Goal: Task Accomplishment & Management: Use online tool/utility

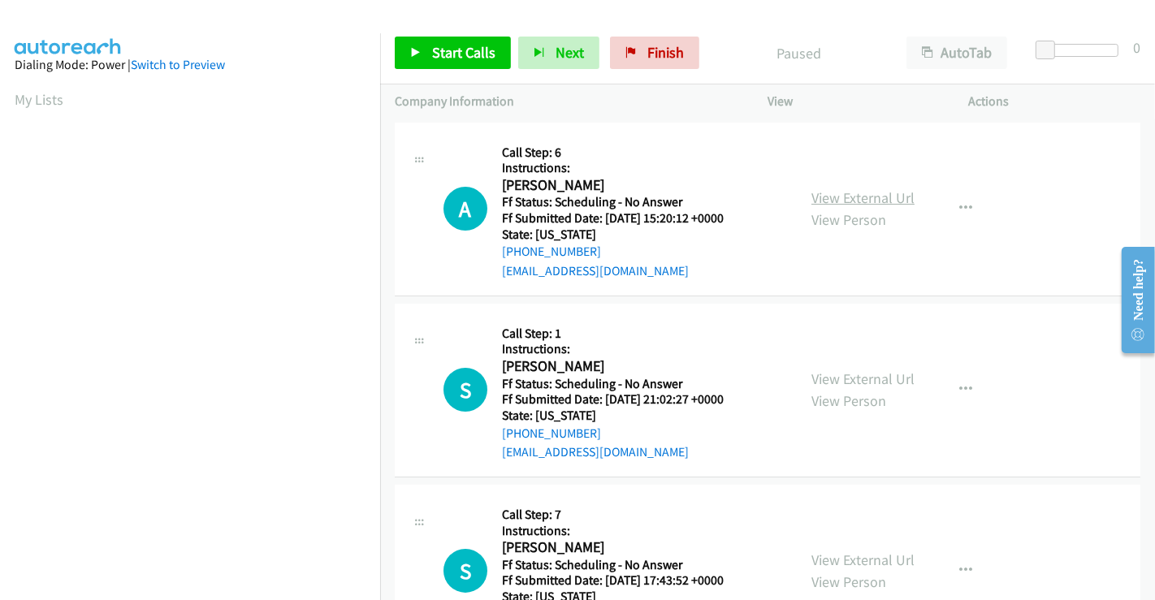
click at [885, 198] on link "View External Url" at bounding box center [863, 197] width 103 height 19
click at [846, 388] on div "View External Url View Person" at bounding box center [863, 390] width 103 height 44
click at [842, 382] on link "View External Url" at bounding box center [863, 379] width 103 height 19
click at [855, 565] on link "View External Url" at bounding box center [863, 560] width 103 height 19
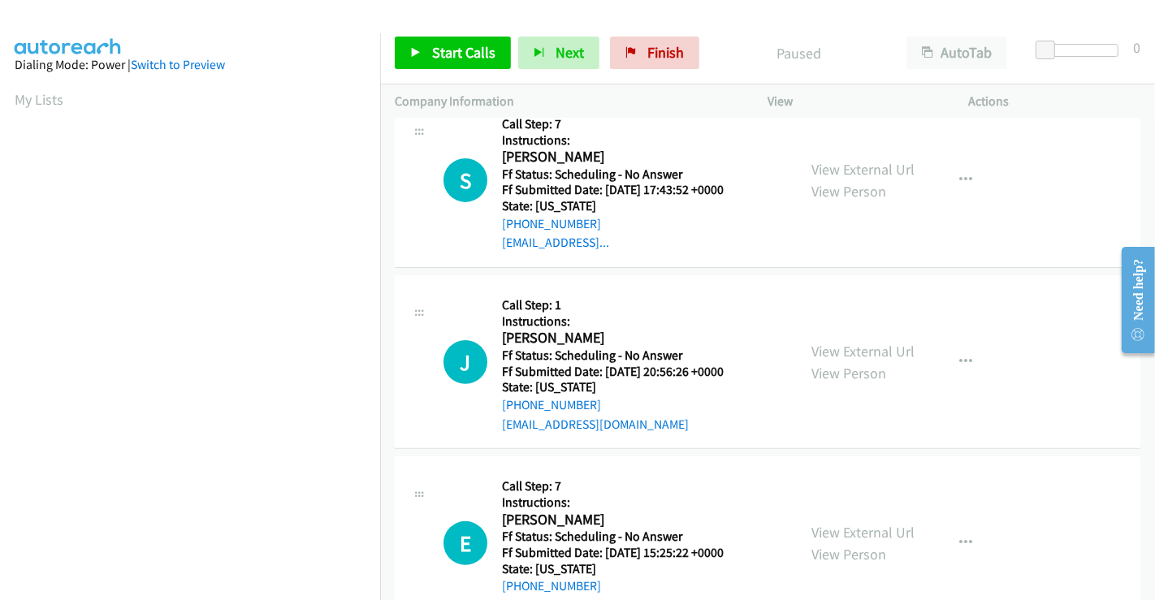
scroll to position [451, 0]
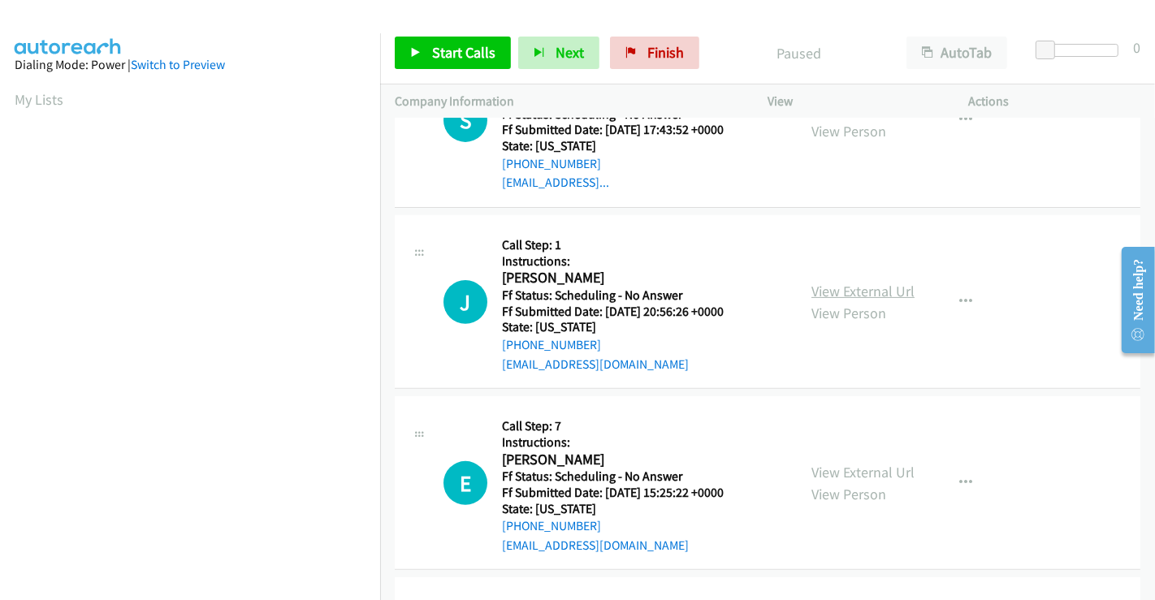
click at [834, 284] on link "View External Url" at bounding box center [863, 291] width 103 height 19
click at [847, 465] on link "View External Url" at bounding box center [863, 472] width 103 height 19
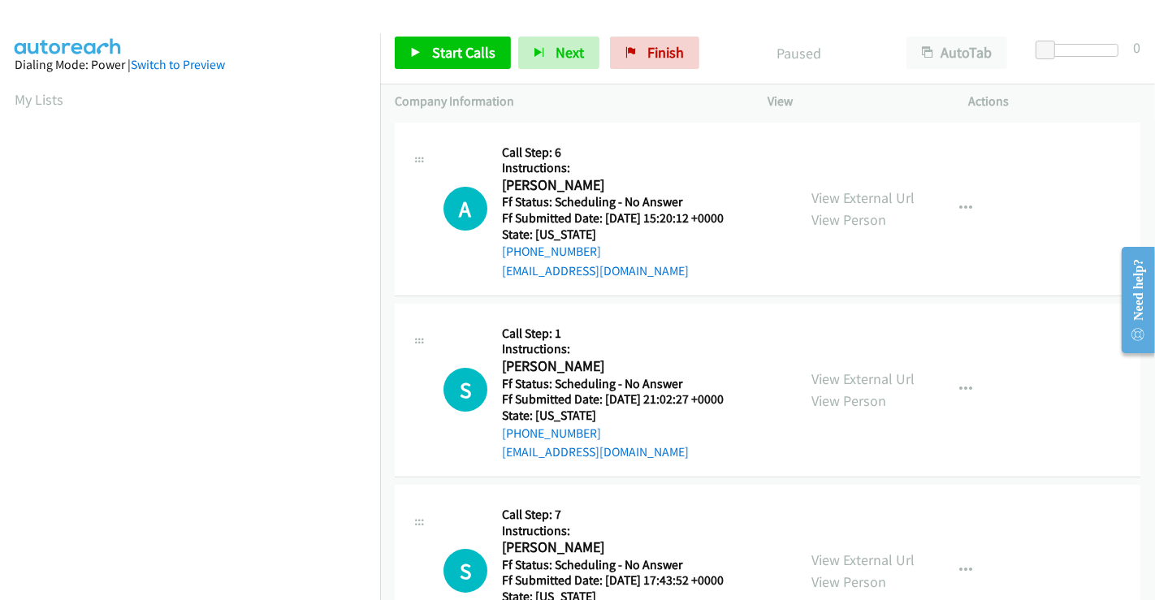
click at [422, 33] on div "Start Calls Pause Next Finish Paused AutoTab AutoTab 0" at bounding box center [767, 53] width 775 height 63
click at [433, 57] on span "Start Calls" at bounding box center [463, 52] width 63 height 19
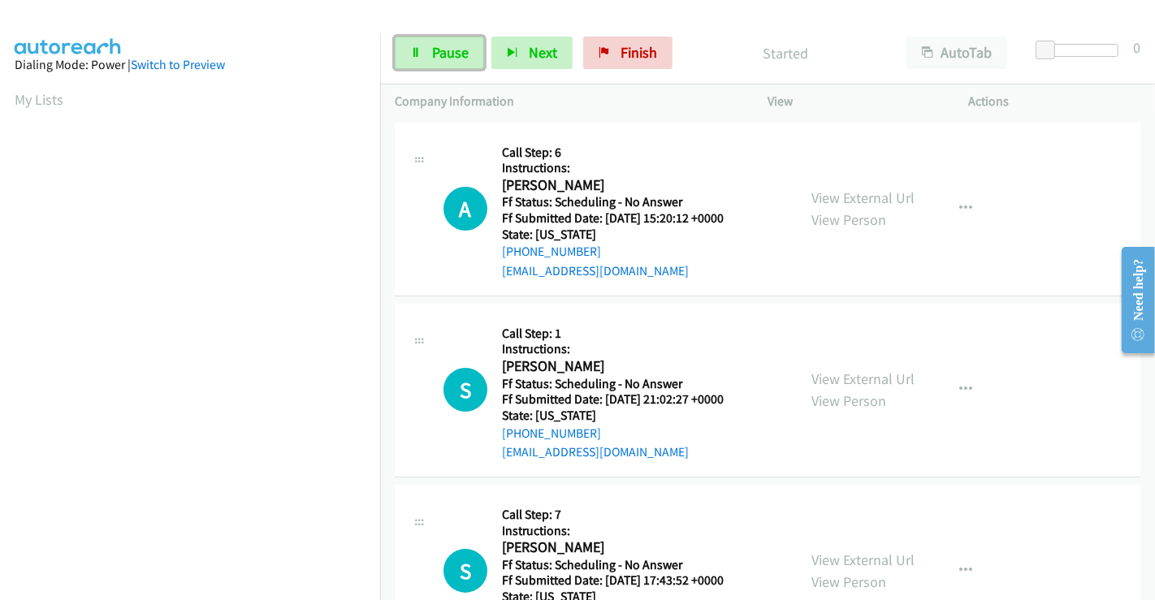
click at [433, 57] on span "Pause" at bounding box center [450, 52] width 37 height 19
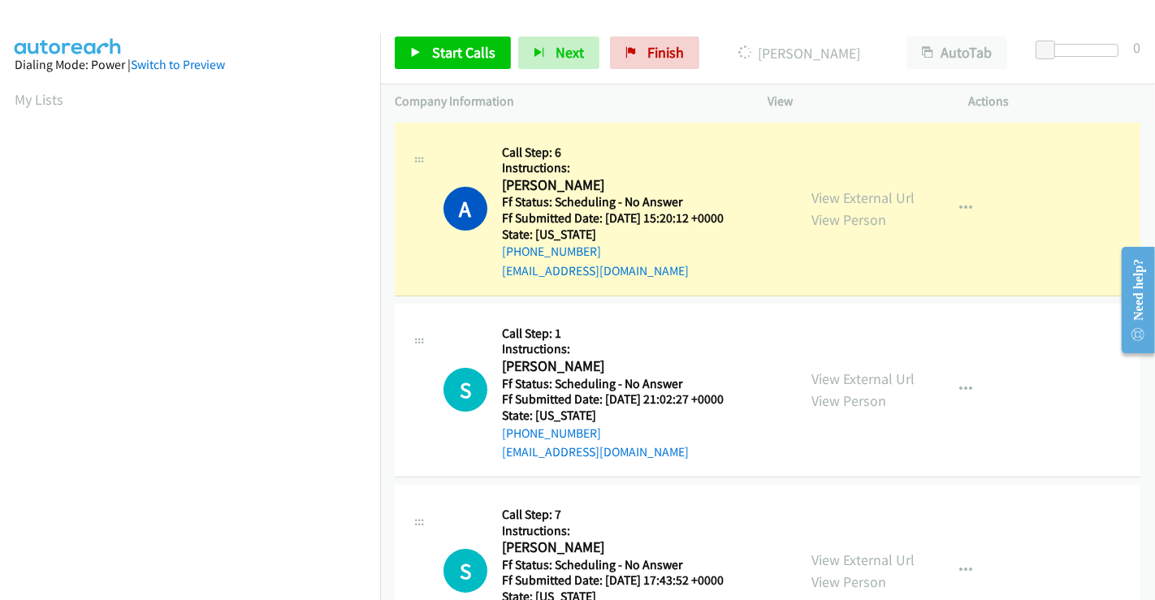
scroll to position [313, 0]
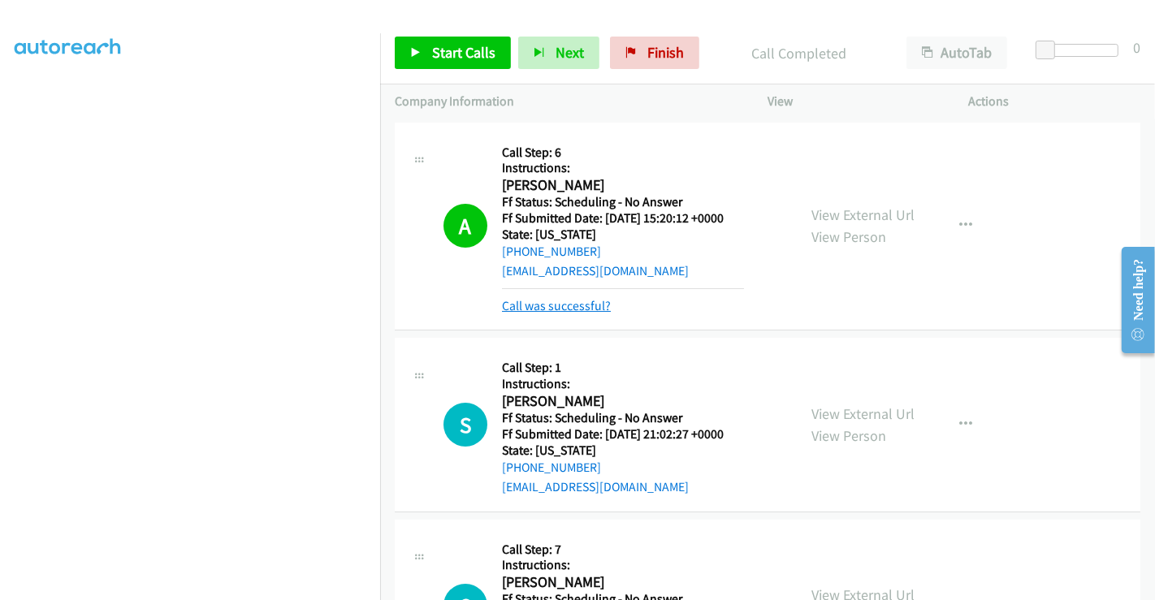
click at [560, 303] on link "Call was successful?" at bounding box center [556, 305] width 109 height 15
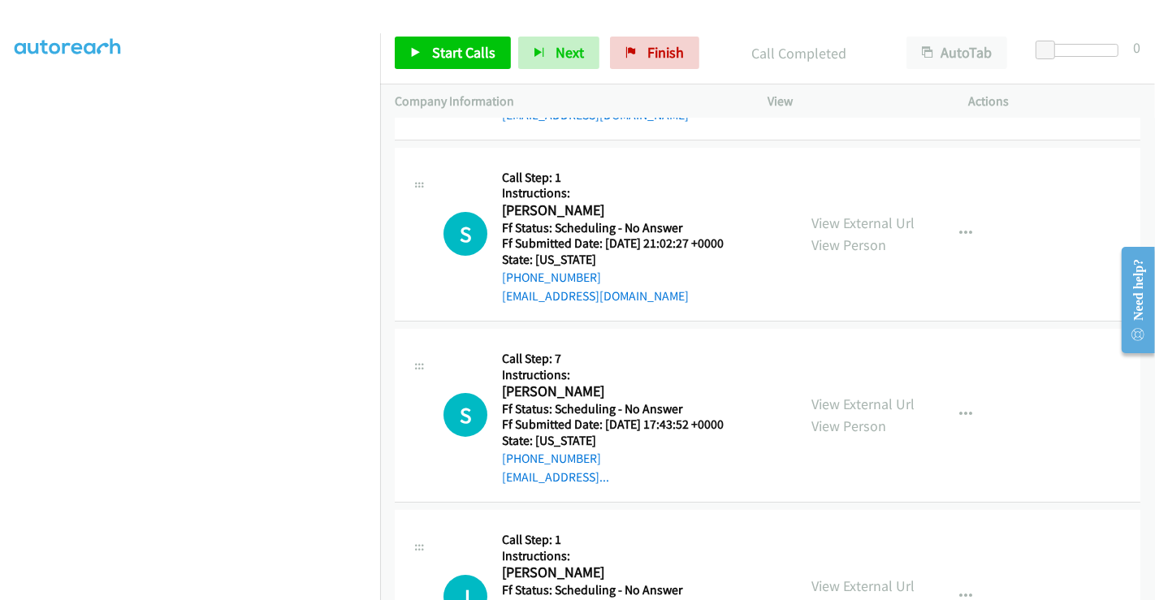
scroll to position [180, 0]
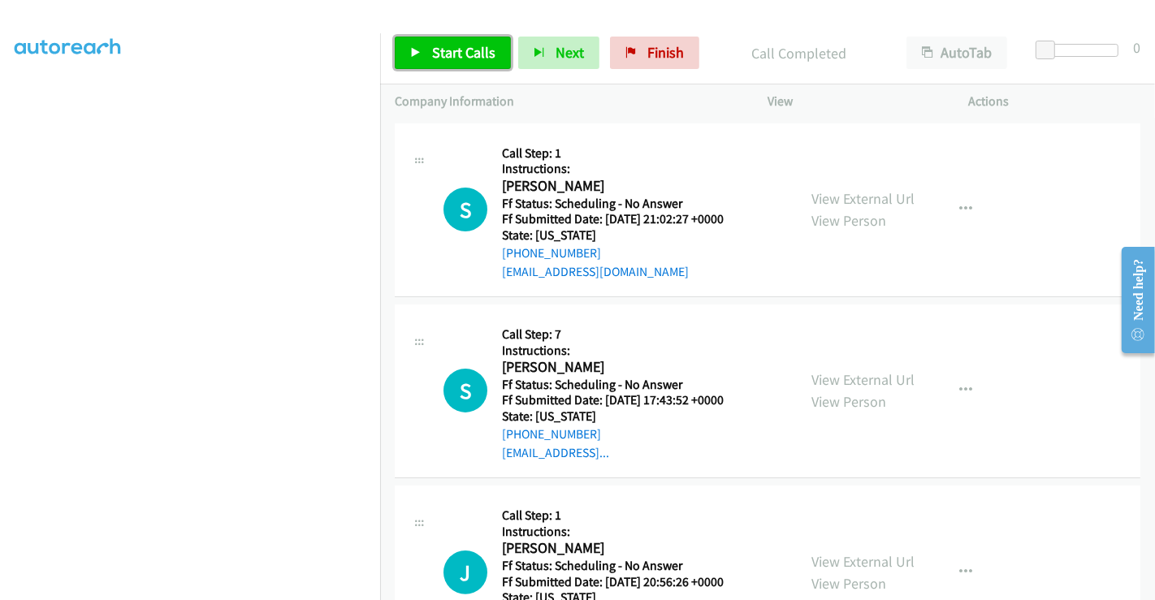
click at [414, 53] on icon at bounding box center [415, 53] width 11 height 11
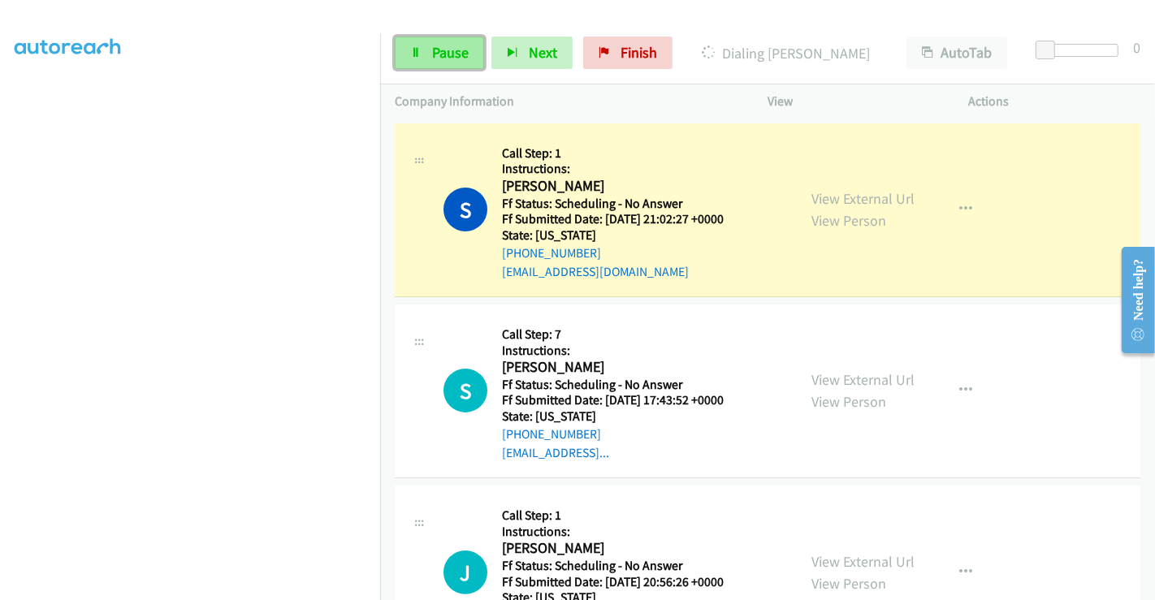
drag, startPoint x: 452, startPoint y: 52, endPoint x: 469, endPoint y: 60, distance: 18.2
click at [452, 52] on span "Pause" at bounding box center [450, 52] width 37 height 19
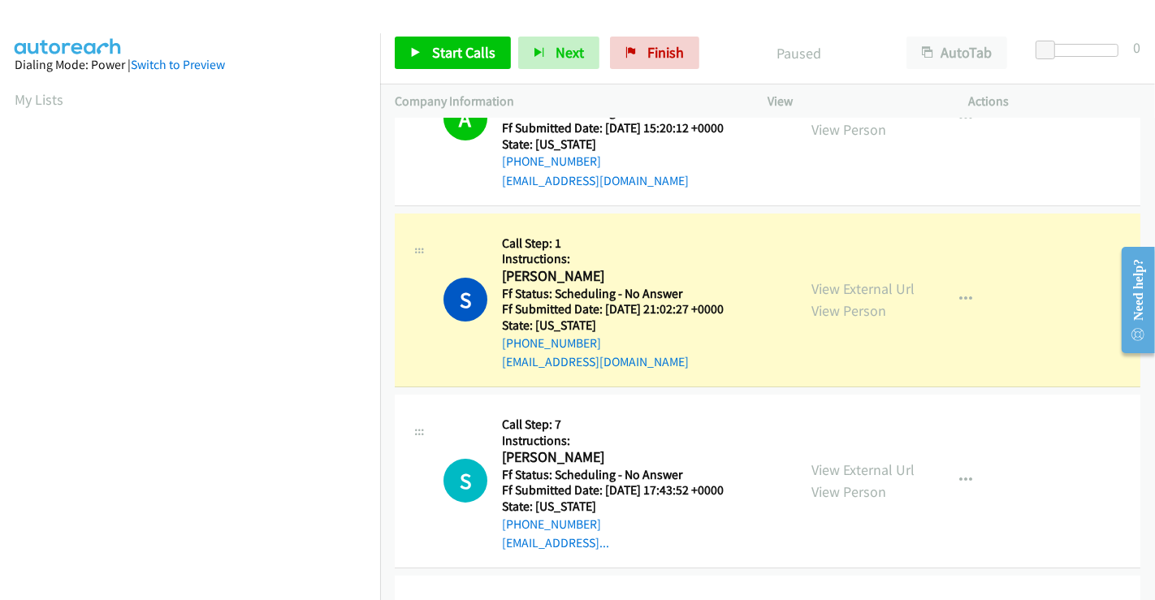
scroll to position [313, 0]
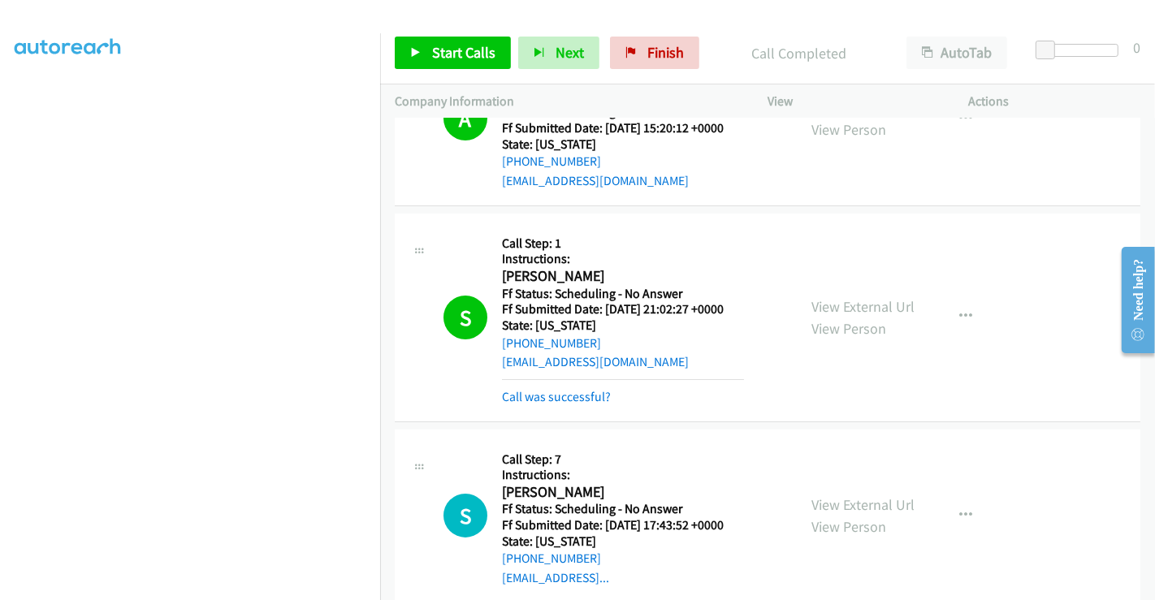
click at [579, 405] on div "Call was successful?" at bounding box center [623, 396] width 242 height 19
click at [580, 394] on link "Call was successful?" at bounding box center [556, 396] width 109 height 15
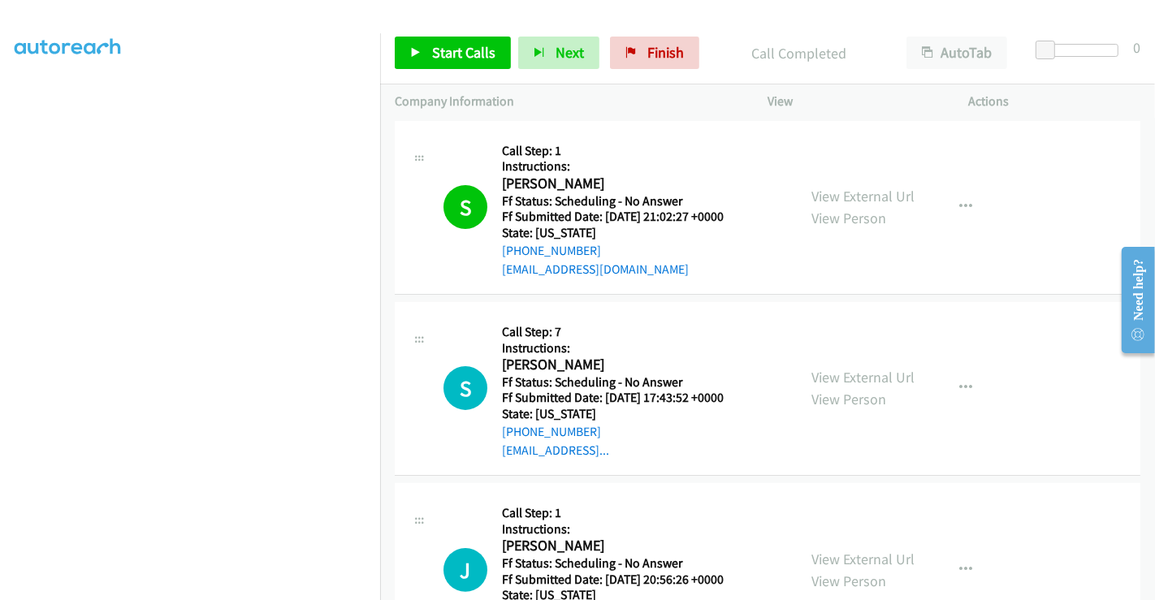
scroll to position [271, 0]
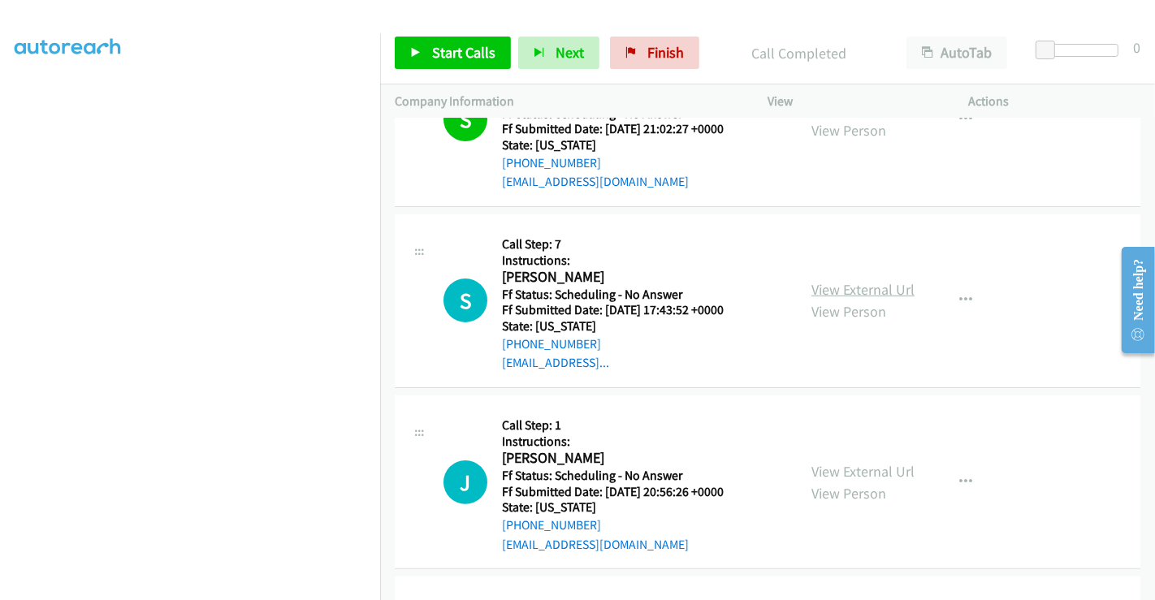
click at [836, 284] on link "View External Url" at bounding box center [863, 289] width 103 height 19
click at [855, 463] on link "View External Url" at bounding box center [863, 471] width 103 height 19
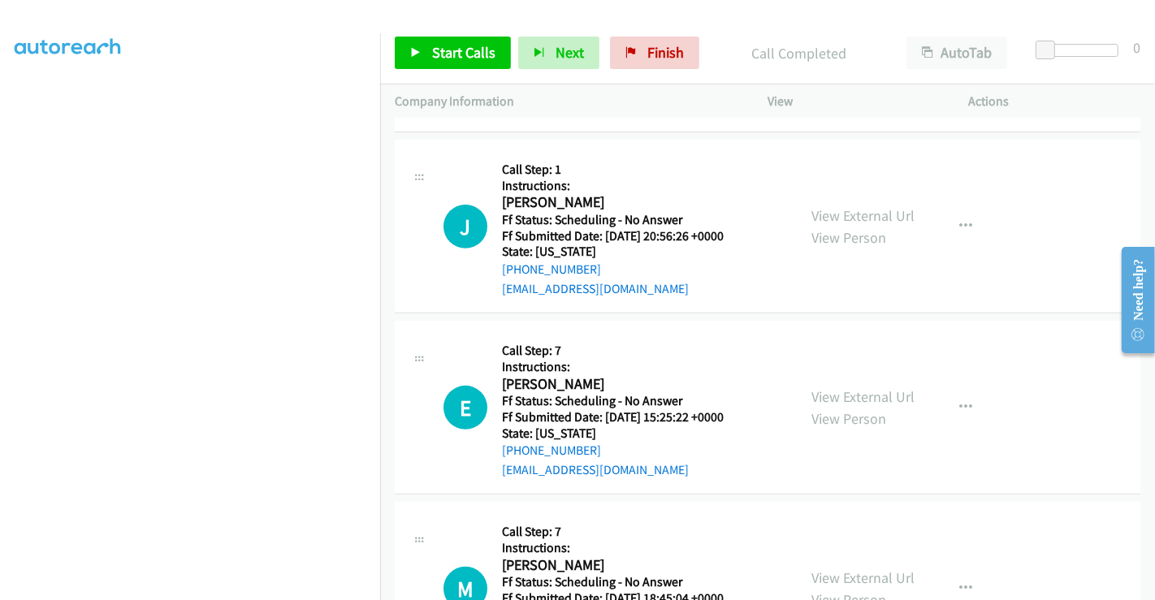
scroll to position [541, 0]
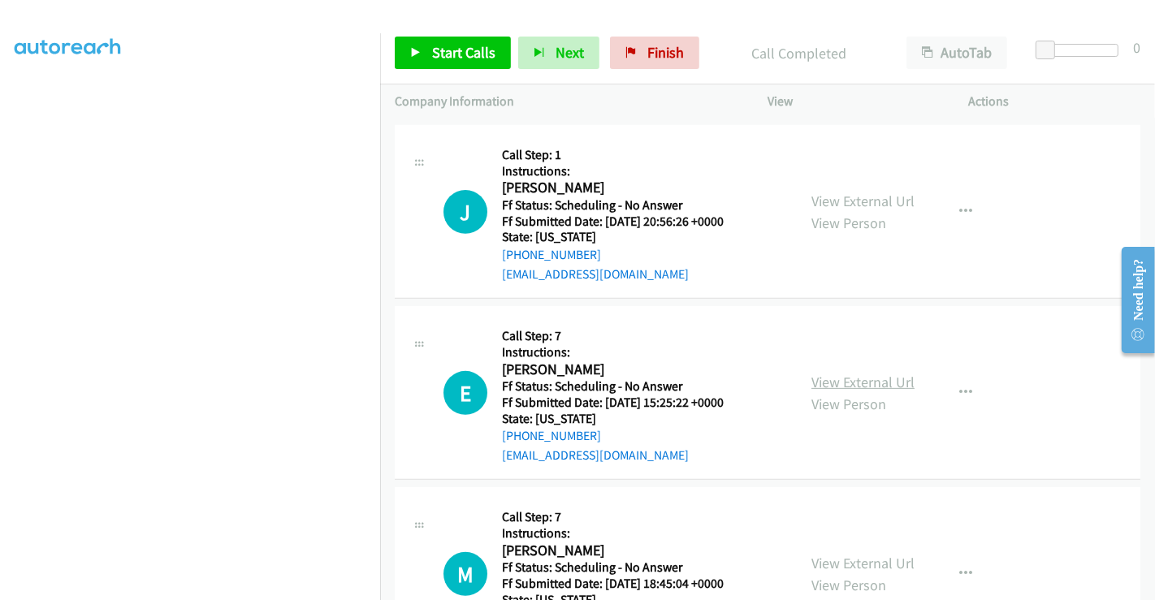
click at [863, 374] on link "View External Url" at bounding box center [863, 382] width 103 height 19
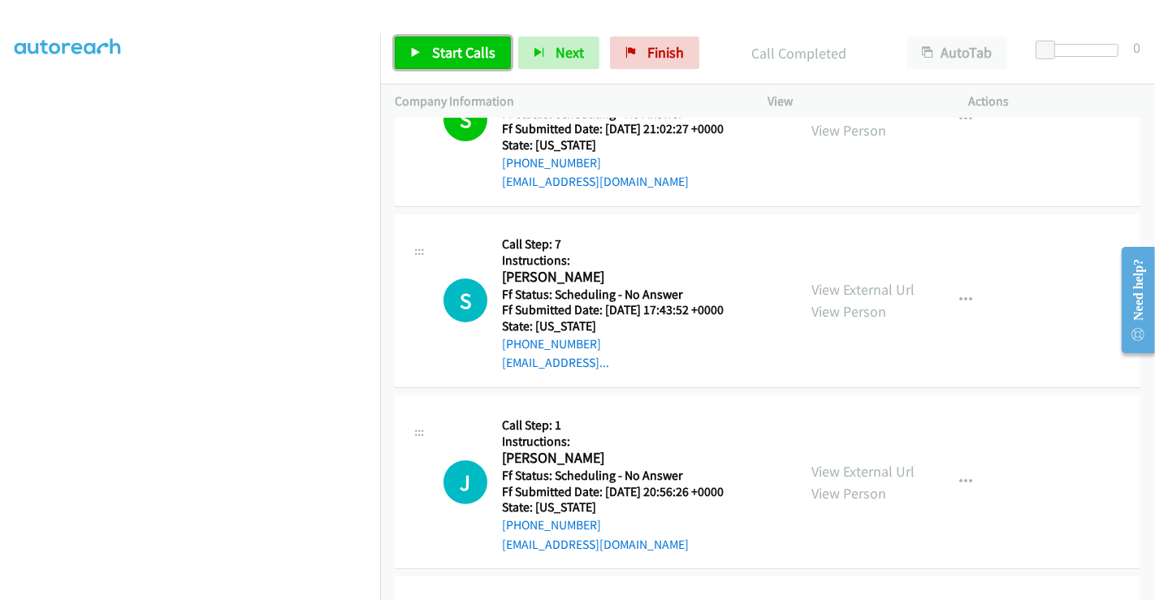
click at [454, 50] on span "Start Calls" at bounding box center [463, 52] width 63 height 19
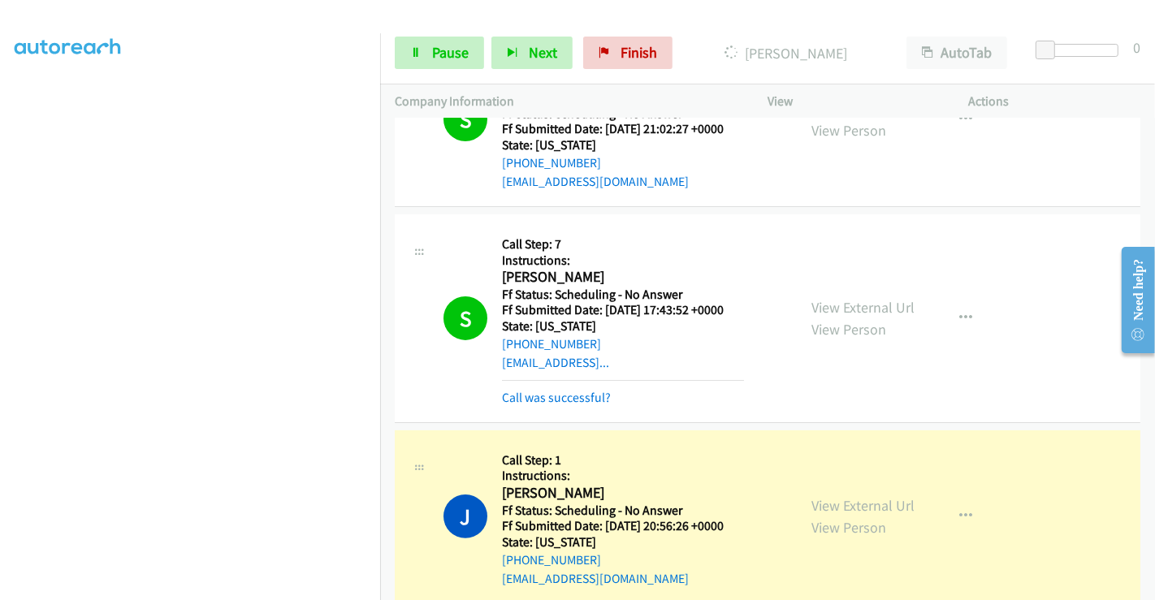
scroll to position [0, 0]
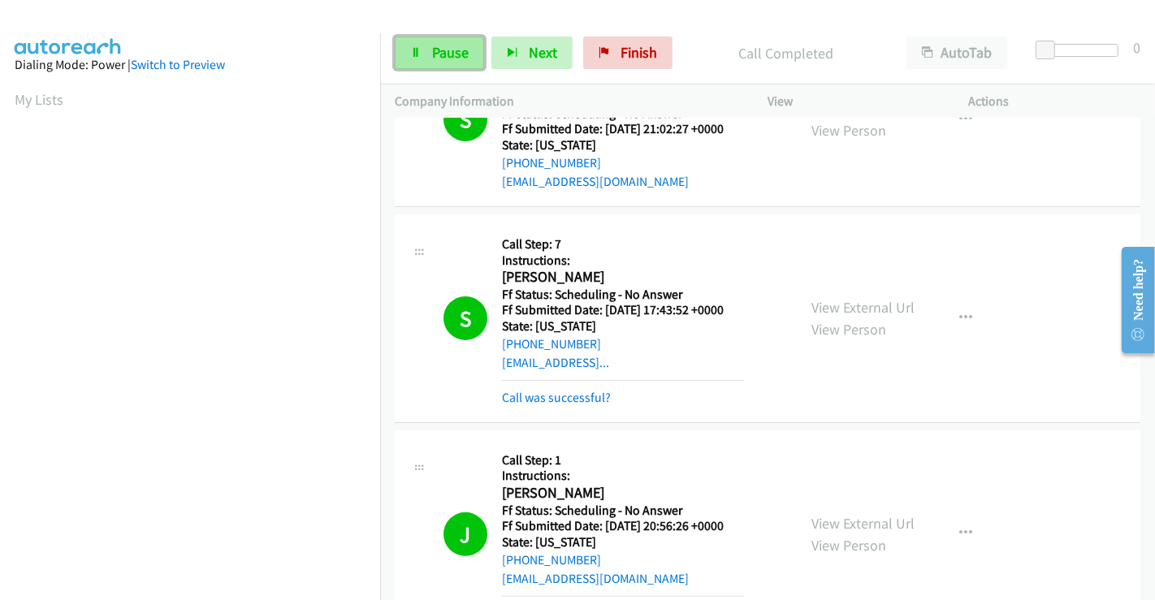
click at [438, 54] on span "Pause" at bounding box center [450, 52] width 37 height 19
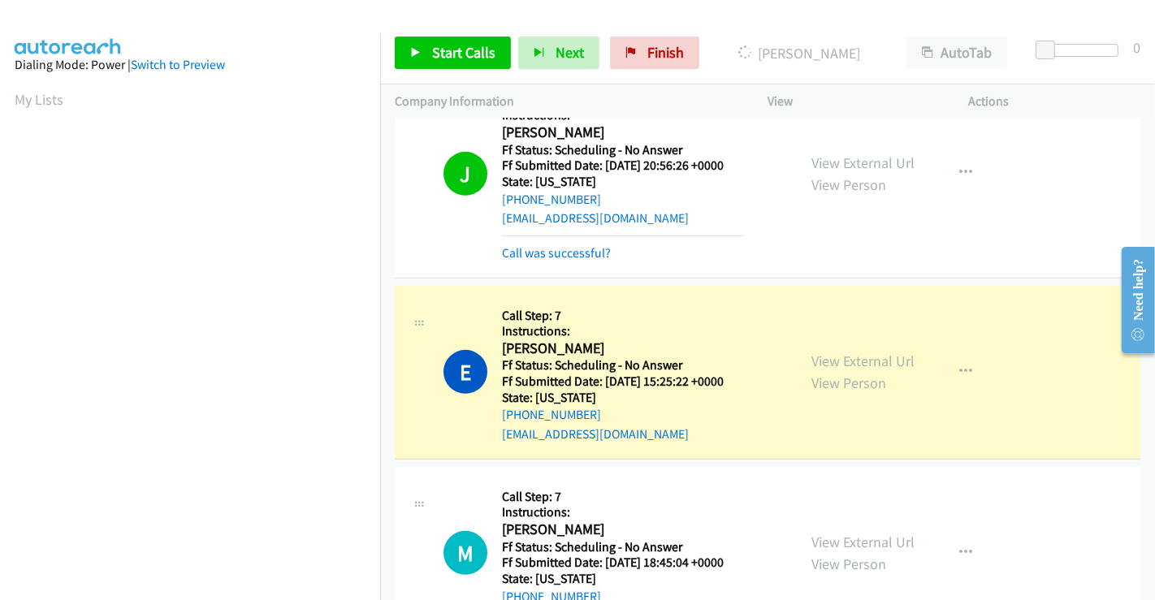
scroll to position [92, 0]
click at [528, 247] on link "Call was successful?" at bounding box center [556, 252] width 109 height 15
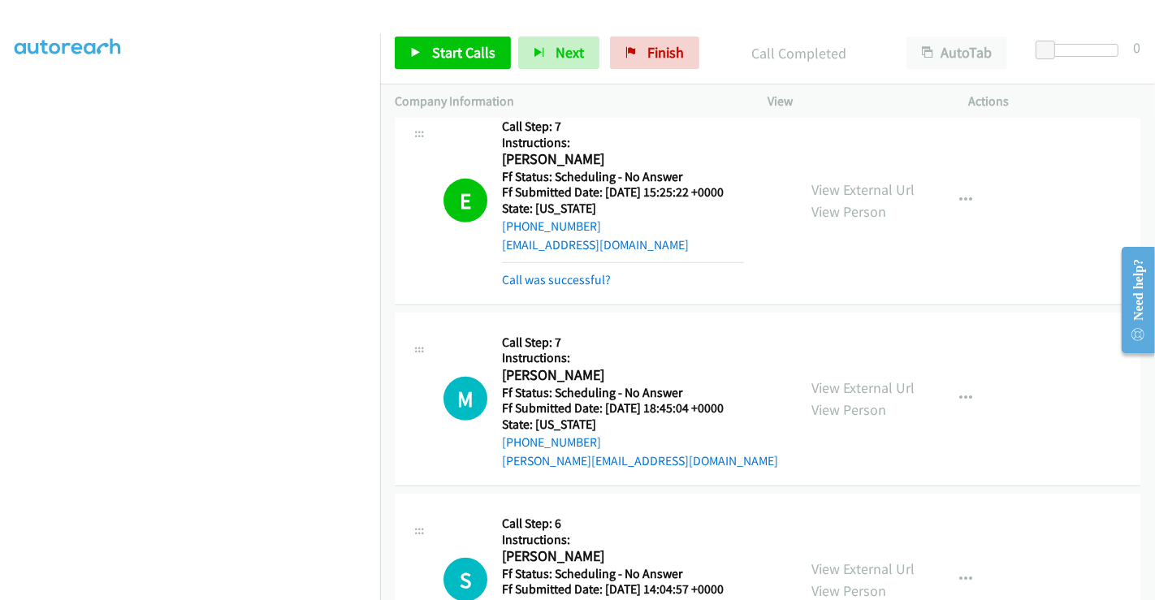
scroll to position [812, 0]
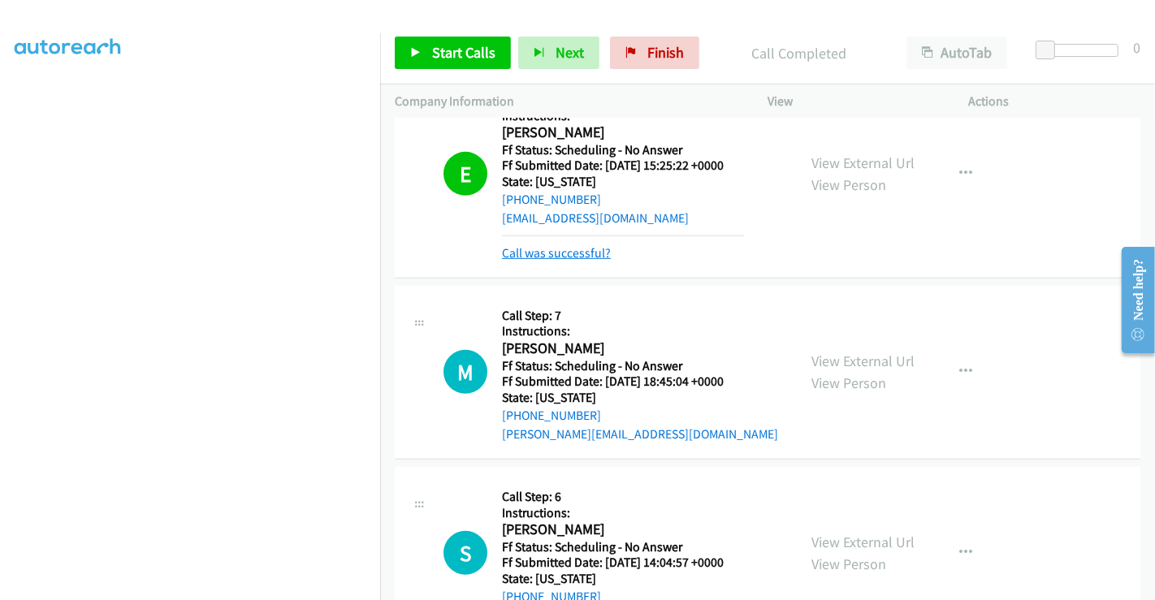
click at [574, 250] on link "Call was successful?" at bounding box center [556, 252] width 109 height 15
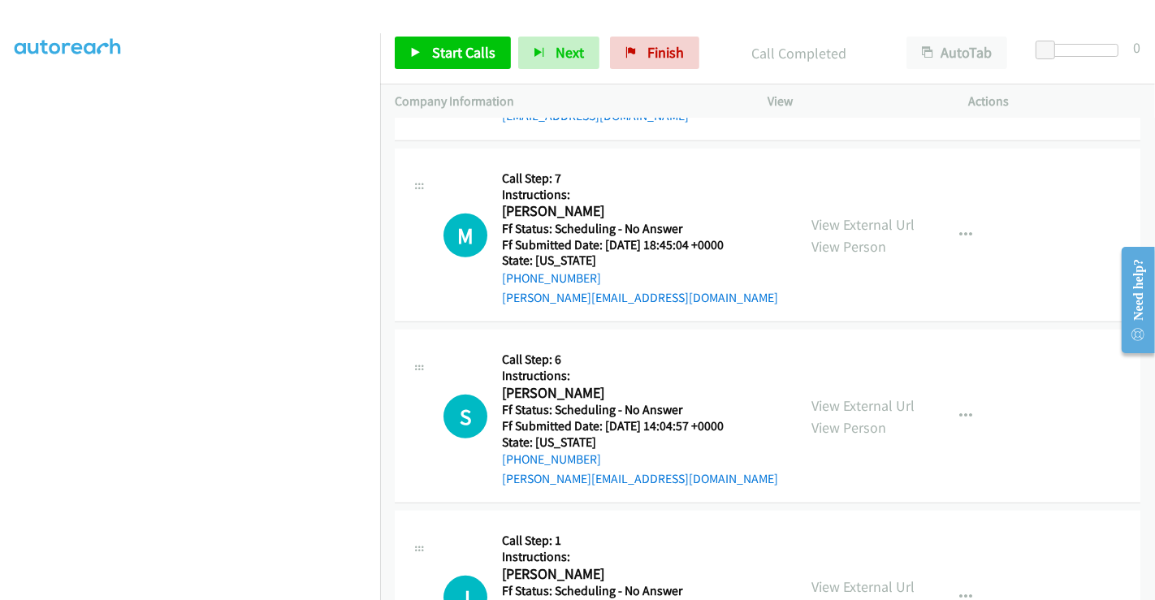
scroll to position [993, 0]
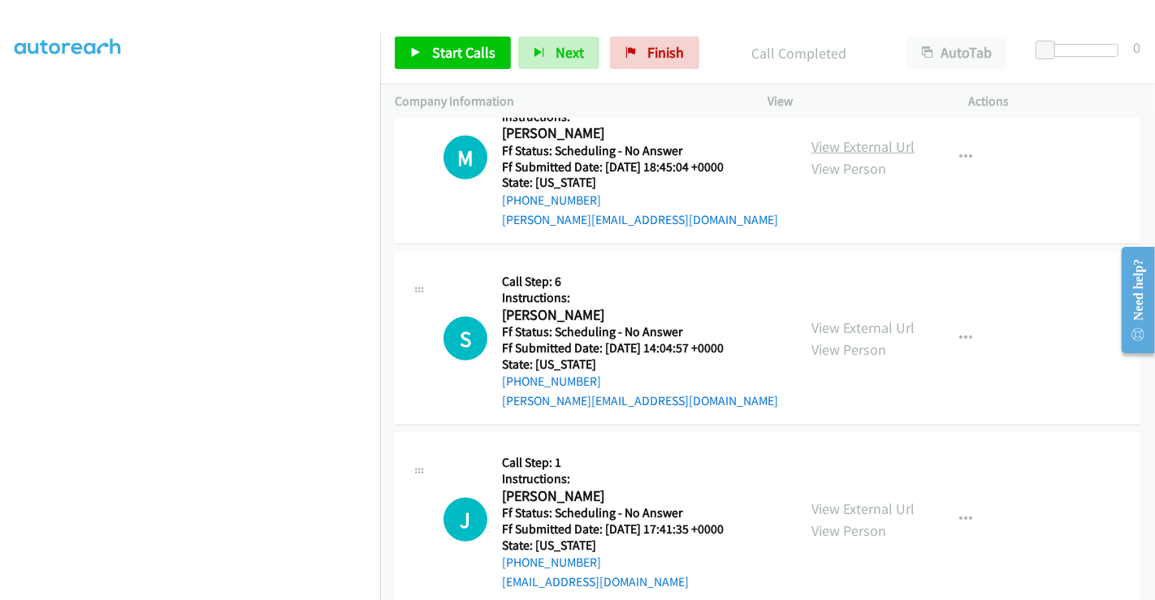
click at [874, 146] on link "View External Url" at bounding box center [863, 146] width 103 height 19
click at [836, 328] on link "View External Url" at bounding box center [863, 327] width 103 height 19
click at [851, 504] on link "View External Url" at bounding box center [863, 509] width 103 height 19
click at [441, 60] on span "Start Calls" at bounding box center [463, 52] width 63 height 19
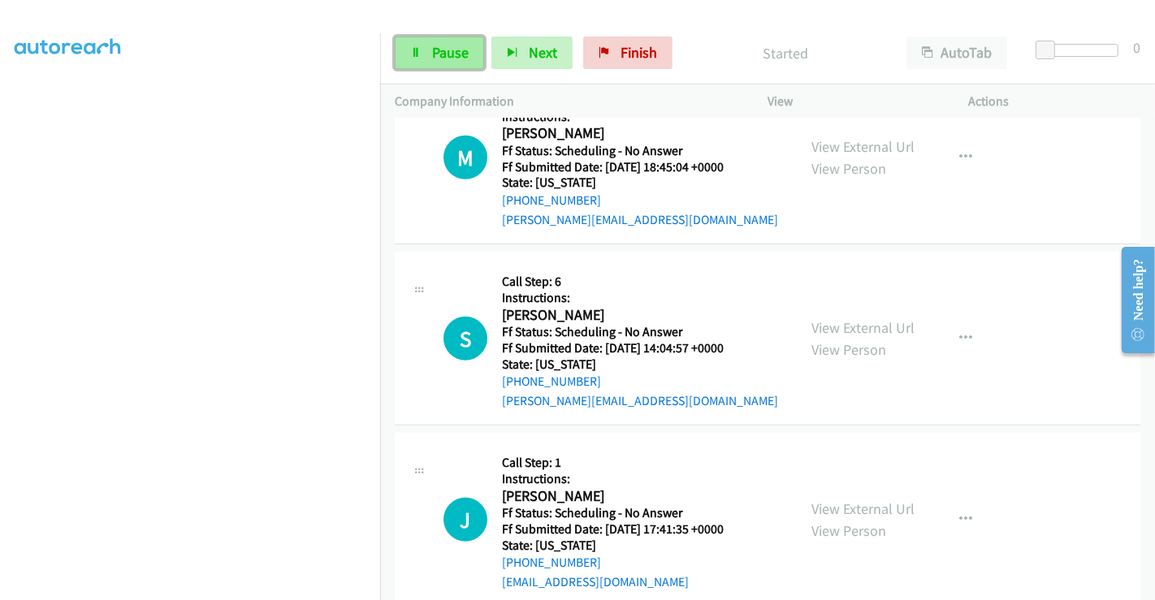
click at [440, 61] on span "Pause" at bounding box center [450, 52] width 37 height 19
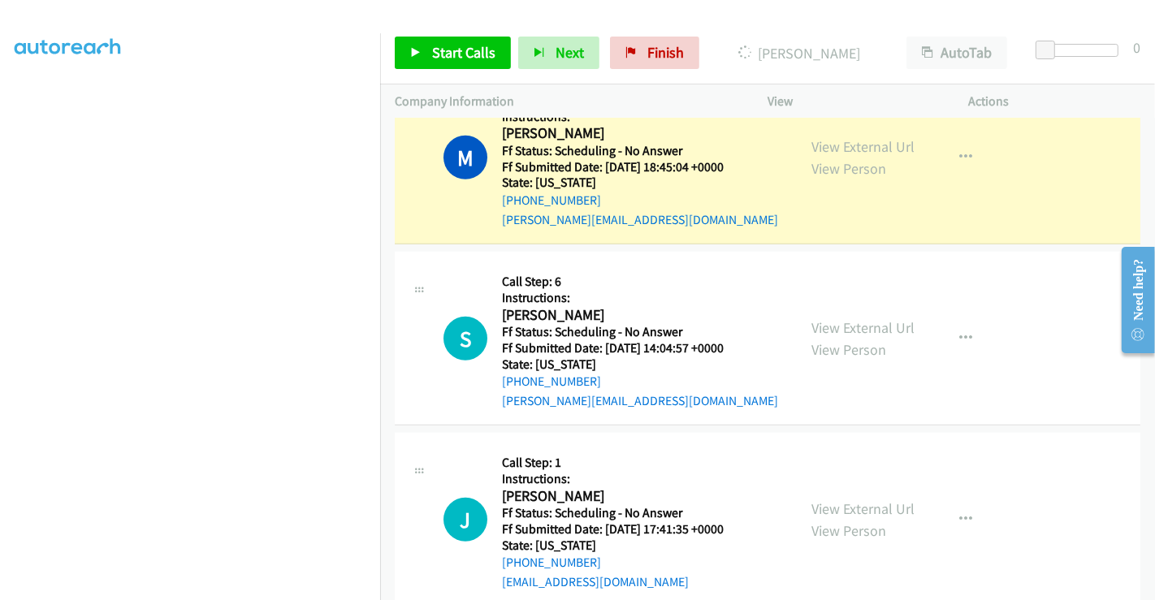
scroll to position [10, 0]
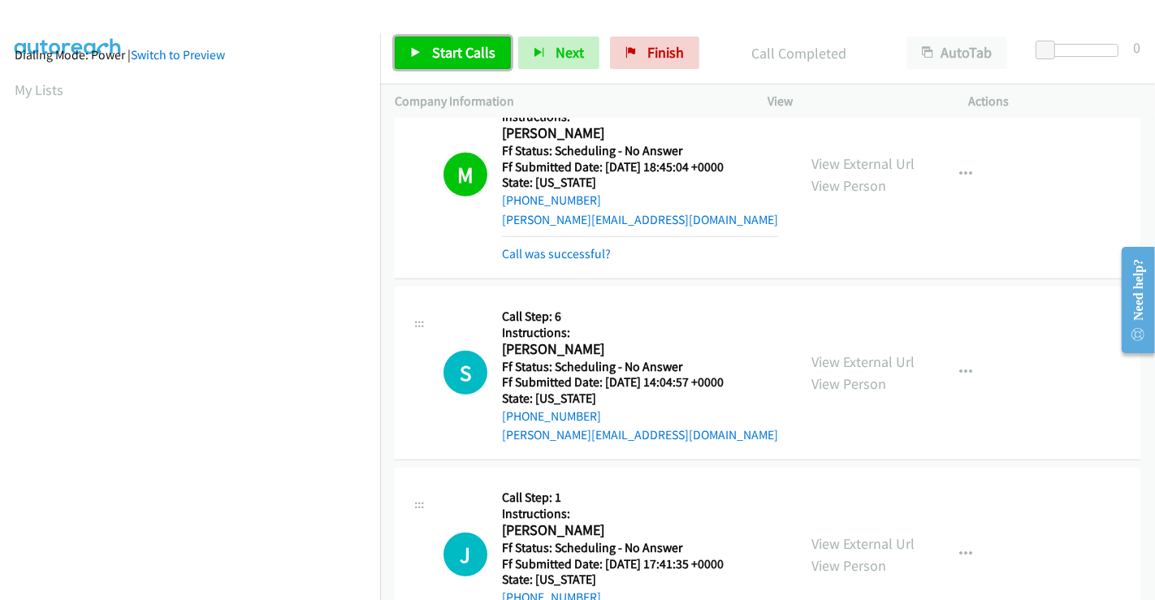
click at [452, 46] on span "Start Calls" at bounding box center [463, 52] width 63 height 19
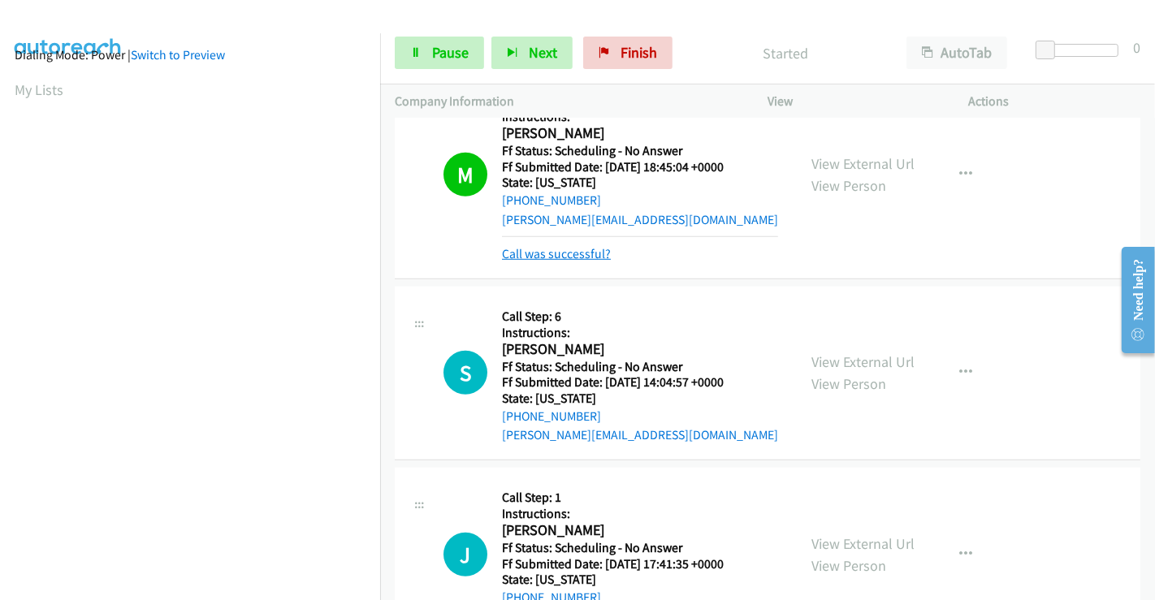
click at [581, 249] on link "Call was successful?" at bounding box center [556, 253] width 109 height 15
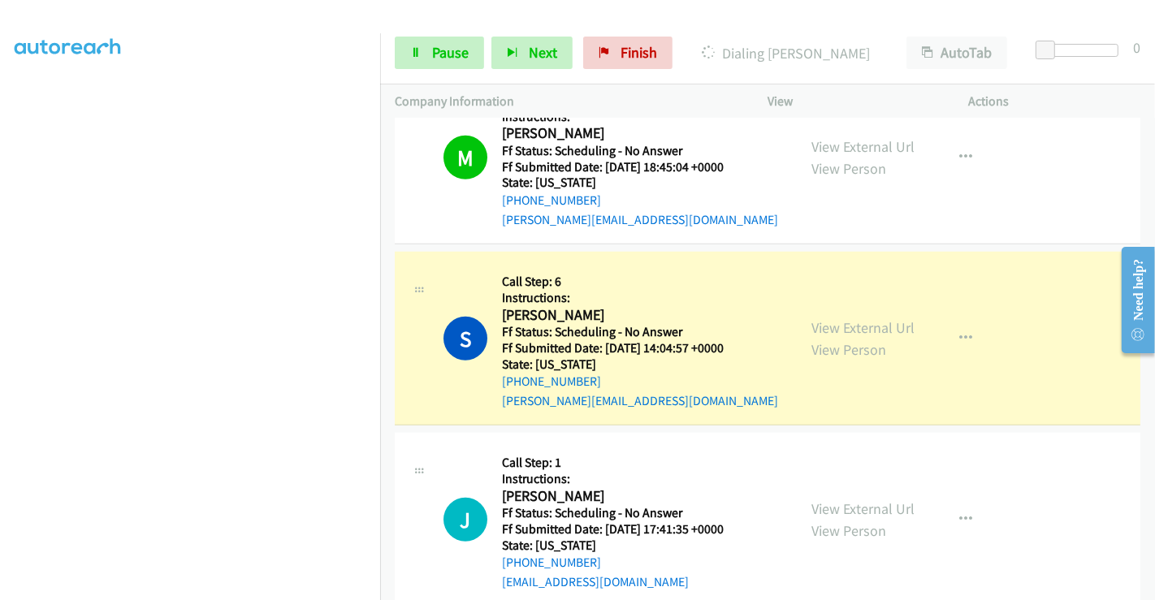
scroll to position [313, 0]
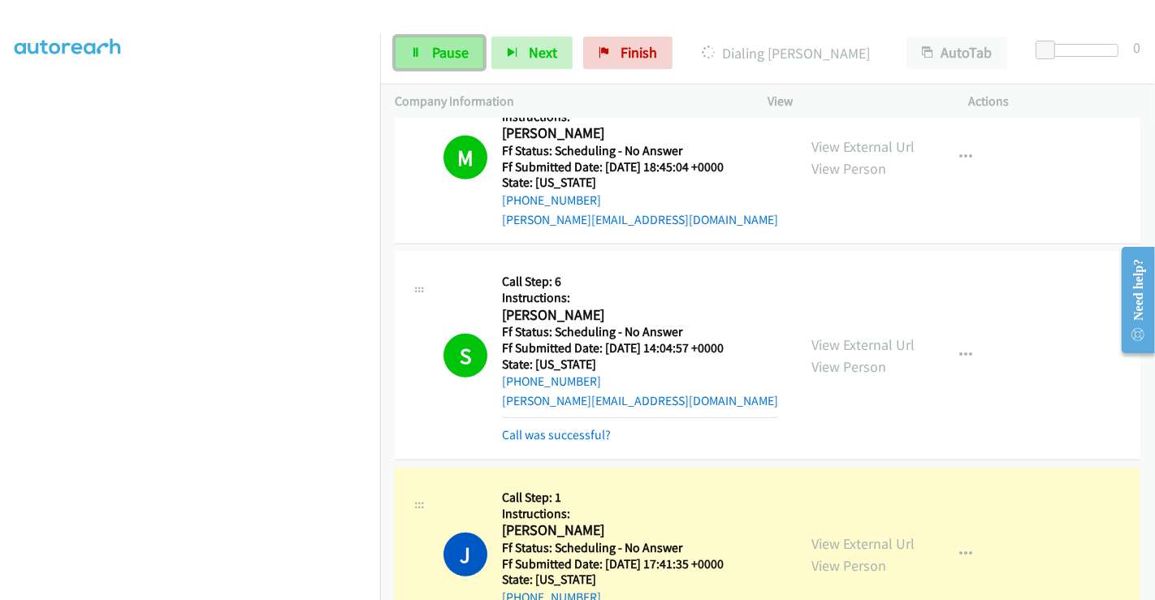
click at [432, 46] on span "Pause" at bounding box center [450, 52] width 37 height 19
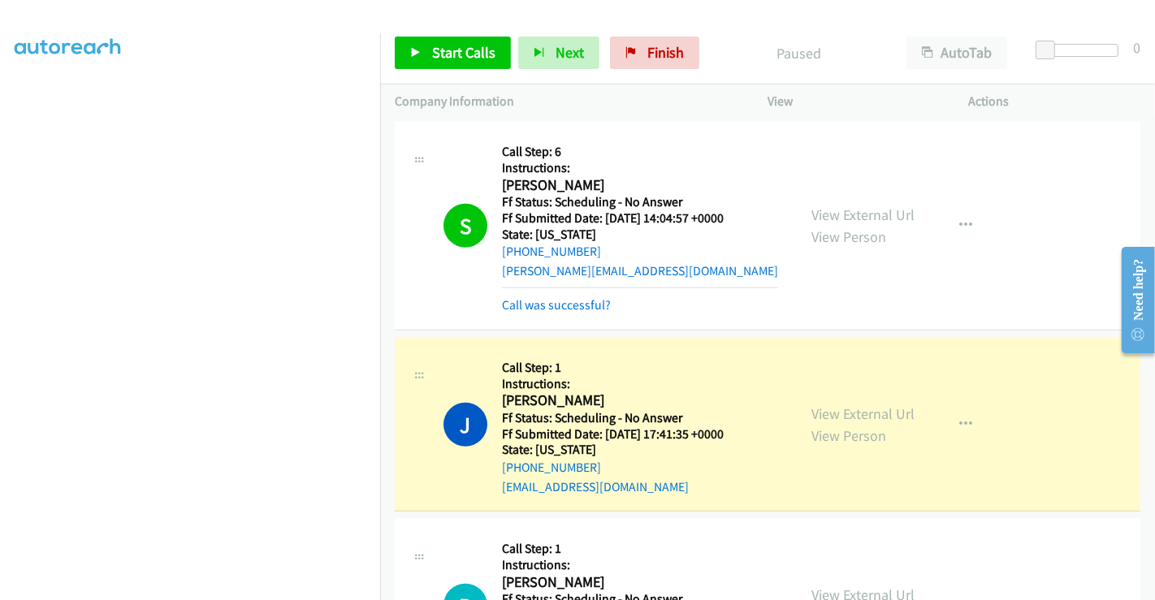
scroll to position [1263, 0]
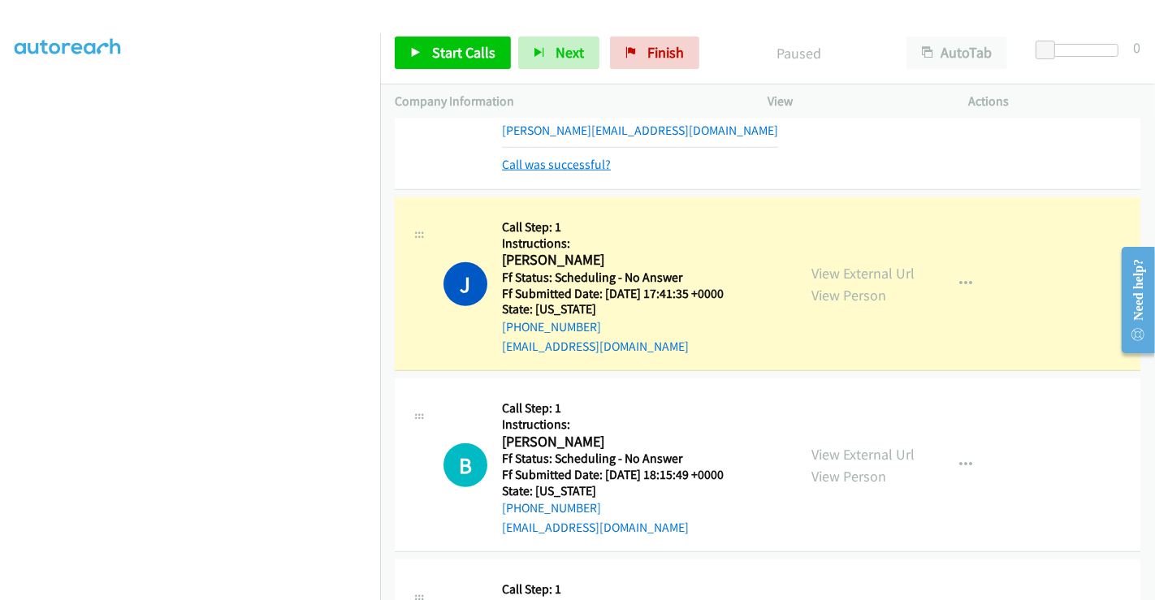
click at [558, 161] on link "Call was successful?" at bounding box center [556, 164] width 109 height 15
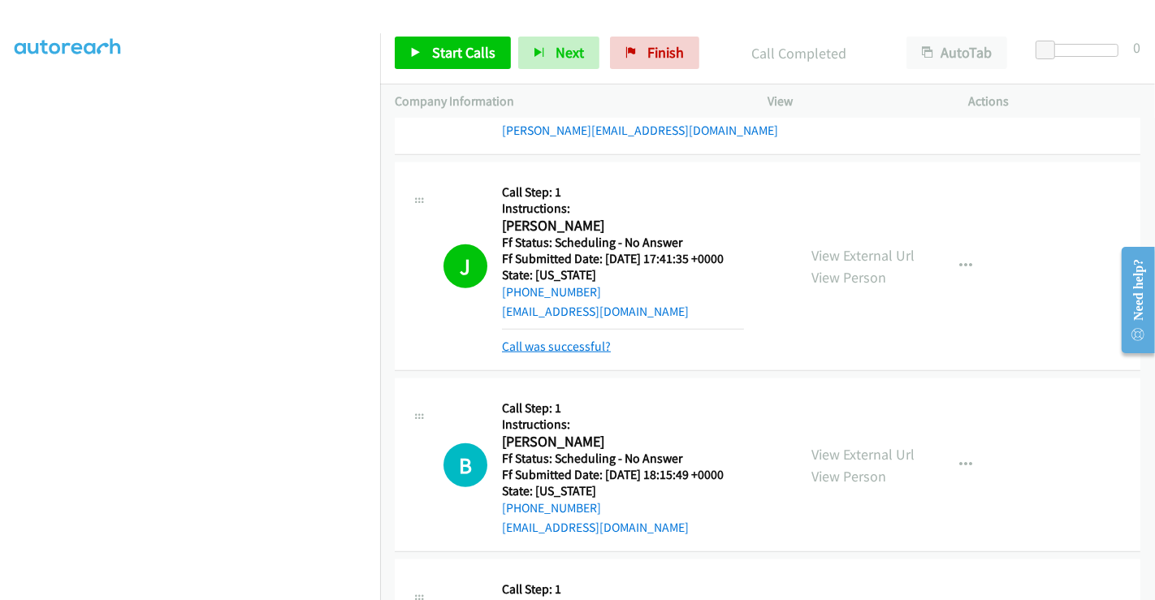
click at [559, 341] on link "Call was successful?" at bounding box center [556, 346] width 109 height 15
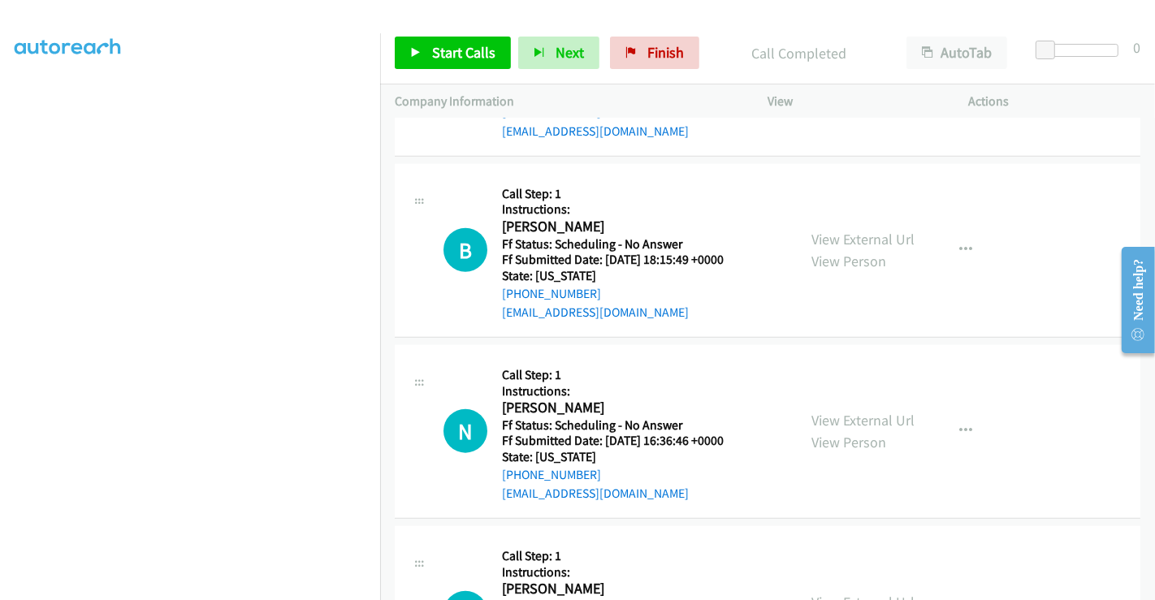
scroll to position [1444, 0]
click at [859, 236] on link "View External Url" at bounding box center [863, 239] width 103 height 19
click at [833, 412] on link "View External Url" at bounding box center [863, 420] width 103 height 19
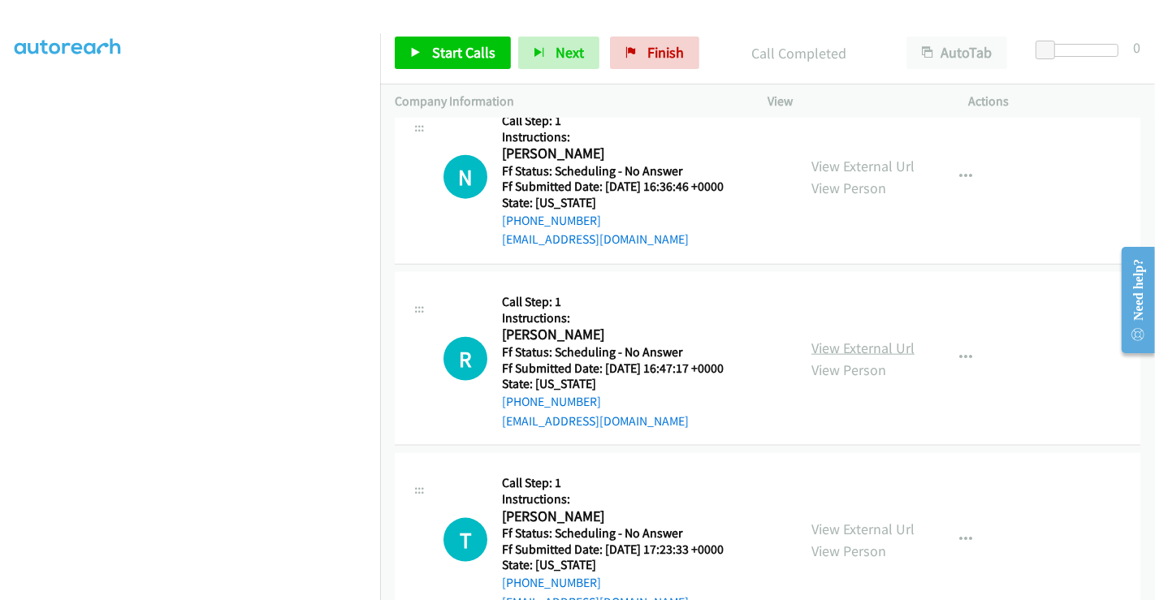
scroll to position [1715, 0]
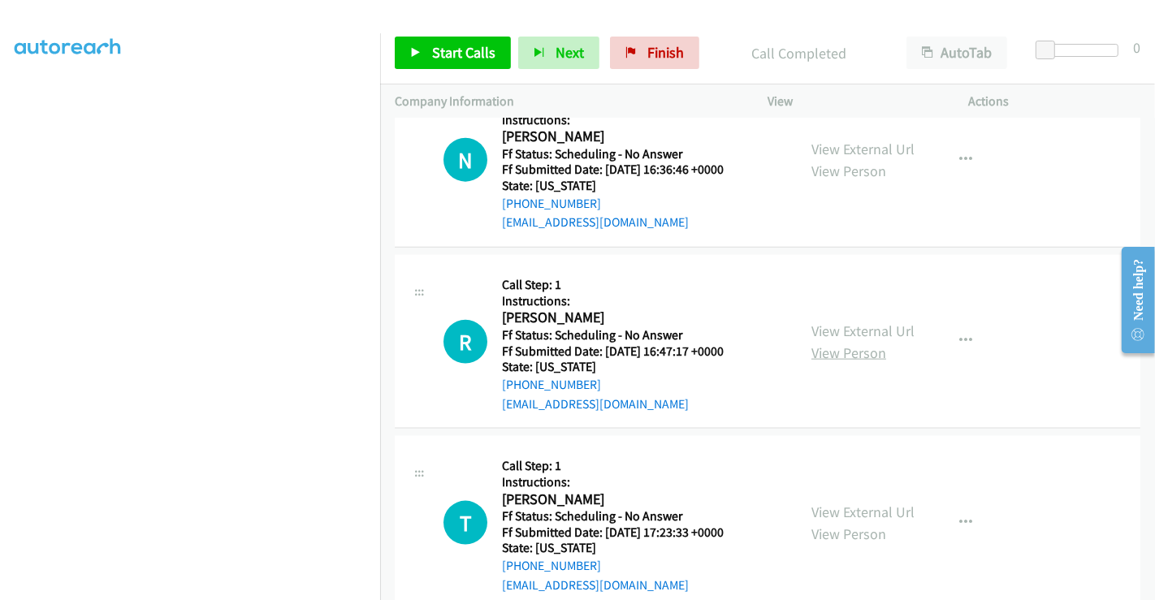
click at [846, 344] on link "View Person" at bounding box center [849, 353] width 75 height 19
click at [841, 322] on link "View External Url" at bounding box center [863, 331] width 103 height 19
click at [434, 47] on span "Start Calls" at bounding box center [463, 52] width 63 height 19
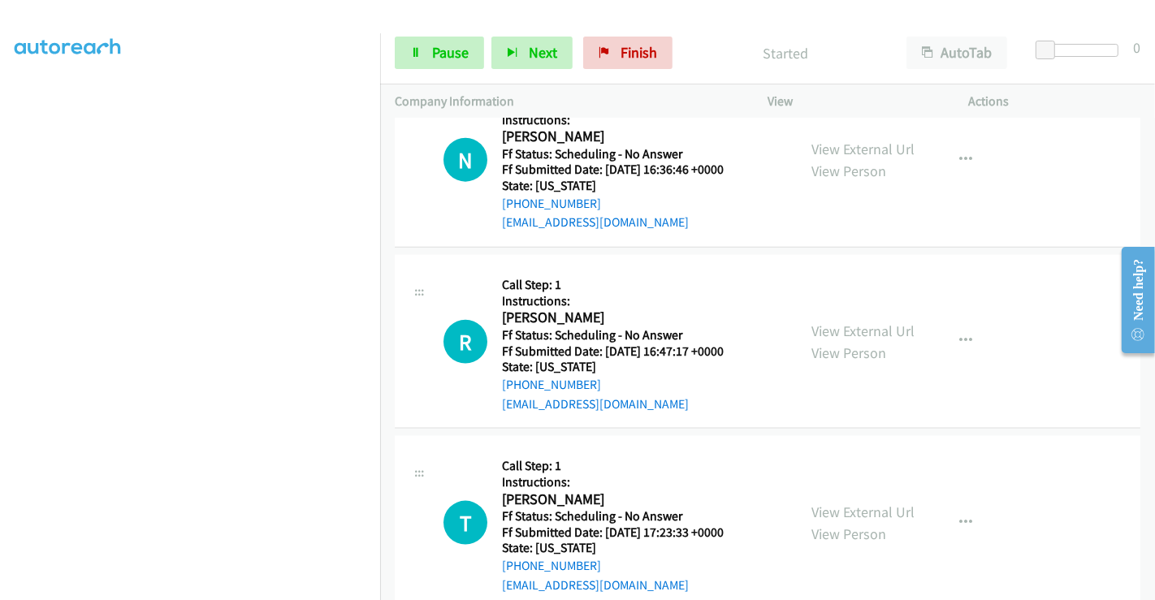
scroll to position [1625, 0]
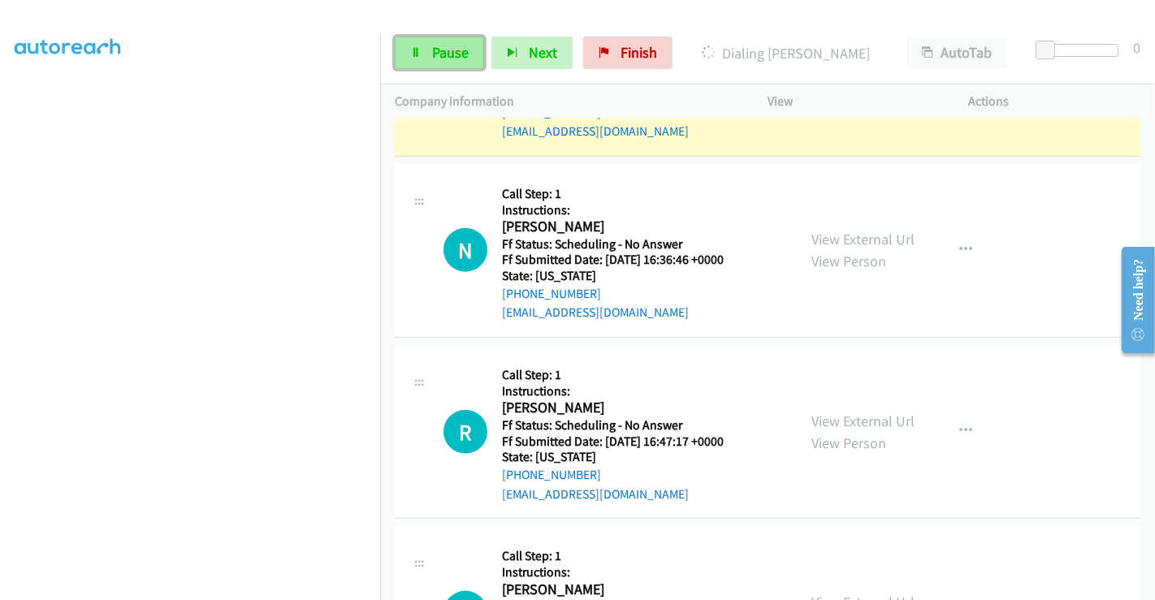
click at [425, 55] on link "Pause" at bounding box center [439, 53] width 89 height 32
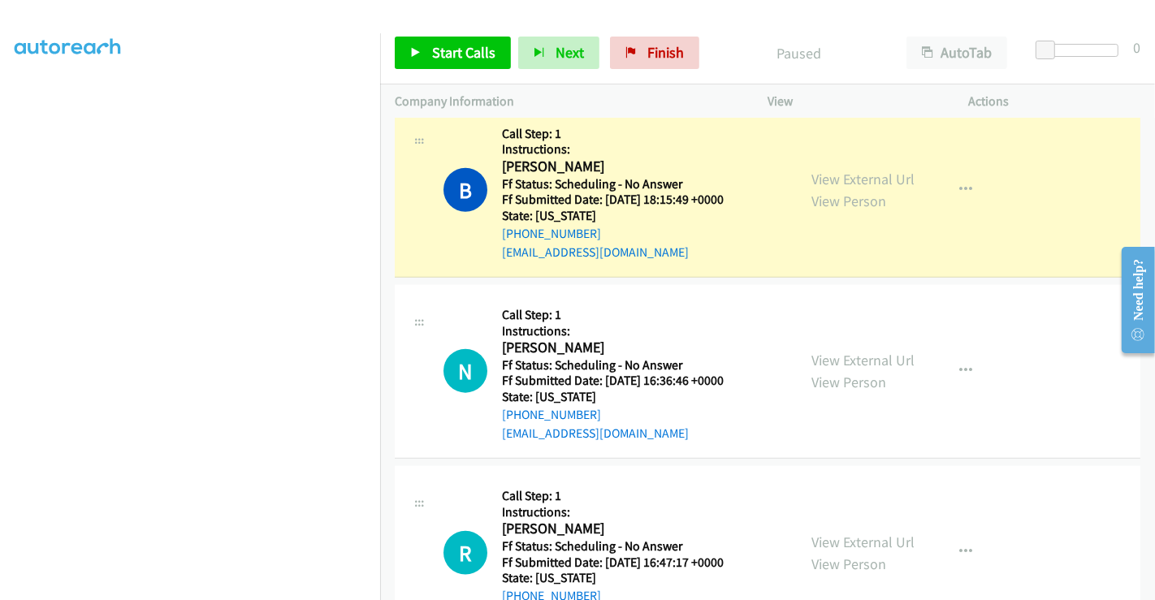
scroll to position [1353, 0]
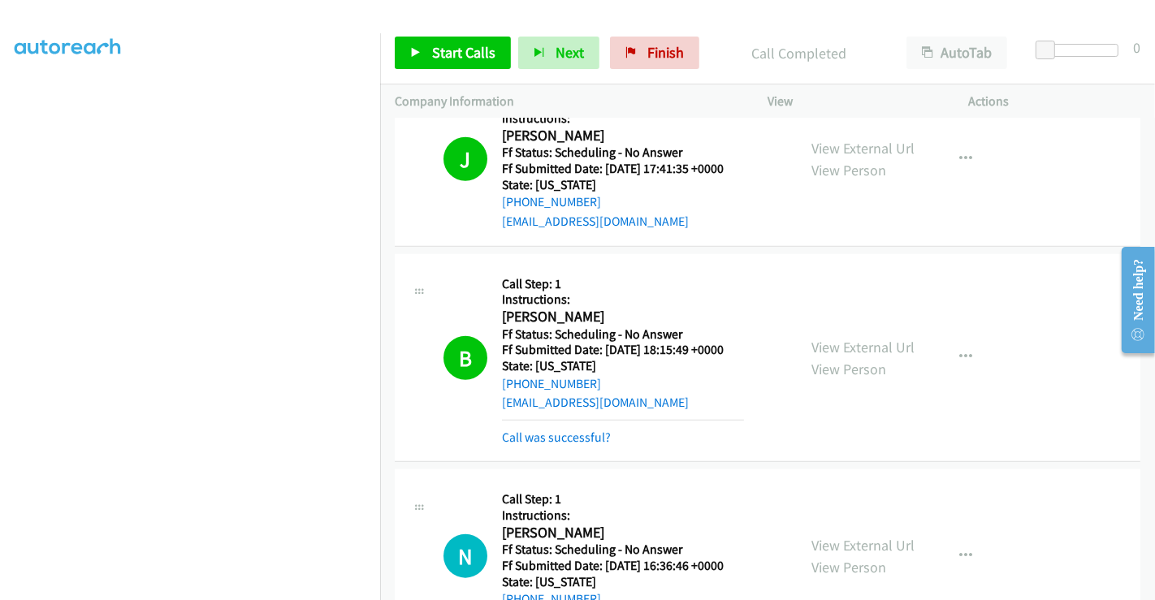
click at [956, 330] on div "View External Url View Person View External Url Email Schedule/Manage Callback …" at bounding box center [905, 358] width 216 height 179
click at [960, 354] on icon "button" at bounding box center [965, 357] width 13 height 13
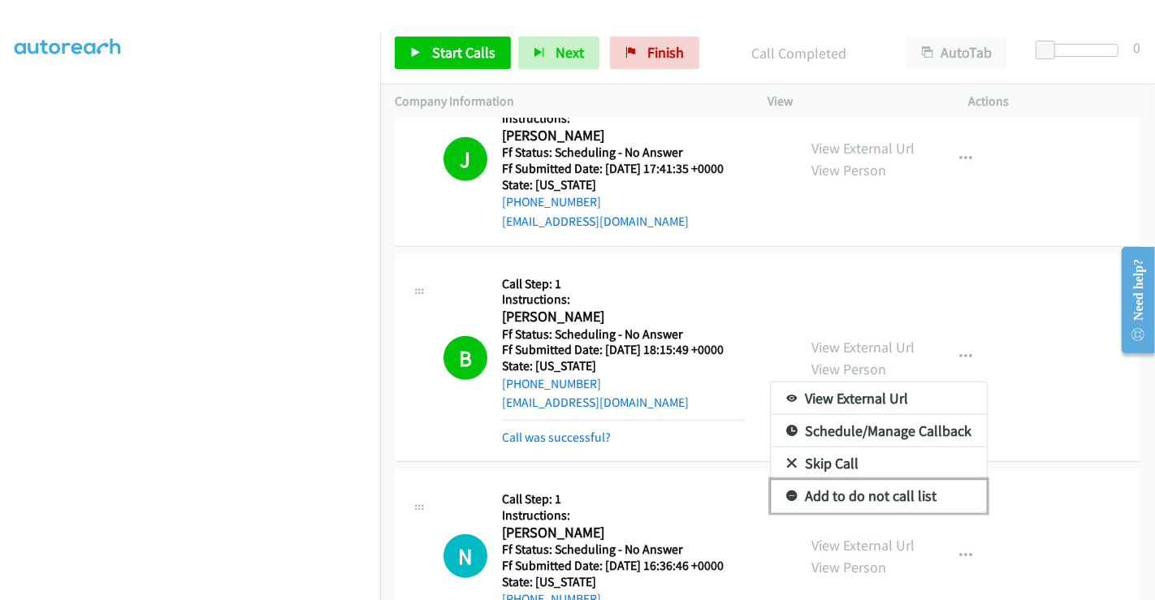
click at [855, 491] on link "Add to do not call list" at bounding box center [879, 496] width 216 height 32
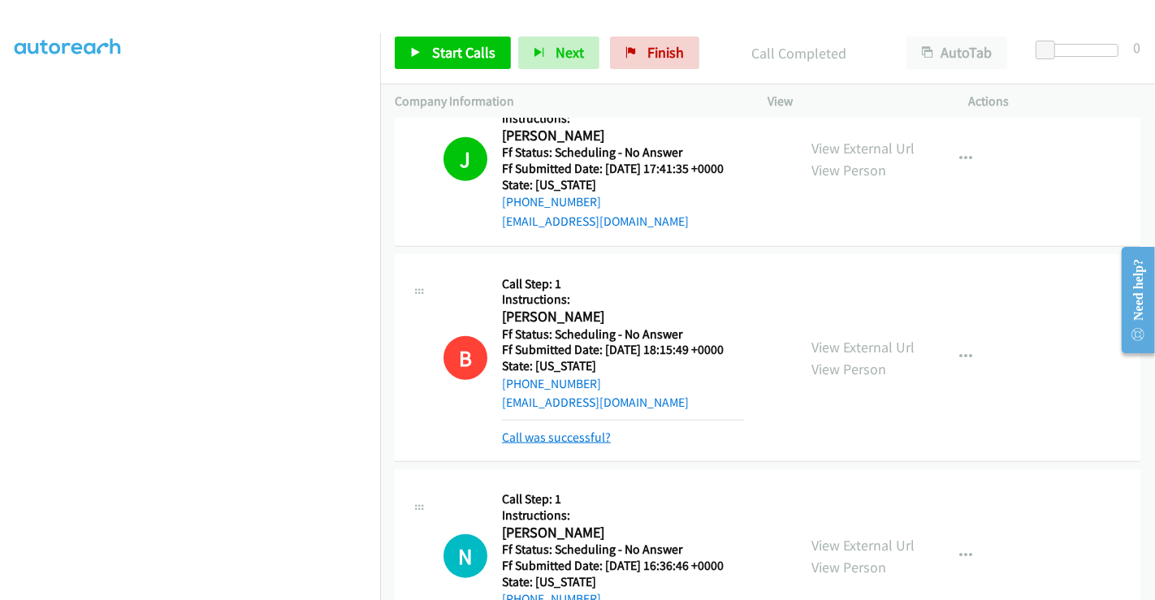
click at [568, 439] on link "Call was successful?" at bounding box center [556, 437] width 109 height 15
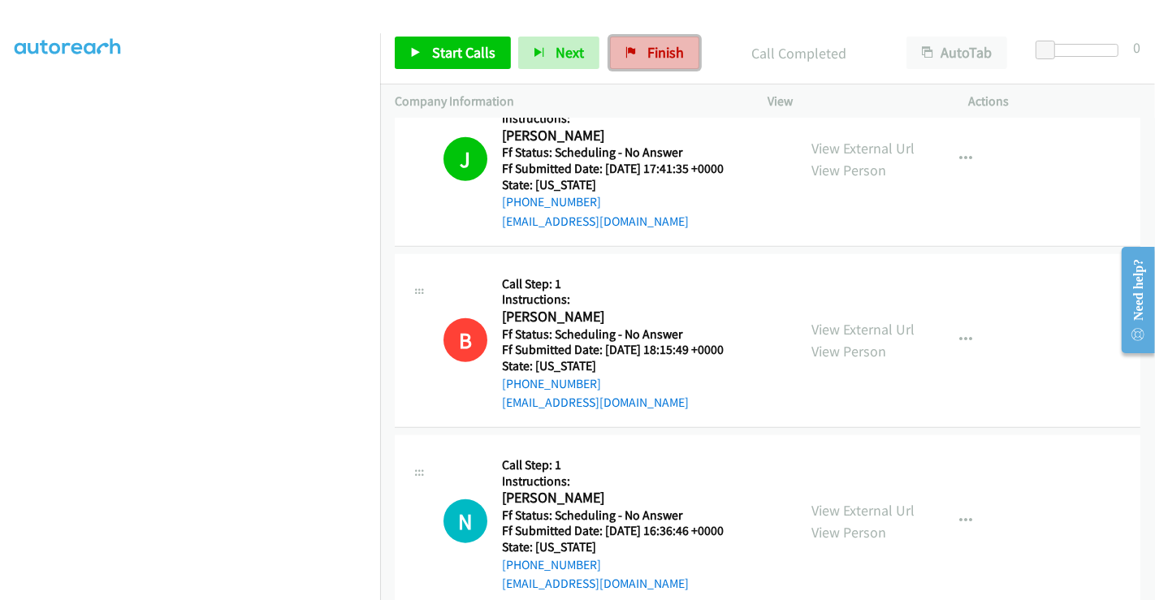
click at [668, 47] on span "Finish" at bounding box center [665, 52] width 37 height 19
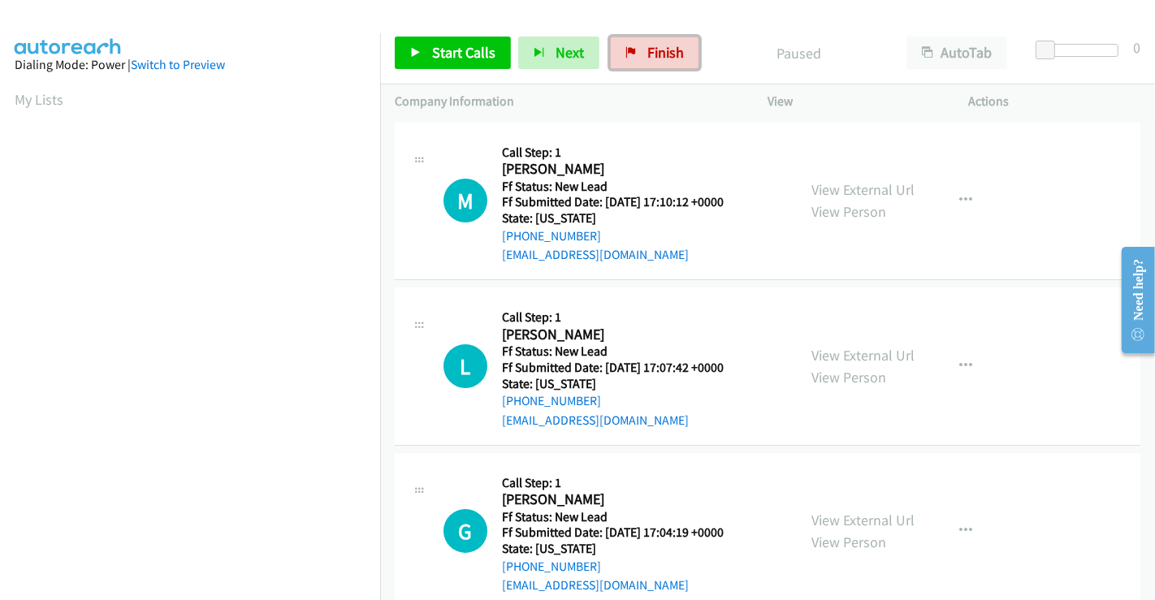
click at [658, 45] on span "Finish" at bounding box center [665, 52] width 37 height 19
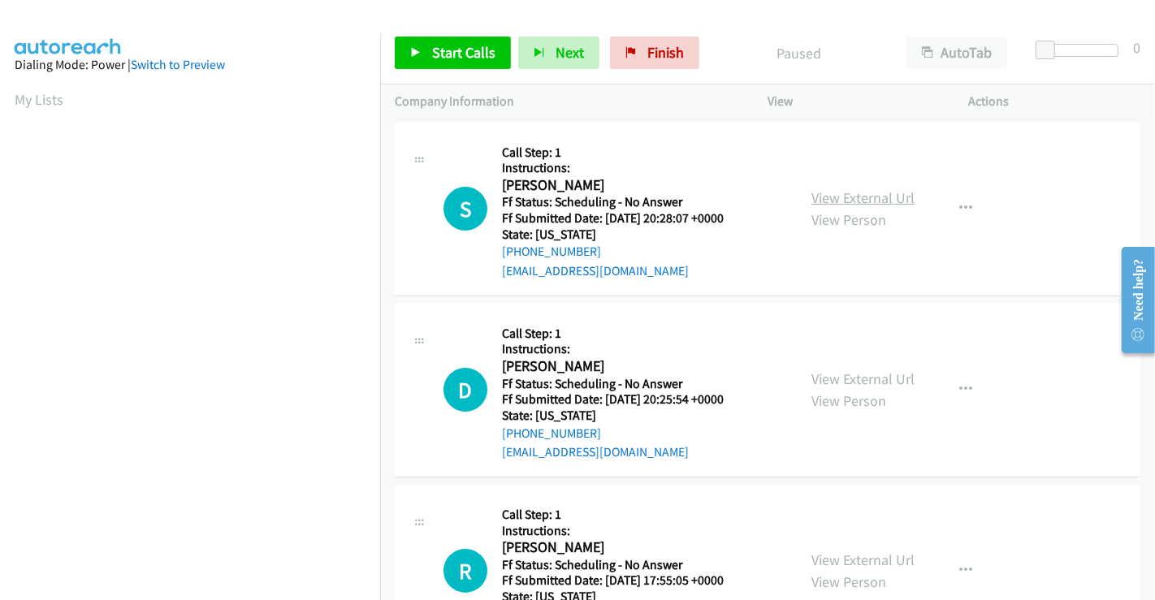
click at [839, 193] on link "View External Url" at bounding box center [863, 197] width 103 height 19
click at [856, 379] on link "View External Url" at bounding box center [863, 379] width 103 height 19
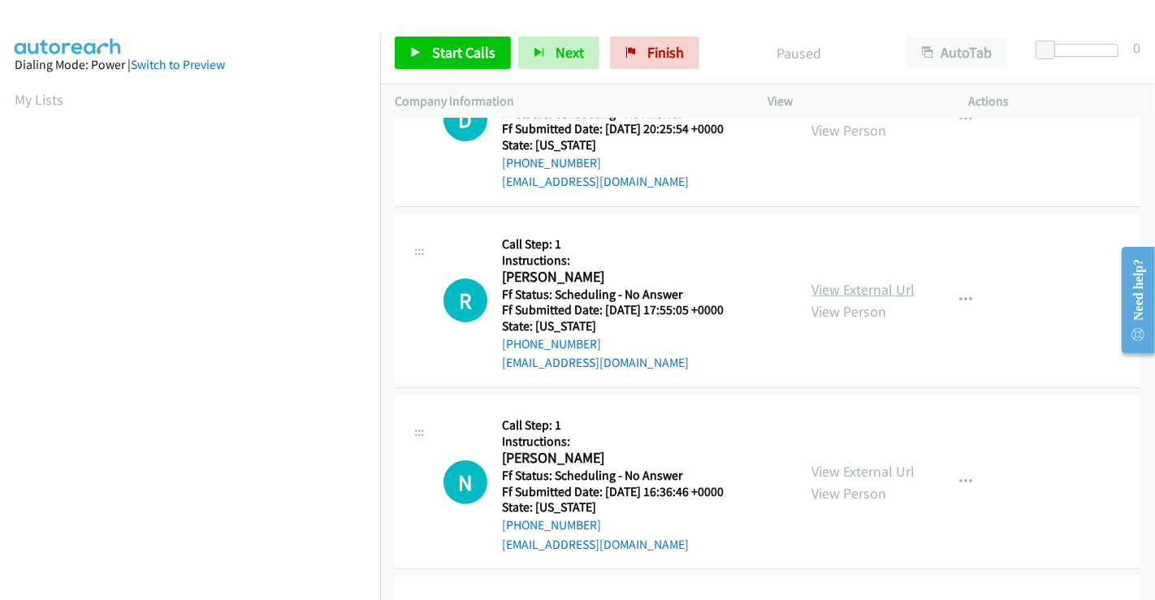
click at [830, 291] on link "View External Url" at bounding box center [863, 289] width 103 height 19
click at [849, 470] on link "View External Url" at bounding box center [863, 471] width 103 height 19
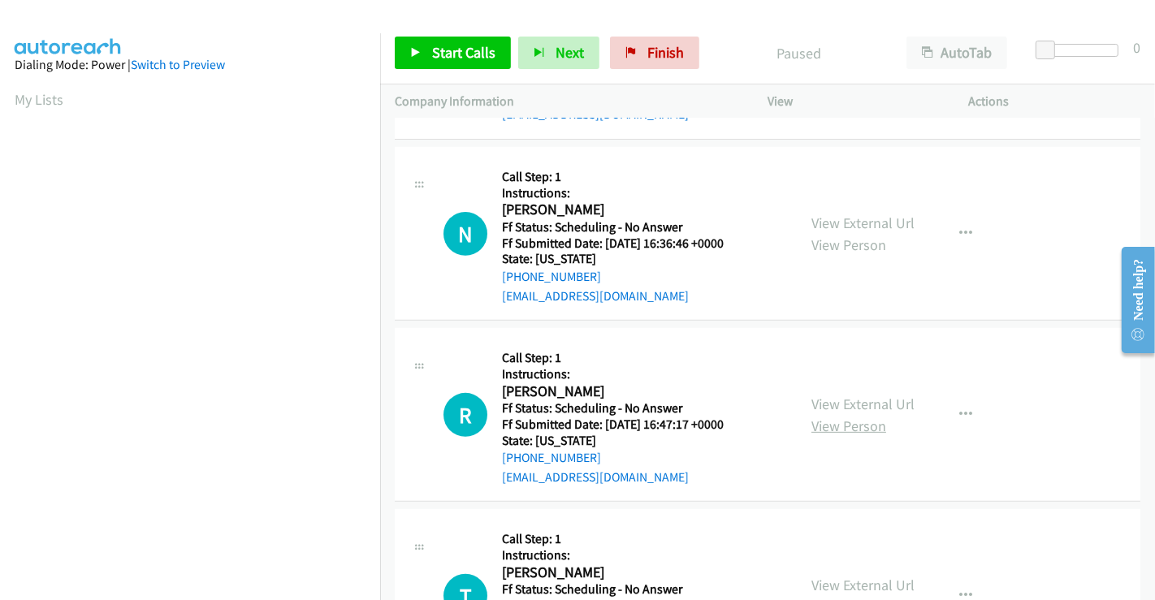
scroll to position [541, 0]
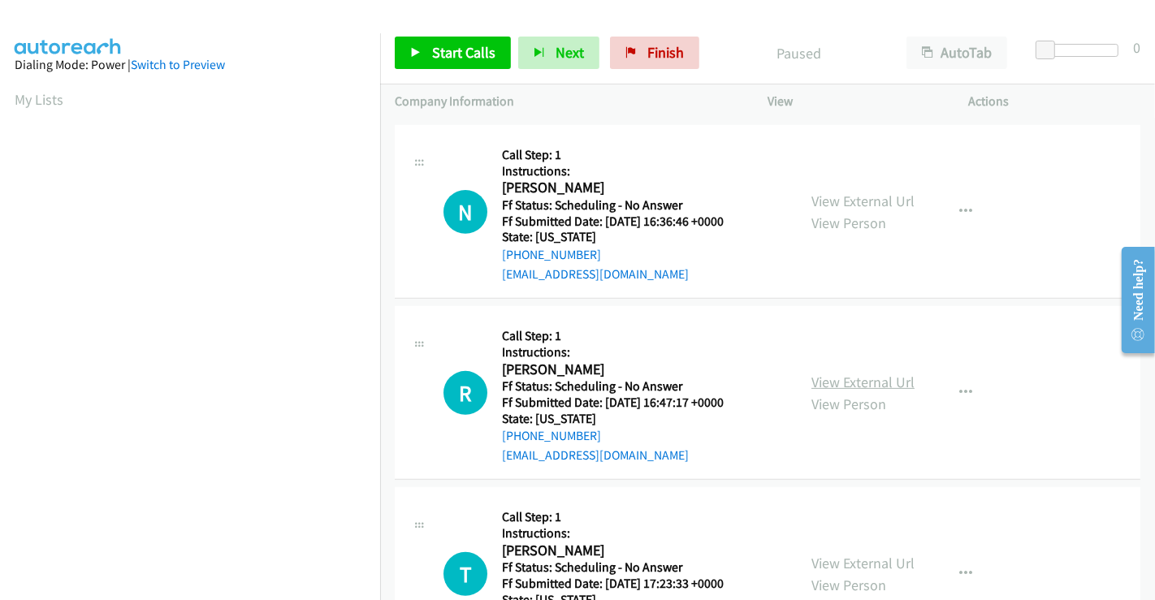
click at [847, 384] on link "View External Url" at bounding box center [863, 382] width 103 height 19
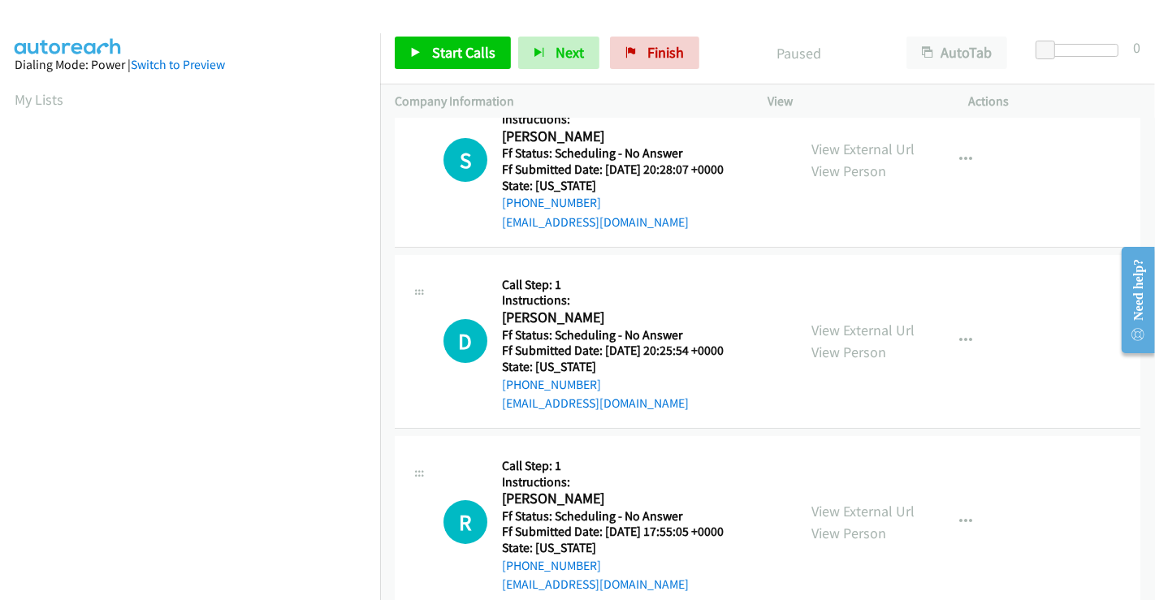
scroll to position [0, 0]
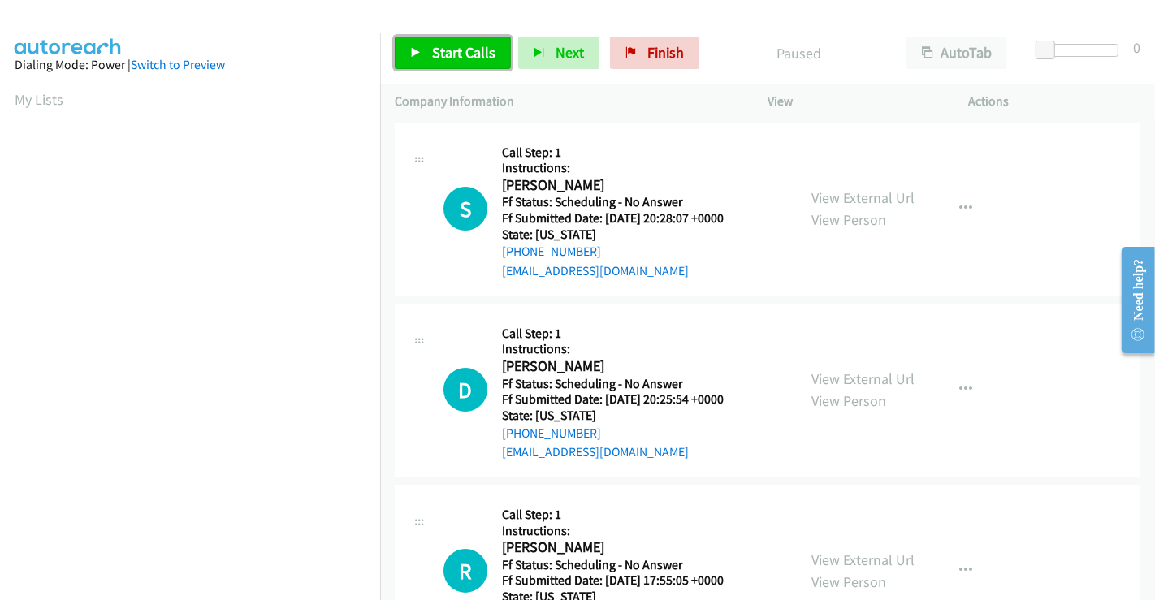
click at [457, 58] on span "Start Calls" at bounding box center [463, 52] width 63 height 19
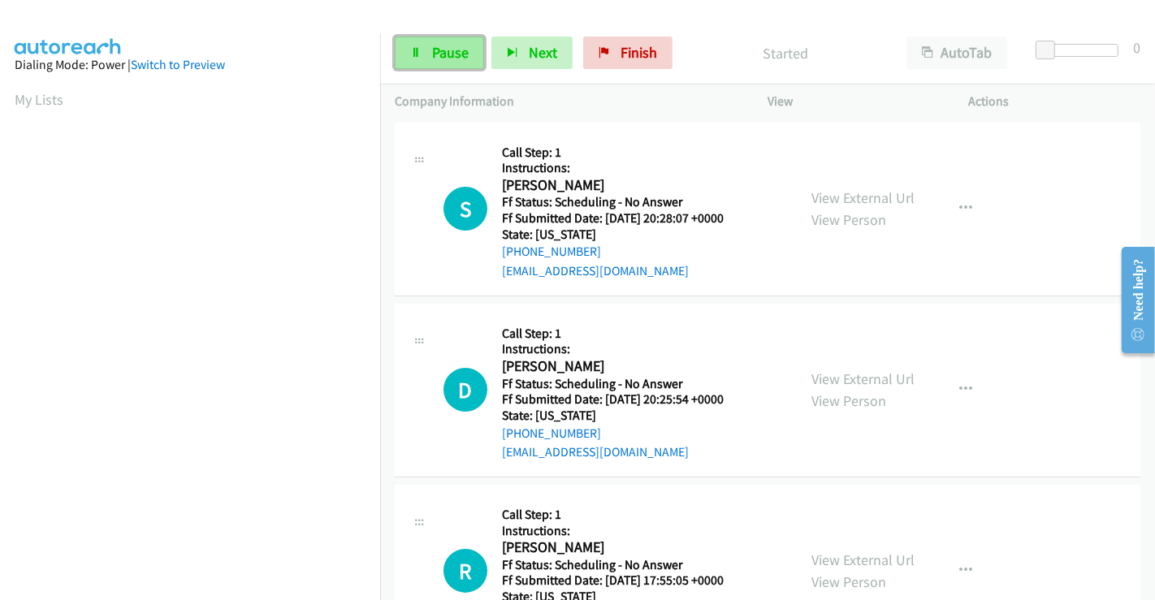
click at [443, 54] on span "Pause" at bounding box center [450, 52] width 37 height 19
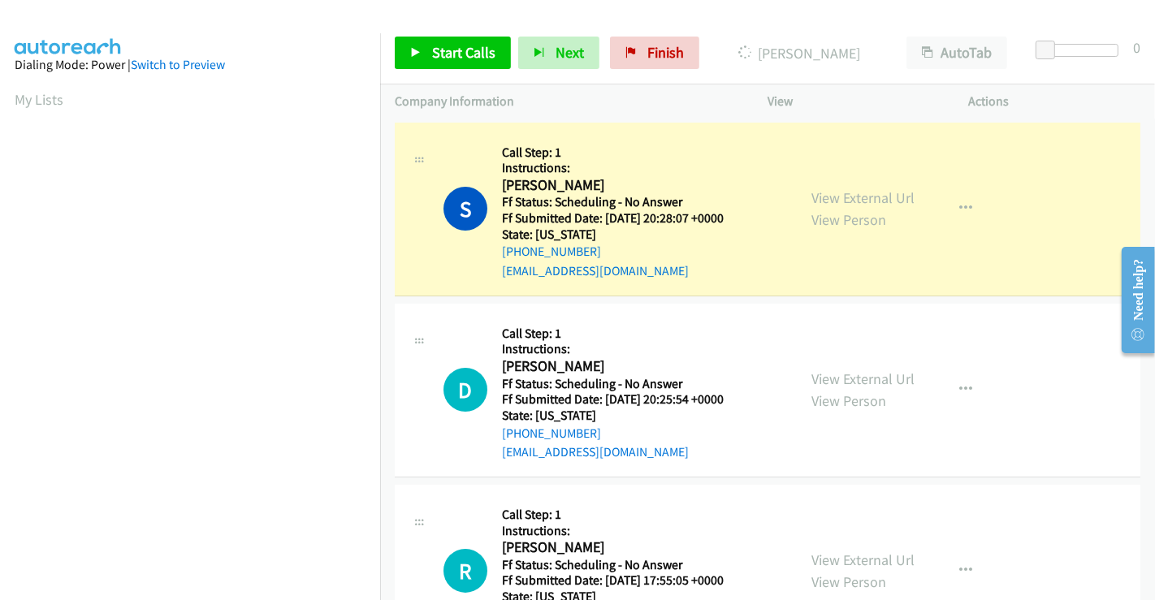
scroll to position [313, 0]
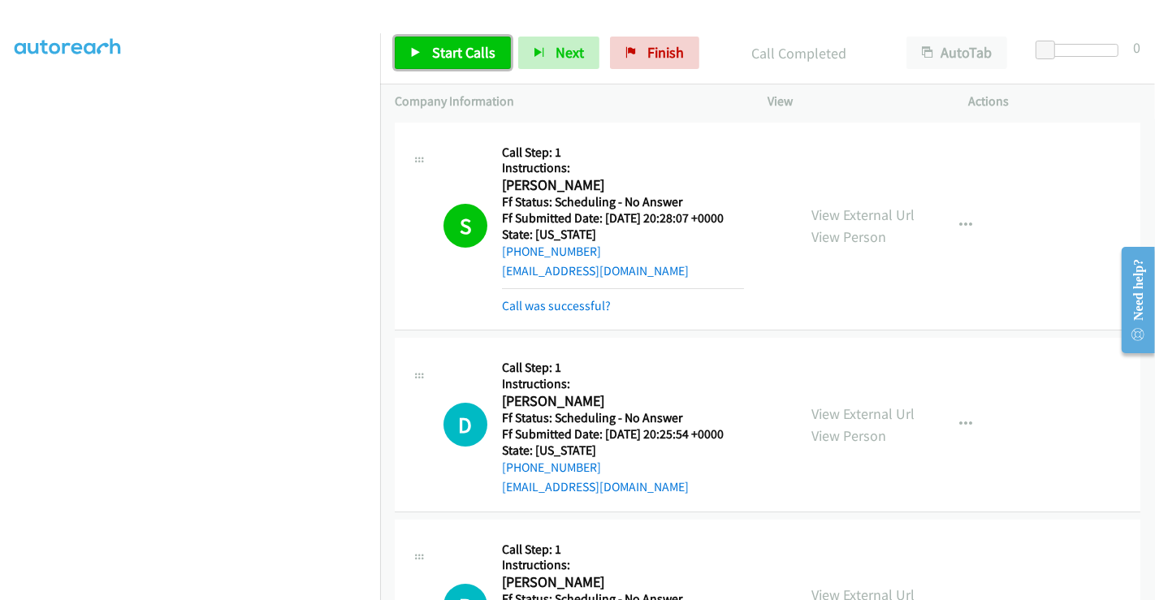
click at [459, 52] on span "Start Calls" at bounding box center [463, 52] width 63 height 19
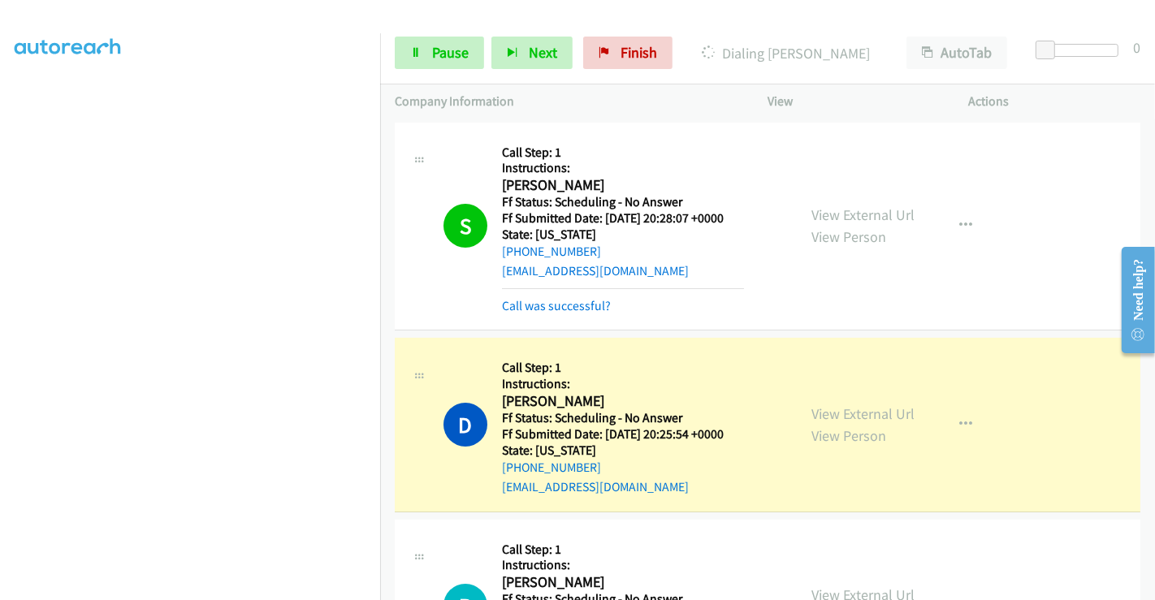
scroll to position [0, 0]
click at [558, 309] on link "Call was successful?" at bounding box center [556, 305] width 109 height 15
click at [566, 299] on link "Call was successful?" at bounding box center [556, 306] width 109 height 15
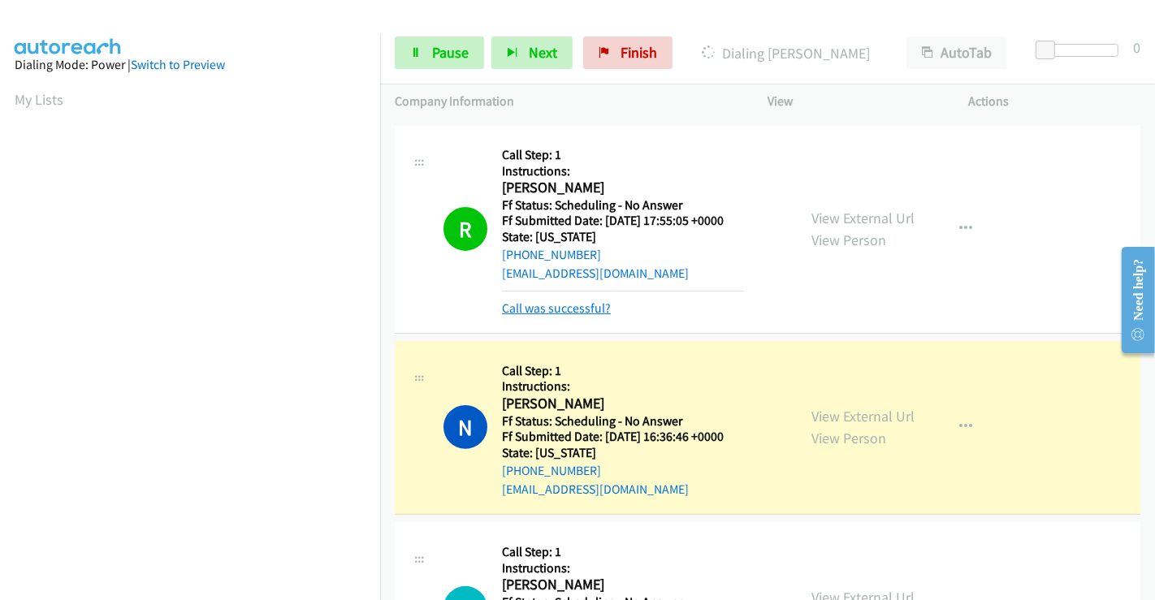
scroll to position [361, 0]
click at [573, 307] on link "Call was successful?" at bounding box center [556, 307] width 109 height 15
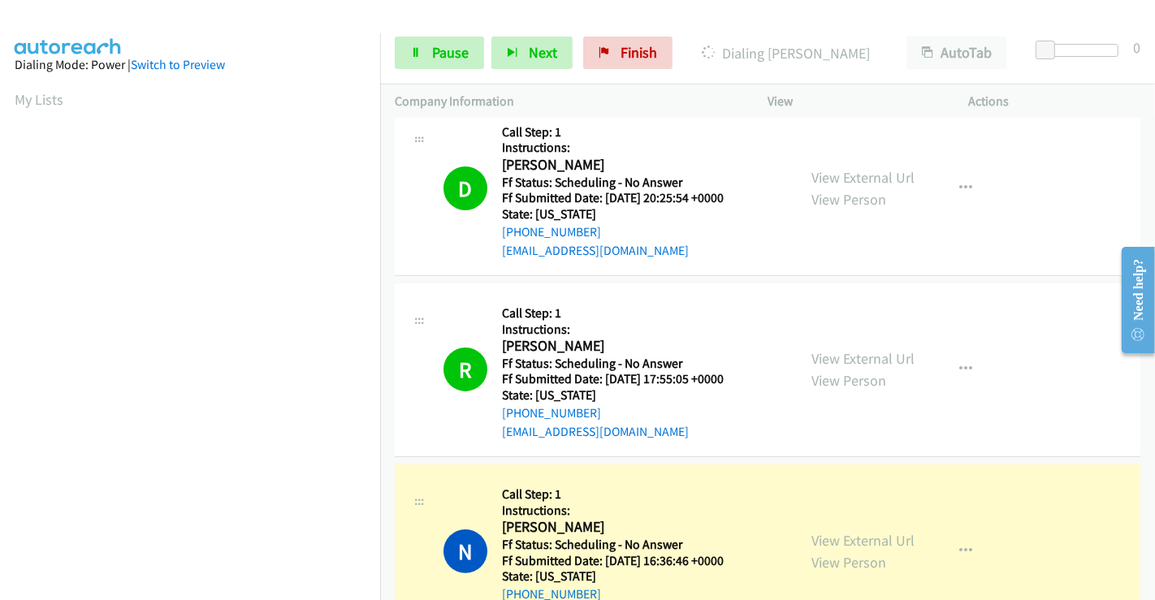
scroll to position [451, 0]
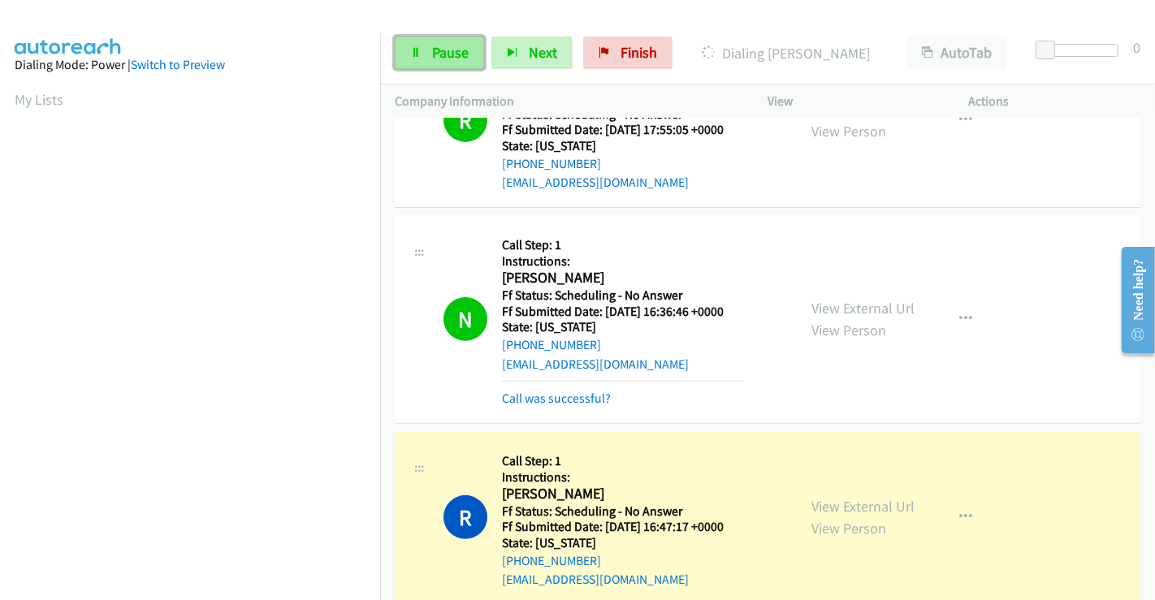
click at [452, 65] on link "Pause" at bounding box center [439, 53] width 89 height 32
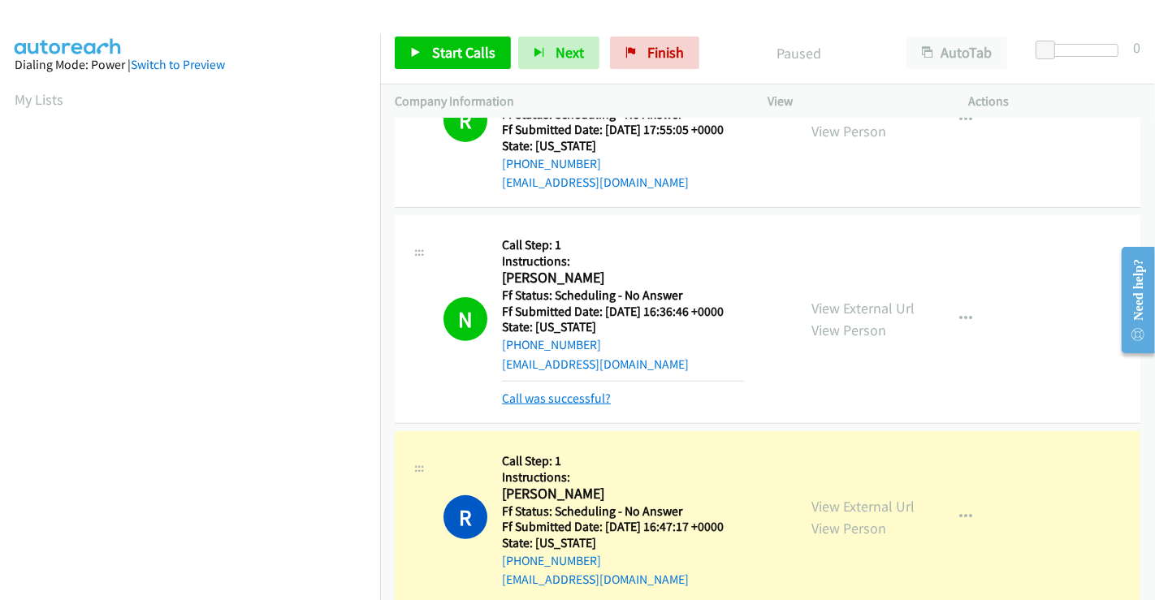
click at [556, 396] on link "Call was successful?" at bounding box center [556, 398] width 109 height 15
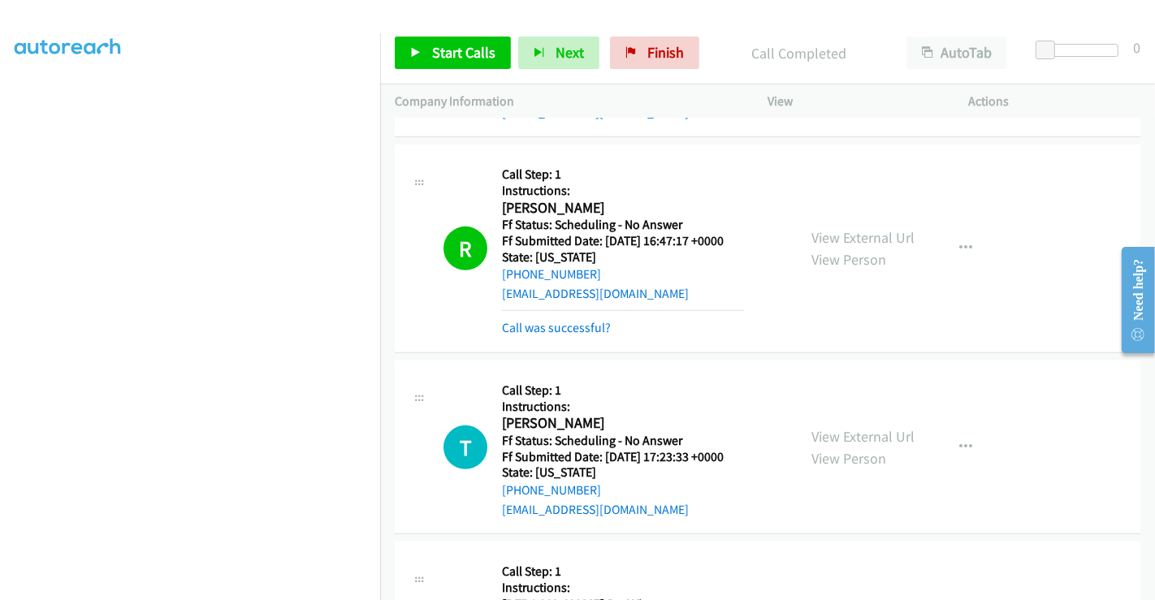
scroll to position [721, 0]
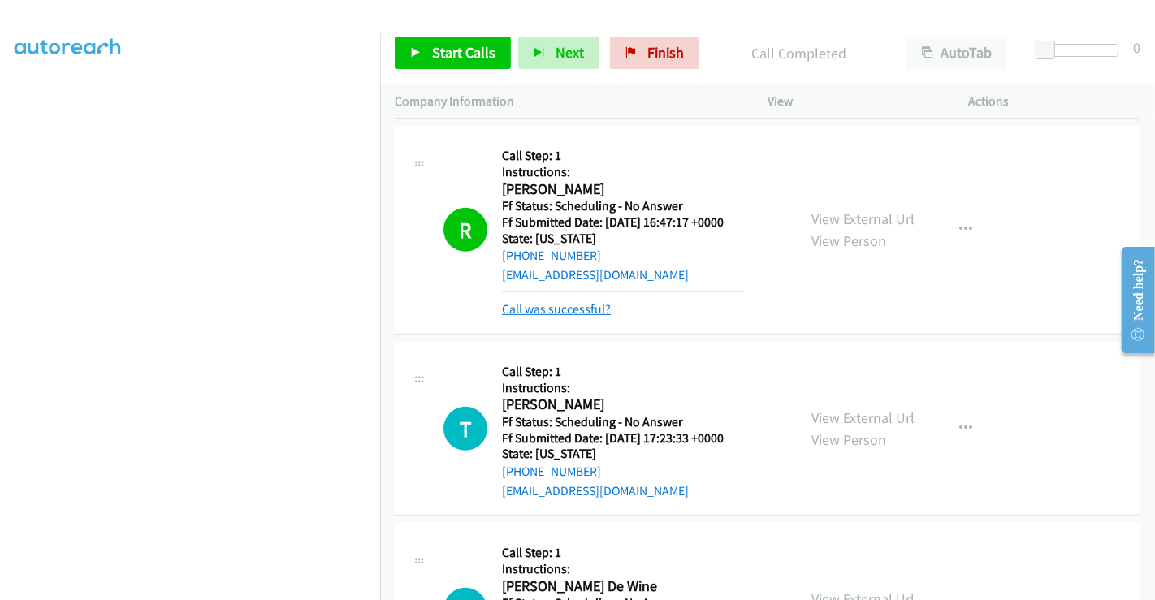
click at [574, 302] on link "Call was successful?" at bounding box center [556, 308] width 109 height 15
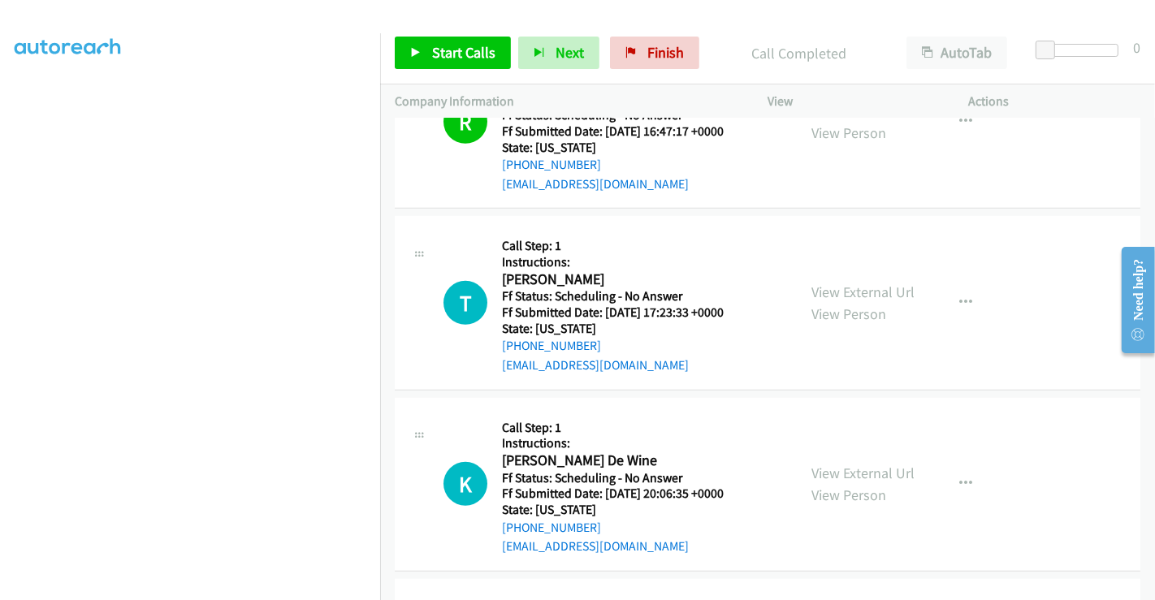
scroll to position [903, 0]
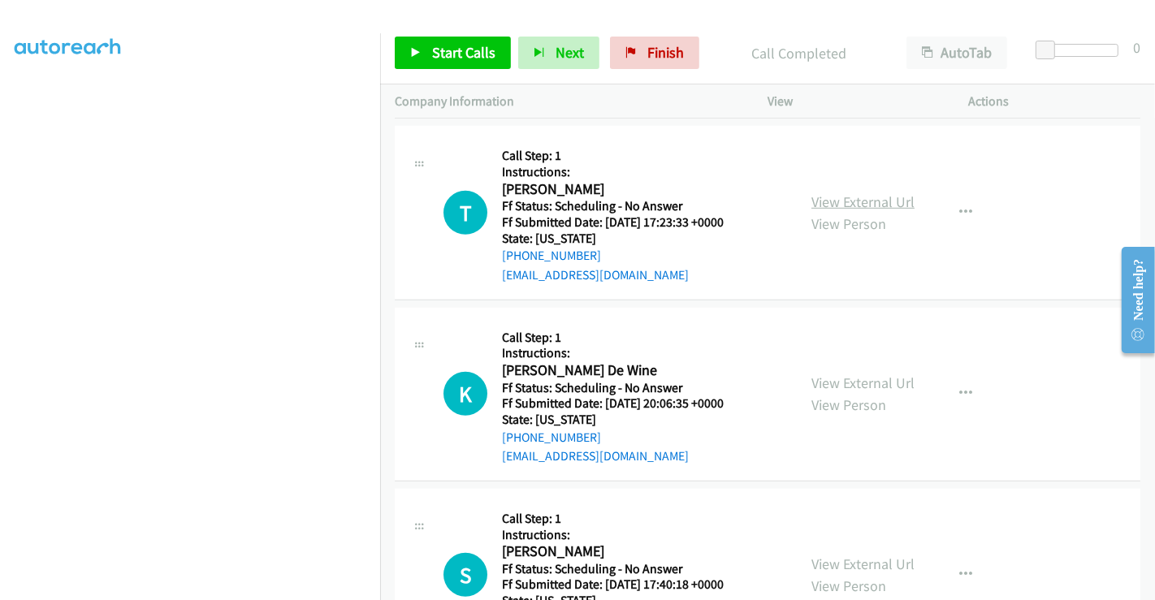
click at [854, 199] on link "View External Url" at bounding box center [863, 202] width 103 height 19
click at [857, 384] on link "View External Url" at bounding box center [863, 383] width 103 height 19
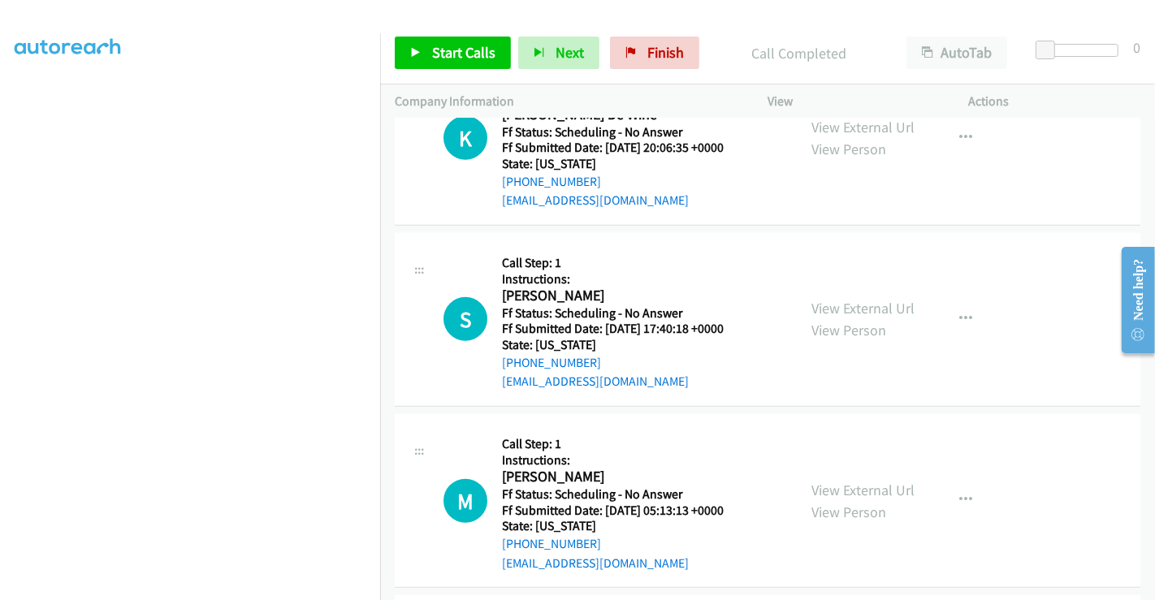
scroll to position [1173, 0]
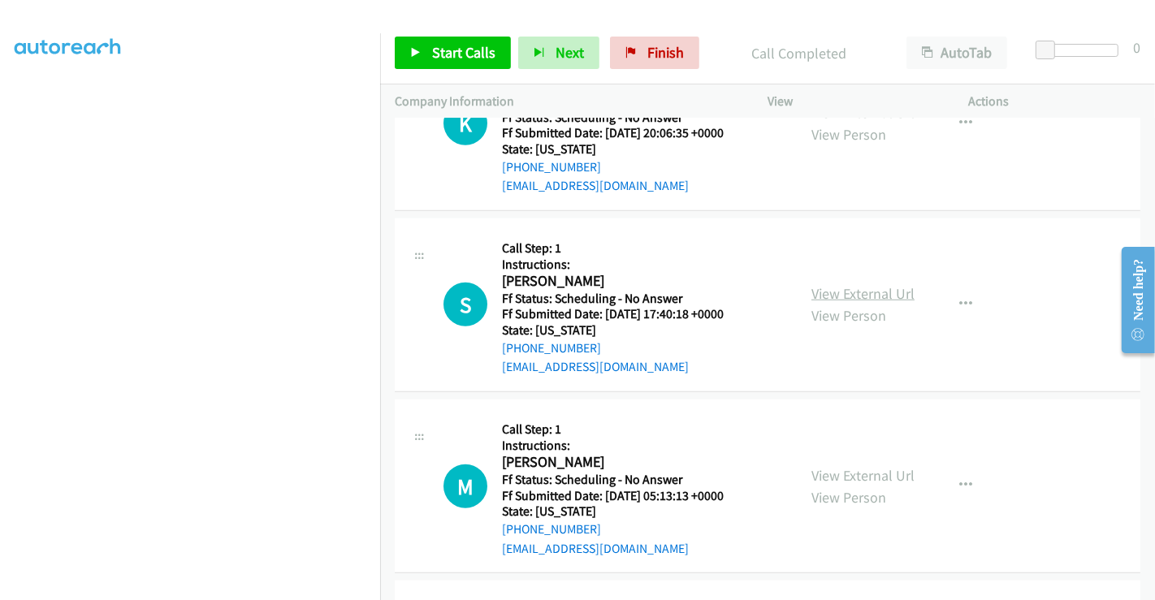
click at [859, 292] on link "View External Url" at bounding box center [863, 293] width 103 height 19
click at [835, 473] on link "View External Url" at bounding box center [863, 475] width 103 height 19
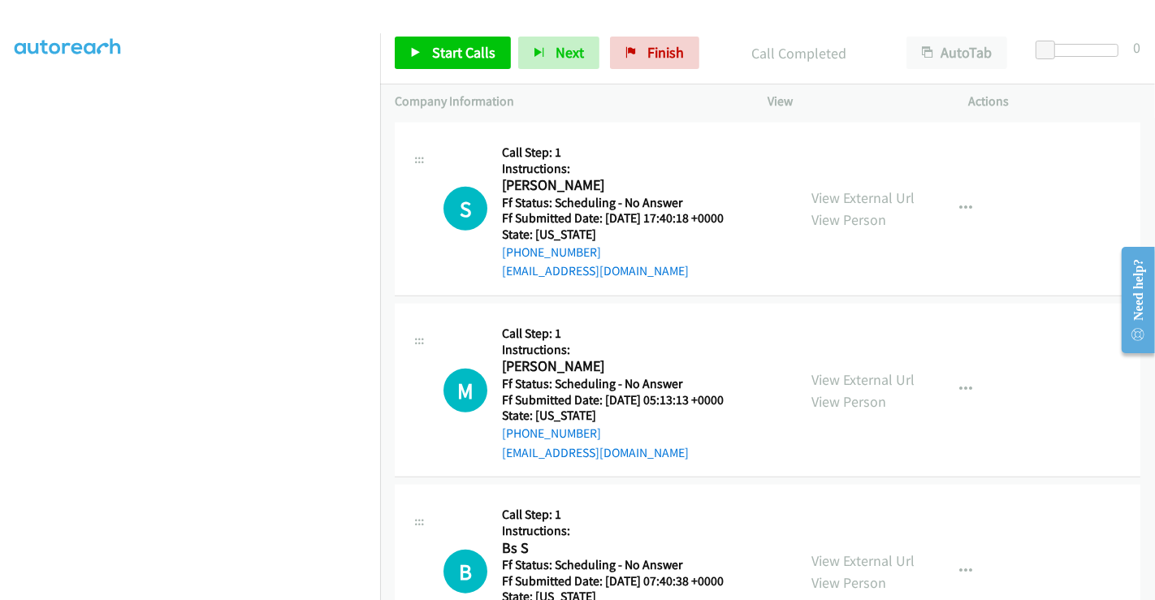
scroll to position [1444, 0]
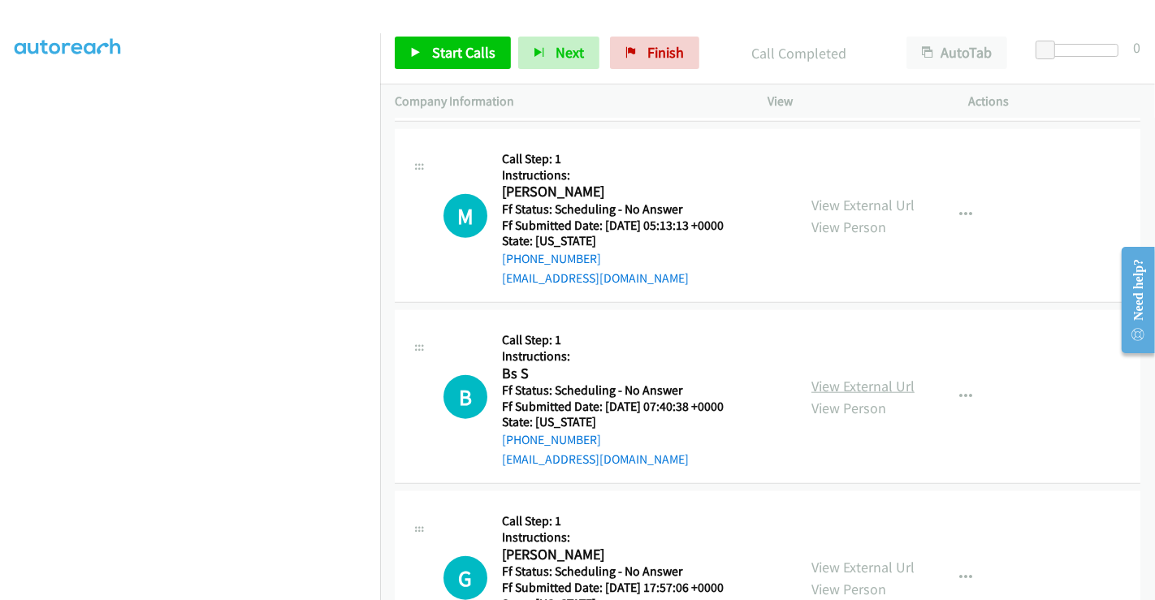
click at [851, 388] on link "View External Url" at bounding box center [863, 386] width 103 height 19
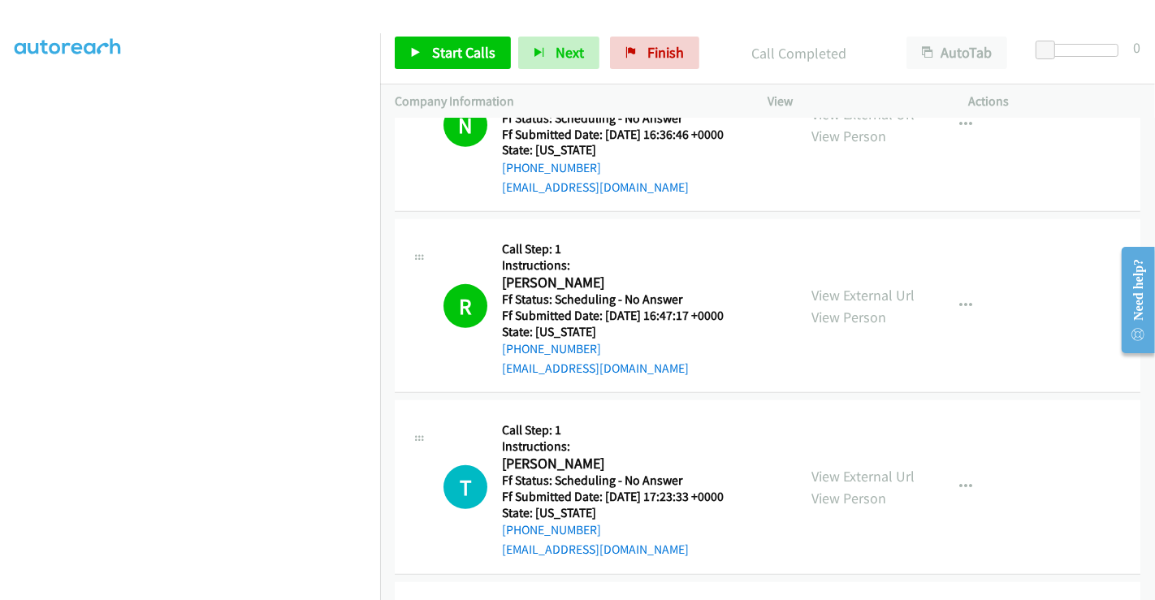
scroll to position [812, 0]
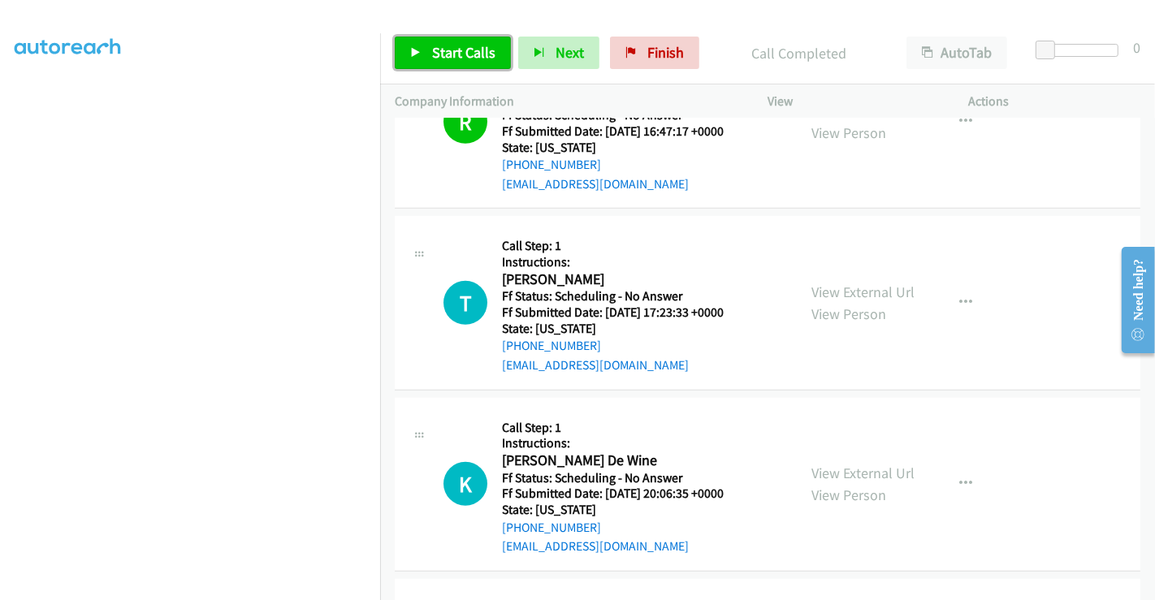
click at [457, 52] on span "Start Calls" at bounding box center [463, 52] width 63 height 19
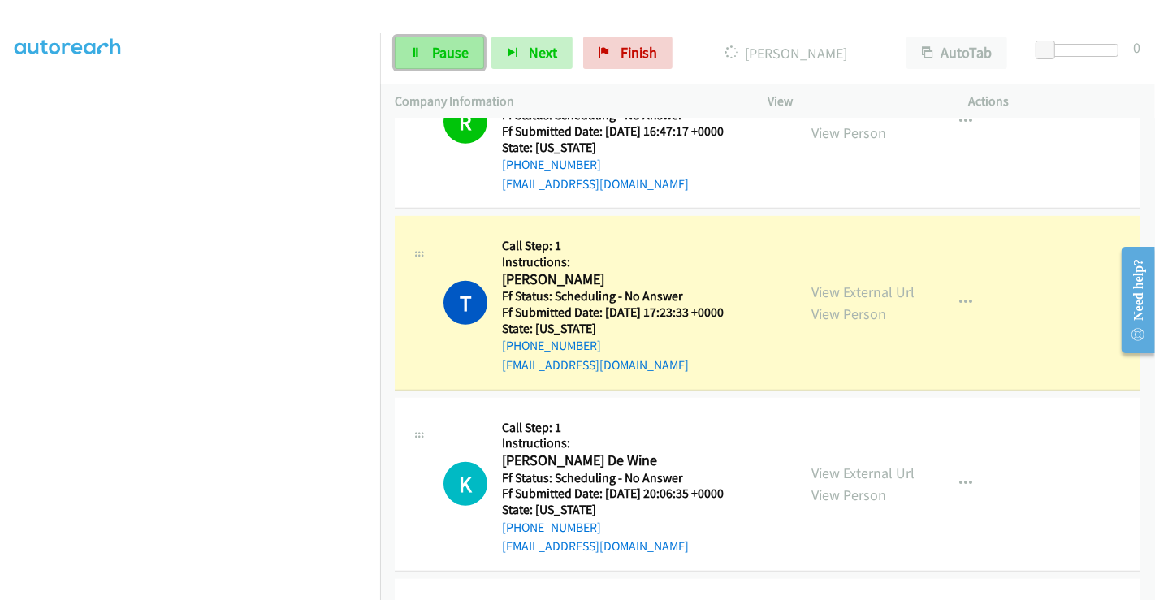
click at [457, 50] on span "Pause" at bounding box center [450, 52] width 37 height 19
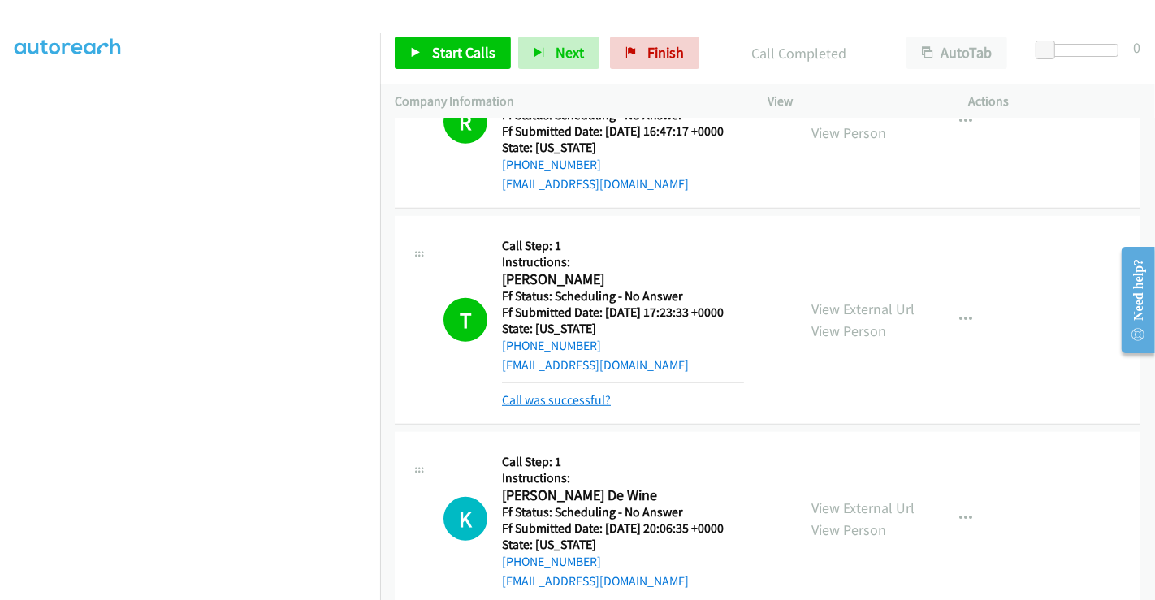
click at [546, 400] on link "Call was successful?" at bounding box center [556, 399] width 109 height 15
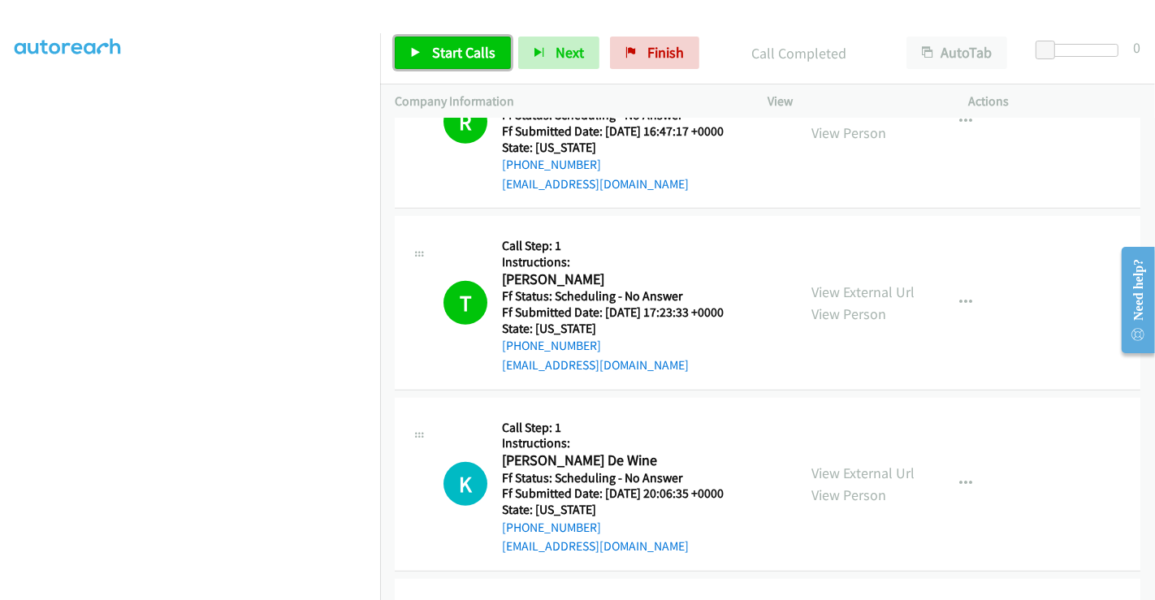
click at [448, 58] on span "Start Calls" at bounding box center [463, 52] width 63 height 19
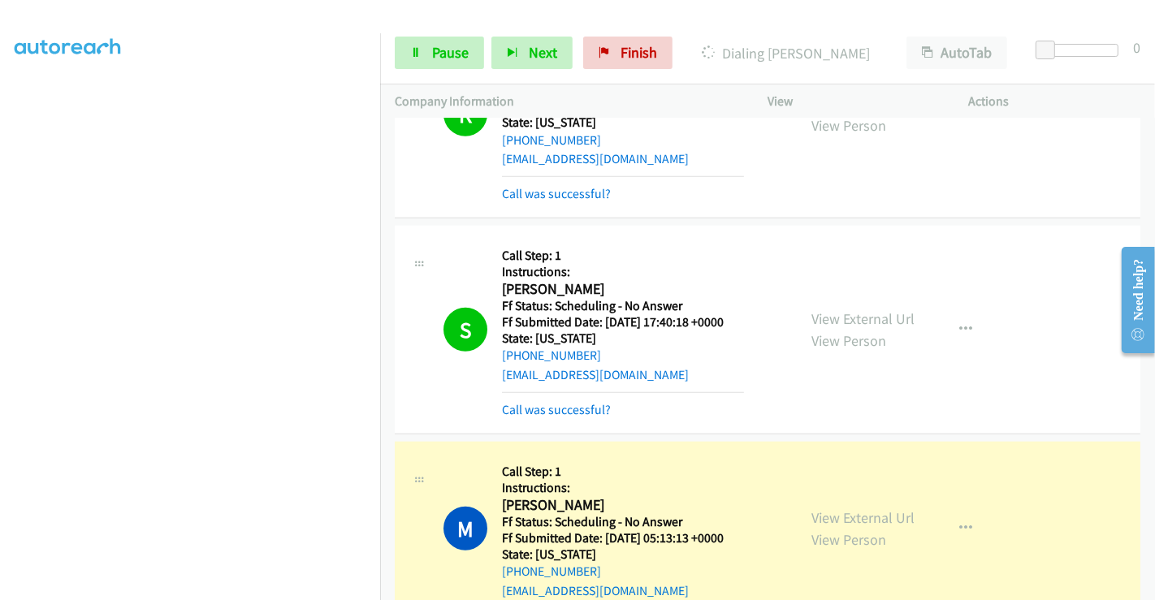
scroll to position [1444, 0]
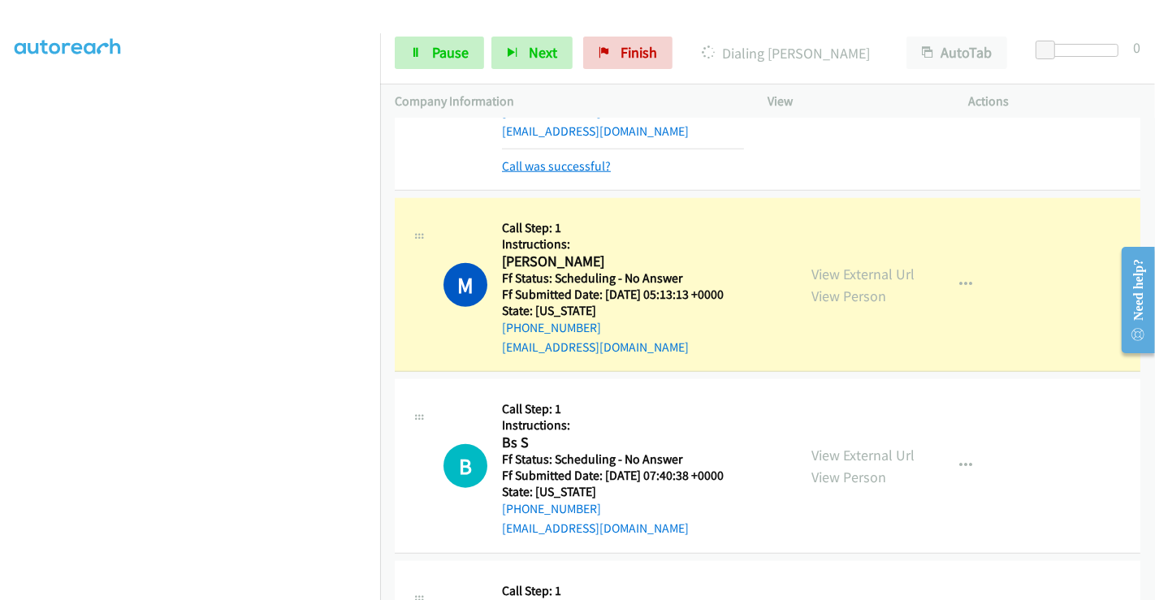
click at [575, 158] on link "Call was successful?" at bounding box center [556, 165] width 109 height 15
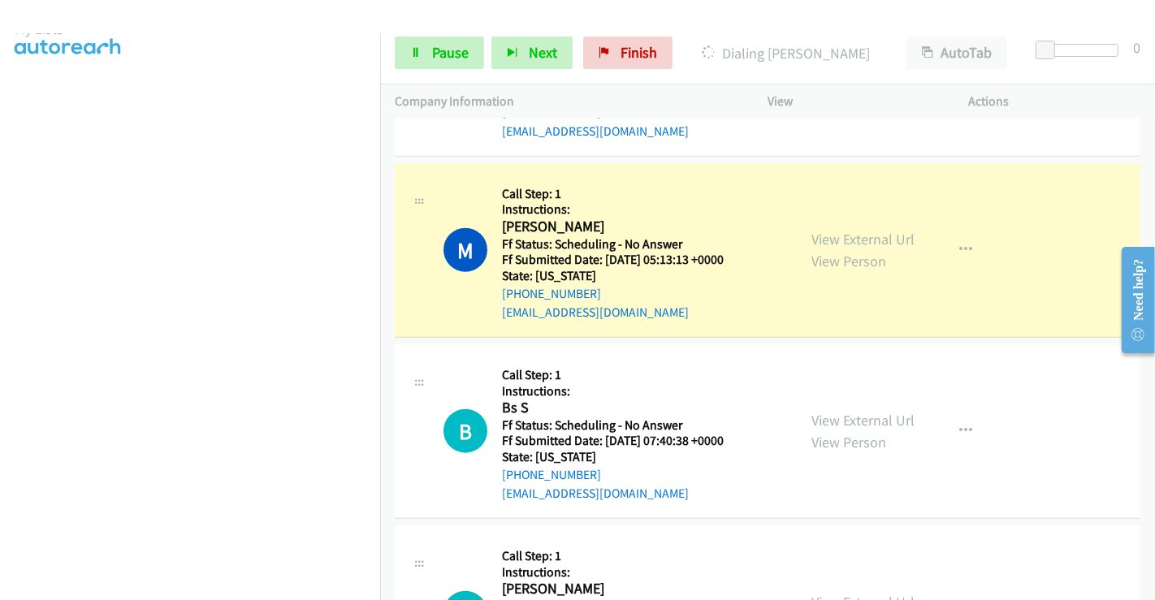
scroll to position [0, 0]
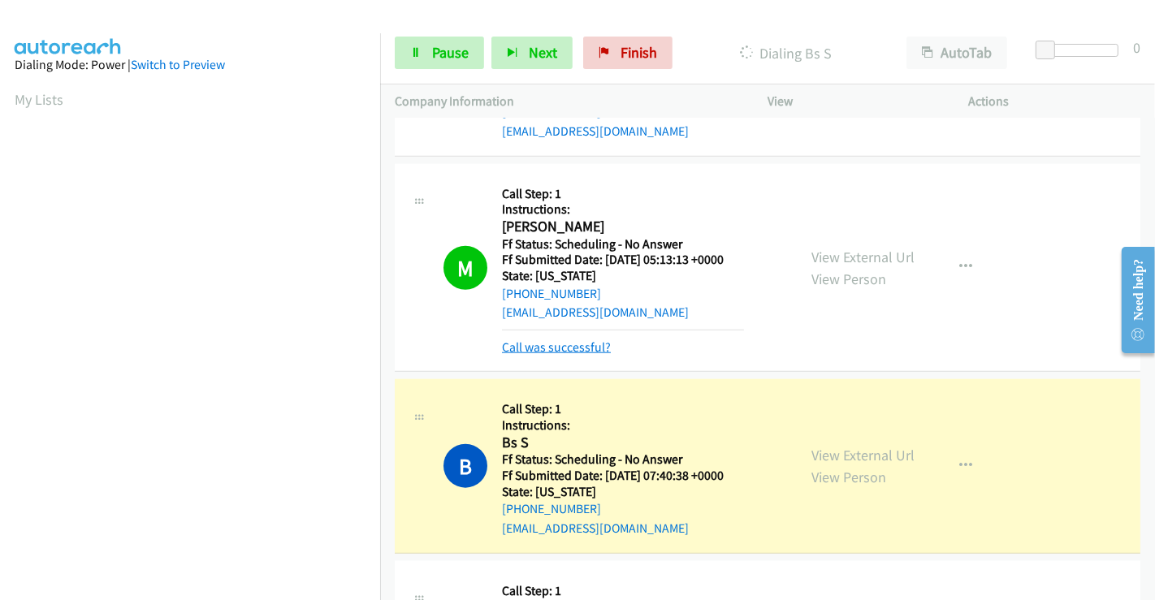
click at [536, 340] on link "Call was successful?" at bounding box center [556, 347] width 109 height 15
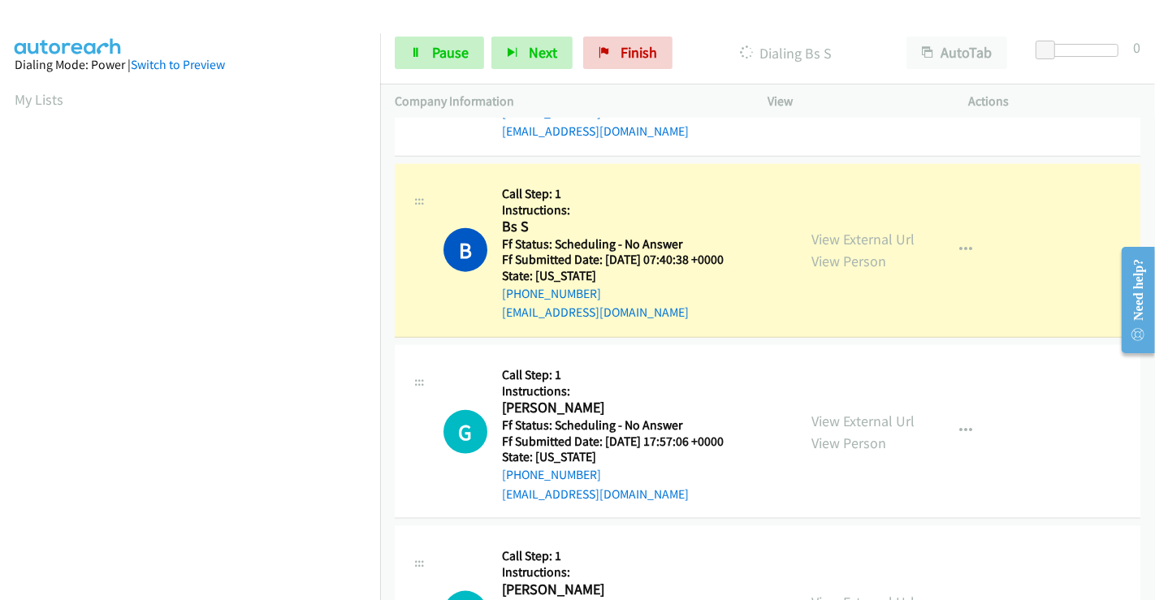
scroll to position [92, 0]
click at [415, 49] on icon at bounding box center [415, 53] width 11 height 11
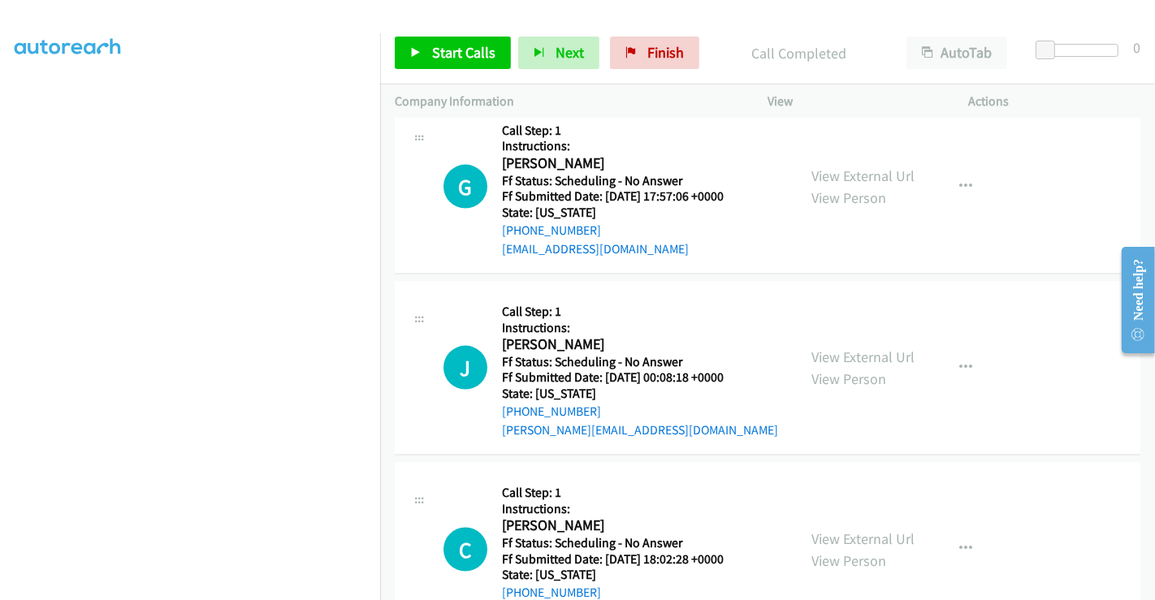
scroll to position [1715, 0]
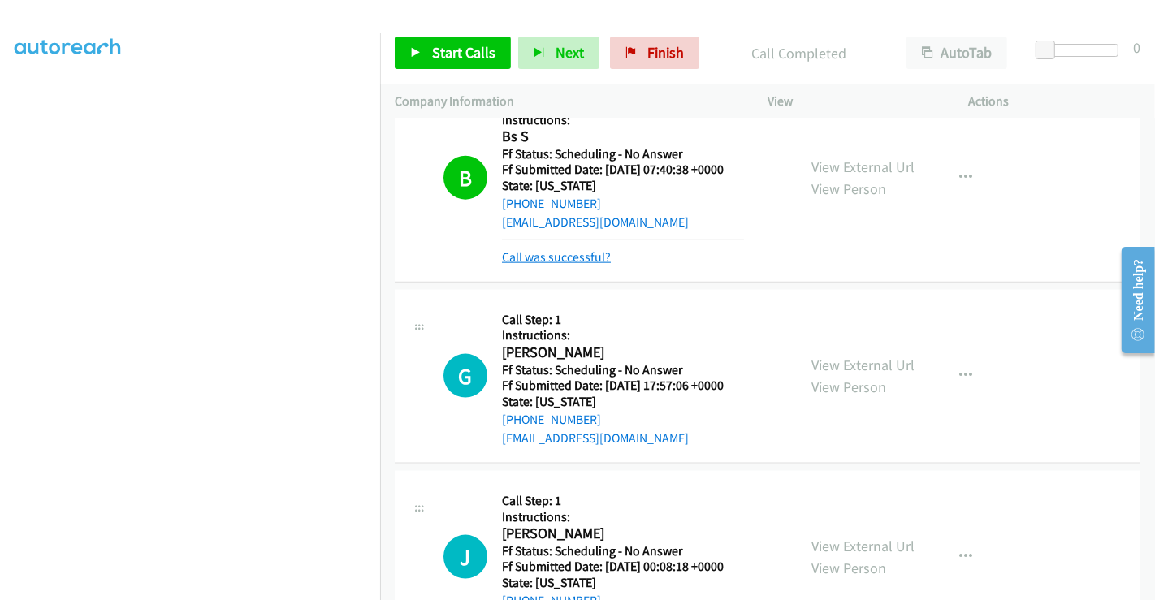
click at [573, 256] on link "Call was successful?" at bounding box center [556, 256] width 109 height 15
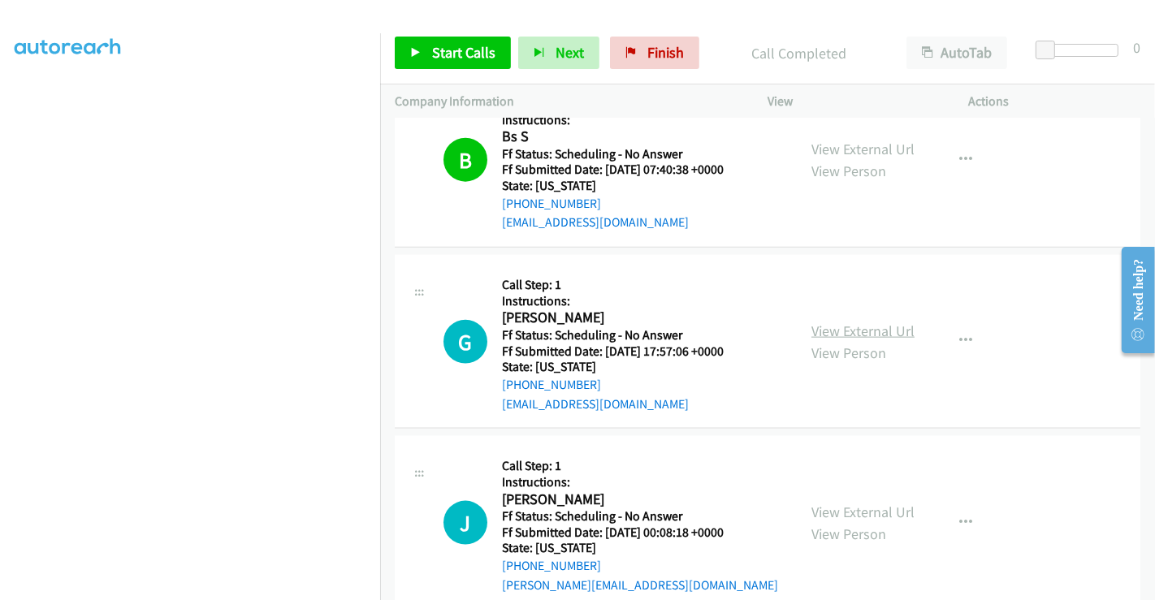
click at [855, 322] on link "View External Url" at bounding box center [863, 331] width 103 height 19
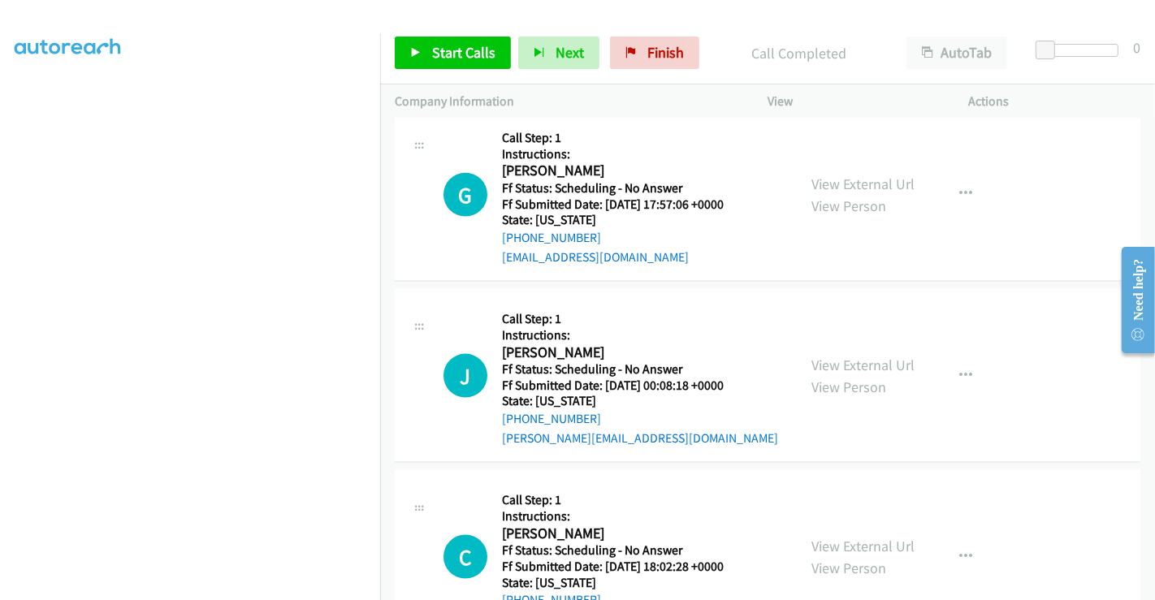
scroll to position [1985, 0]
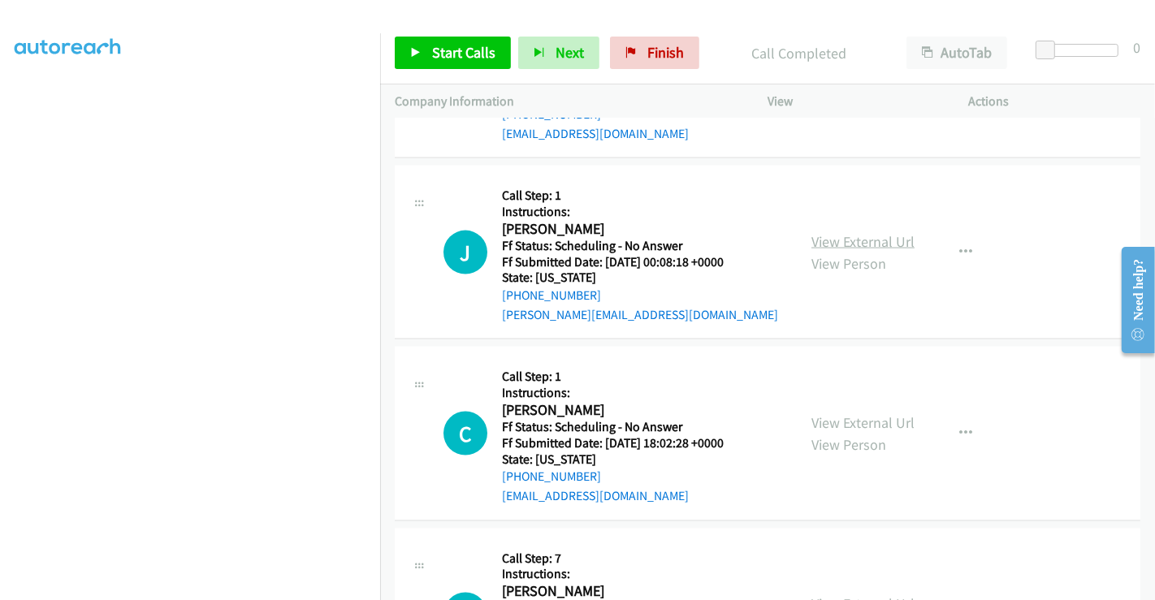
click at [842, 238] on link "View External Url" at bounding box center [863, 241] width 103 height 19
click at [851, 413] on link "View External Url" at bounding box center [863, 422] width 103 height 19
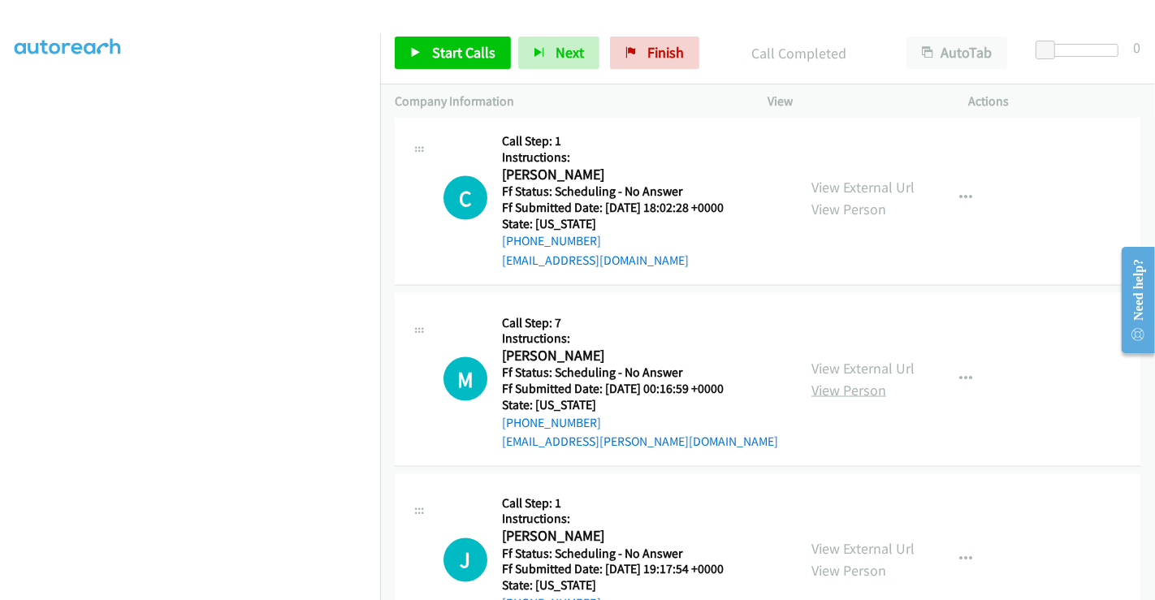
scroll to position [2256, 0]
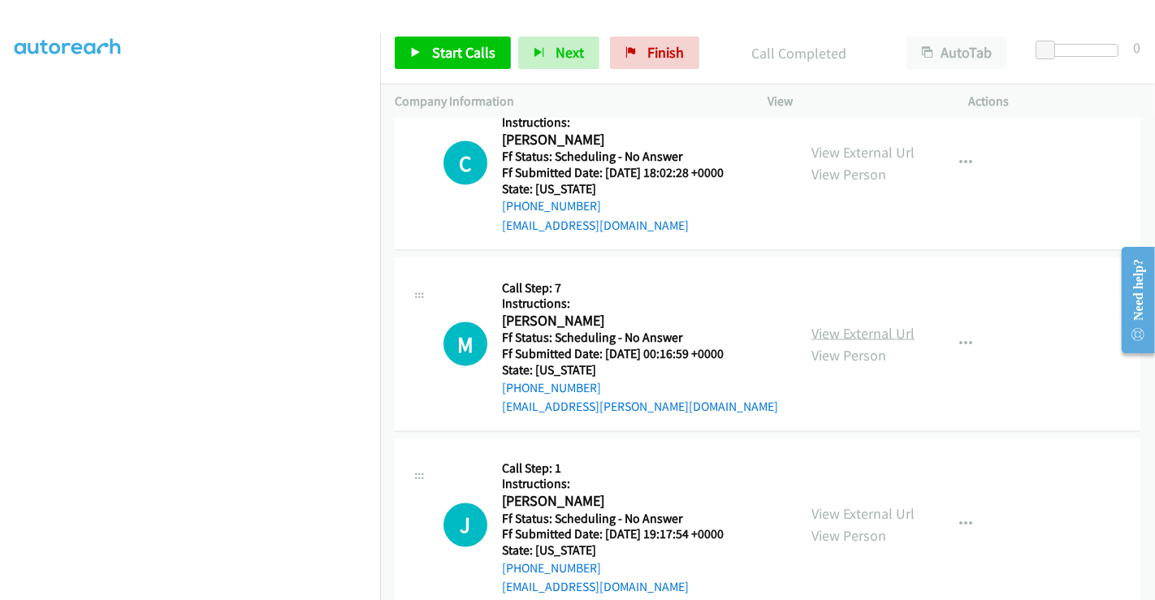
click at [843, 331] on link "View External Url" at bounding box center [863, 333] width 103 height 19
click at [856, 512] on link "View External Url" at bounding box center [863, 514] width 103 height 19
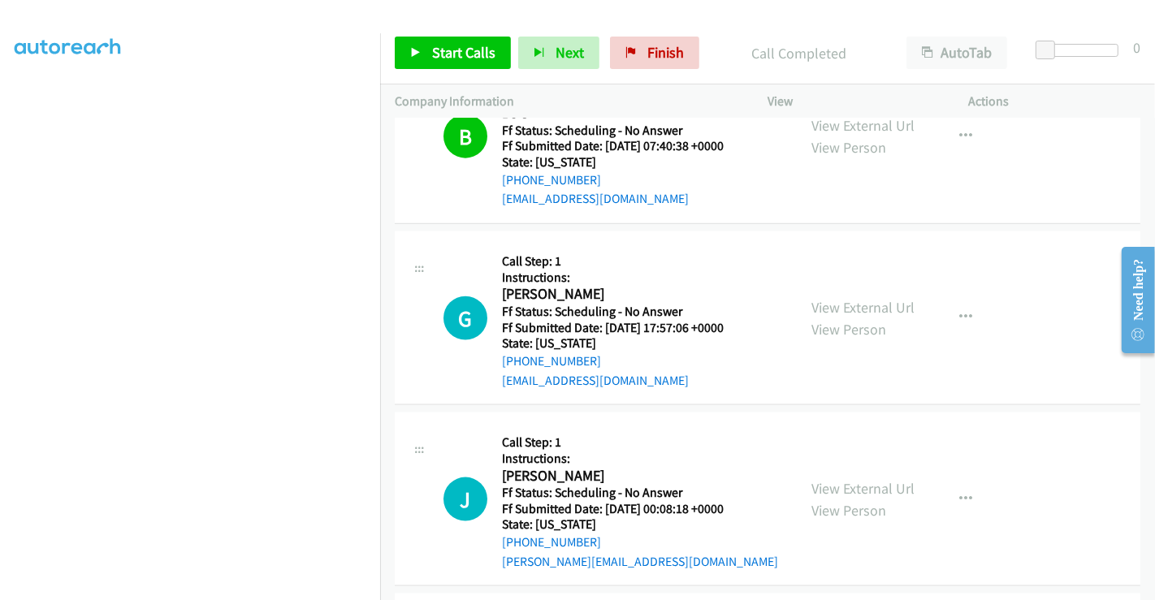
scroll to position [1805, 0]
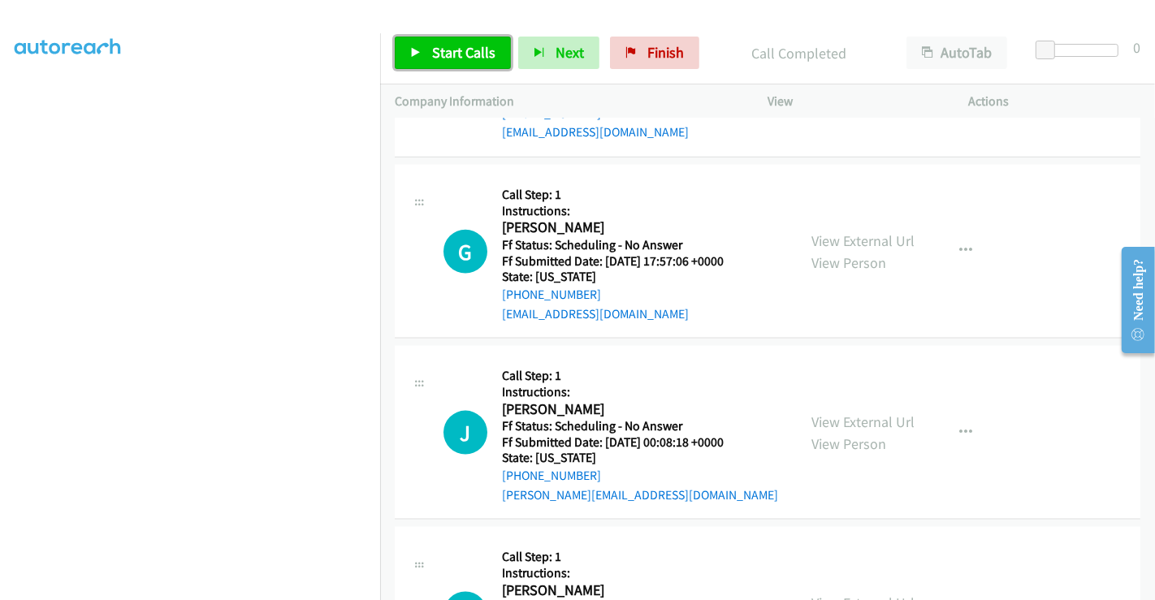
click at [439, 47] on span "Start Calls" at bounding box center [463, 52] width 63 height 19
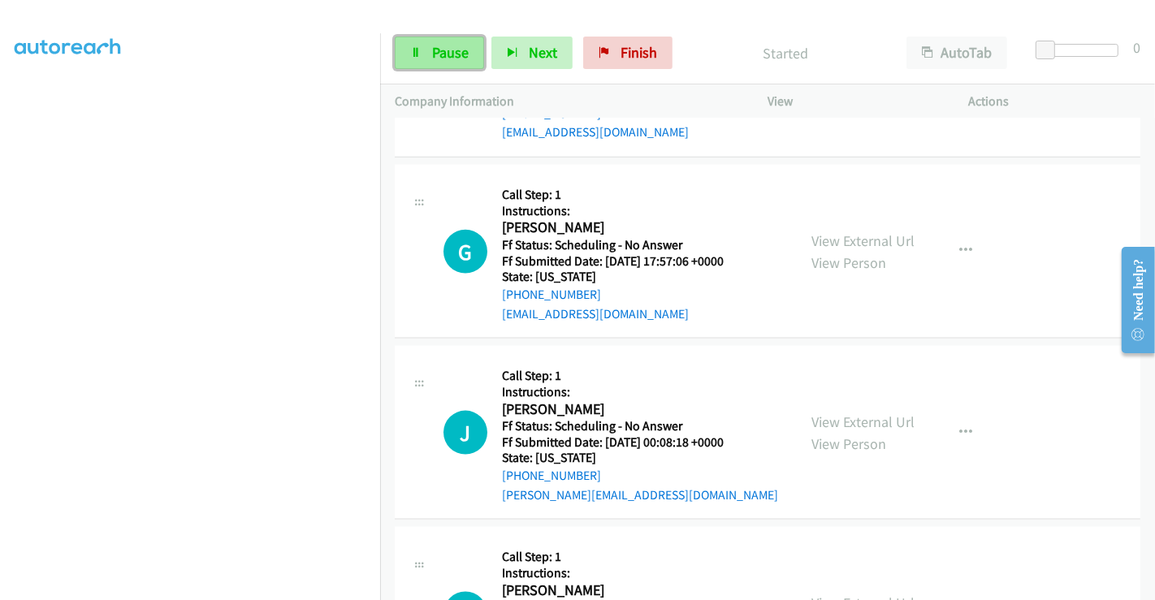
click at [437, 50] on span "Pause" at bounding box center [450, 52] width 37 height 19
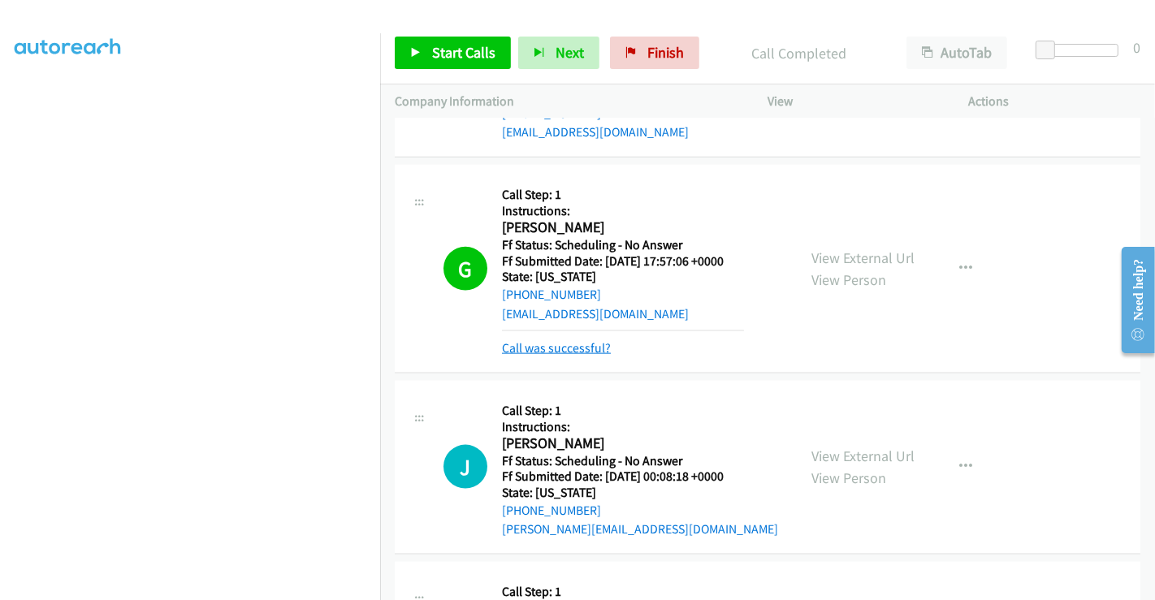
click at [565, 342] on link "Call was successful?" at bounding box center [556, 347] width 109 height 15
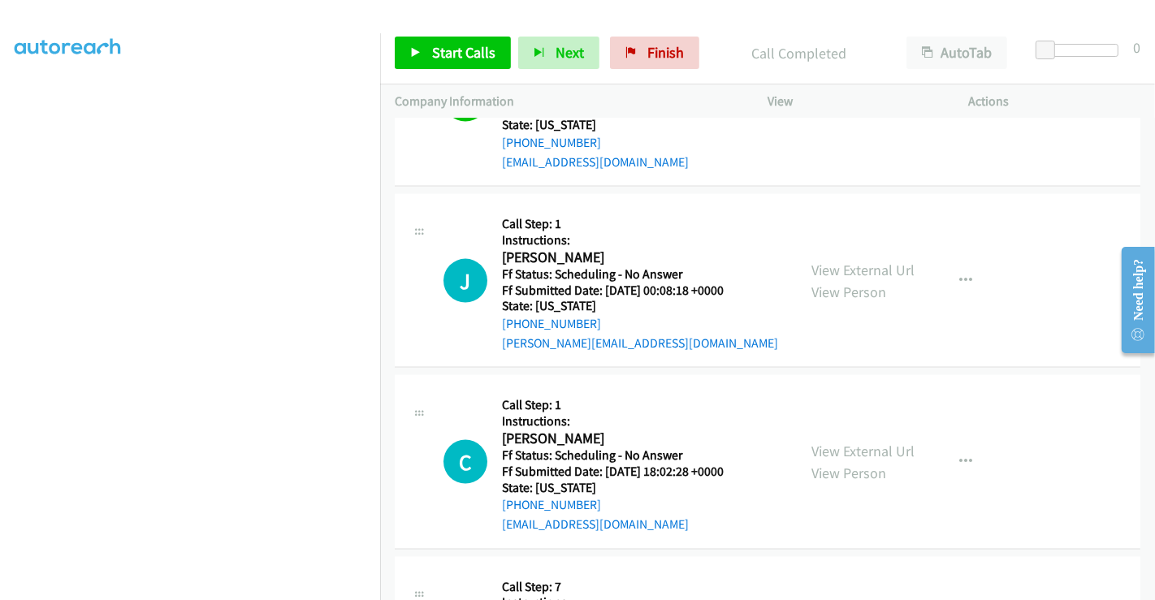
scroll to position [1985, 0]
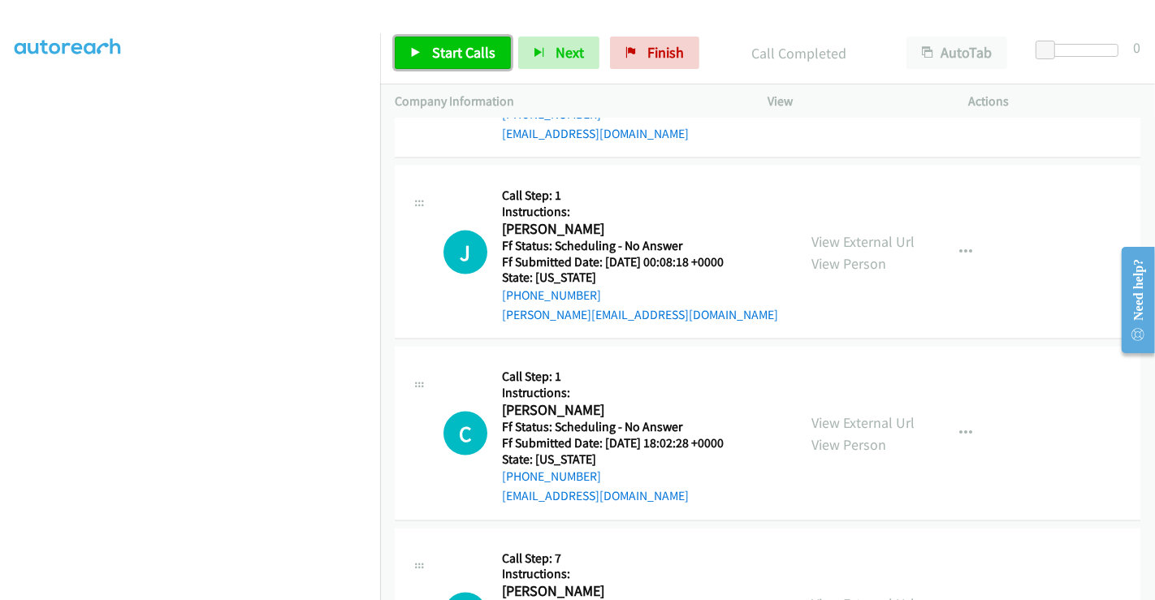
click at [462, 43] on span "Start Calls" at bounding box center [463, 52] width 63 height 19
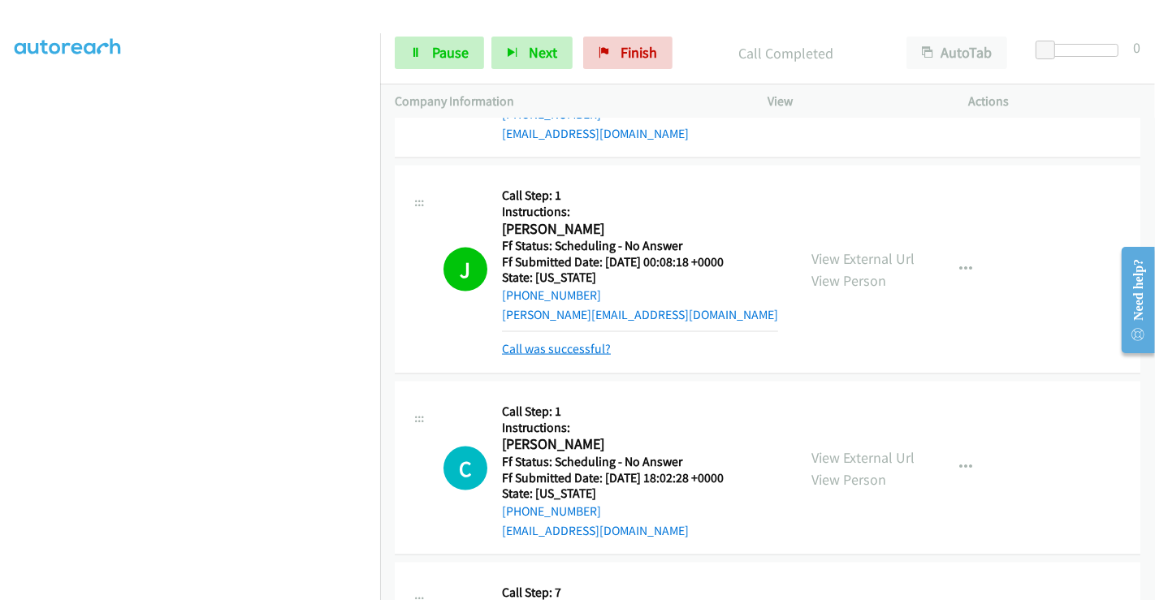
click at [591, 345] on link "Call was successful?" at bounding box center [556, 348] width 109 height 15
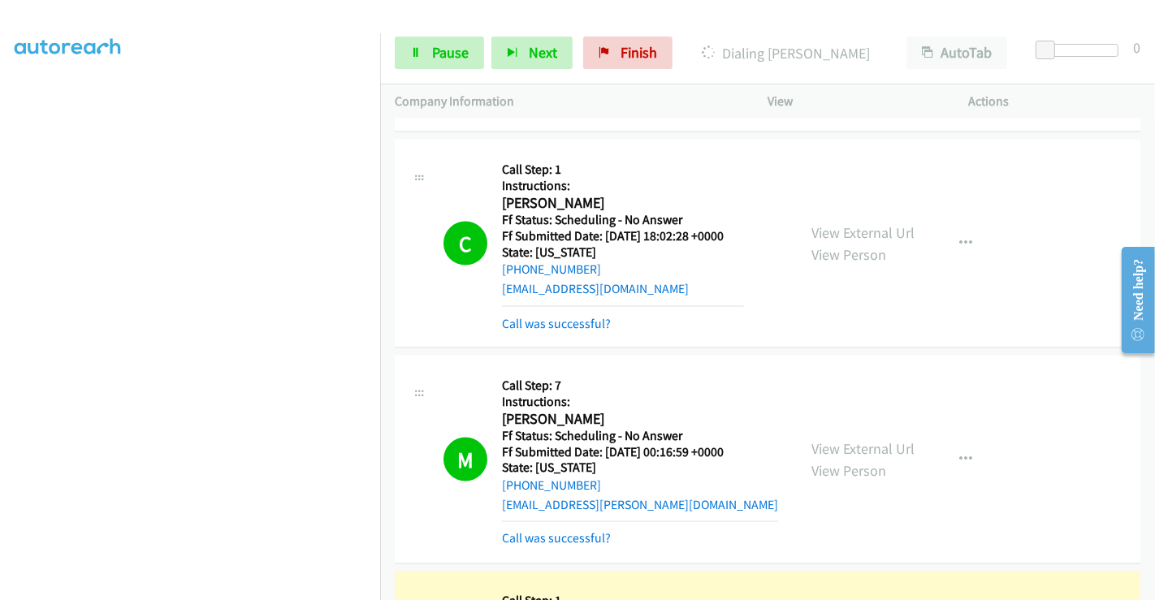
scroll to position [2346, 0]
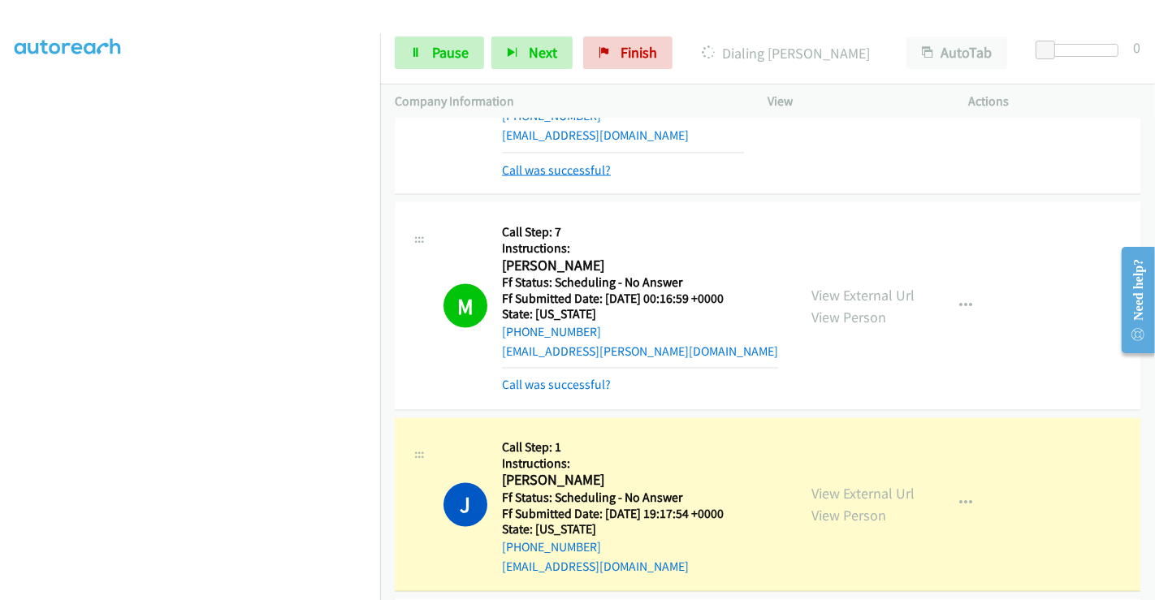
click at [546, 165] on link "Call was successful?" at bounding box center [556, 169] width 109 height 15
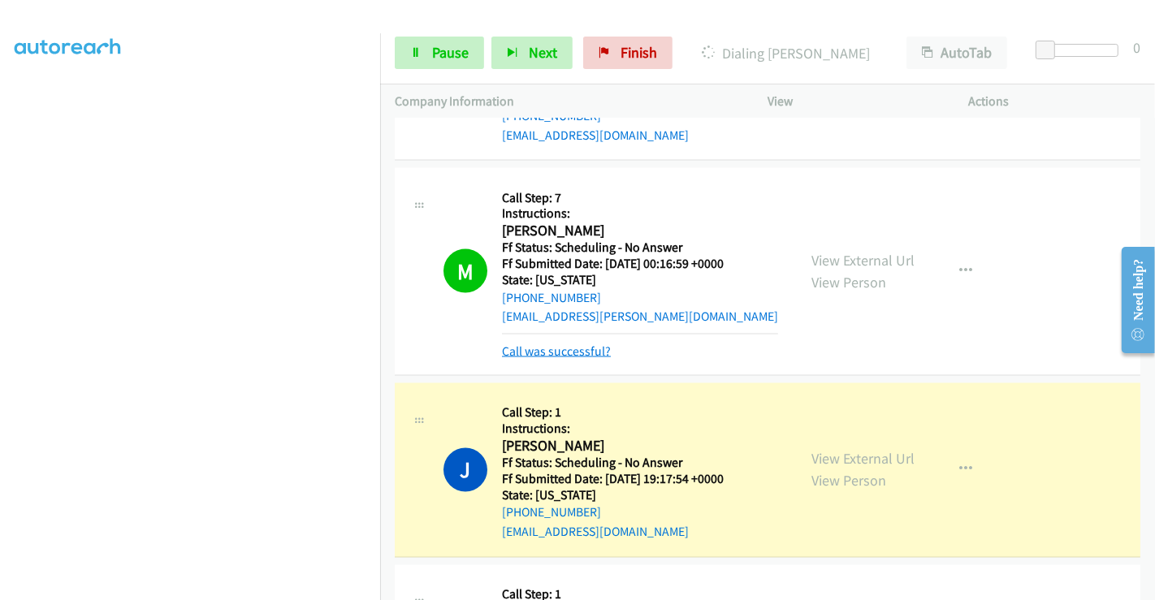
click at [556, 344] on link "Call was successful?" at bounding box center [556, 351] width 109 height 15
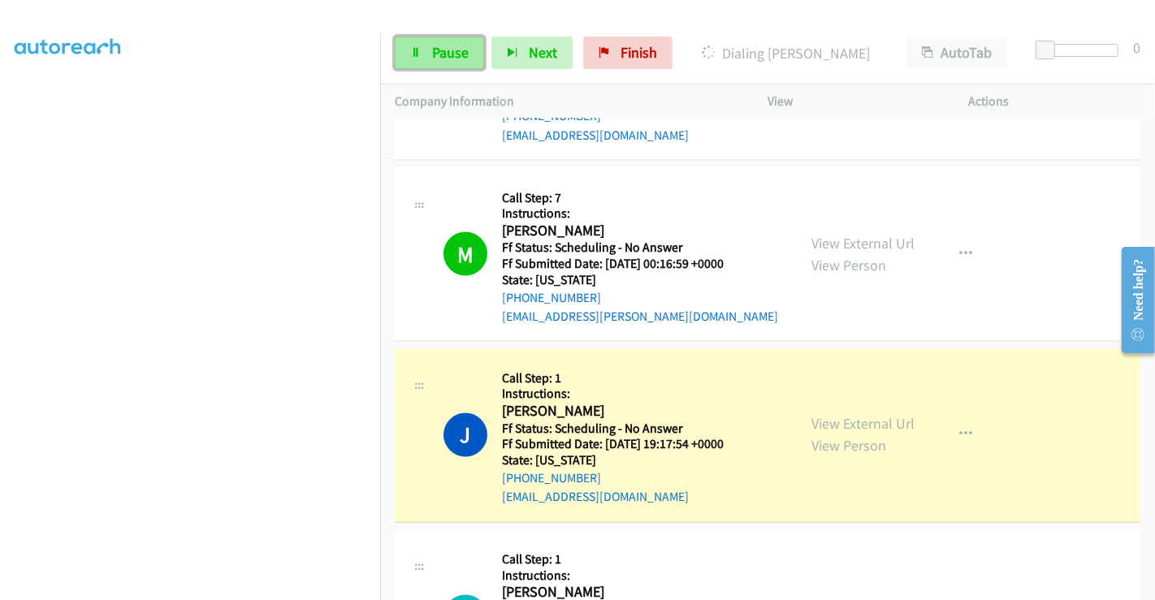
click at [455, 53] on span "Pause" at bounding box center [450, 52] width 37 height 19
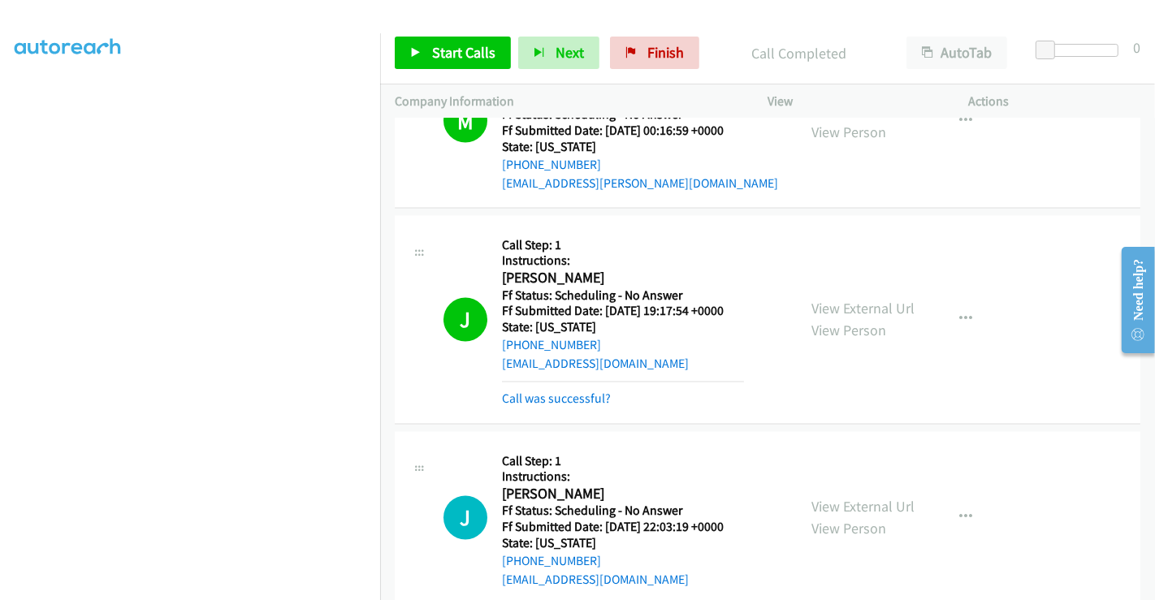
scroll to position [2617, 0]
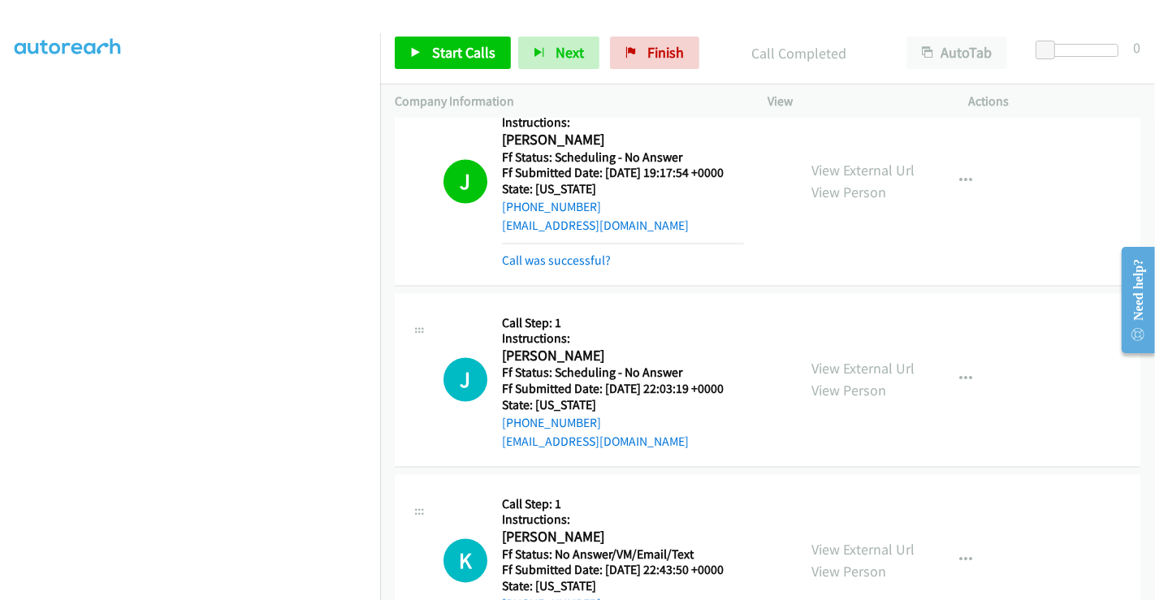
click at [573, 266] on div "Call was successful?" at bounding box center [623, 261] width 242 height 19
click at [572, 257] on link "Call was successful?" at bounding box center [556, 260] width 109 height 15
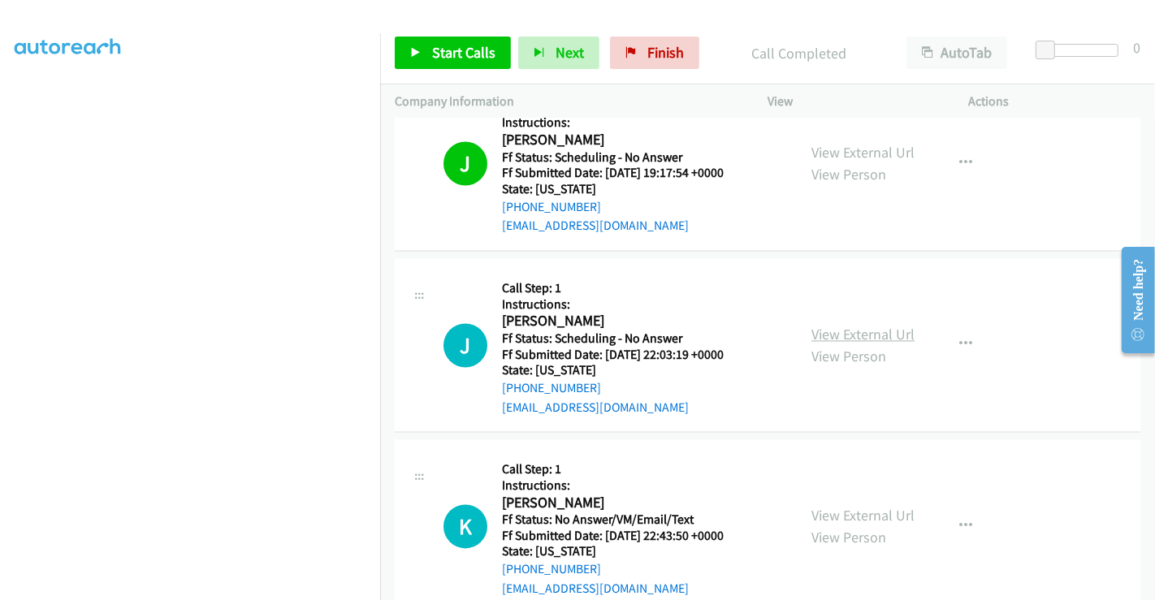
click at [864, 332] on link "View External Url" at bounding box center [863, 335] width 103 height 19
click at [840, 509] on link "View External Url" at bounding box center [863, 516] width 103 height 19
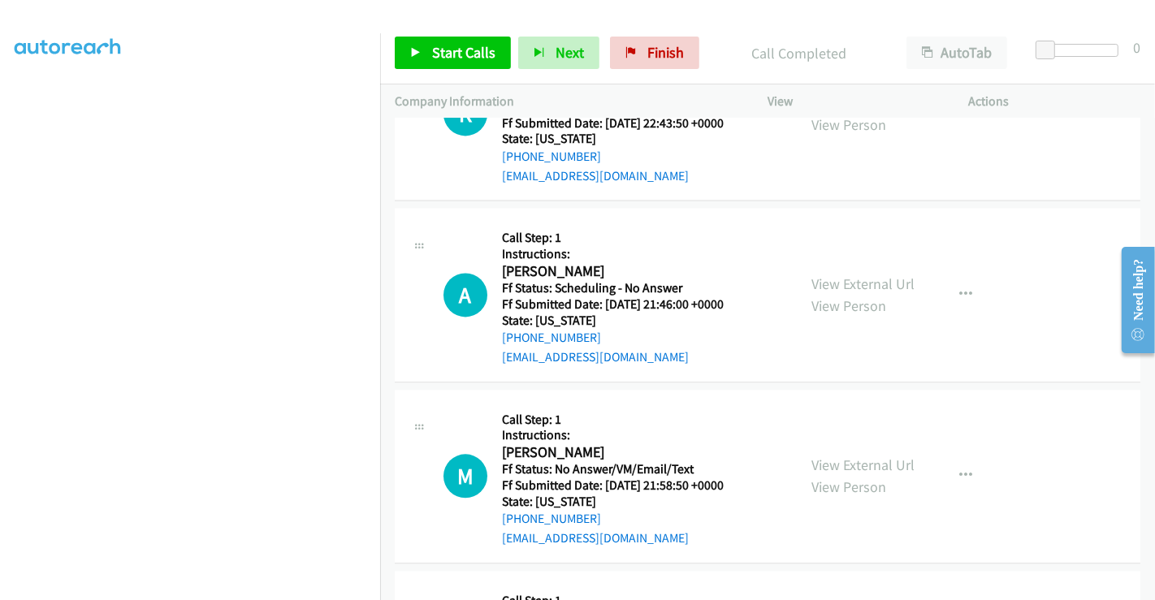
scroll to position [3068, 0]
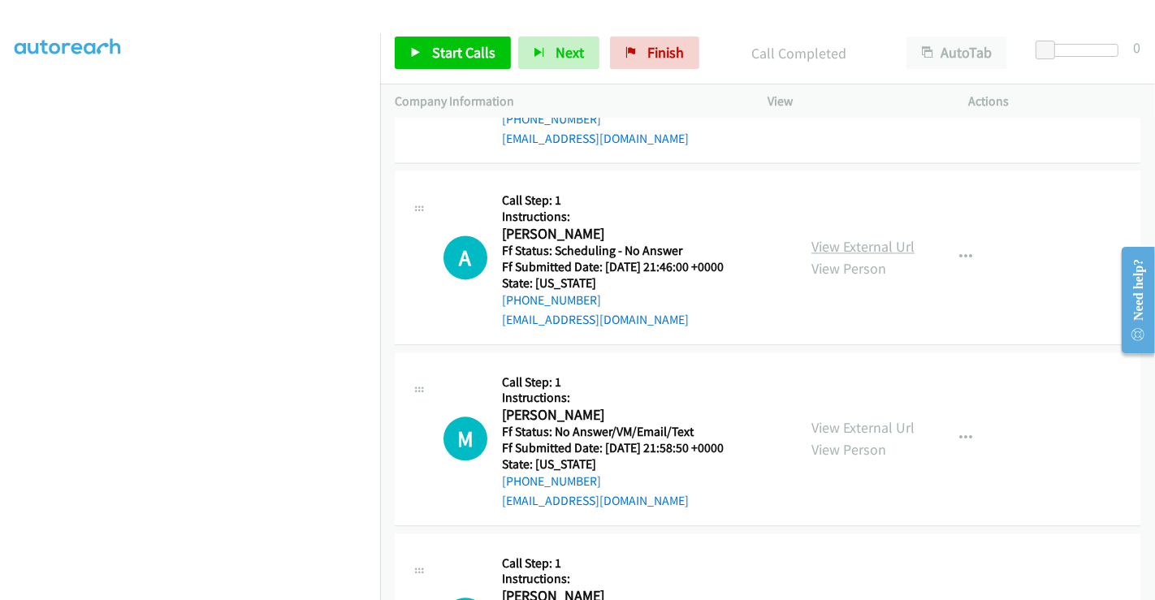
click at [846, 239] on link "View External Url" at bounding box center [863, 246] width 103 height 19
click at [864, 418] on link "View External Url" at bounding box center [863, 427] width 103 height 19
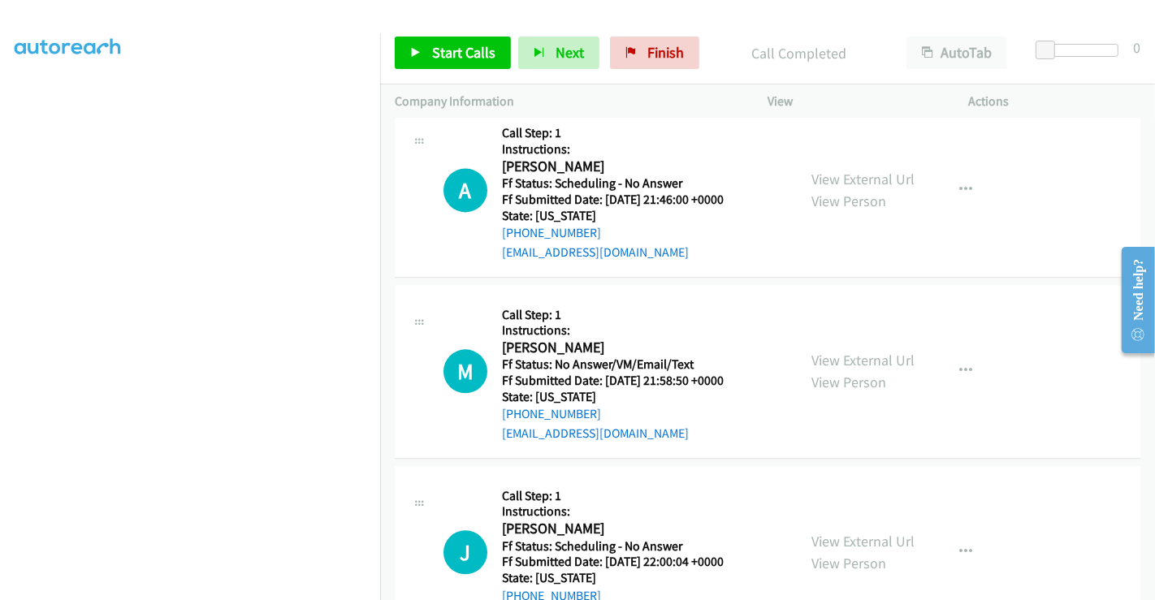
scroll to position [3249, 0]
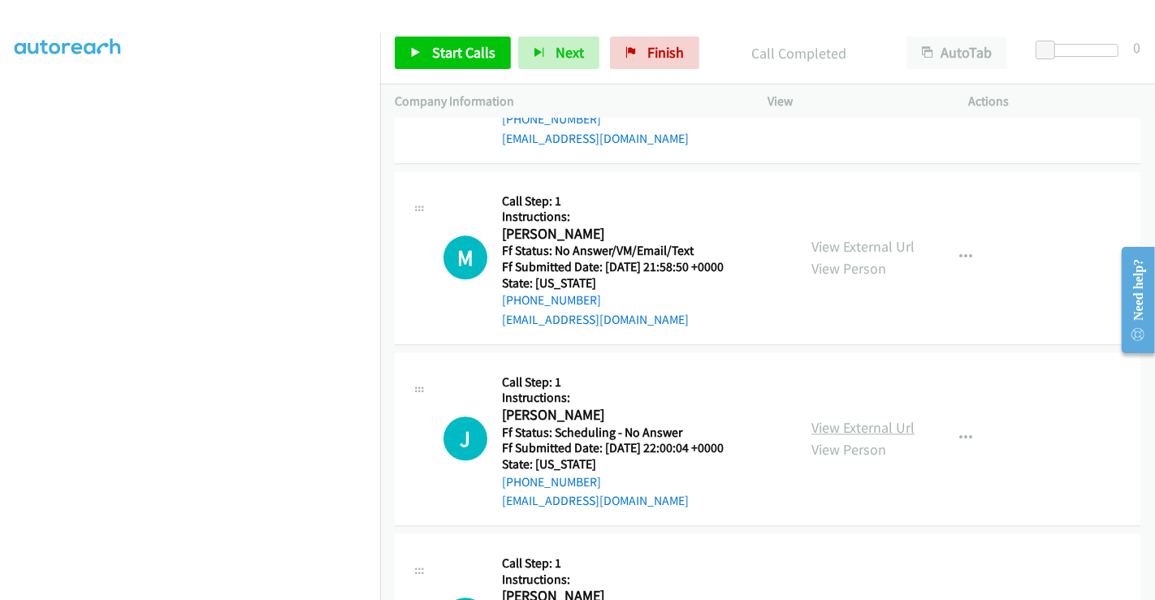
click at [851, 424] on link "View External Url" at bounding box center [863, 427] width 103 height 19
click at [466, 45] on span "Start Calls" at bounding box center [463, 52] width 63 height 19
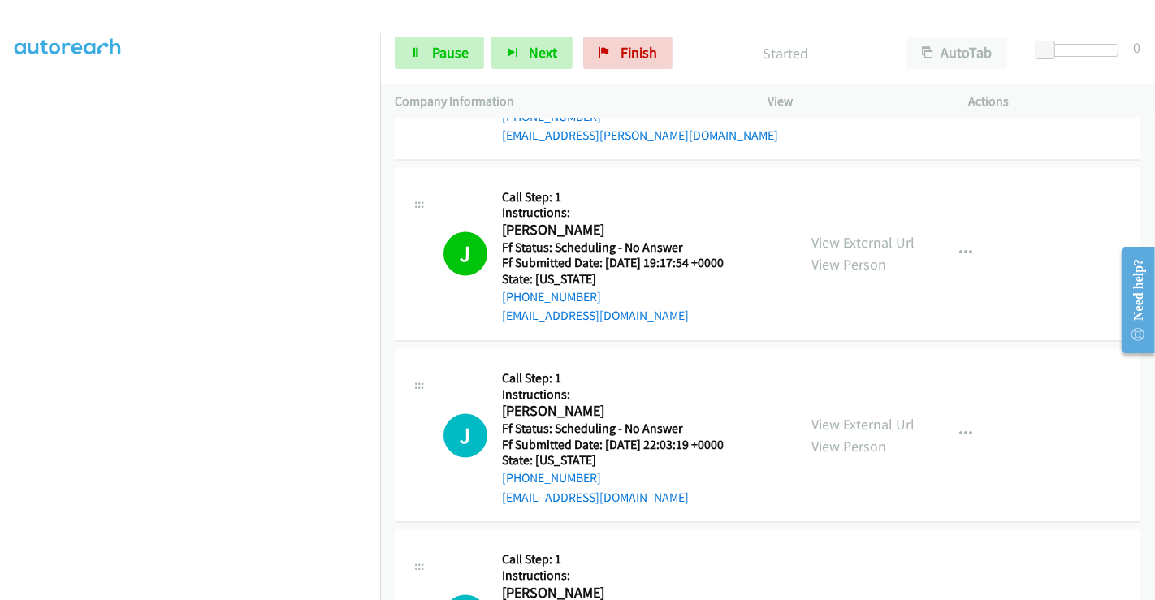
scroll to position [2437, 0]
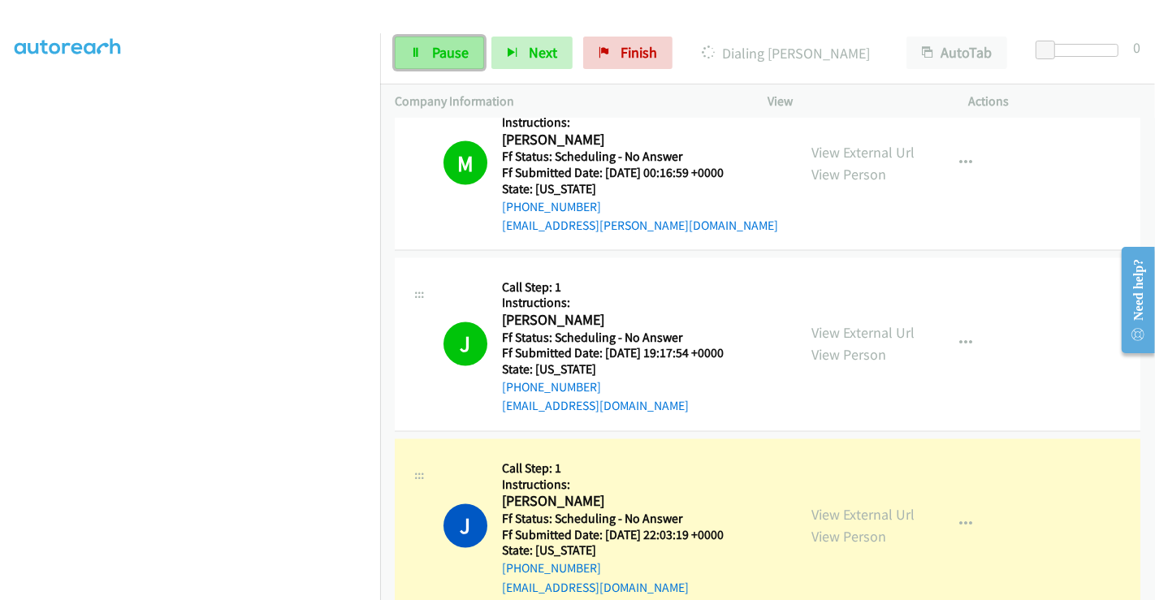
click at [445, 50] on span "Pause" at bounding box center [450, 52] width 37 height 19
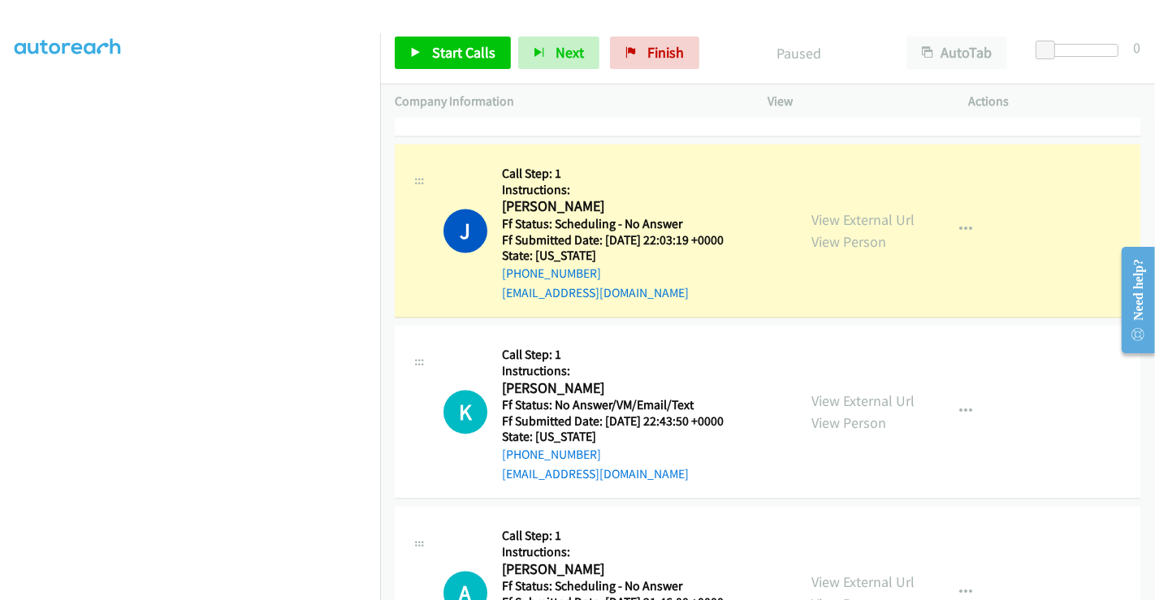
scroll to position [2798, 0]
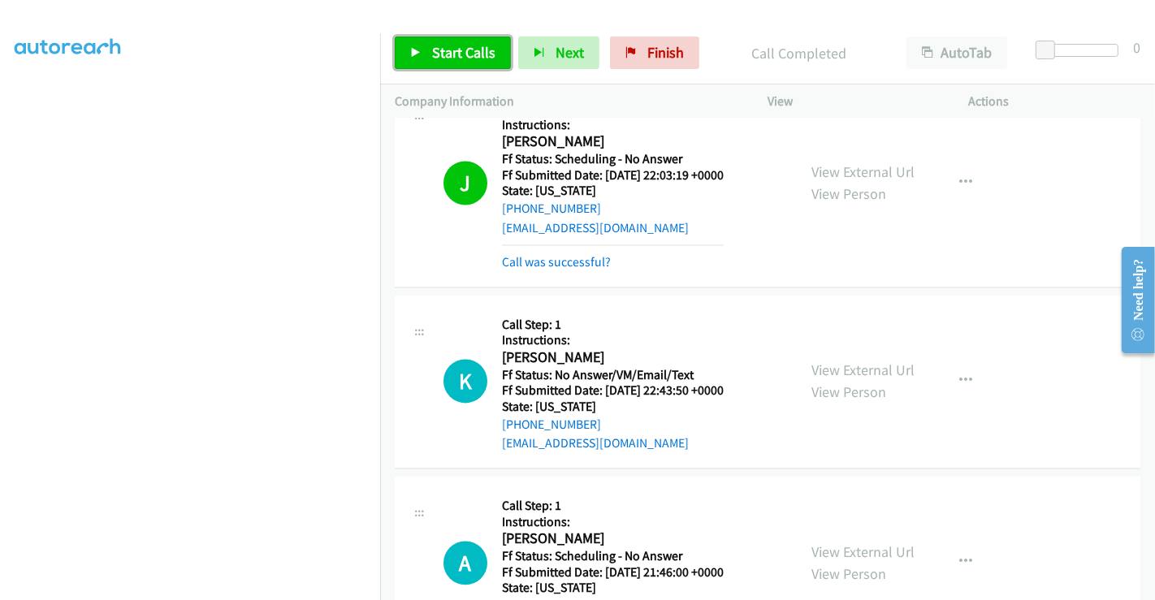
click at [457, 46] on span "Start Calls" at bounding box center [463, 52] width 63 height 19
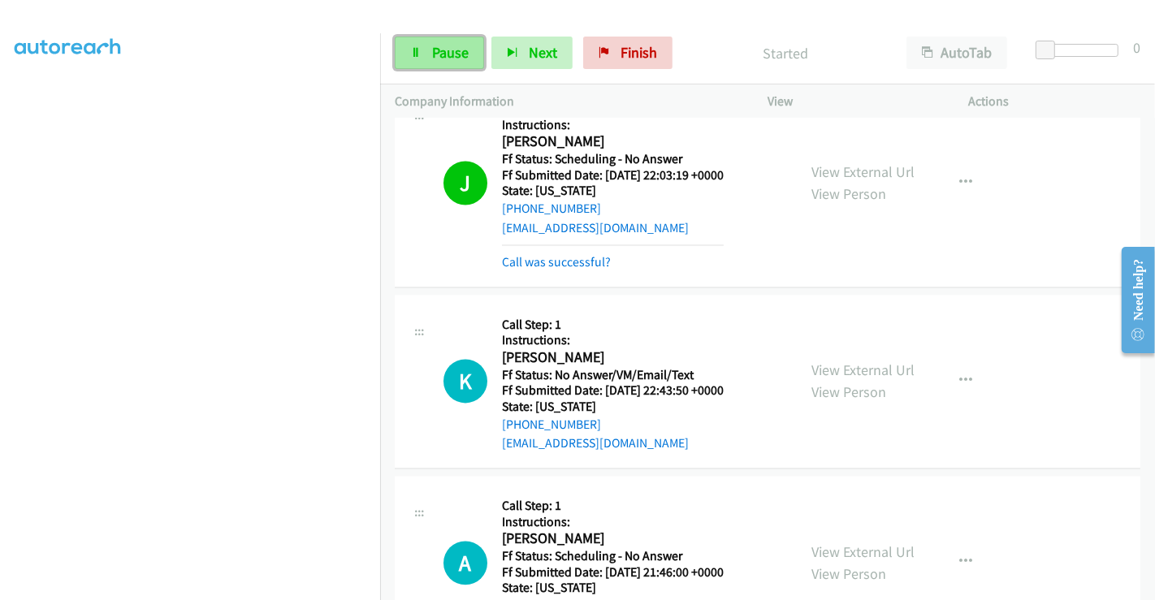
click at [443, 52] on span "Pause" at bounding box center [450, 52] width 37 height 19
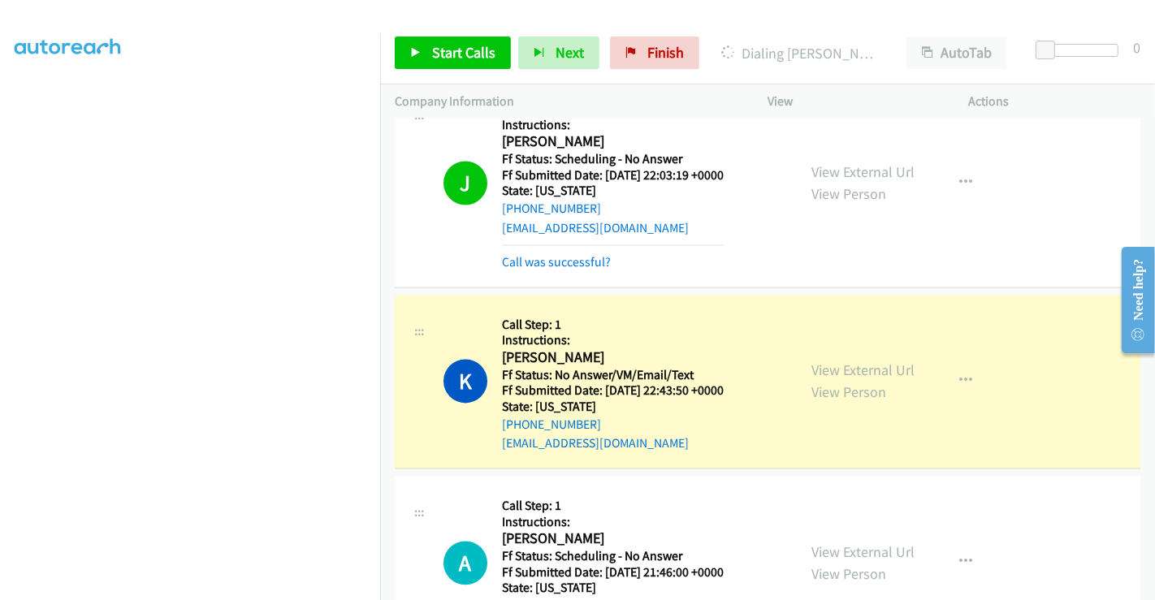
scroll to position [0, 0]
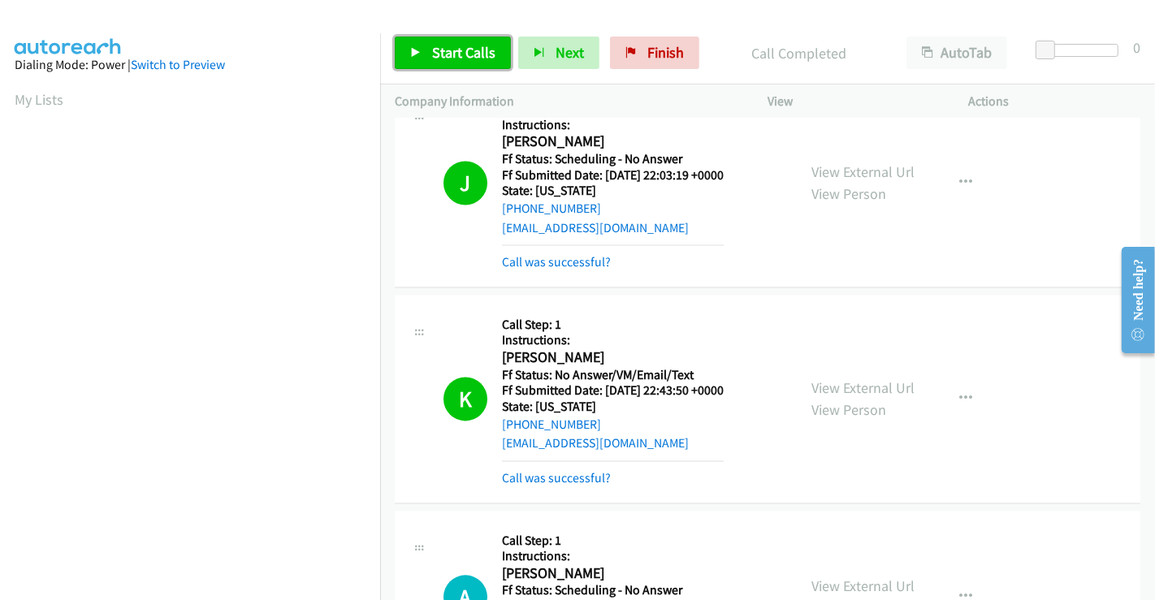
click at [465, 57] on span "Start Calls" at bounding box center [463, 52] width 63 height 19
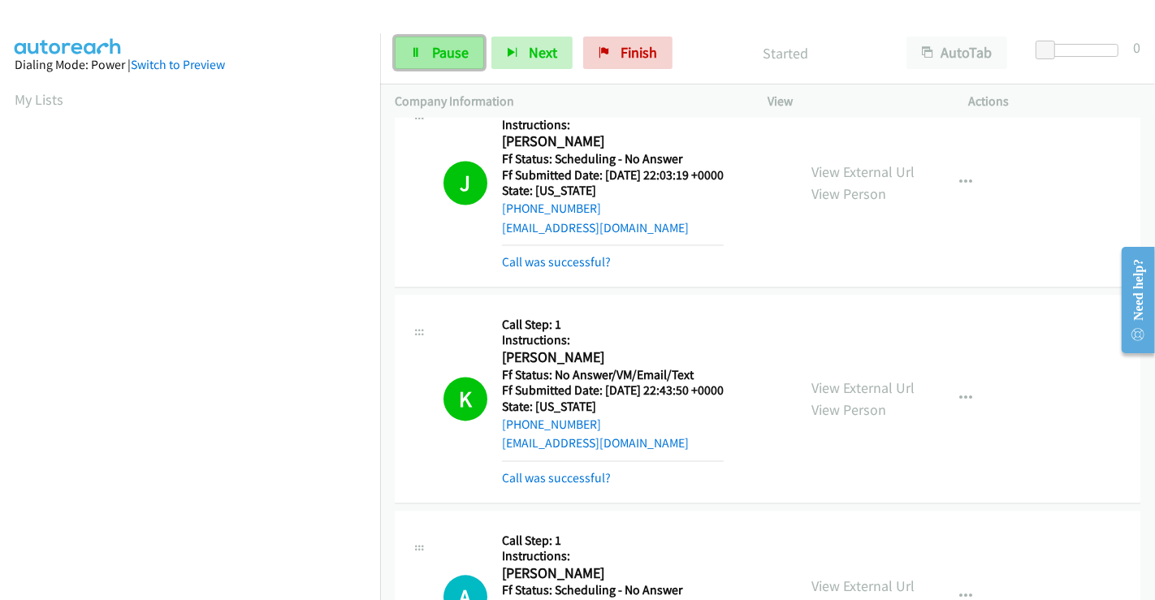
click at [444, 50] on span "Pause" at bounding box center [450, 52] width 37 height 19
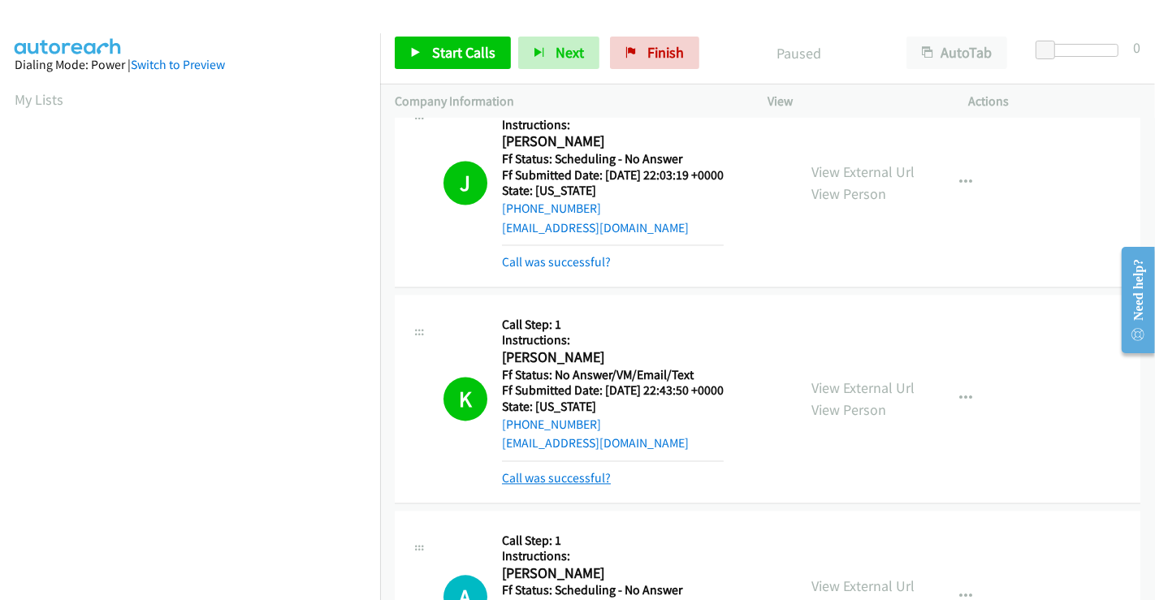
click at [571, 478] on link "Call was successful?" at bounding box center [556, 477] width 109 height 15
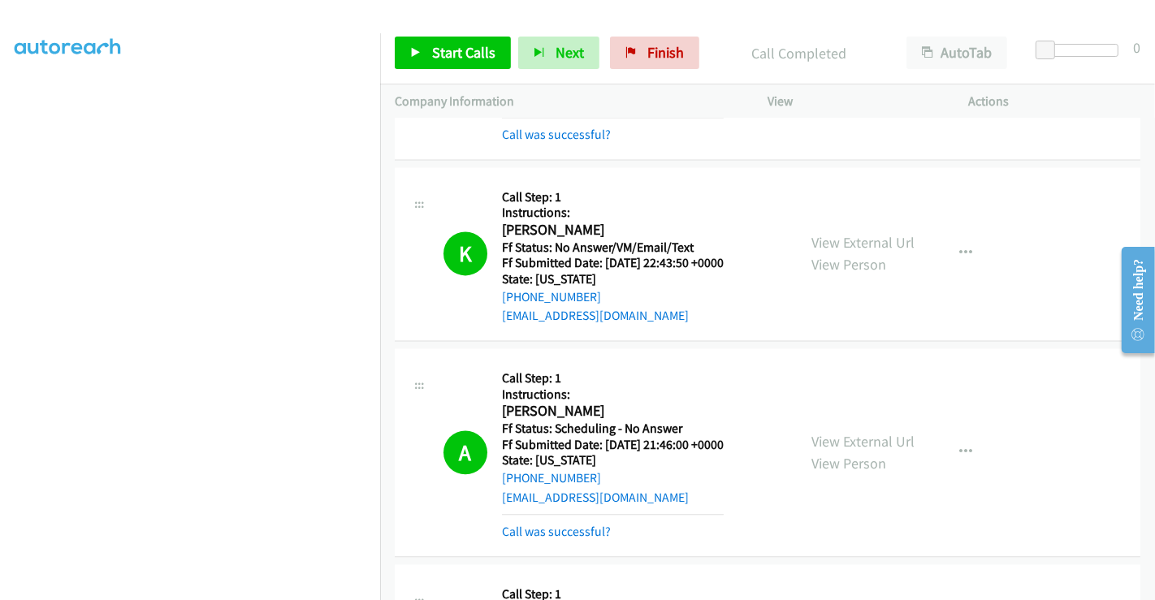
scroll to position [3158, 0]
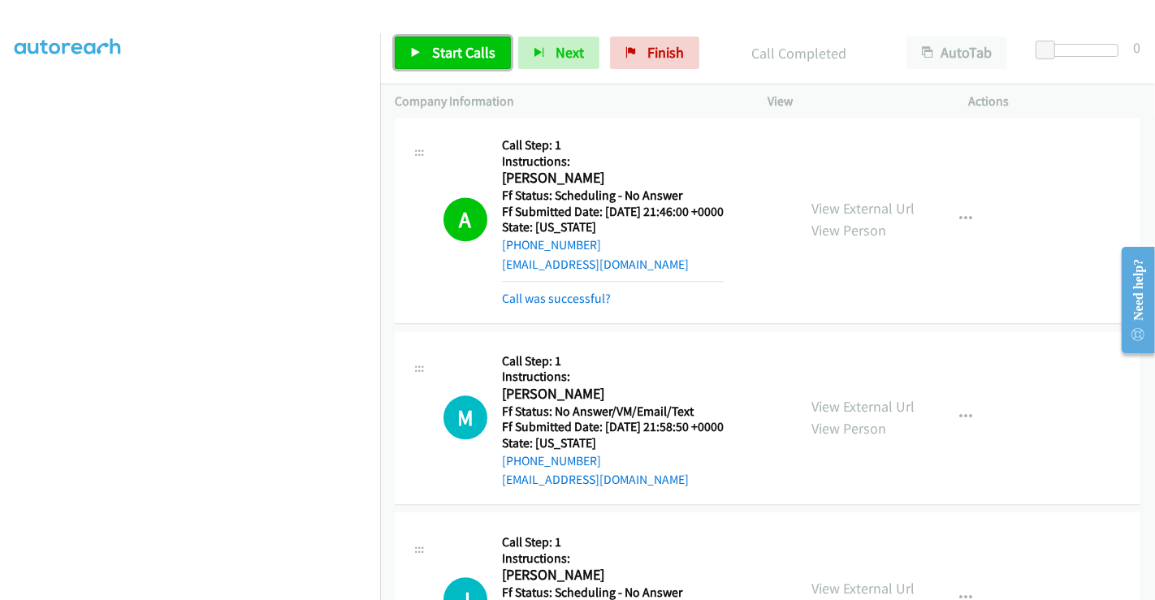
click at [461, 48] on span "Start Calls" at bounding box center [463, 52] width 63 height 19
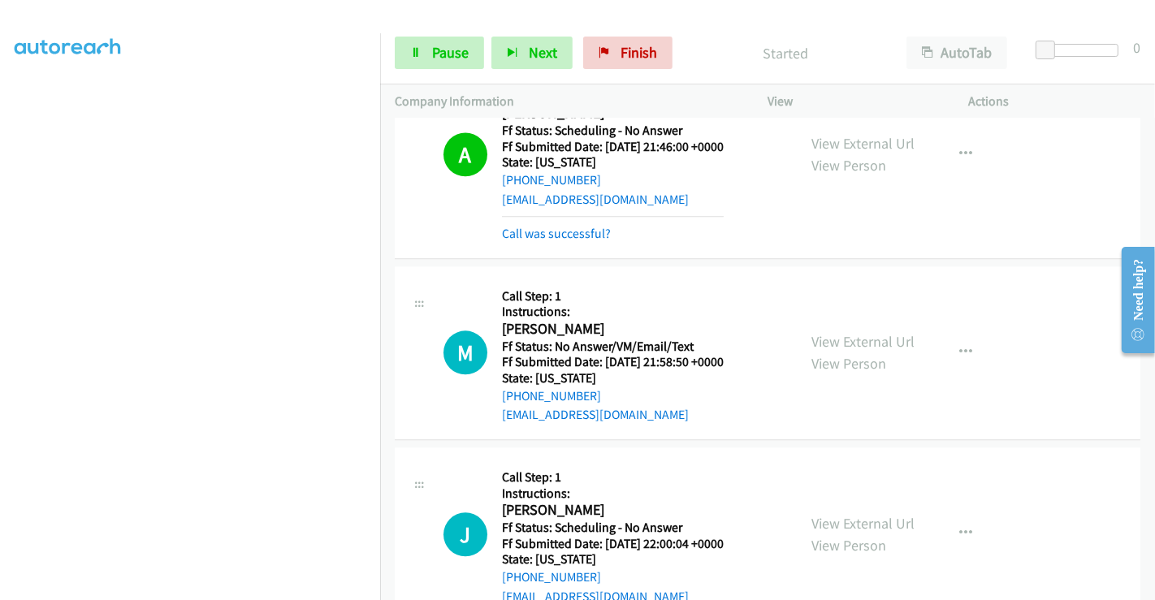
scroll to position [3249, 0]
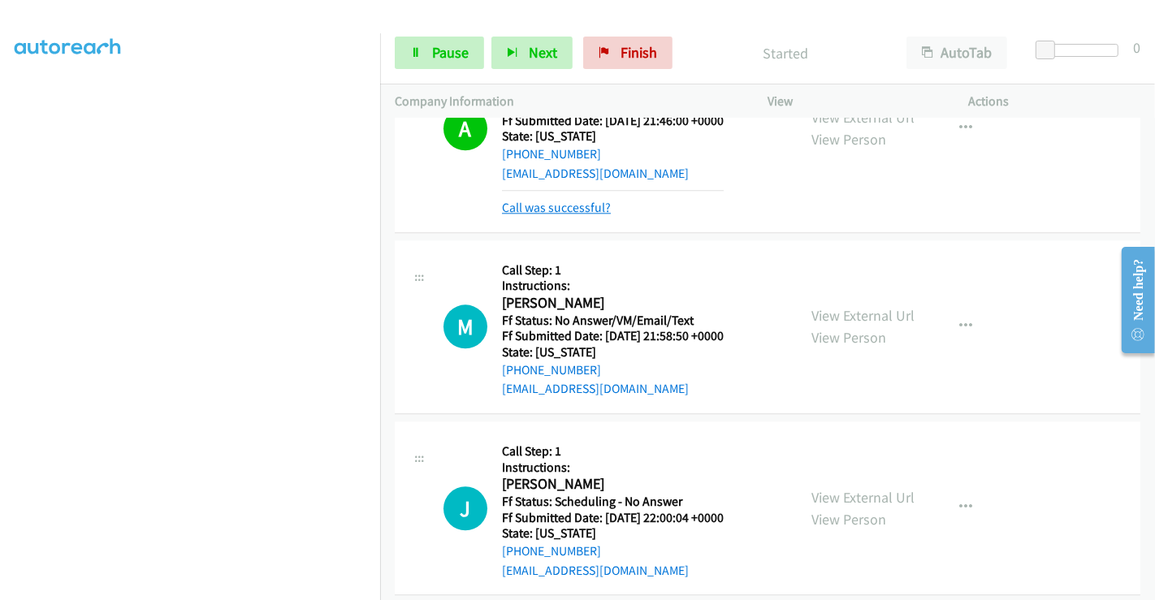
click at [561, 201] on link "Call was successful?" at bounding box center [556, 207] width 109 height 15
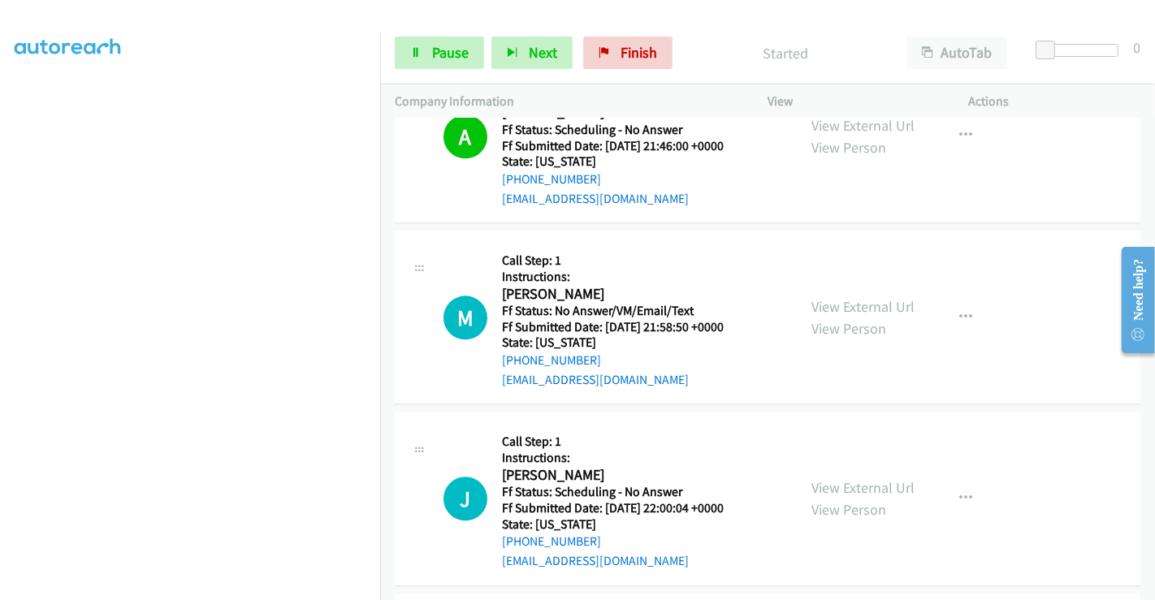
scroll to position [3322, 0]
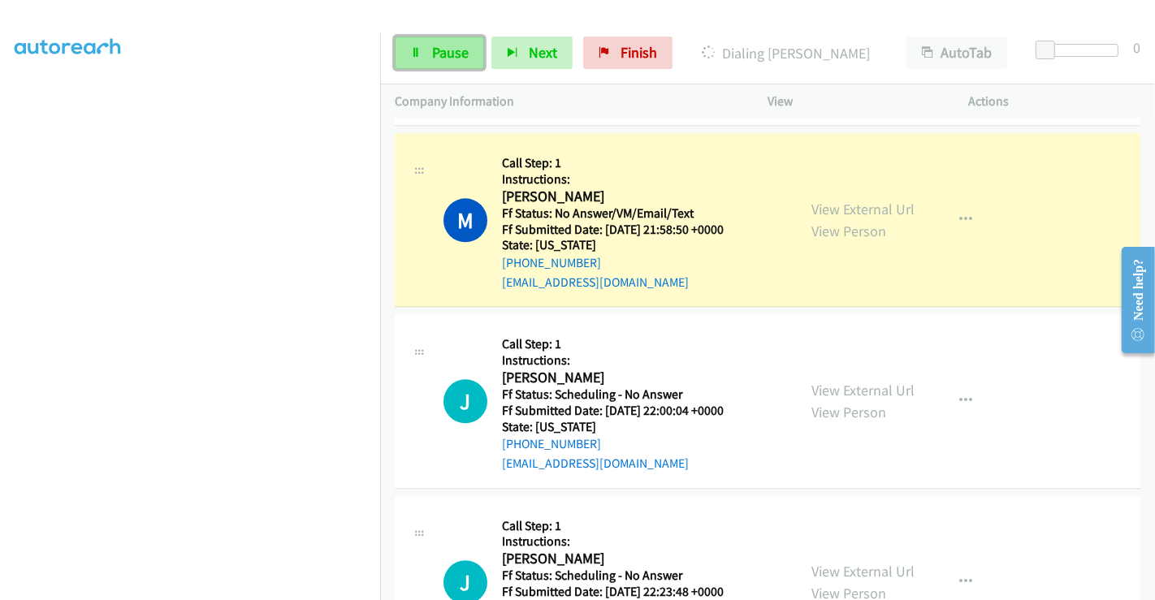
click at [433, 52] on span "Pause" at bounding box center [450, 52] width 37 height 19
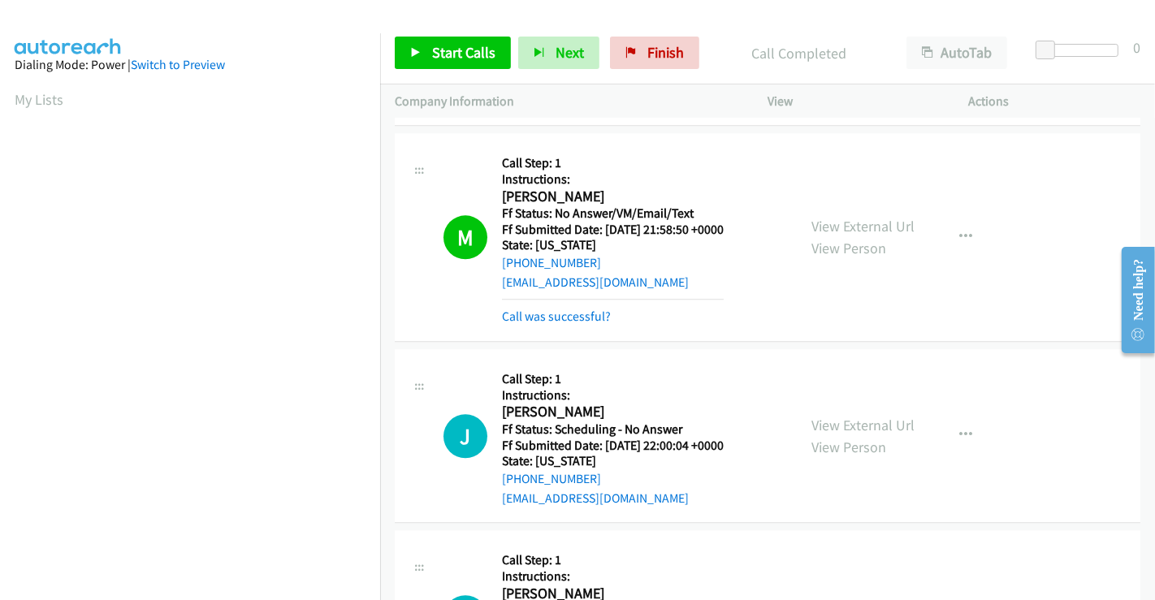
scroll to position [313, 0]
click at [464, 37] on link "Start Calls" at bounding box center [453, 53] width 116 height 32
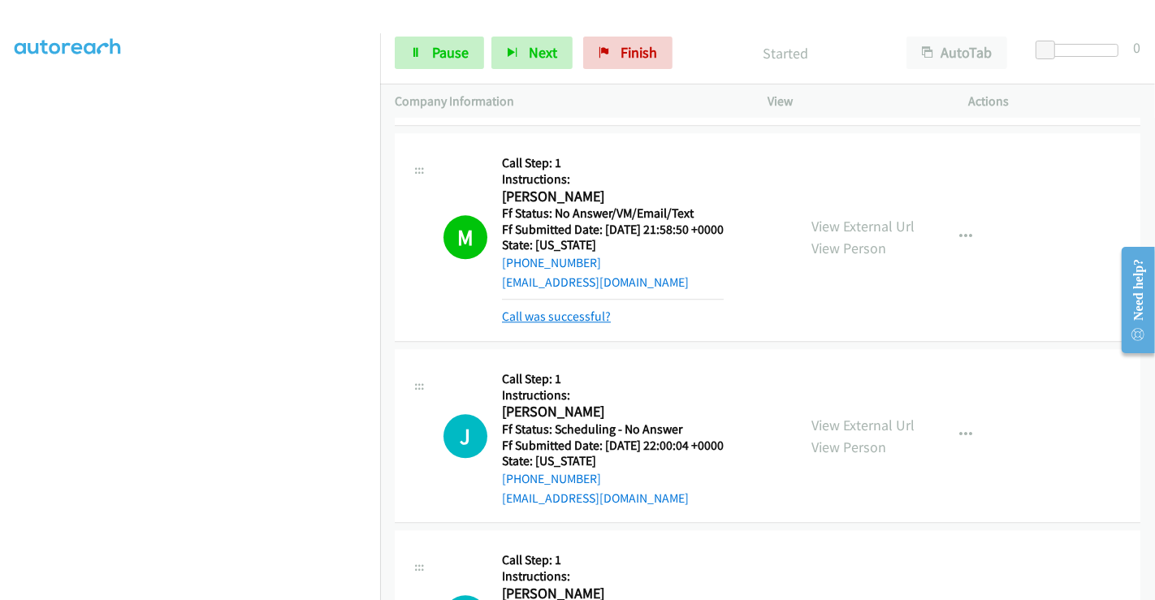
click at [558, 310] on link "Call was successful?" at bounding box center [556, 316] width 109 height 15
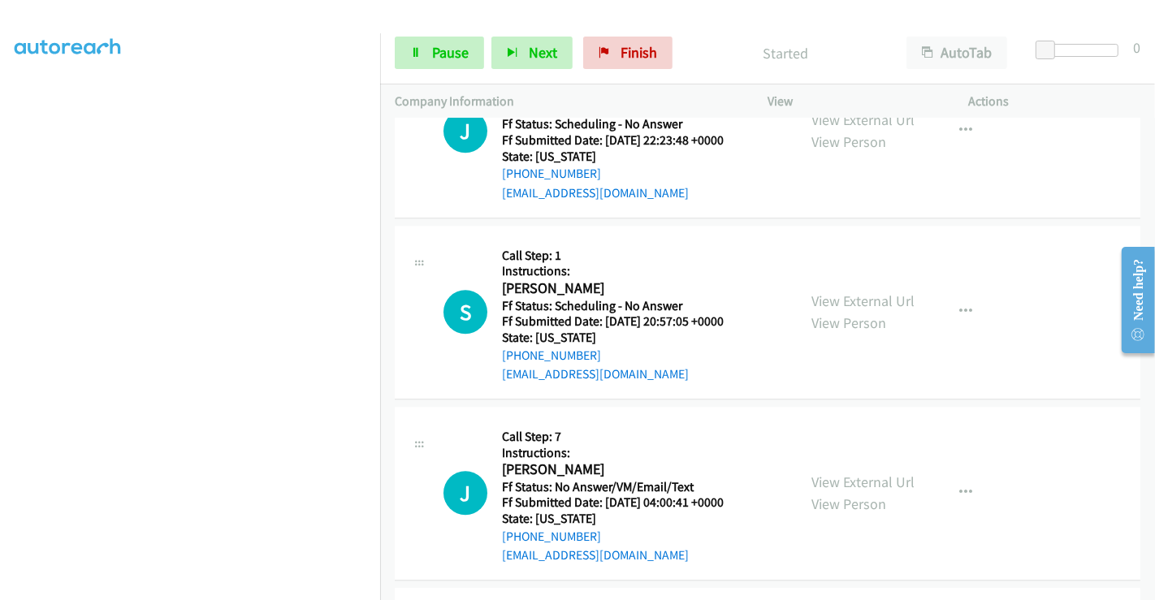
scroll to position [3683, 0]
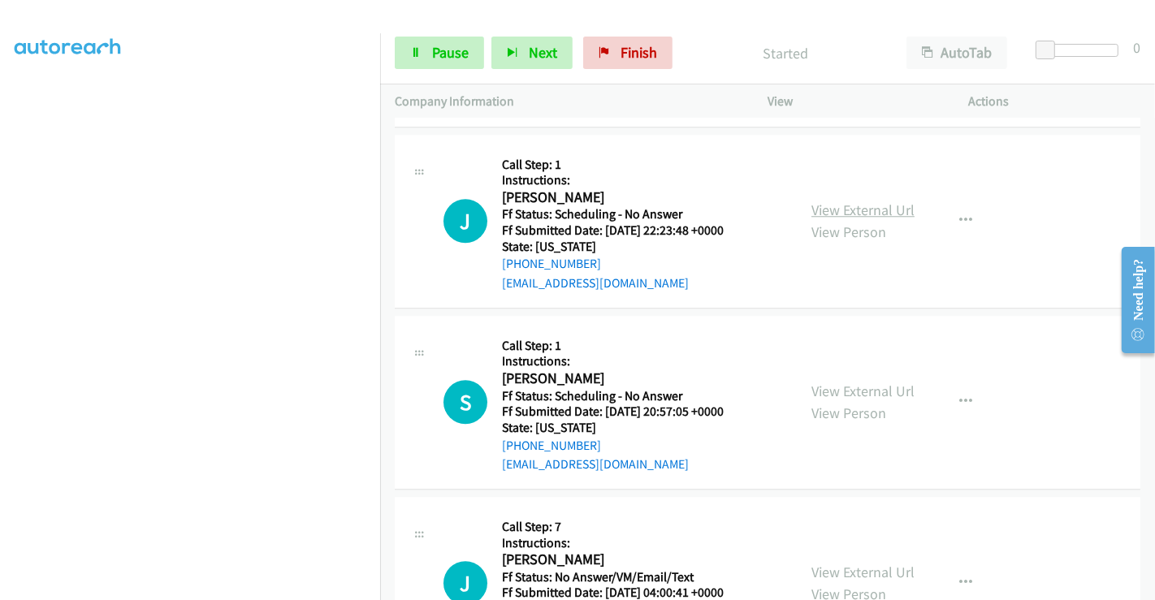
click at [829, 205] on link "View External Url" at bounding box center [863, 210] width 103 height 19
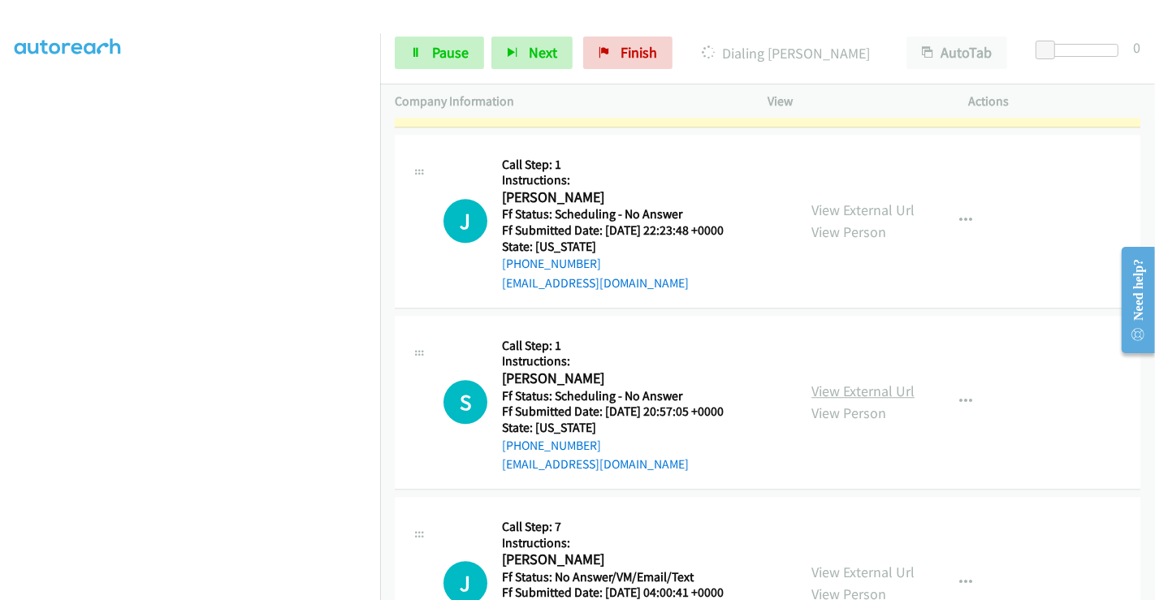
click at [841, 382] on link "View External Url" at bounding box center [863, 391] width 103 height 19
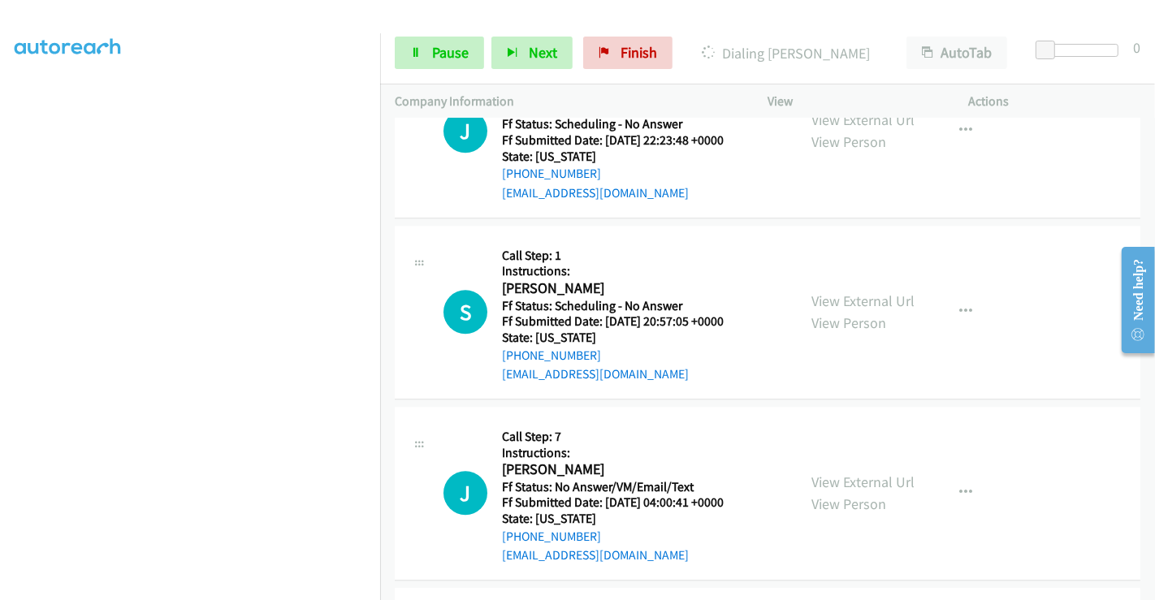
scroll to position [3864, 0]
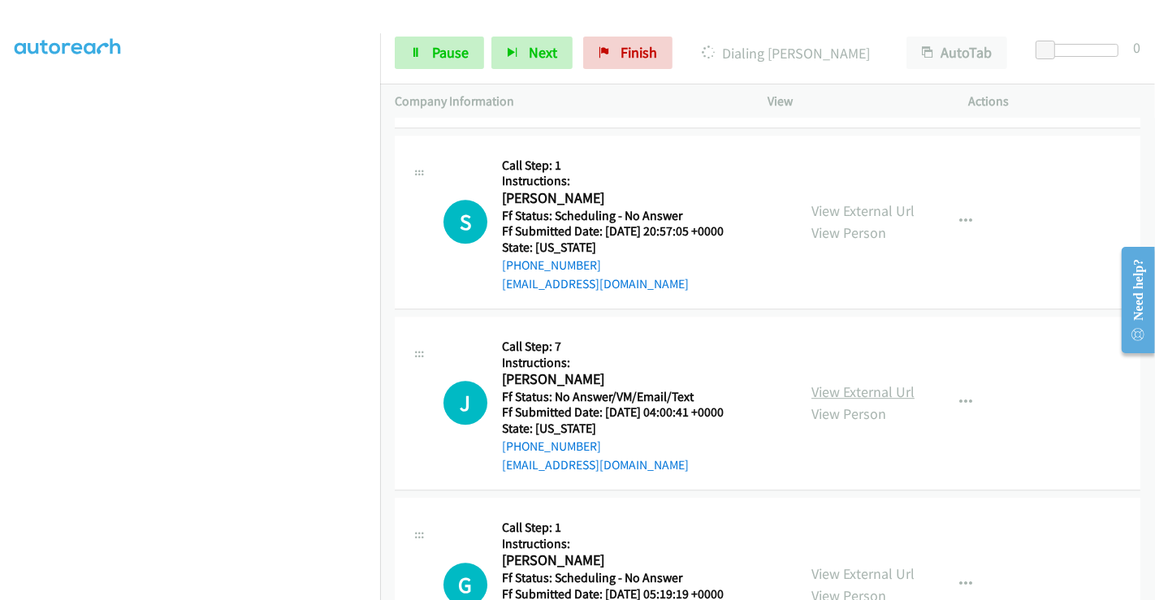
click at [850, 383] on link "View External Url" at bounding box center [863, 392] width 103 height 19
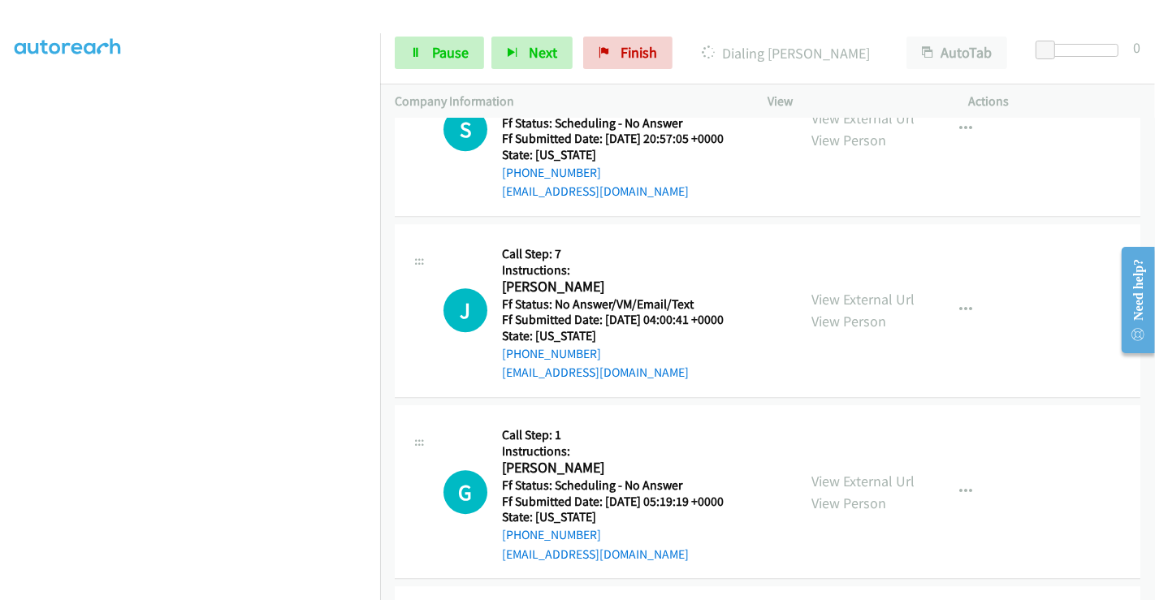
scroll to position [4044, 0]
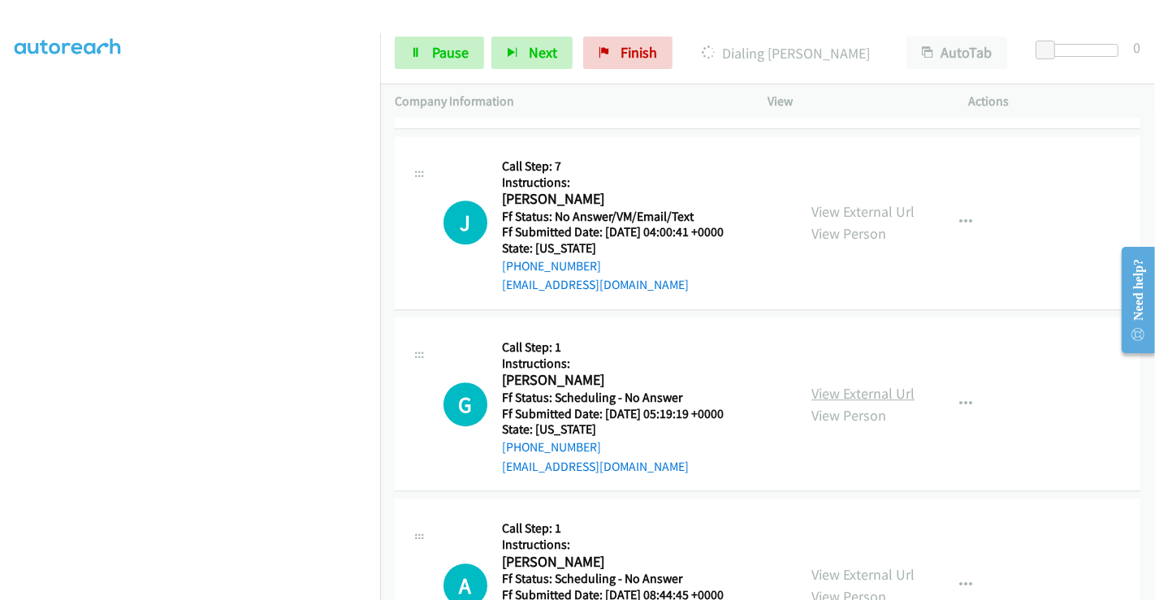
click at [849, 384] on link "View External Url" at bounding box center [863, 393] width 103 height 19
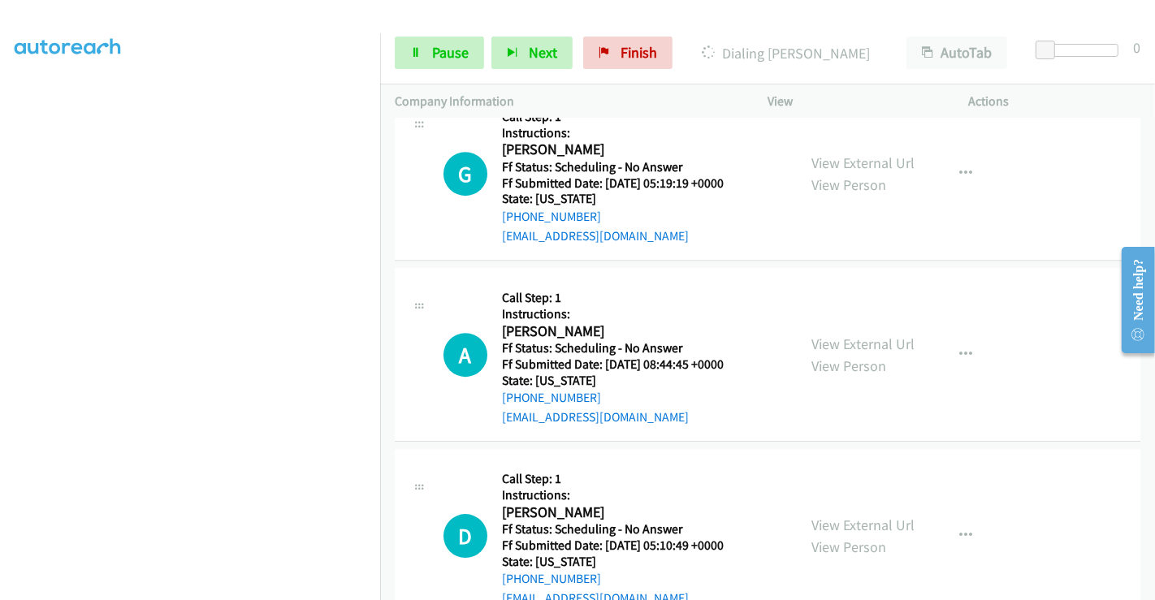
scroll to position [4314, 0]
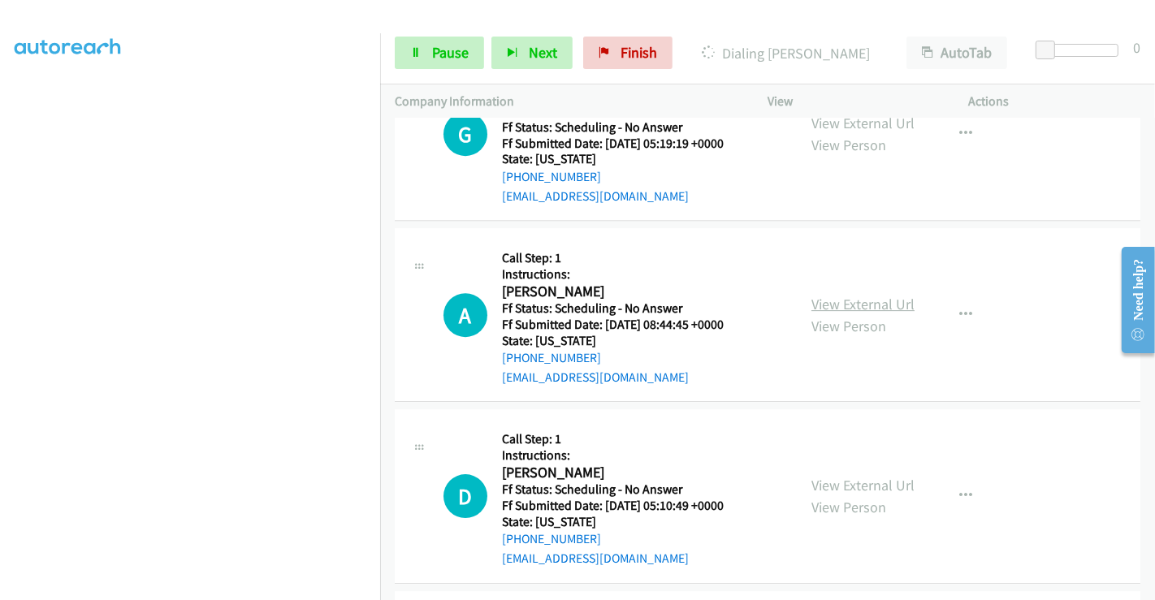
click at [856, 299] on link "View External Url" at bounding box center [863, 304] width 103 height 19
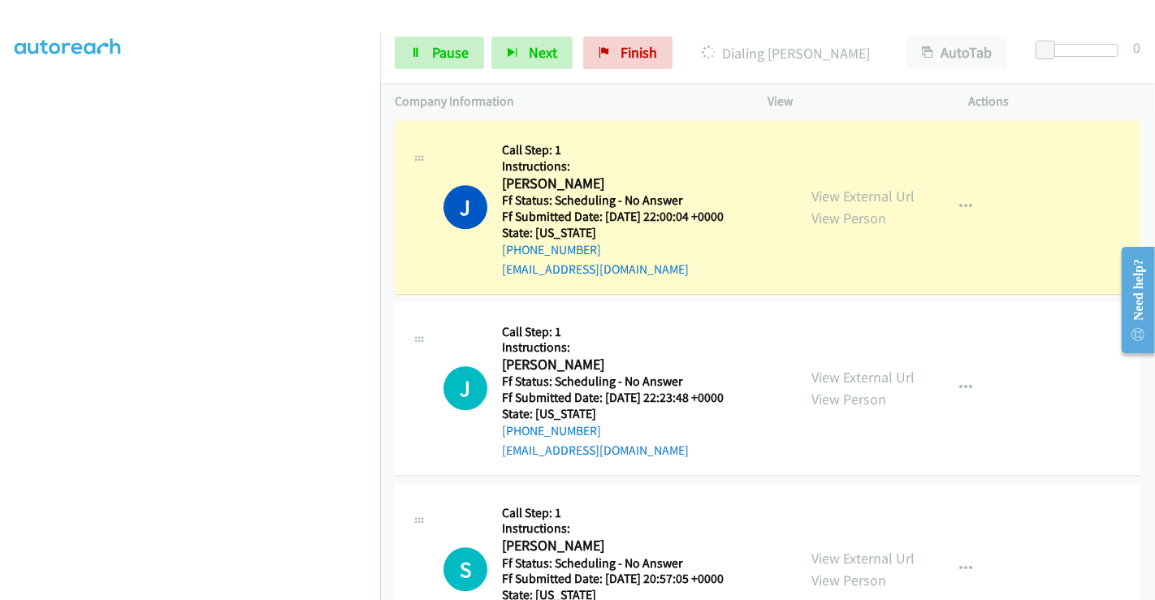
scroll to position [3412, 0]
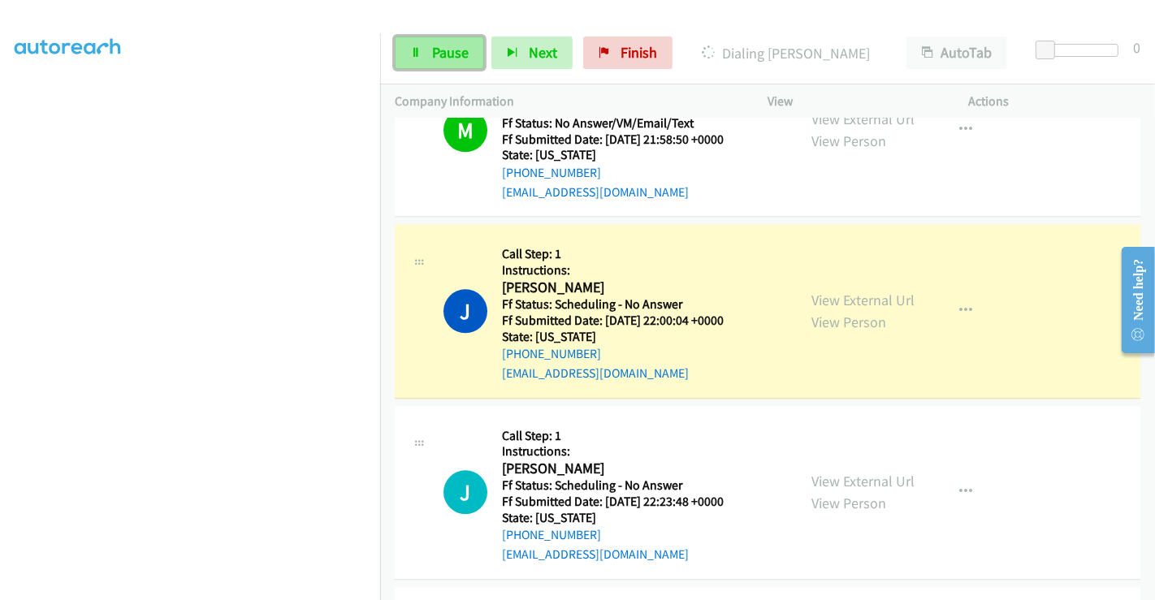
click at [457, 46] on span "Pause" at bounding box center [450, 52] width 37 height 19
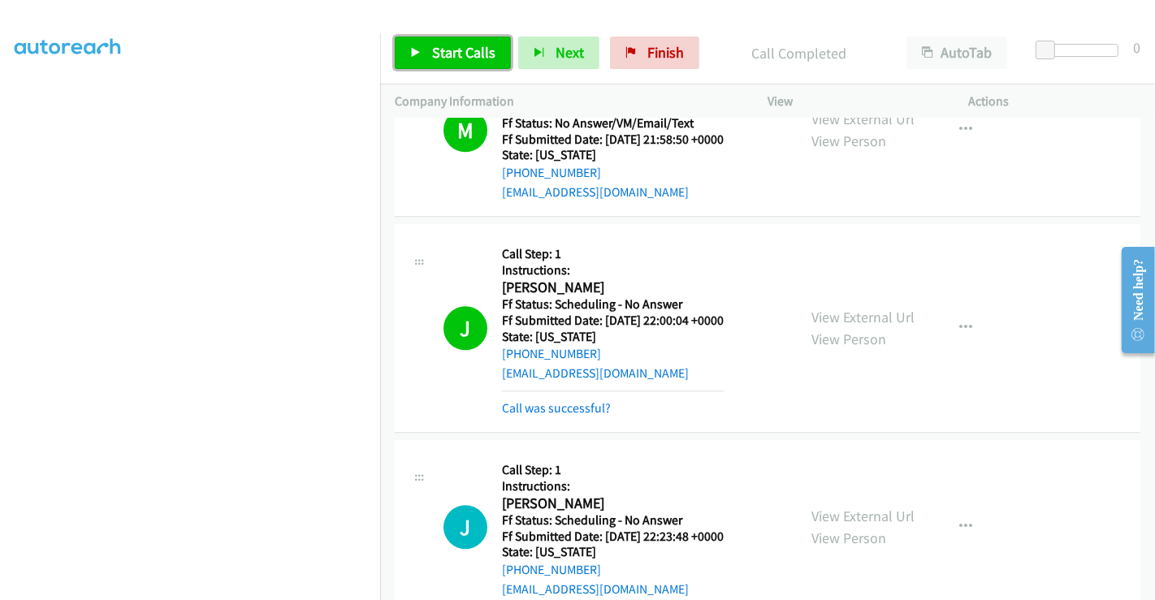
click at [464, 52] on span "Start Calls" at bounding box center [463, 52] width 63 height 19
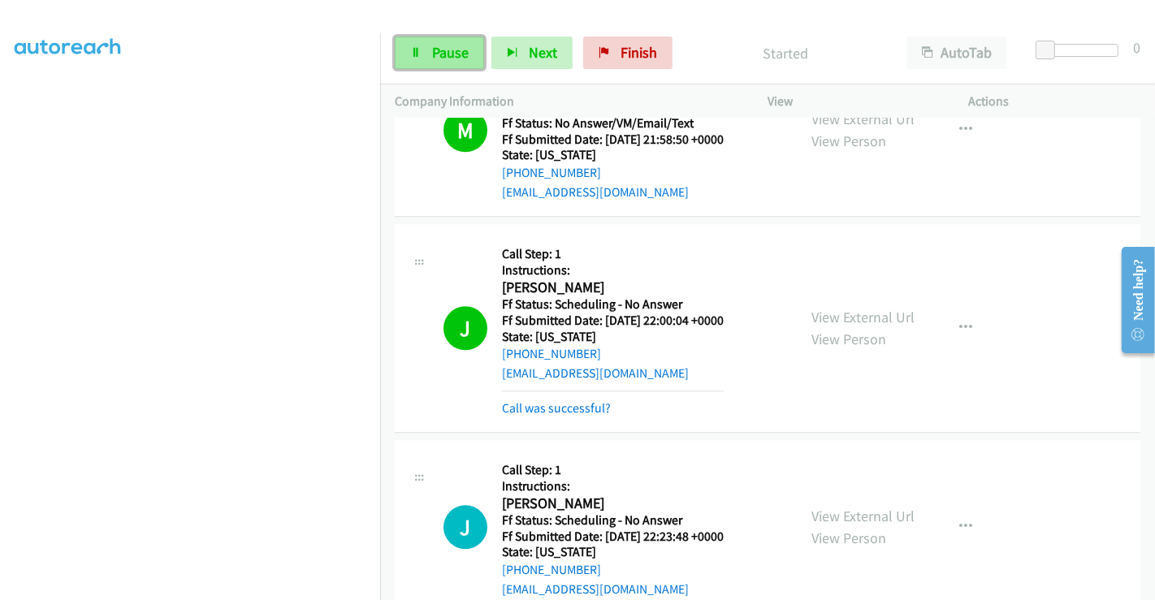
click at [445, 52] on span "Pause" at bounding box center [450, 52] width 37 height 19
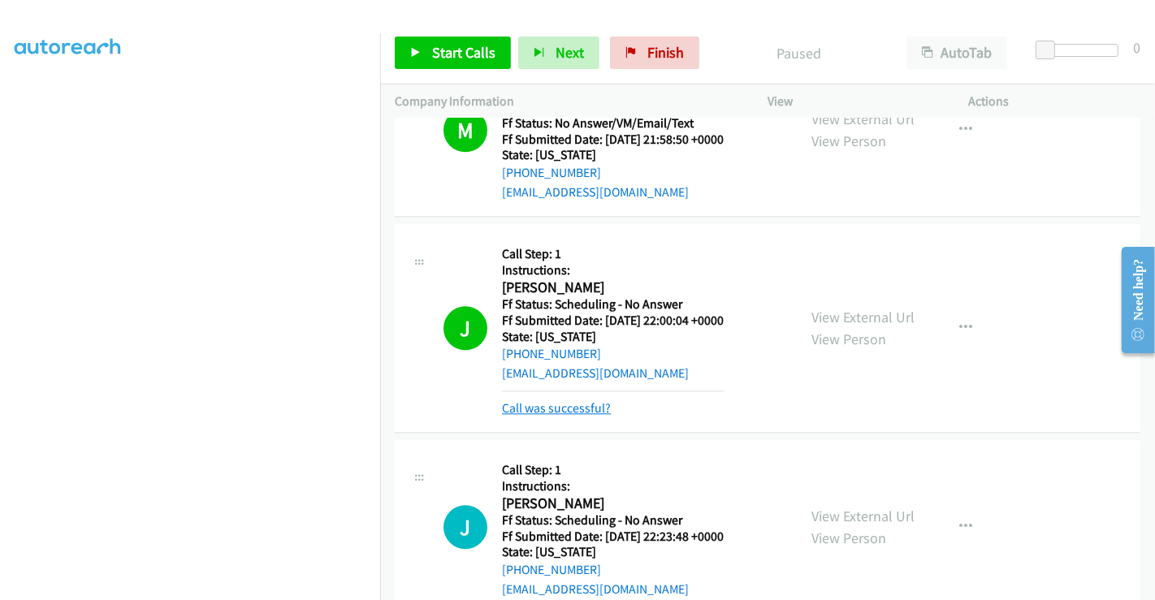
click at [573, 400] on link "Call was successful?" at bounding box center [556, 407] width 109 height 15
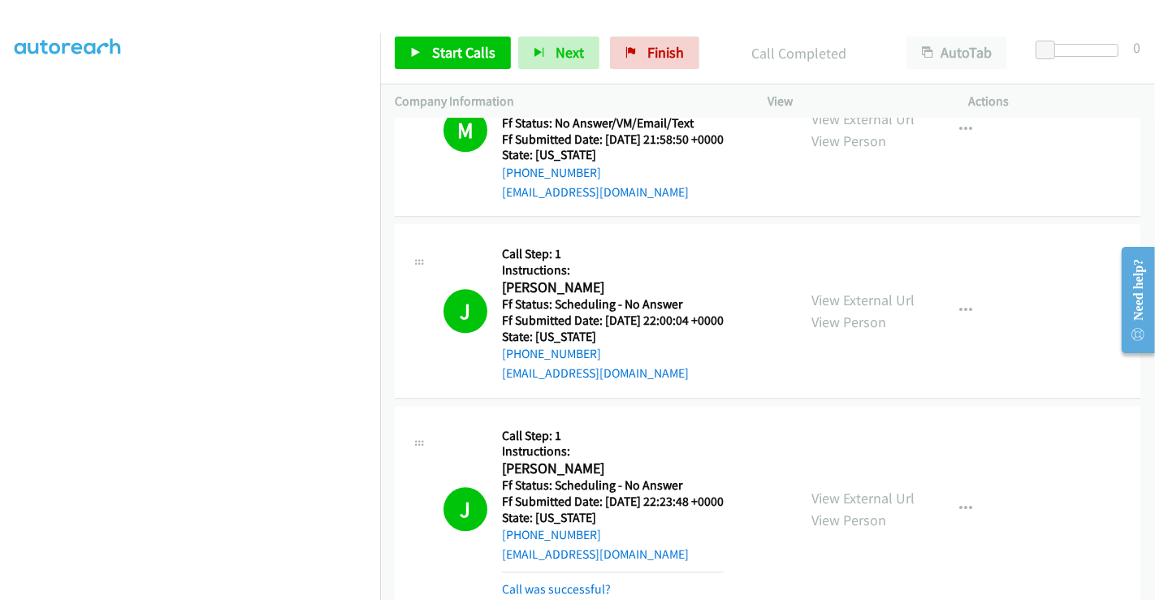
scroll to position [3592, 0]
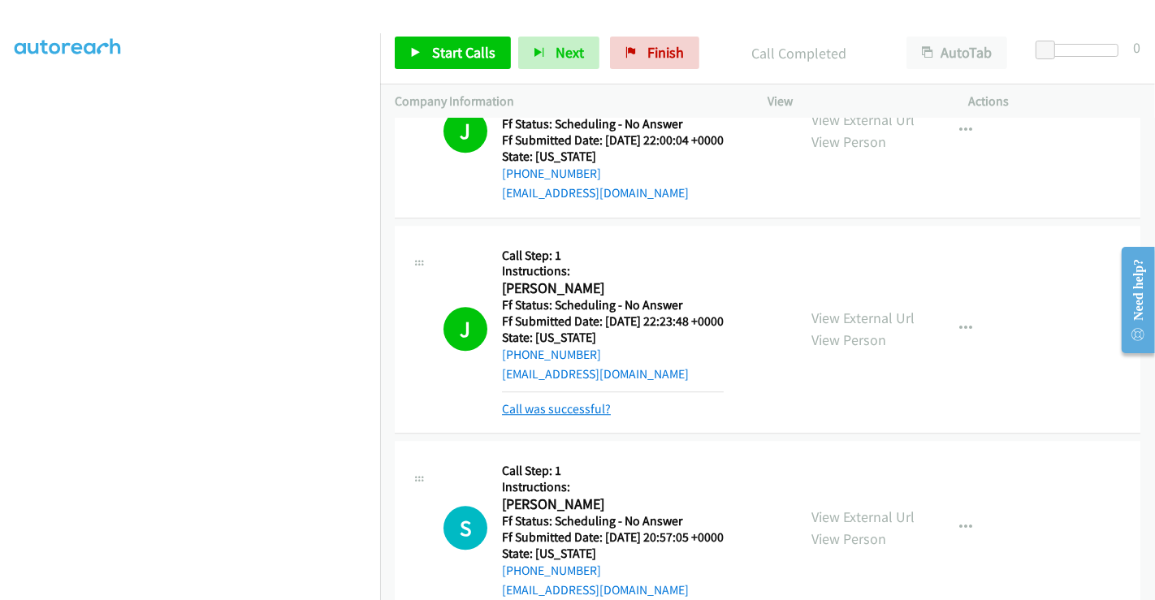
click at [575, 406] on link "Call was successful?" at bounding box center [556, 408] width 109 height 15
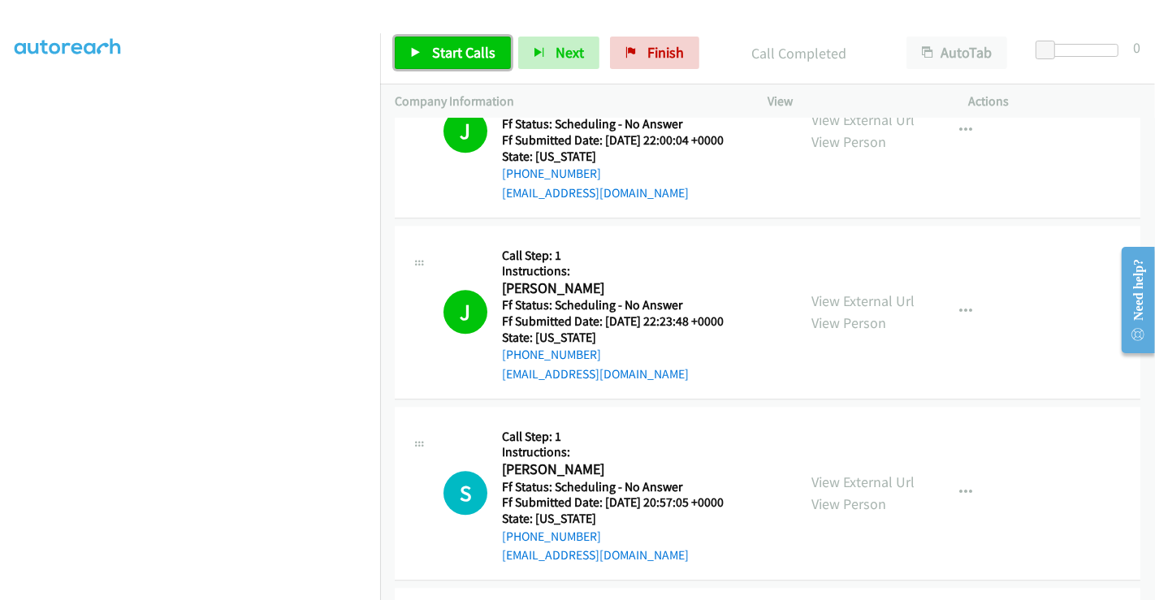
click at [455, 37] on link "Start Calls" at bounding box center [453, 53] width 116 height 32
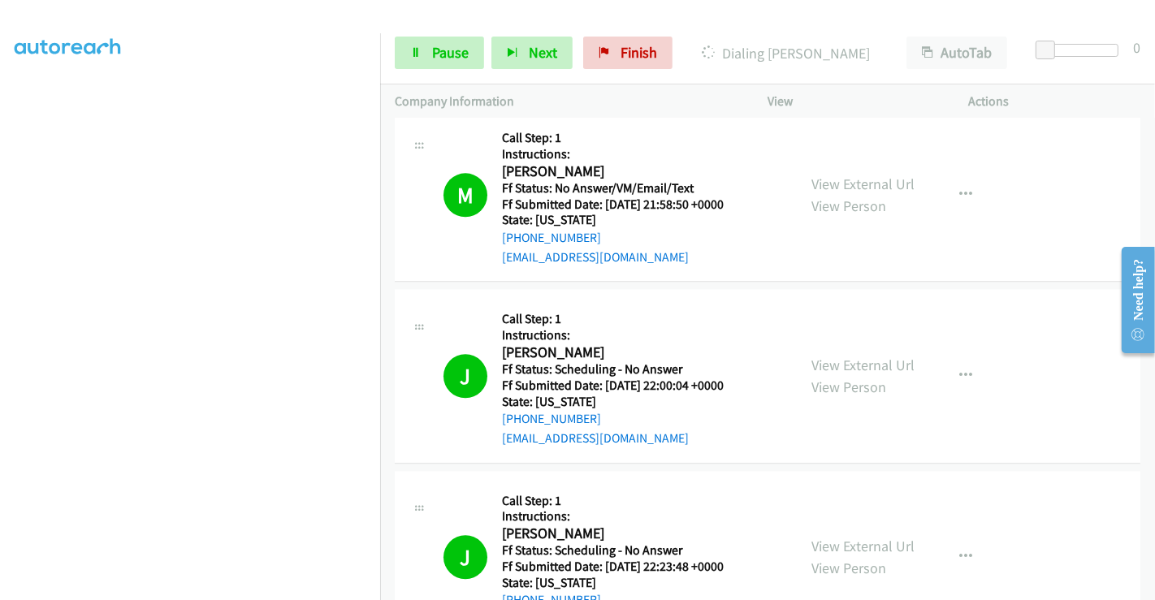
scroll to position [3412, 0]
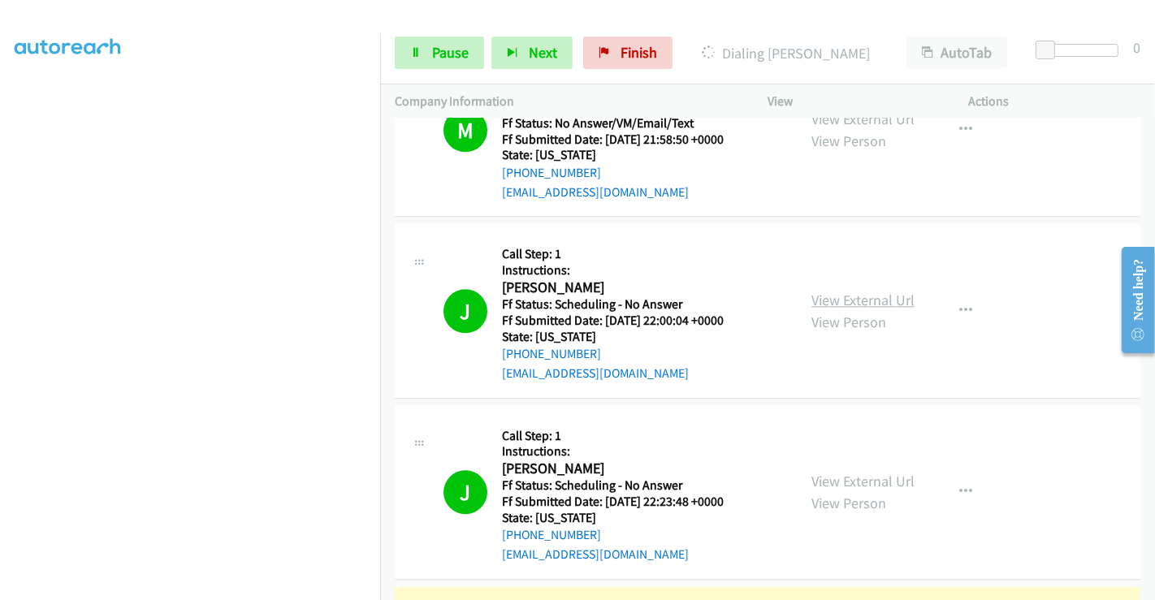
click at [856, 294] on link "View External Url" at bounding box center [863, 300] width 103 height 19
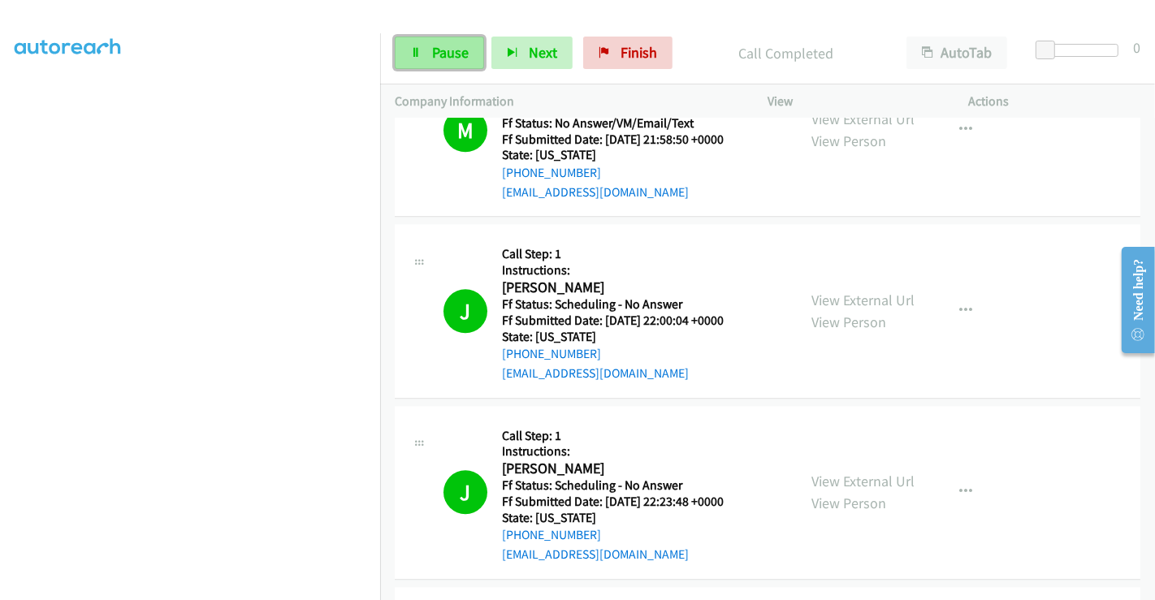
click at [436, 55] on span "Pause" at bounding box center [450, 52] width 37 height 19
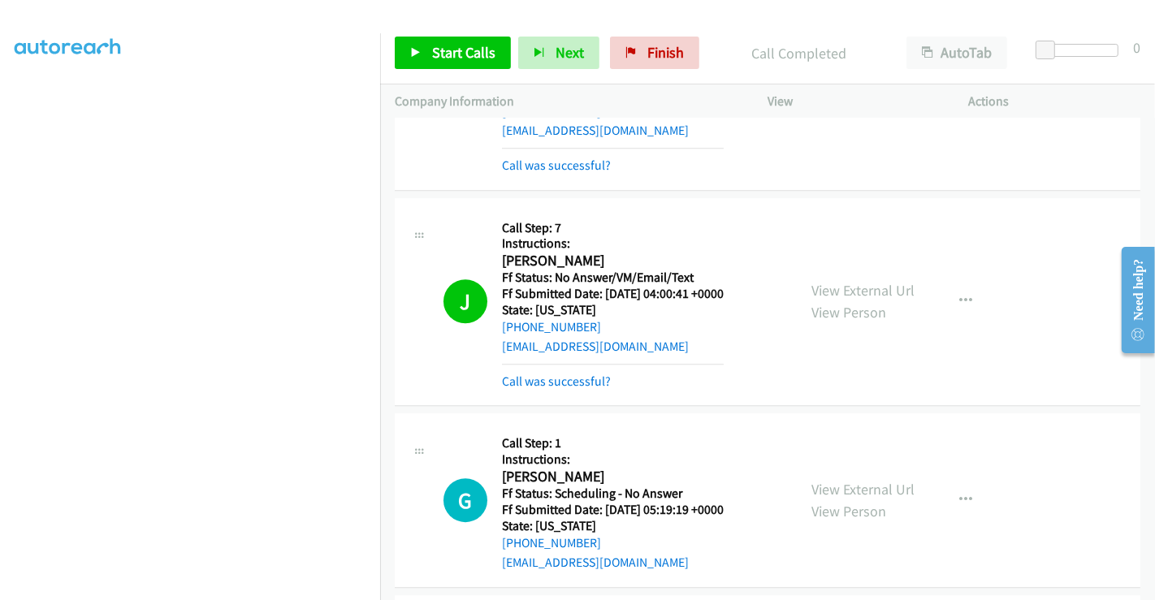
scroll to position [4044, 0]
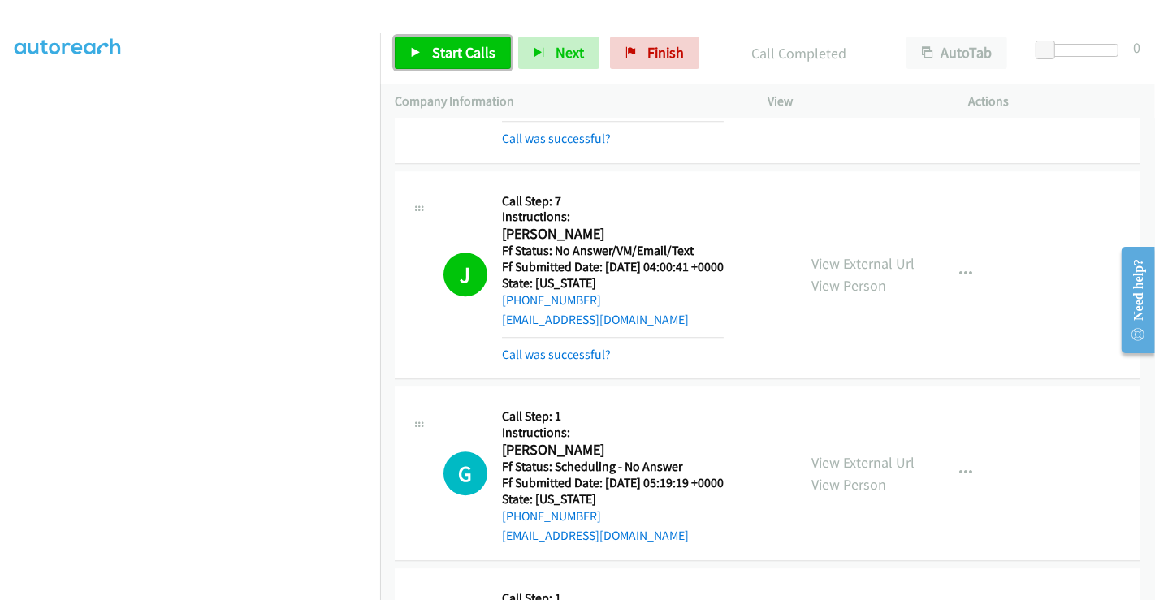
click at [440, 45] on span "Start Calls" at bounding box center [463, 52] width 63 height 19
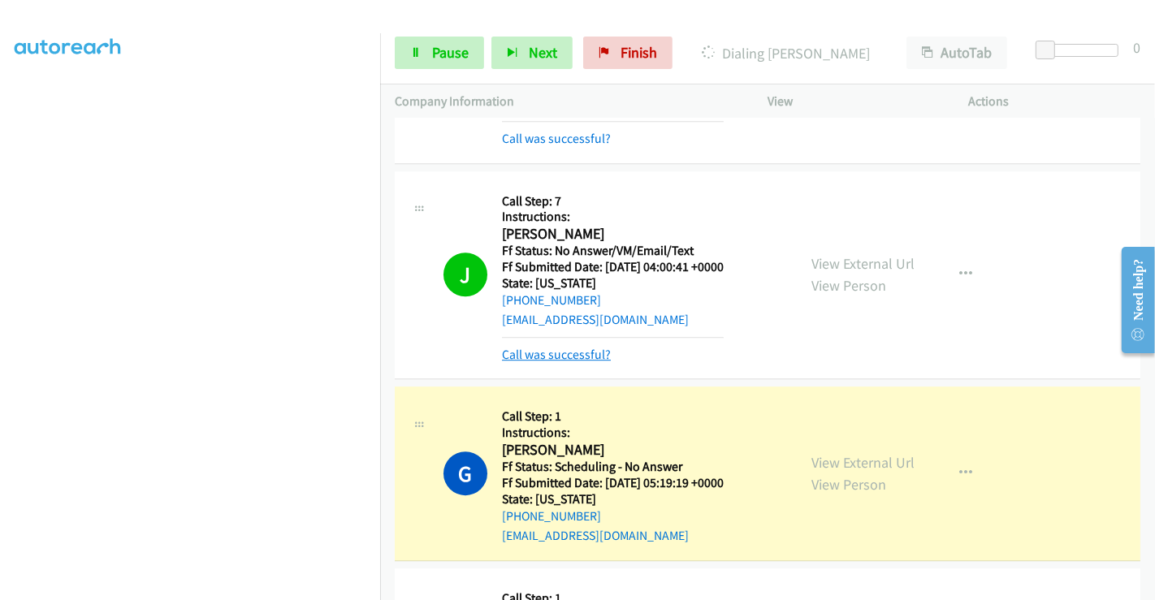
click at [554, 349] on link "Call was successful?" at bounding box center [556, 354] width 109 height 15
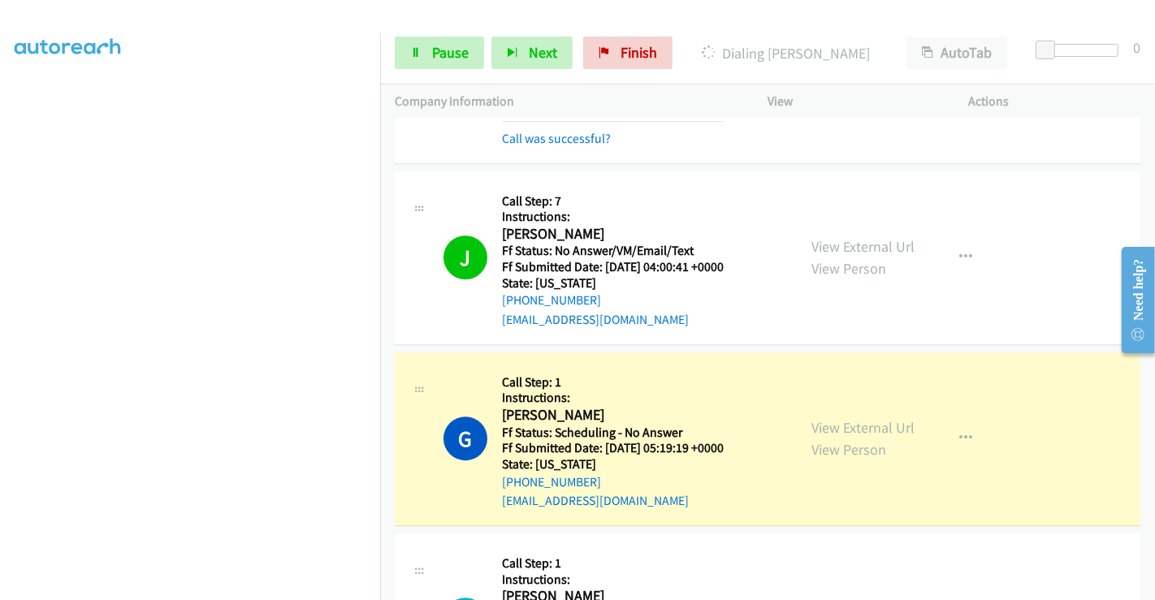
scroll to position [0, 0]
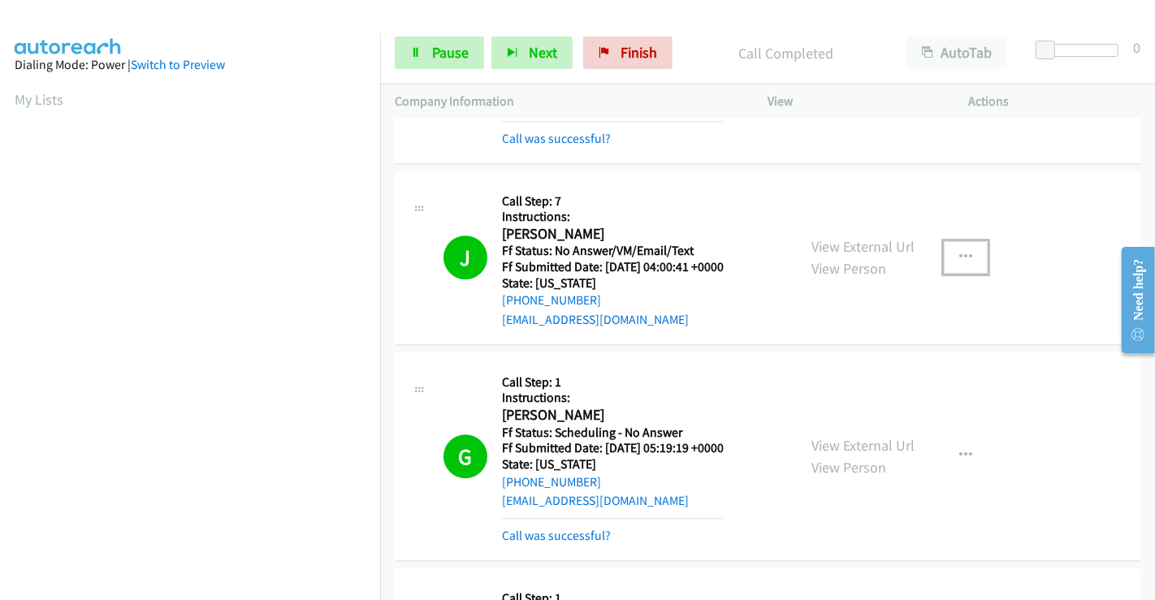
click at [959, 251] on icon "button" at bounding box center [965, 257] width 13 height 13
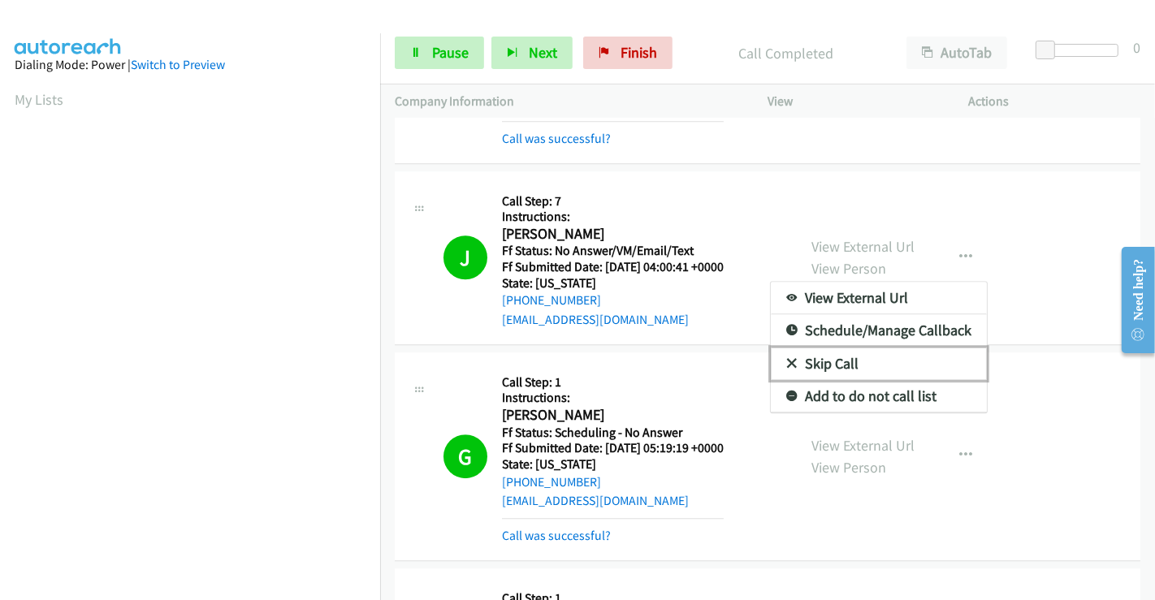
click at [841, 351] on link "Skip Call" at bounding box center [879, 364] width 216 height 32
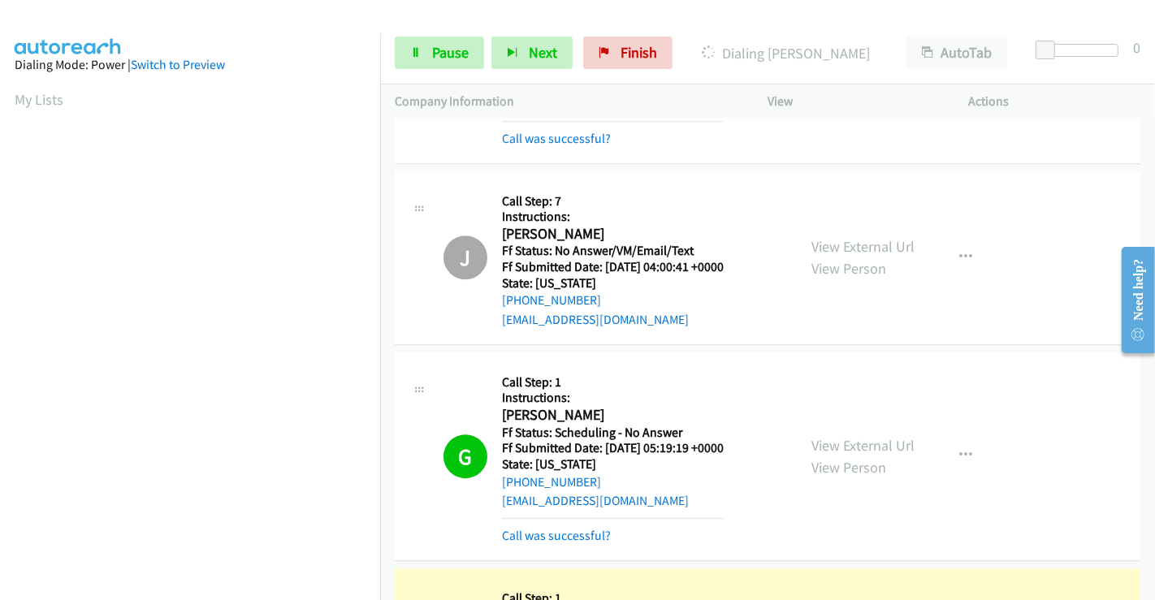
scroll to position [313, 0]
click at [429, 47] on link "Pause" at bounding box center [439, 53] width 89 height 32
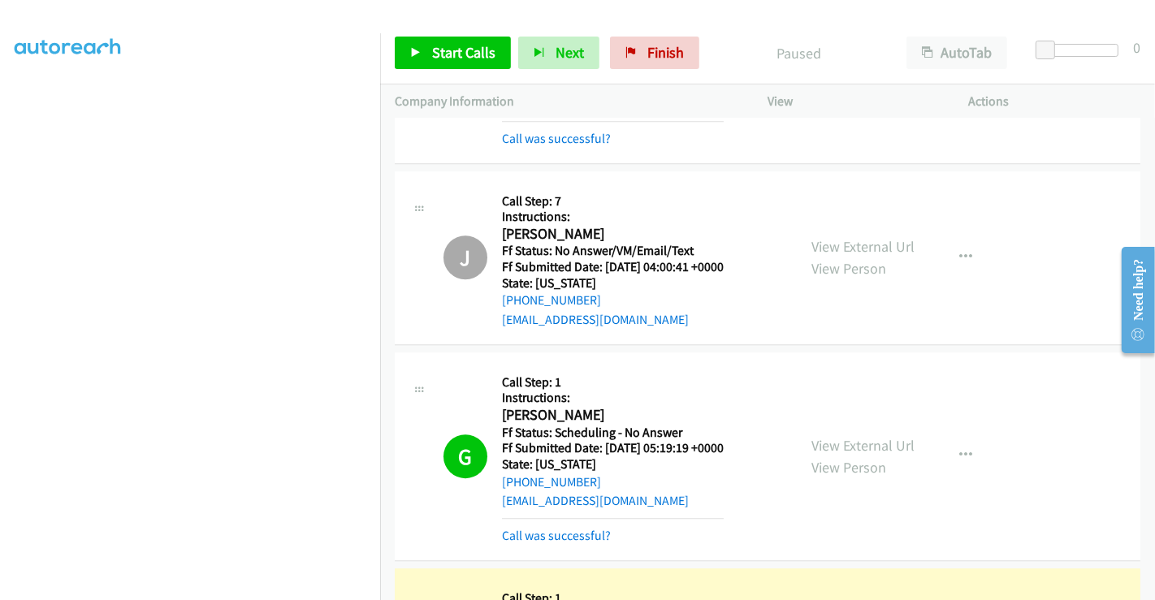
scroll to position [0, 0]
click at [529, 530] on link "Call was successful?" at bounding box center [556, 535] width 109 height 15
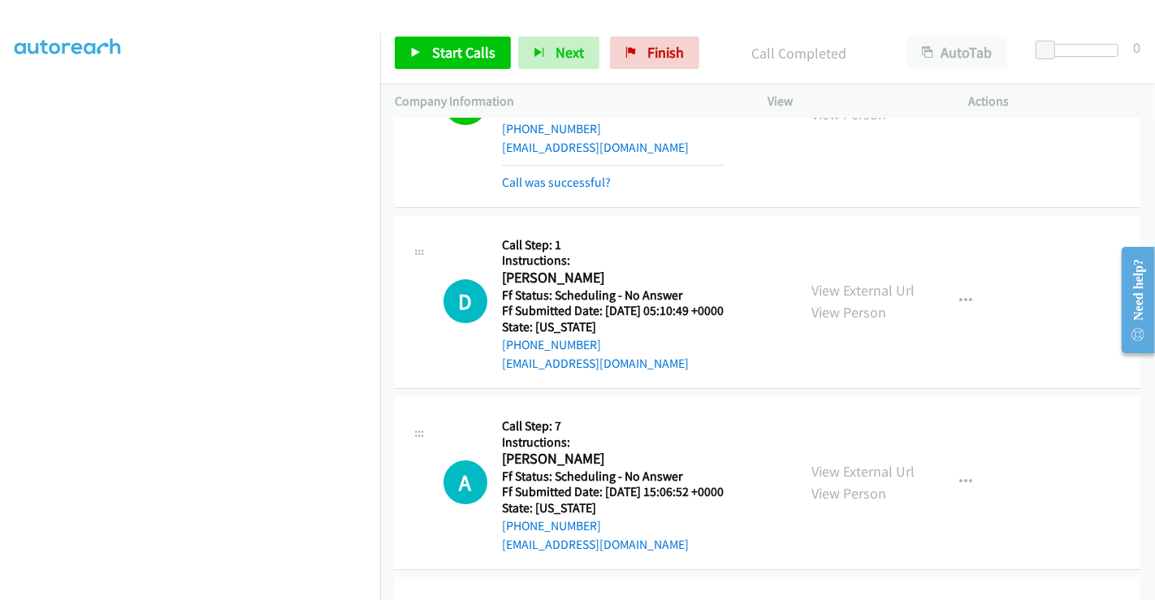
scroll to position [4586, 0]
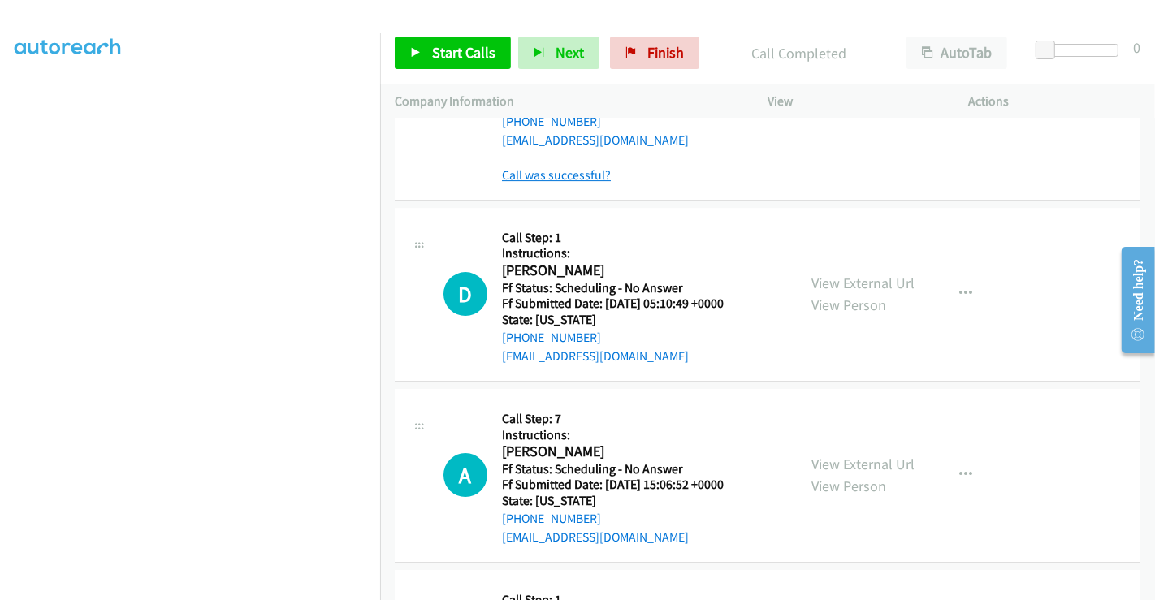
click at [534, 167] on link "Call was successful?" at bounding box center [556, 174] width 109 height 15
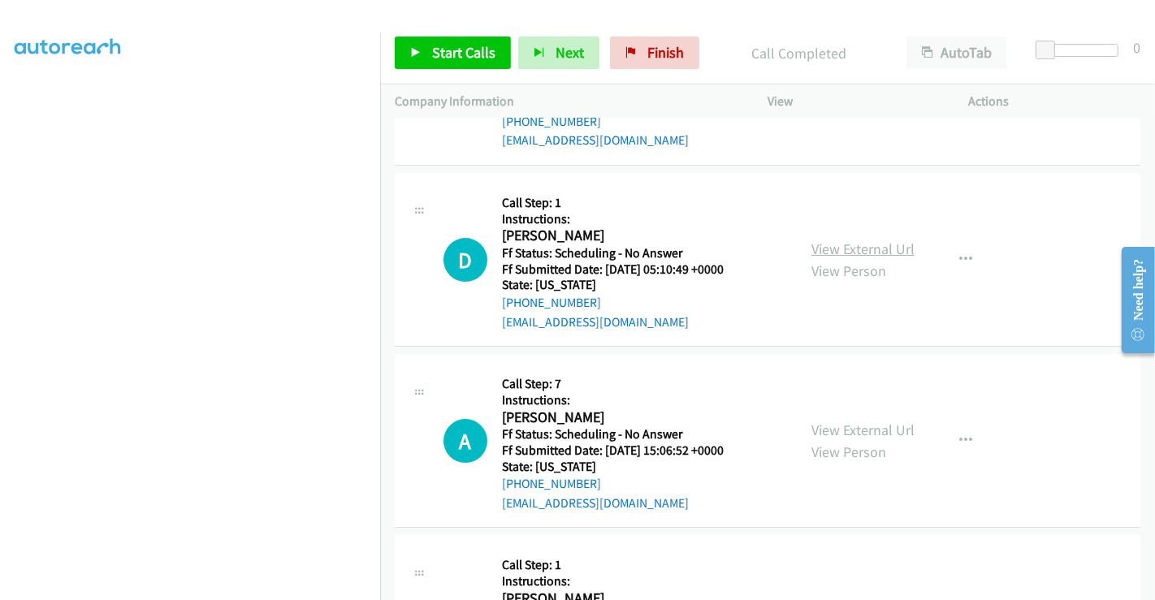
click at [857, 240] on link "View External Url" at bounding box center [863, 249] width 103 height 19
click at [835, 443] on link "View Person" at bounding box center [849, 452] width 75 height 19
click at [833, 422] on link "View External Url" at bounding box center [863, 430] width 103 height 19
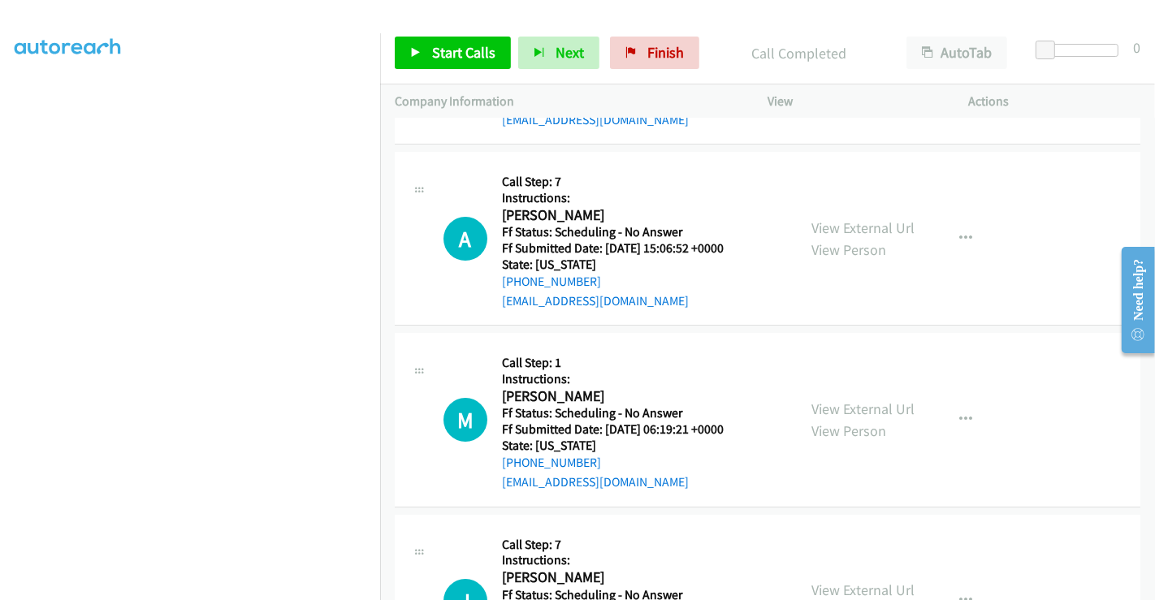
scroll to position [4856, 0]
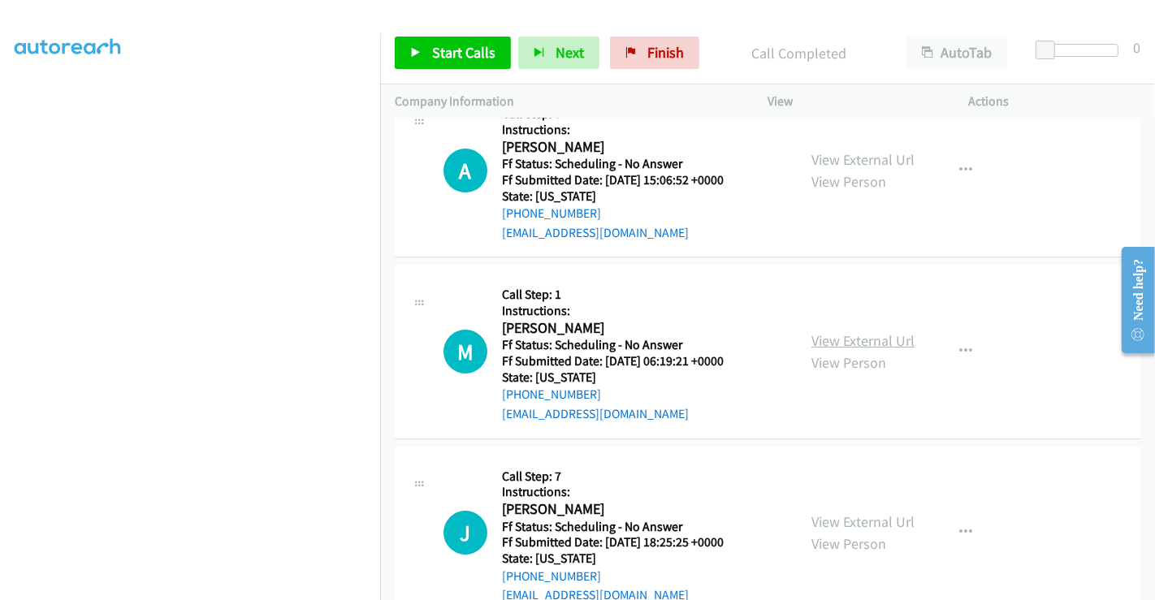
click at [847, 331] on link "View External Url" at bounding box center [863, 340] width 103 height 19
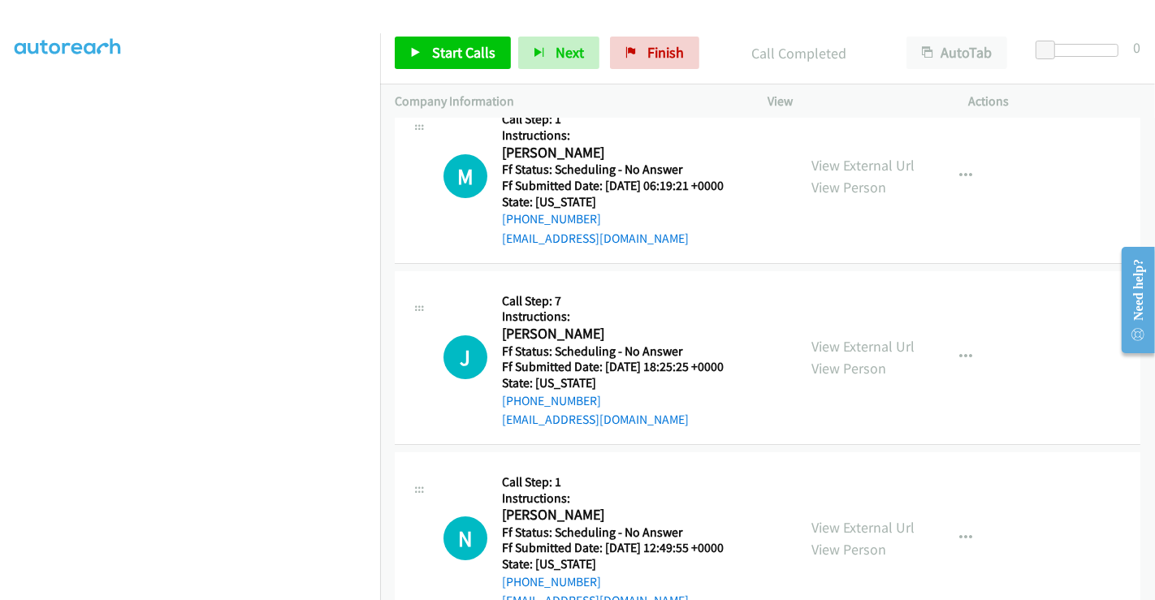
scroll to position [5037, 0]
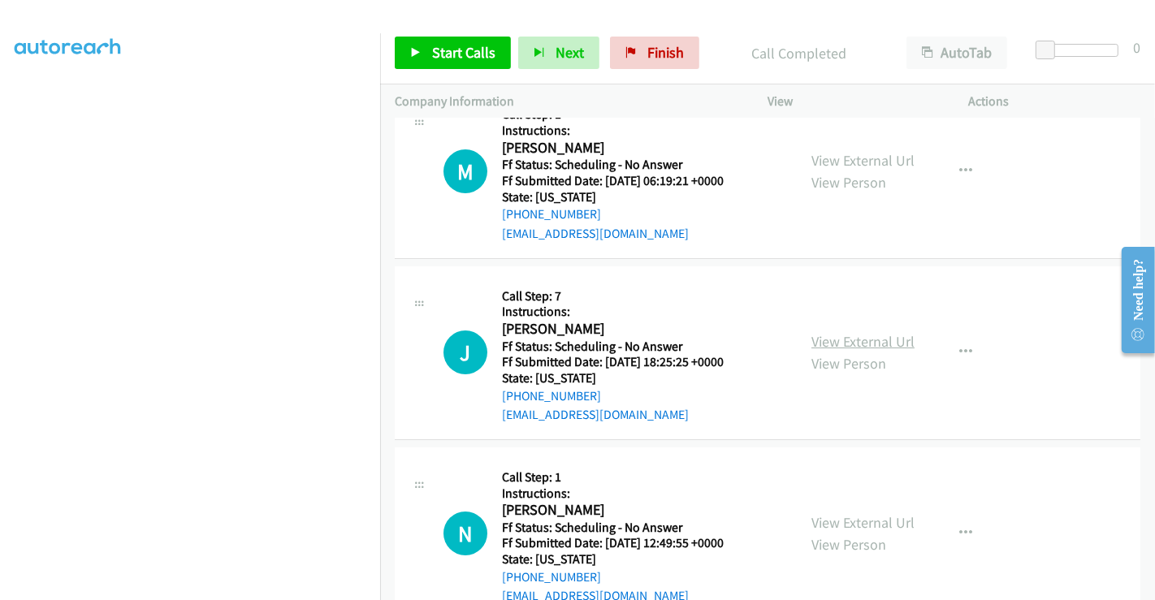
click at [858, 332] on link "View External Url" at bounding box center [863, 341] width 103 height 19
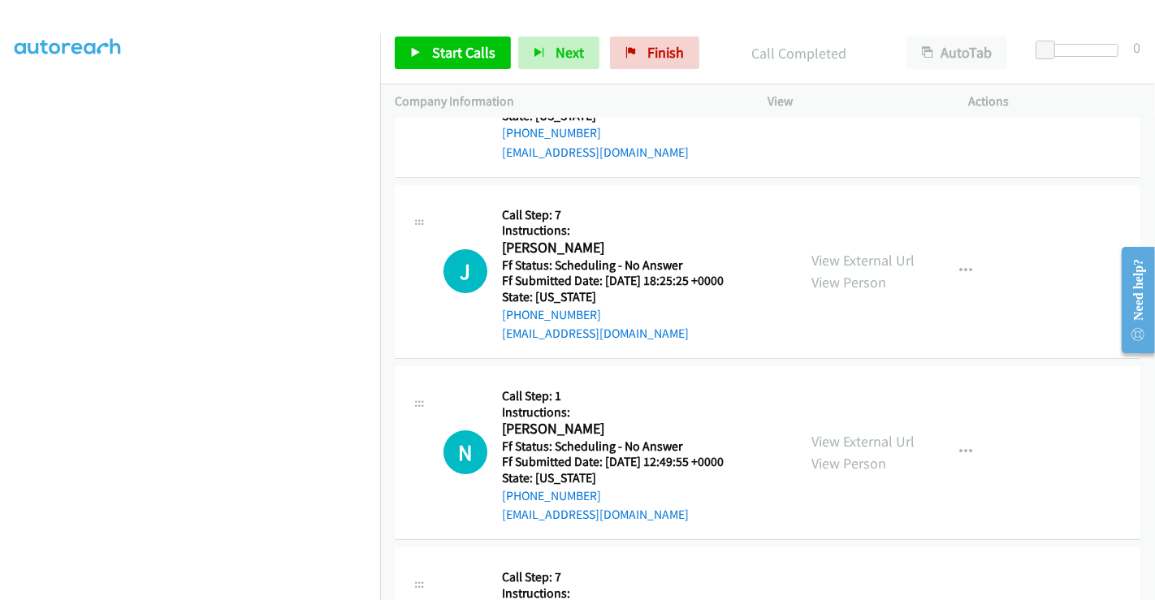
scroll to position [5217, 0]
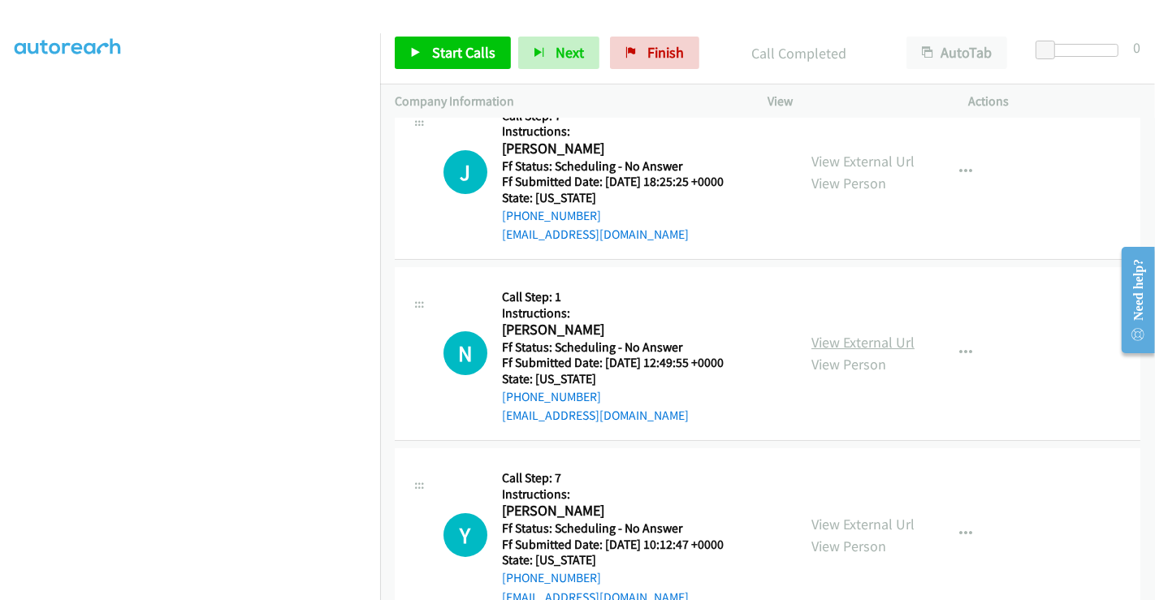
click at [841, 342] on link "View External Url" at bounding box center [863, 342] width 103 height 19
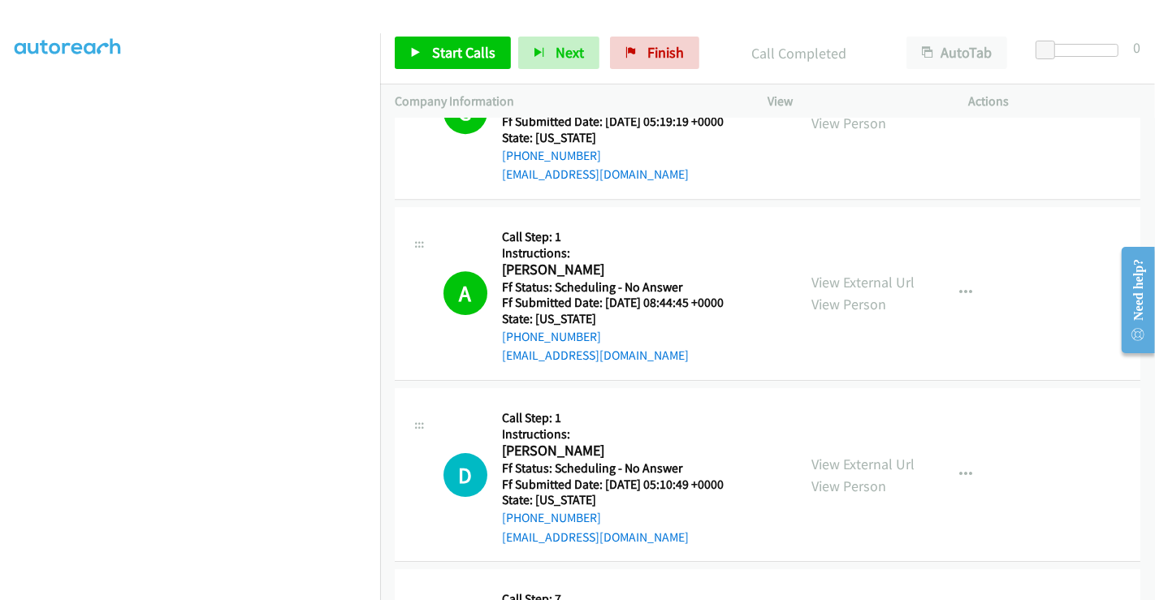
scroll to position [4496, 0]
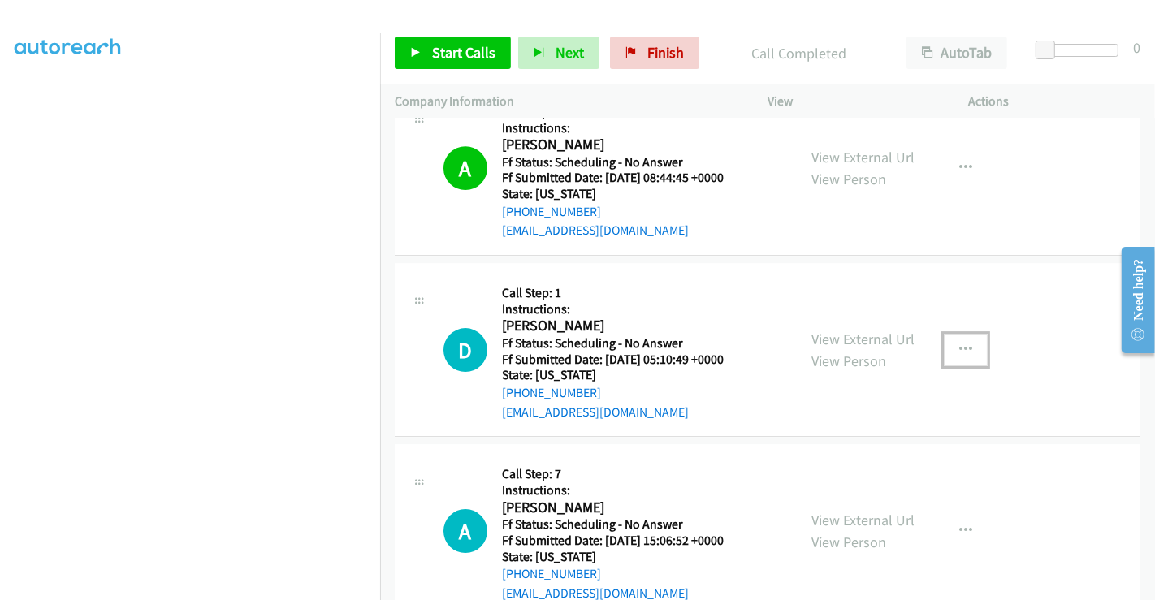
click at [959, 344] on icon "button" at bounding box center [965, 350] width 13 height 13
click at [0, 0] on div at bounding box center [0, 0] width 0 height 0
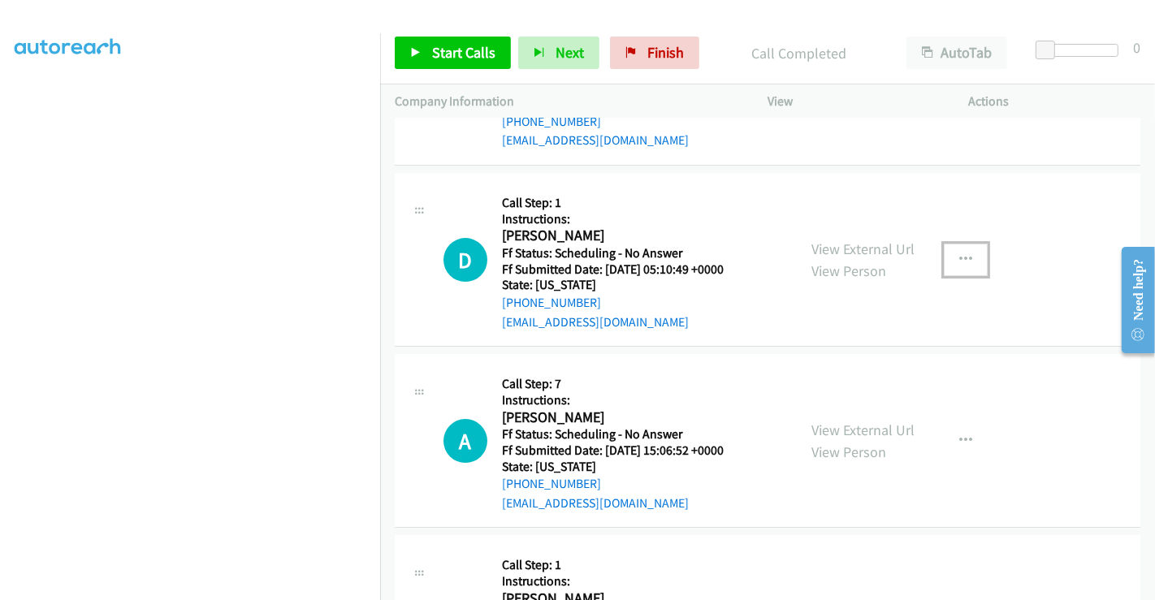
click at [963, 253] on icon "button" at bounding box center [965, 259] width 13 height 13
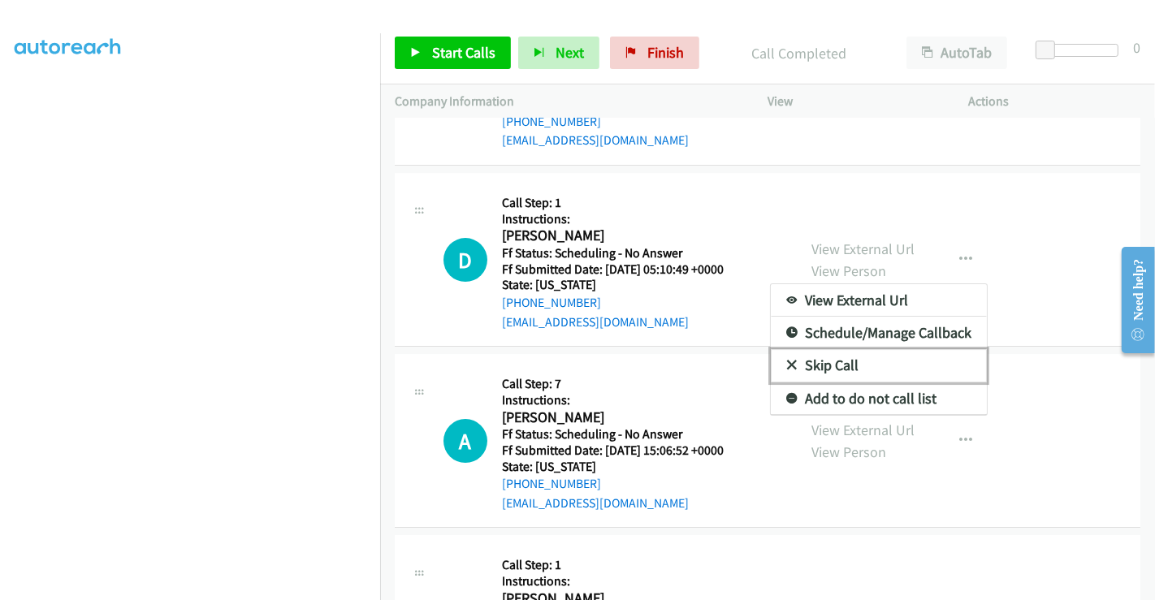
click at [816, 361] on link "Skip Call" at bounding box center [879, 365] width 216 height 32
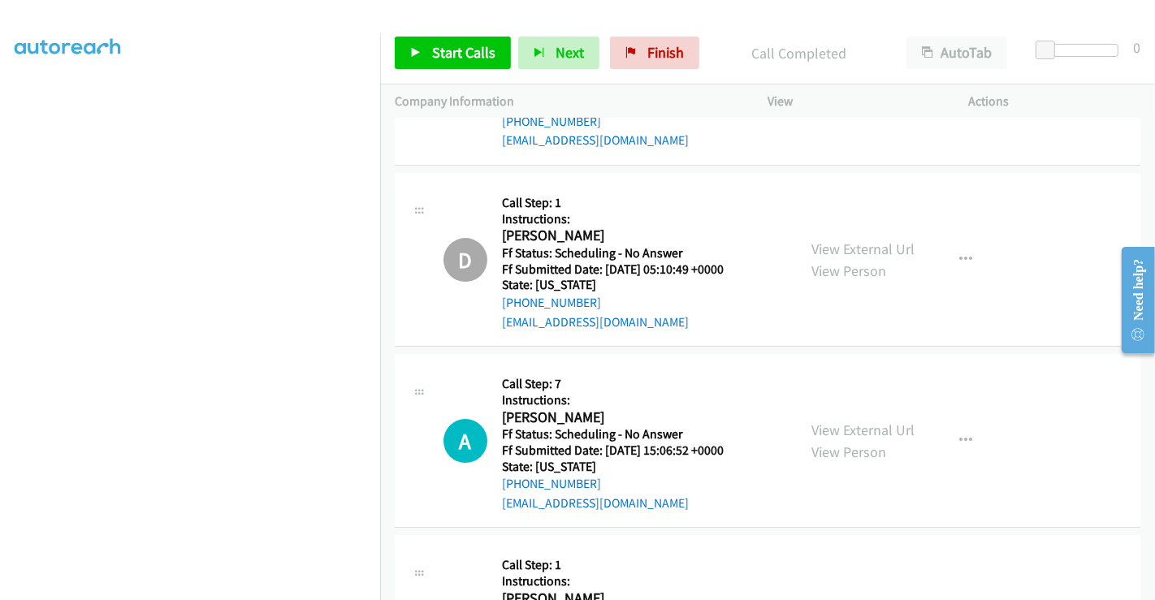
click at [666, 214] on h5 "Instructions:" at bounding box center [613, 219] width 222 height 16
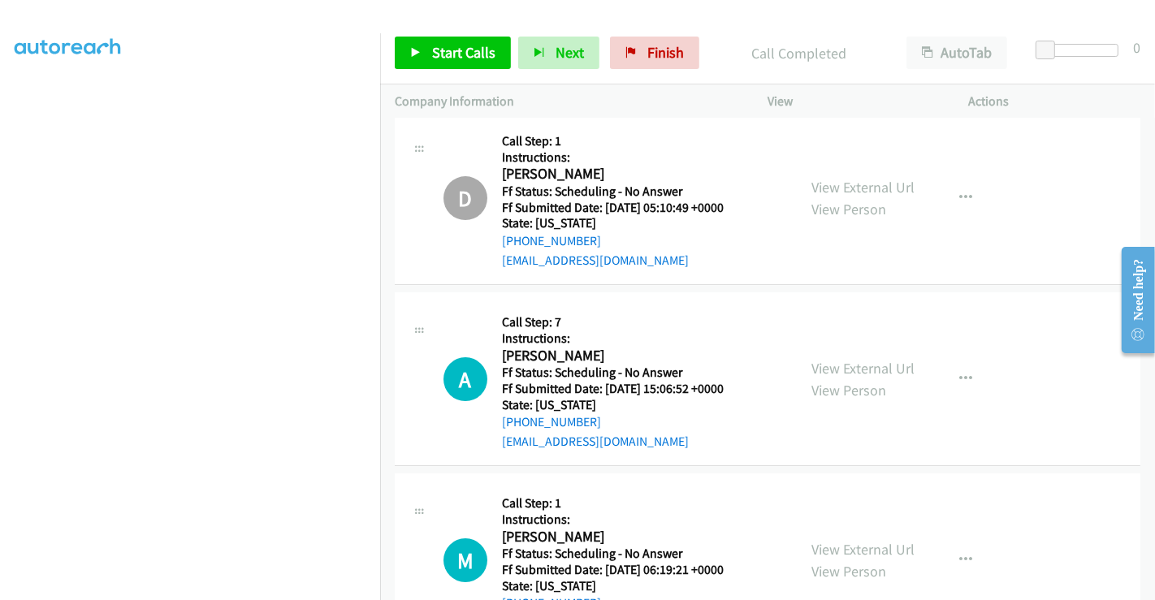
scroll to position [4676, 0]
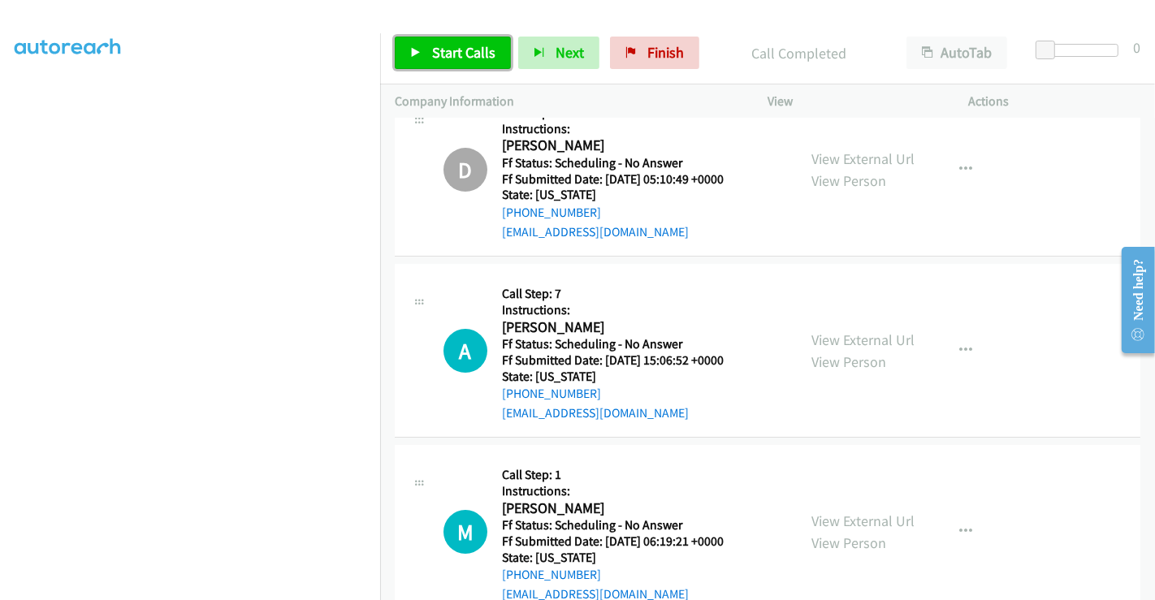
drag, startPoint x: 474, startPoint y: 54, endPoint x: 464, endPoint y: 46, distance: 13.3
click at [474, 54] on span "Start Calls" at bounding box center [463, 52] width 63 height 19
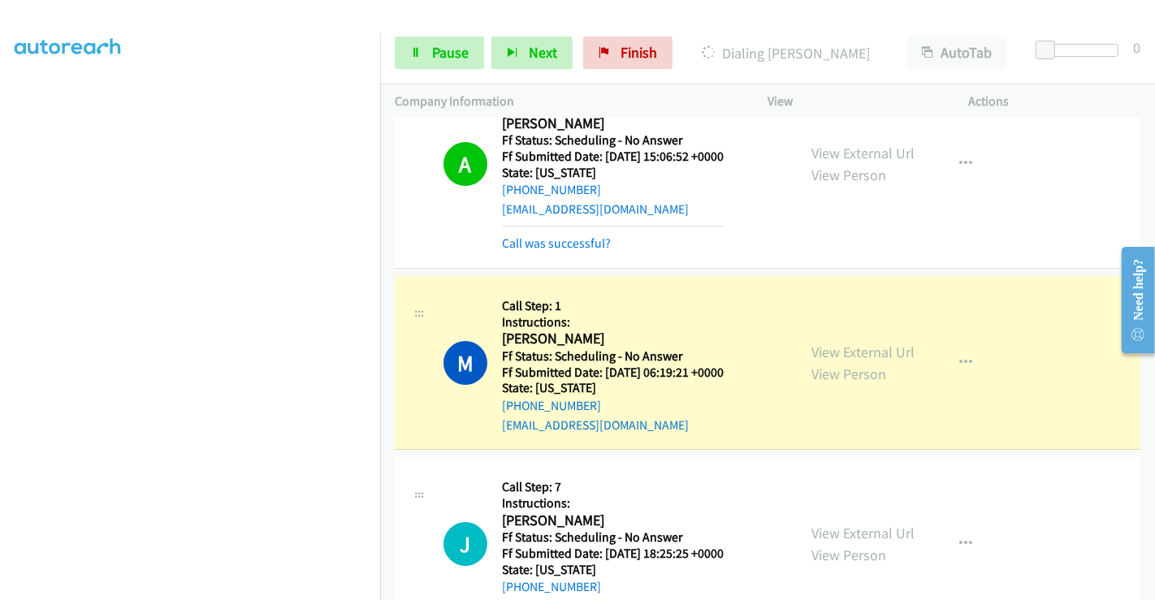
scroll to position [4766, 0]
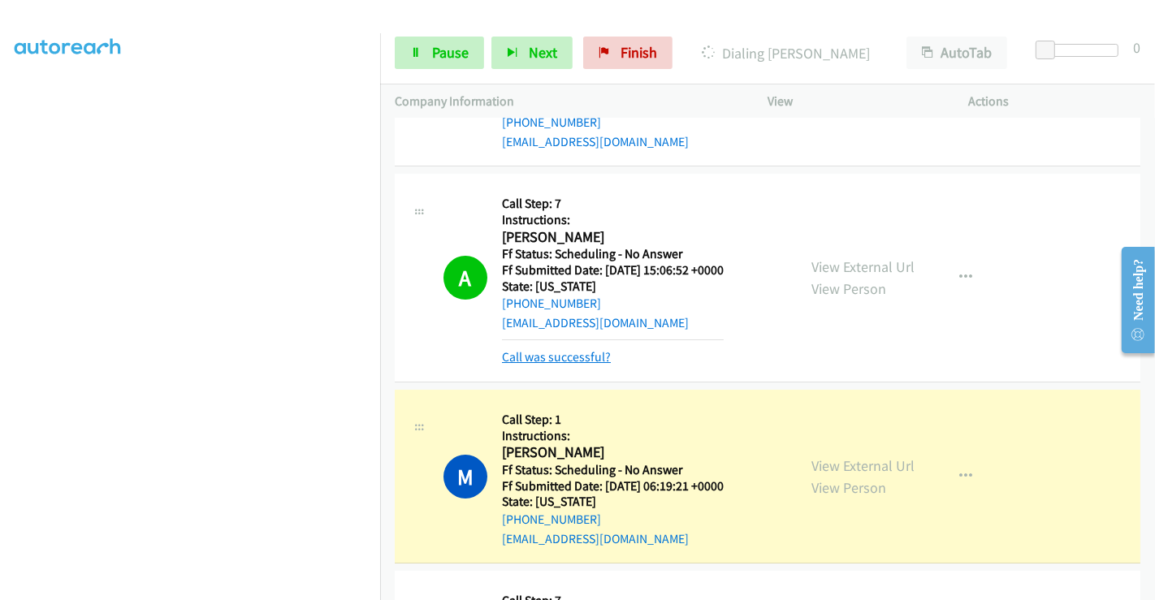
click at [574, 349] on link "Call was successful?" at bounding box center [556, 356] width 109 height 15
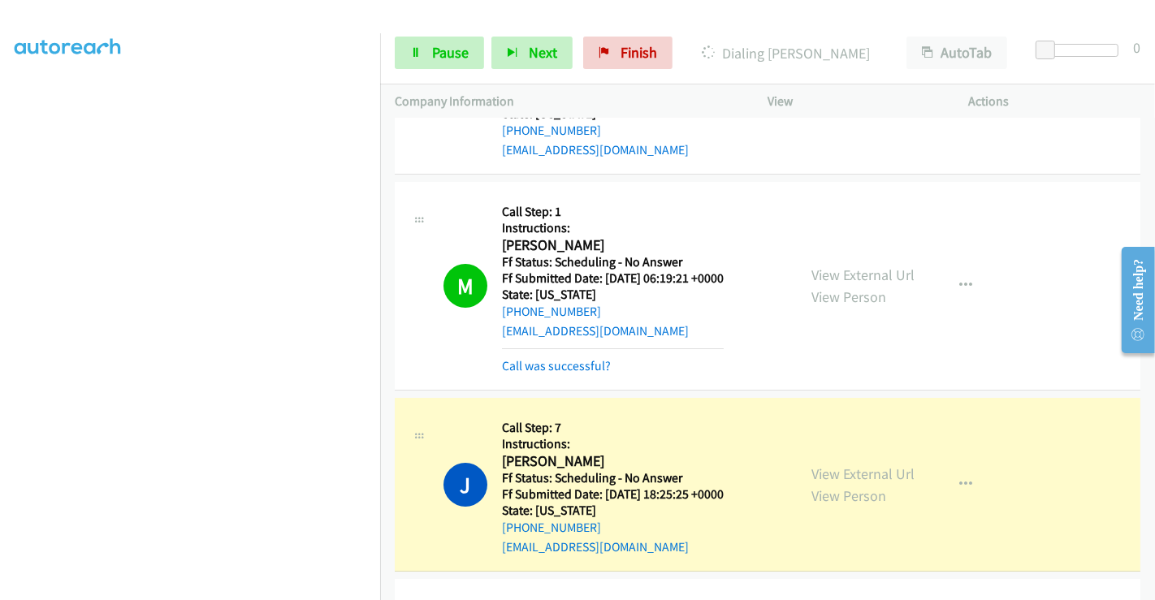
scroll to position [4946, 0]
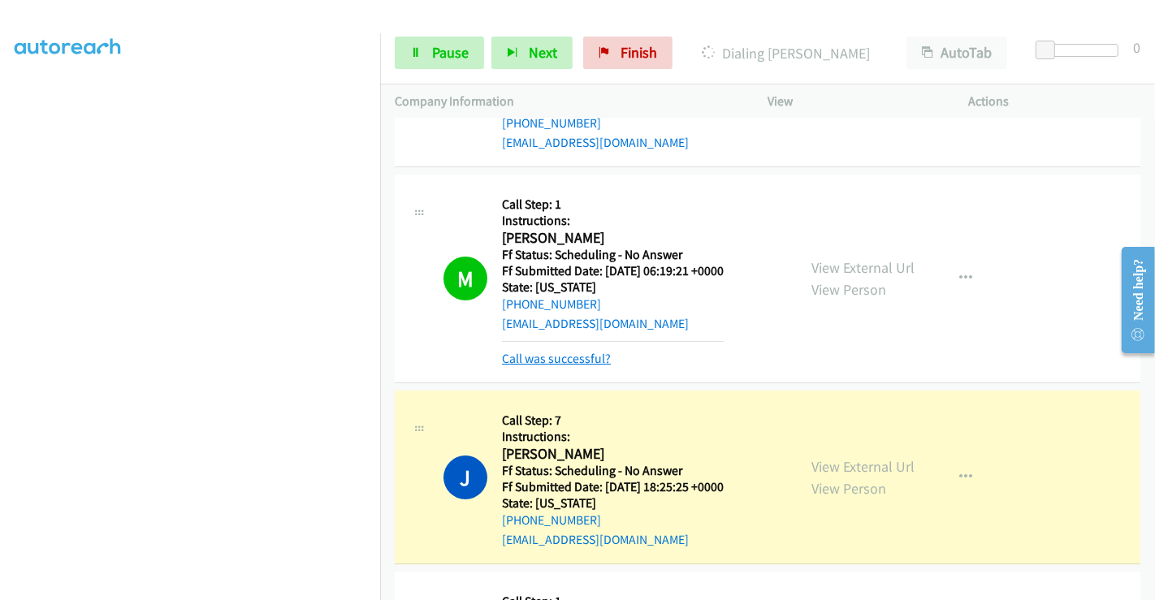
click at [556, 351] on link "Call was successful?" at bounding box center [556, 358] width 109 height 15
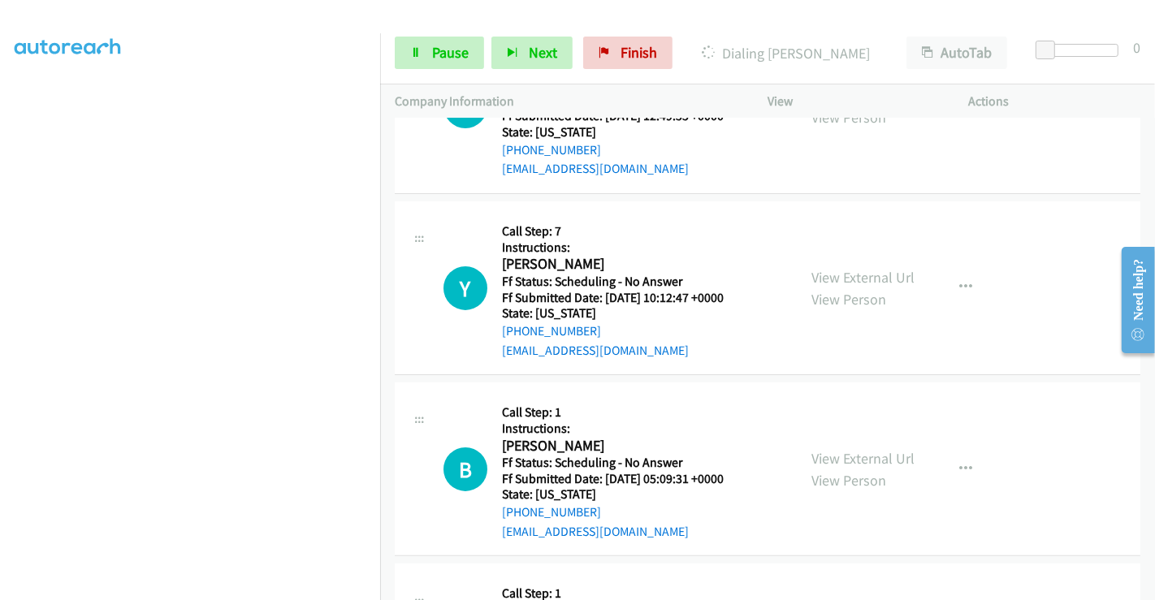
scroll to position [5488, 0]
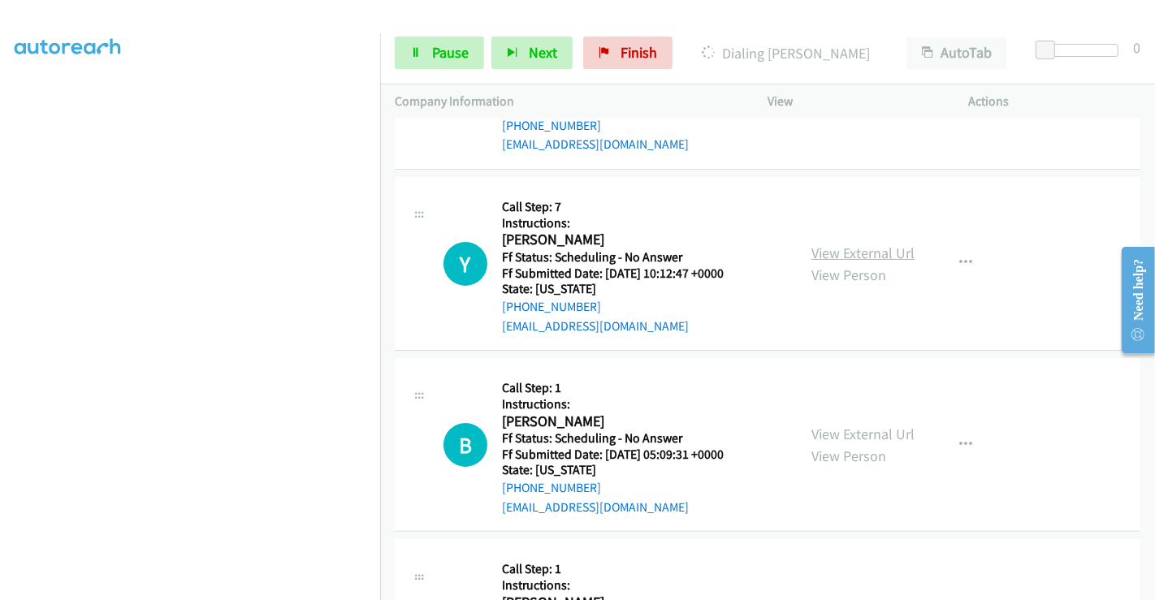
click at [835, 244] on link "View External Url" at bounding box center [863, 253] width 103 height 19
click at [831, 425] on link "View External Url" at bounding box center [863, 434] width 103 height 19
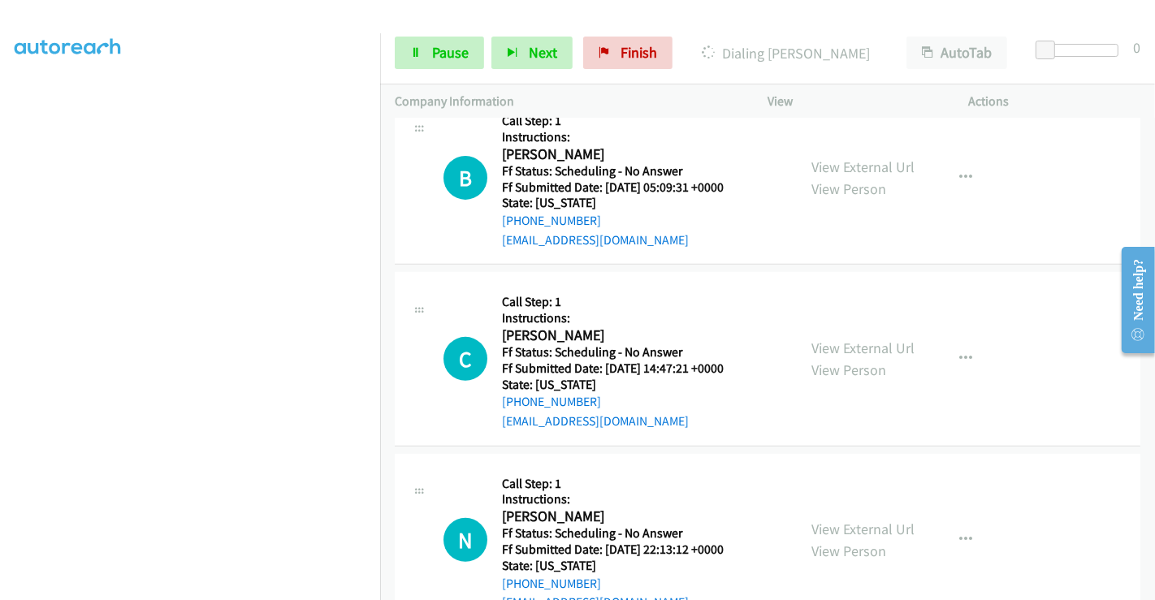
scroll to position [5759, 0]
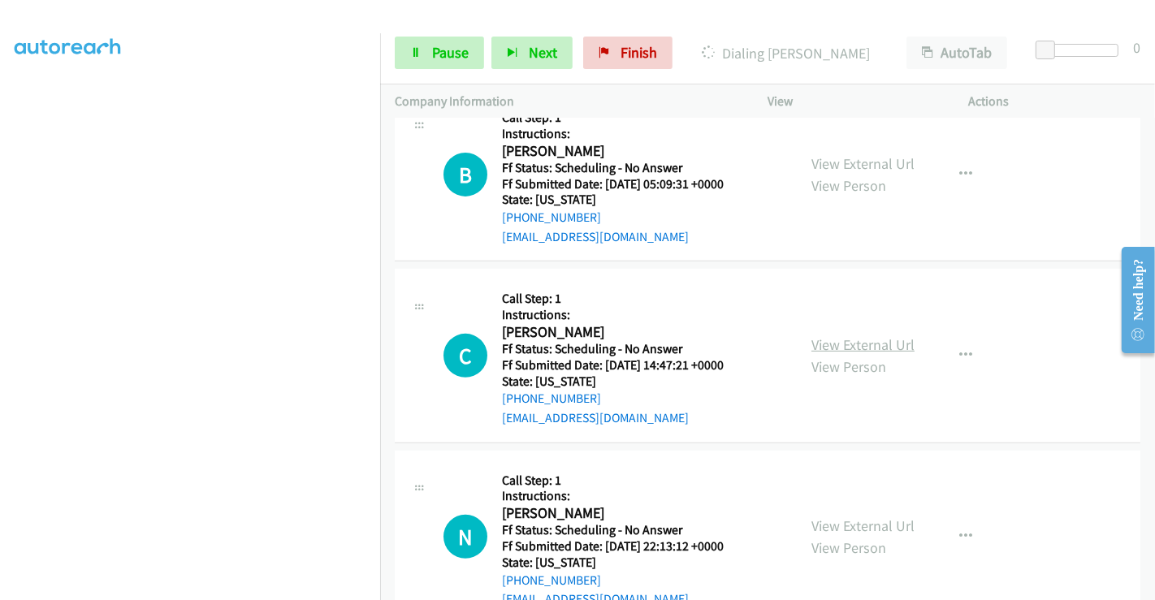
click at [852, 335] on link "View External Url" at bounding box center [863, 344] width 103 height 19
click at [864, 517] on link "View External Url" at bounding box center [863, 526] width 103 height 19
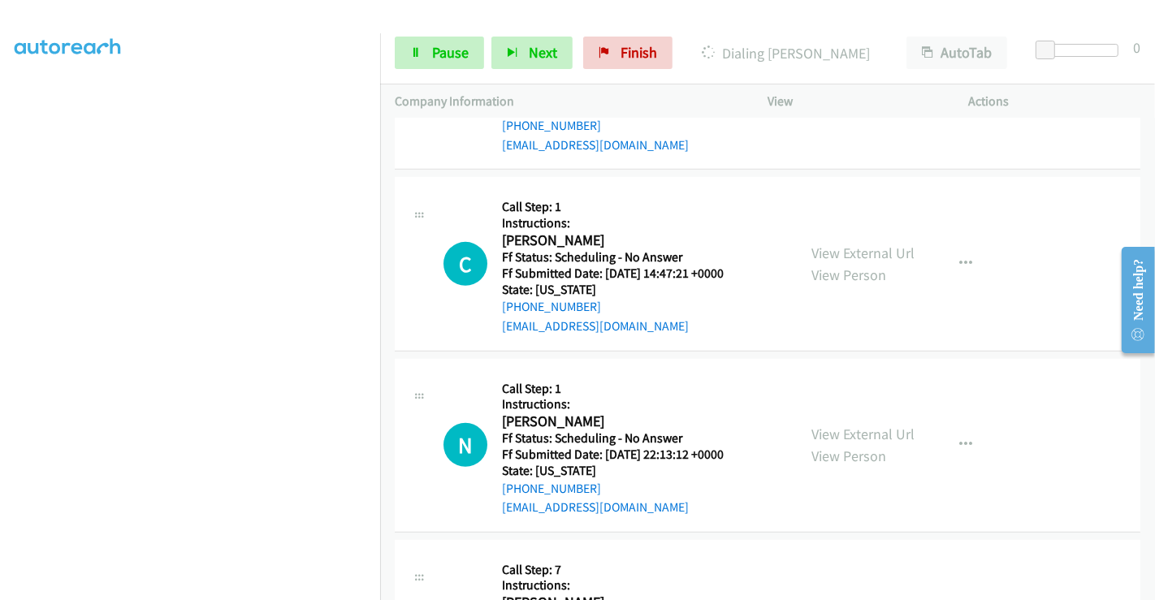
scroll to position [6029, 0]
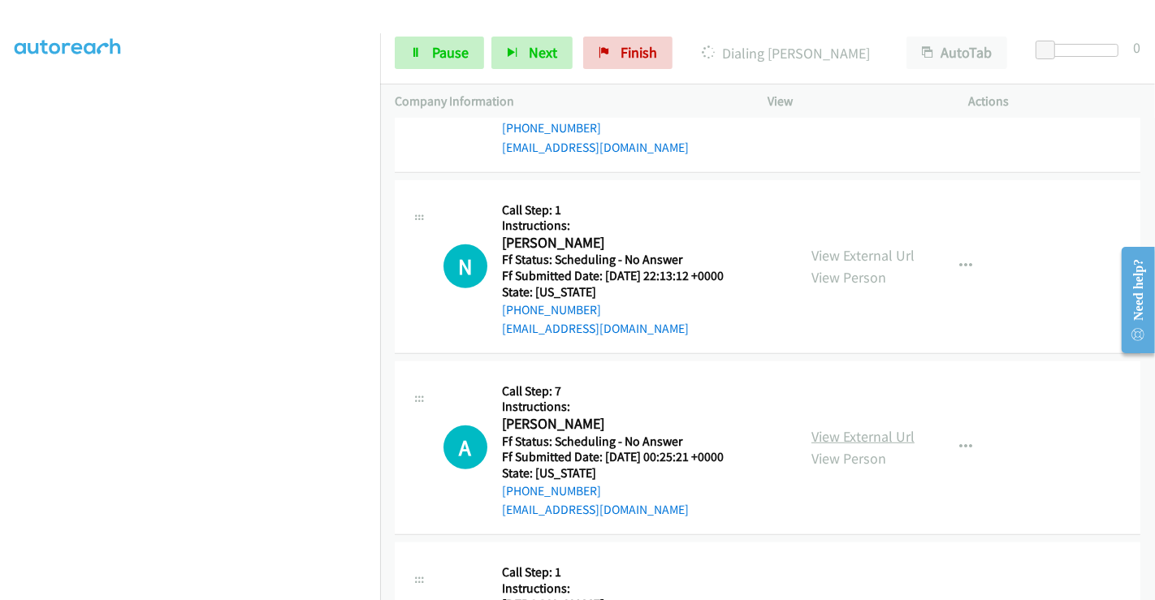
click at [841, 427] on link "View External Url" at bounding box center [863, 436] width 103 height 19
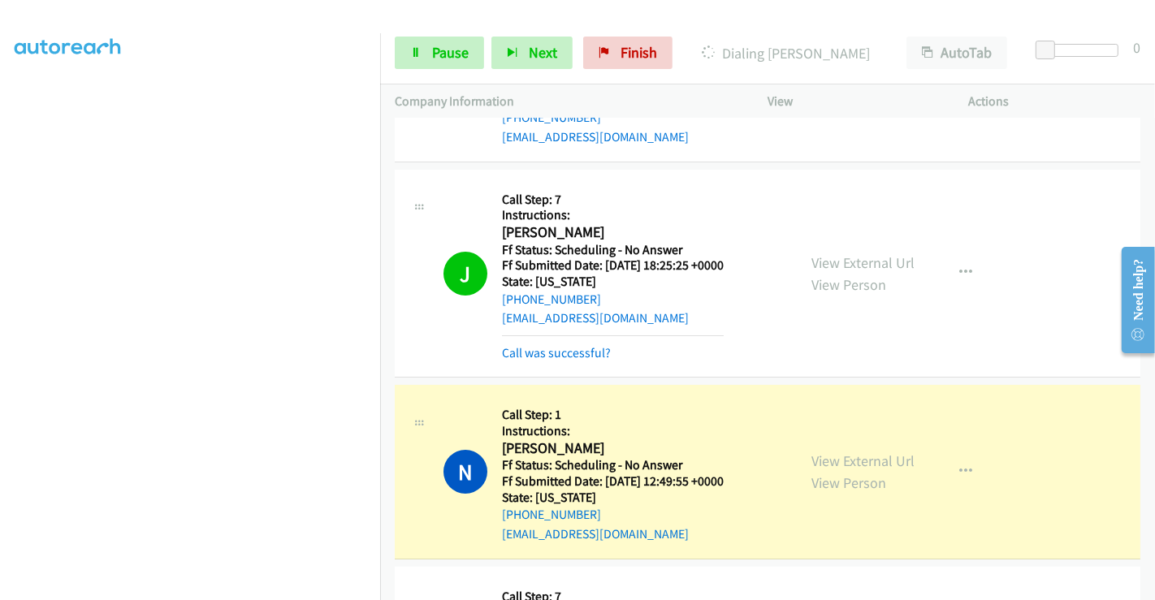
scroll to position [5162, 0]
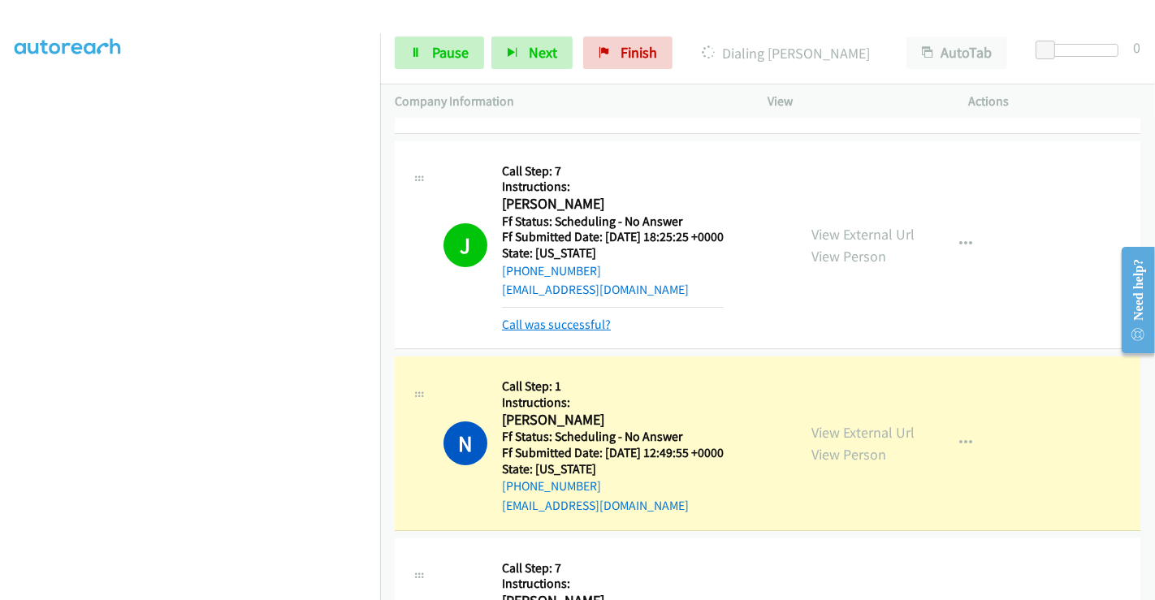
click at [568, 317] on link "Call was successful?" at bounding box center [556, 324] width 109 height 15
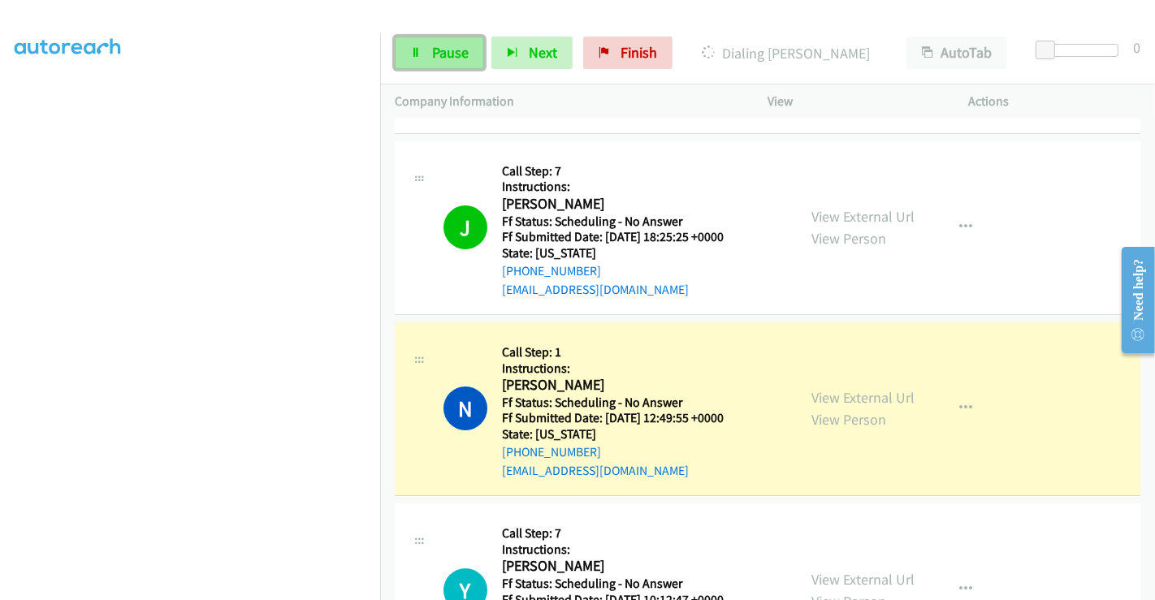
click at [437, 58] on span "Pause" at bounding box center [450, 52] width 37 height 19
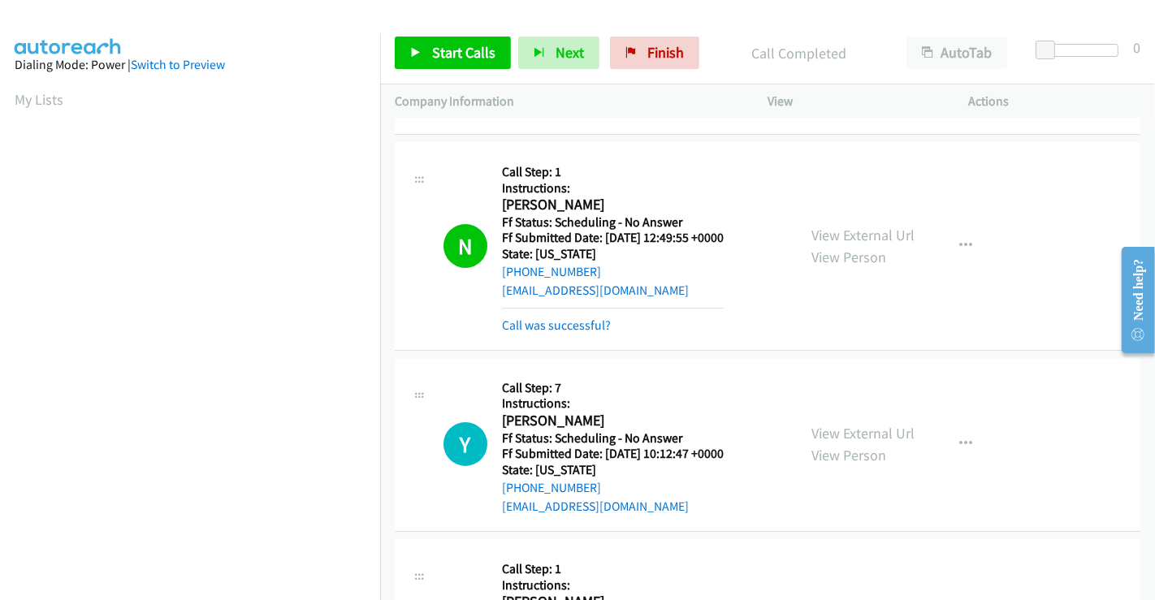
scroll to position [313, 0]
click at [457, 41] on link "Start Calls" at bounding box center [453, 53] width 116 height 32
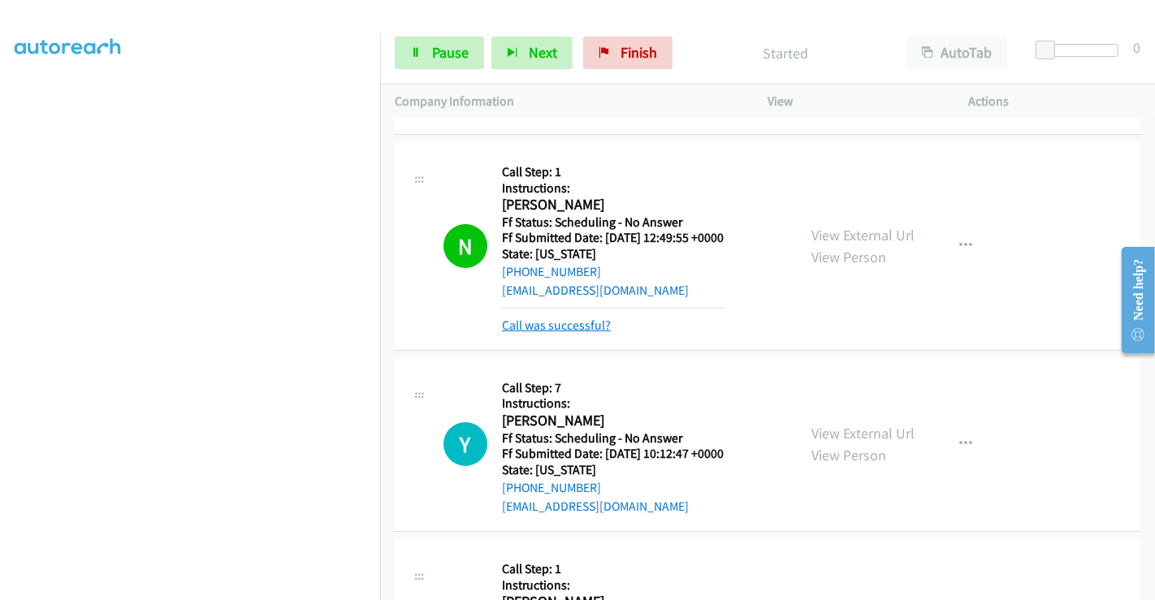
click at [579, 318] on link "Call was successful?" at bounding box center [556, 325] width 109 height 15
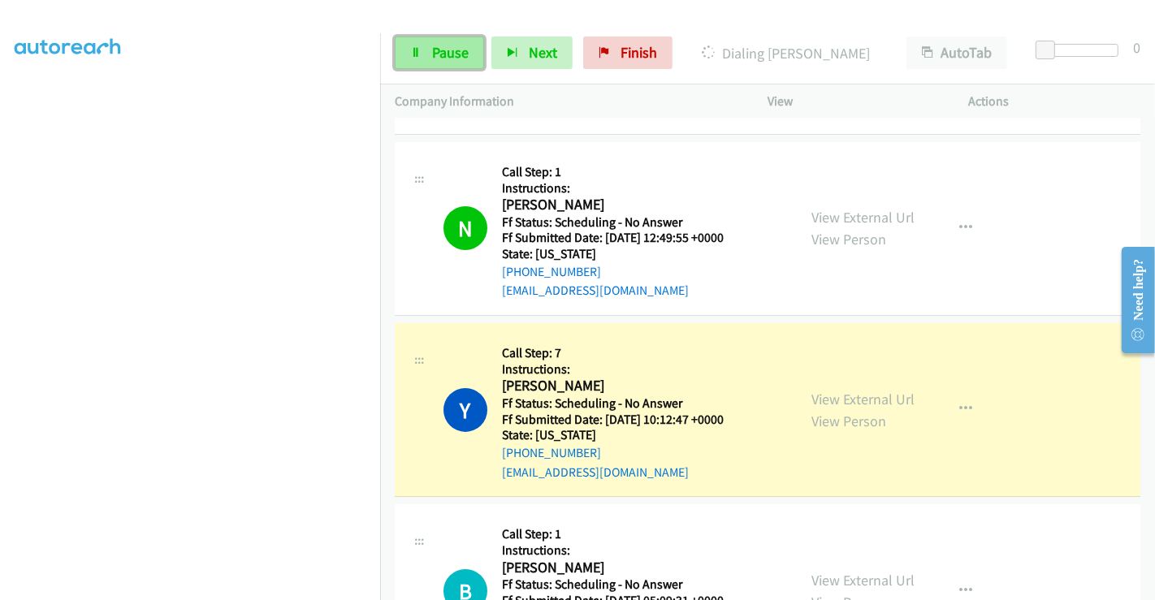
click at [456, 60] on span "Pause" at bounding box center [450, 52] width 37 height 19
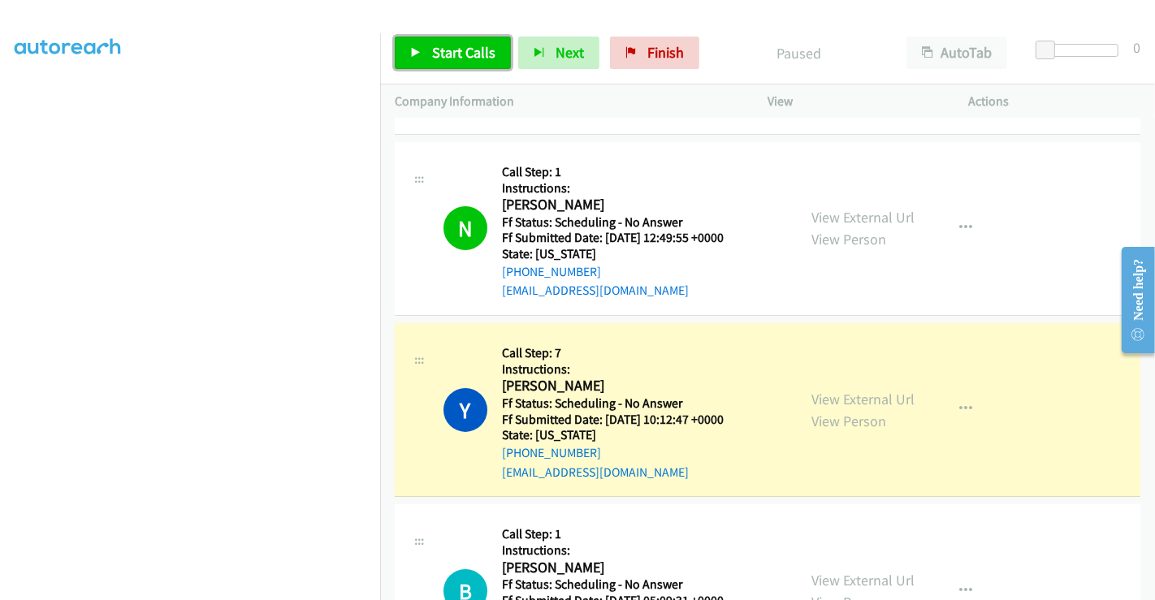
click at [438, 47] on span "Start Calls" at bounding box center [463, 52] width 63 height 19
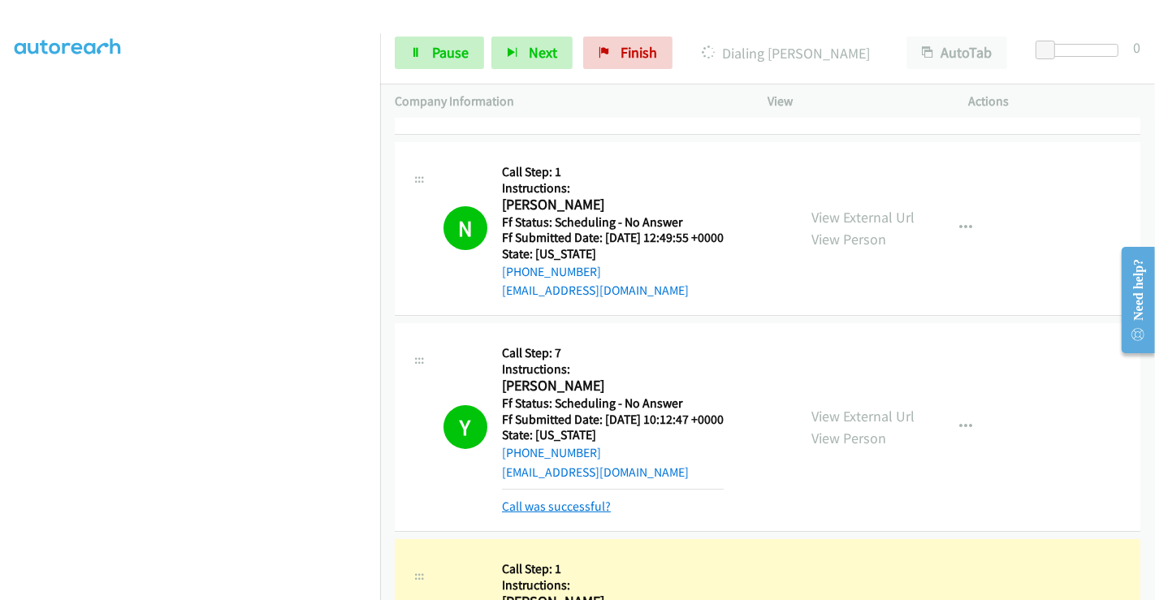
click at [554, 502] on link "Call was successful?" at bounding box center [556, 506] width 109 height 15
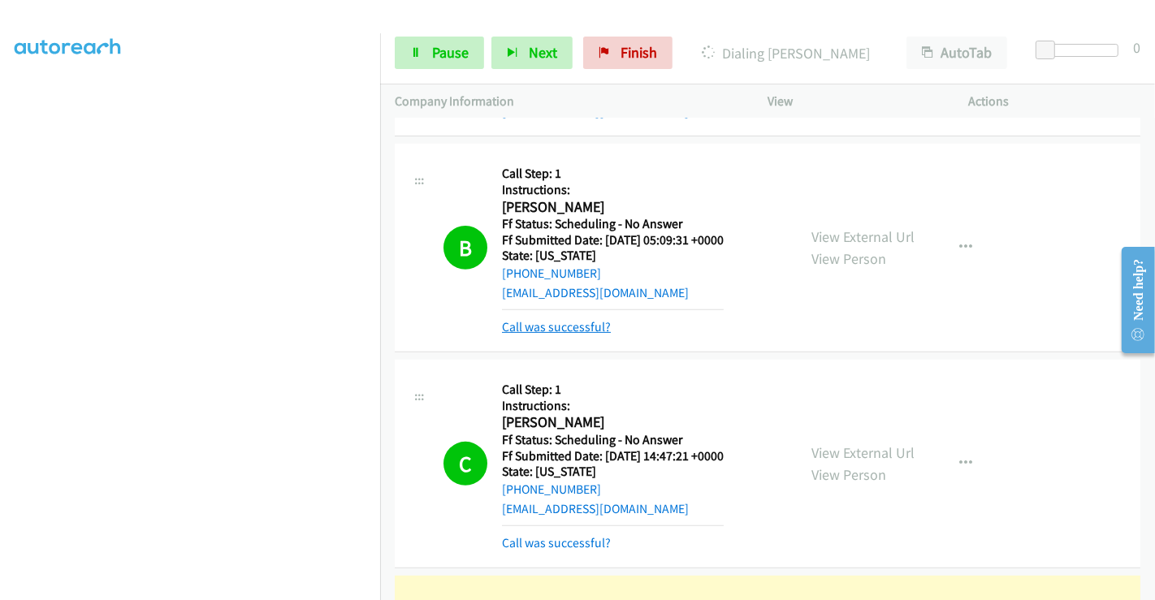
click at [569, 319] on link "Call was successful?" at bounding box center [556, 326] width 109 height 15
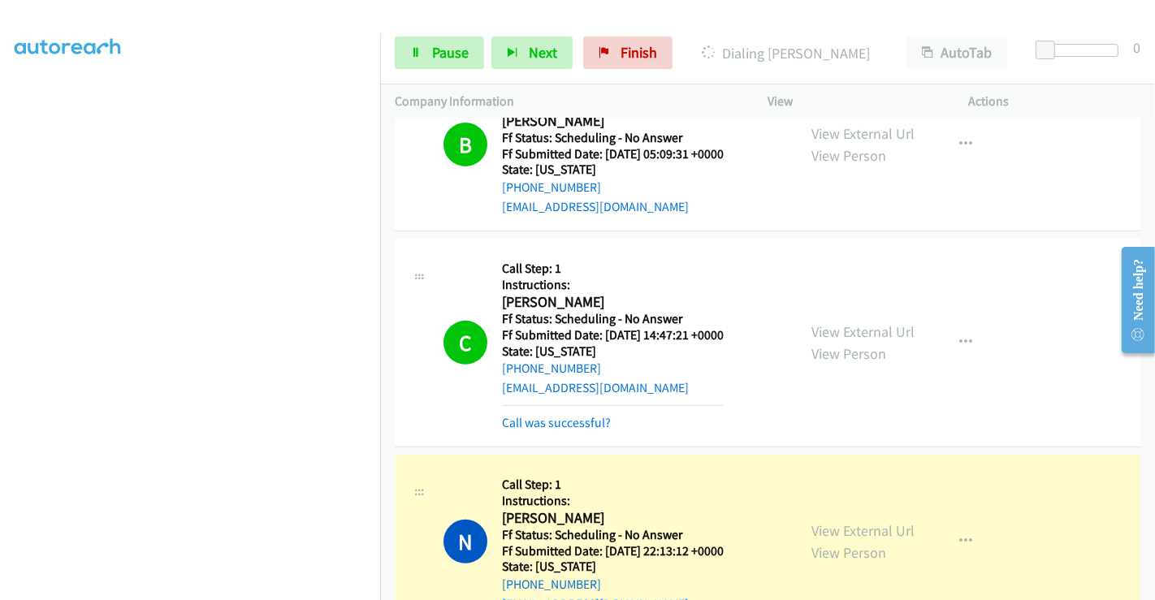
scroll to position [5793, 0]
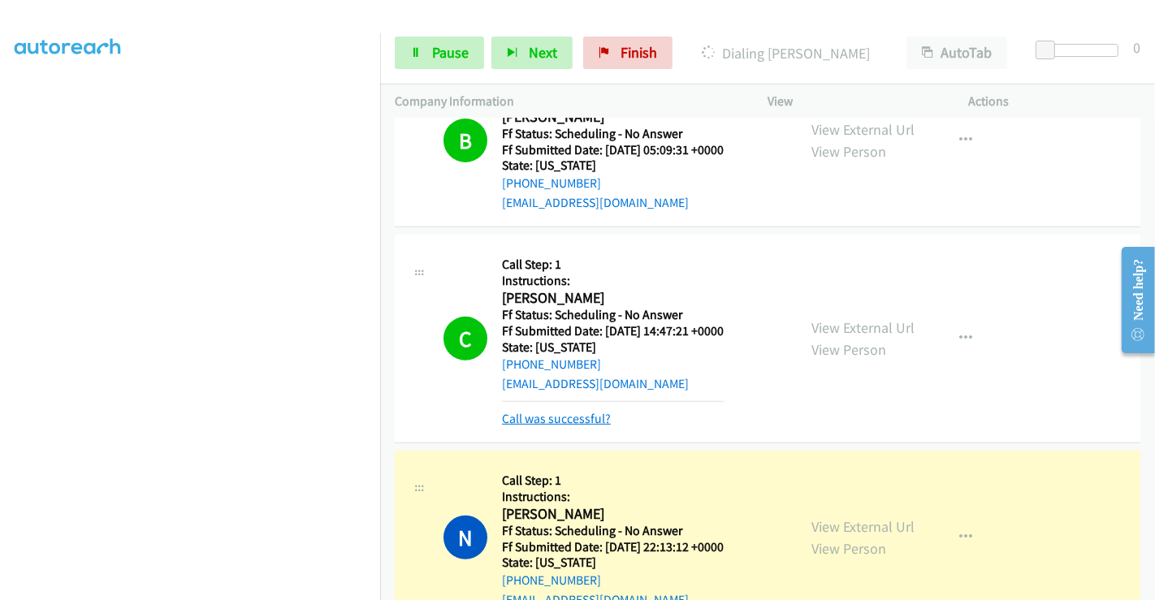
click at [574, 416] on link "Call was successful?" at bounding box center [556, 418] width 109 height 15
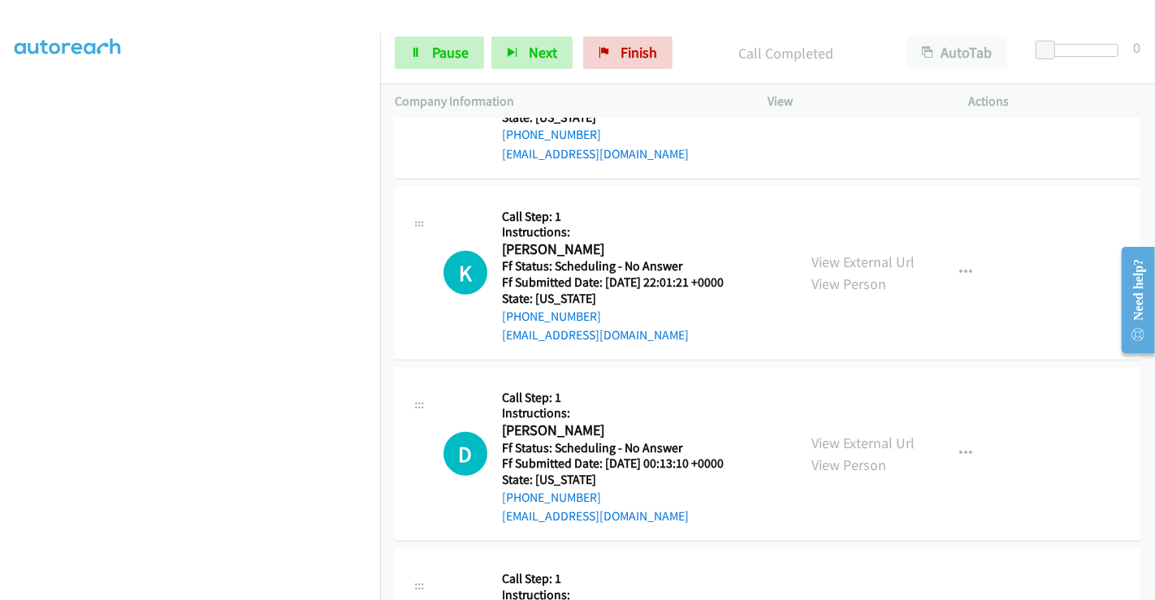
scroll to position [6443, 0]
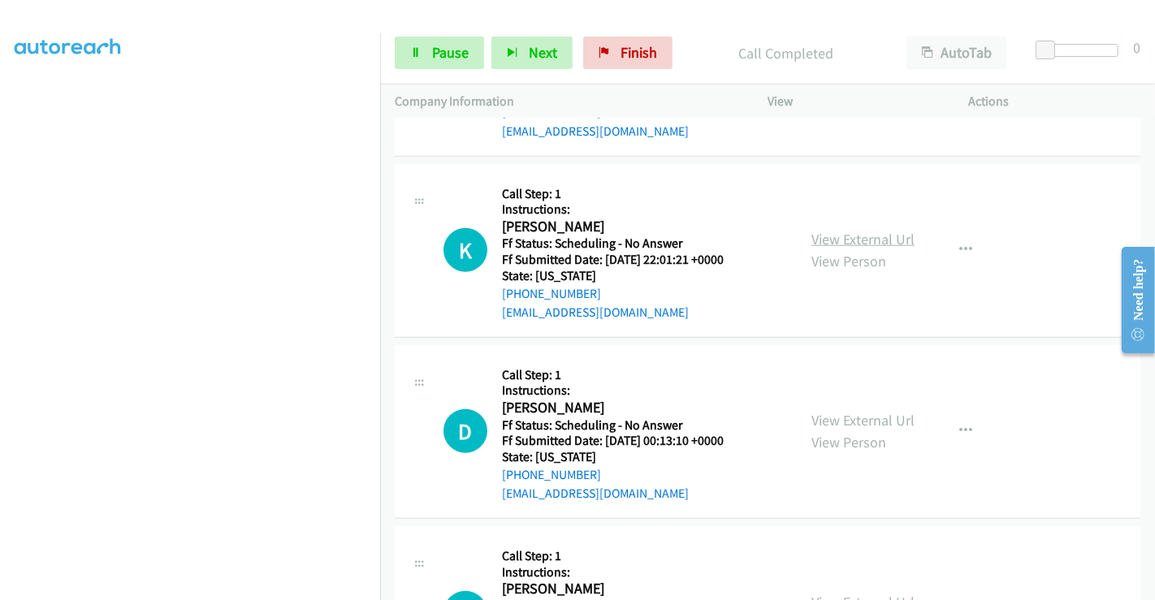
click at [857, 231] on link "View External Url" at bounding box center [863, 239] width 103 height 19
click at [860, 411] on link "View External Url" at bounding box center [863, 420] width 103 height 19
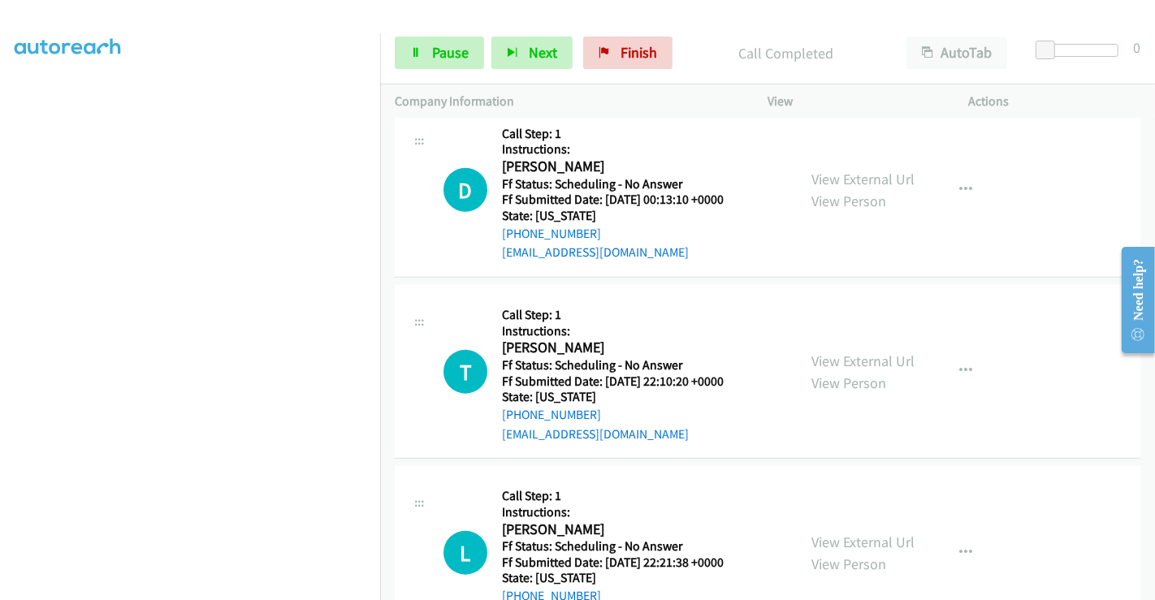
scroll to position [6713, 0]
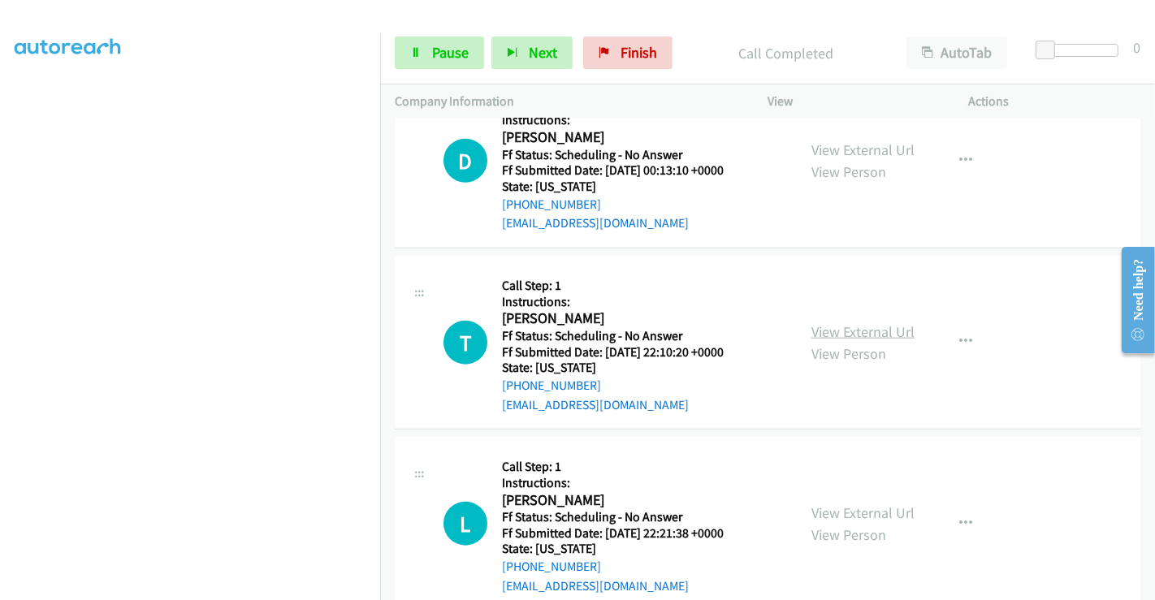
click at [848, 323] on link "View External Url" at bounding box center [863, 332] width 103 height 19
click at [843, 504] on link "View External Url" at bounding box center [863, 513] width 103 height 19
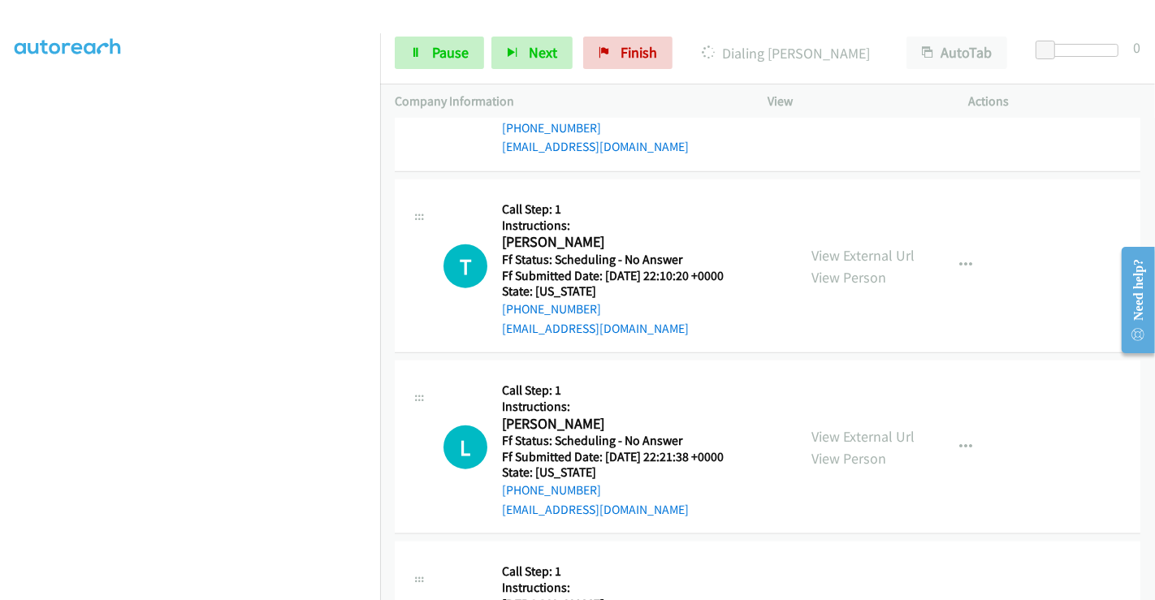
scroll to position [6894, 0]
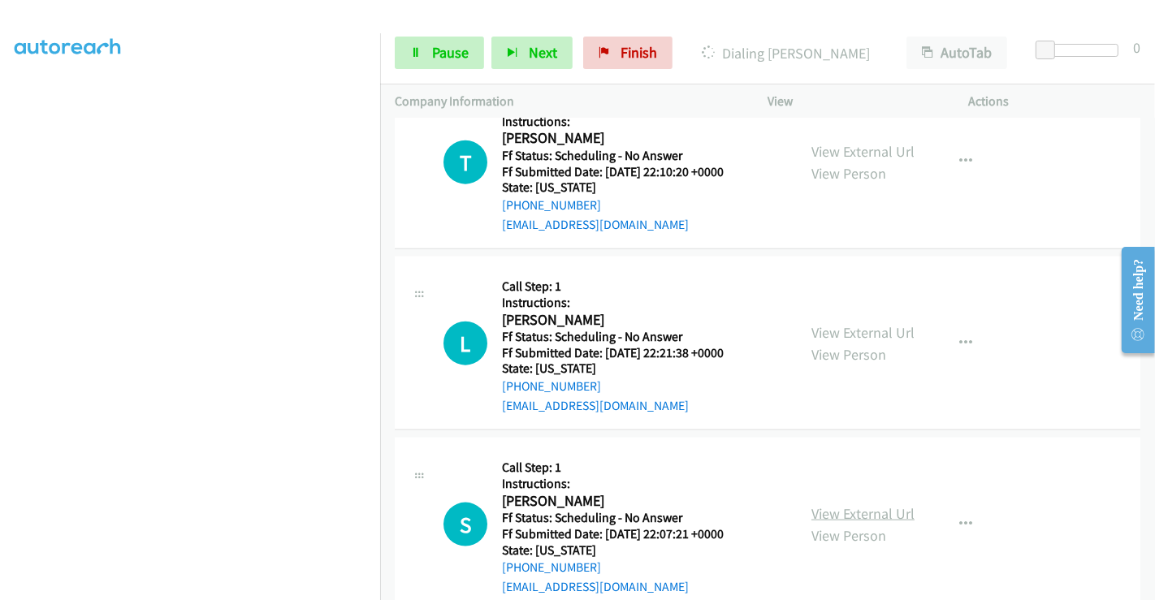
click at [857, 504] on link "View External Url" at bounding box center [863, 513] width 103 height 19
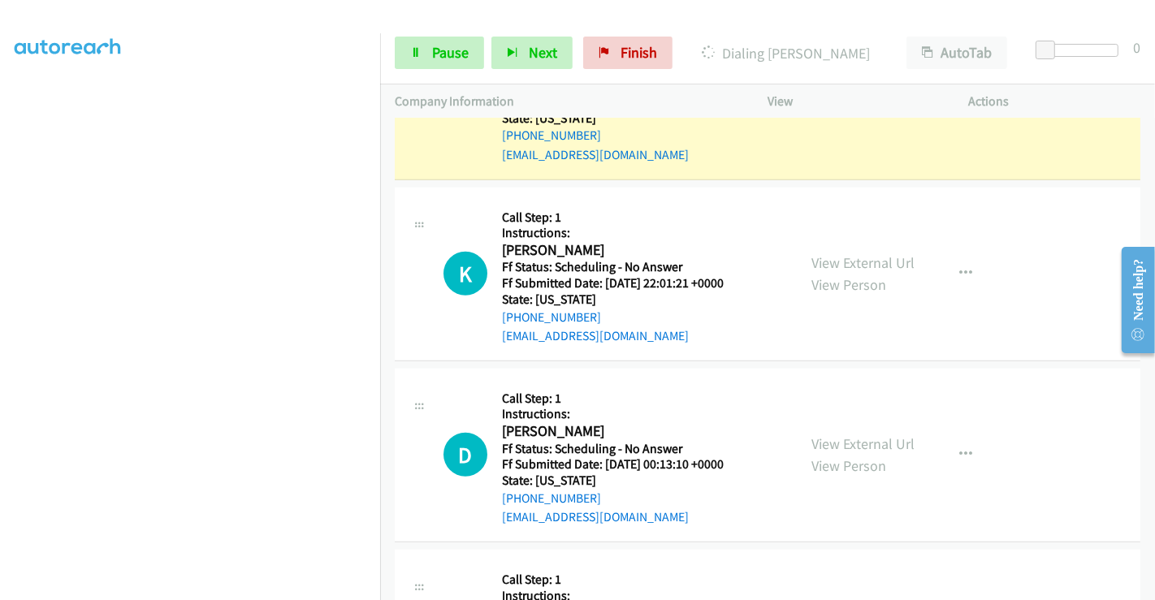
scroll to position [6443, 0]
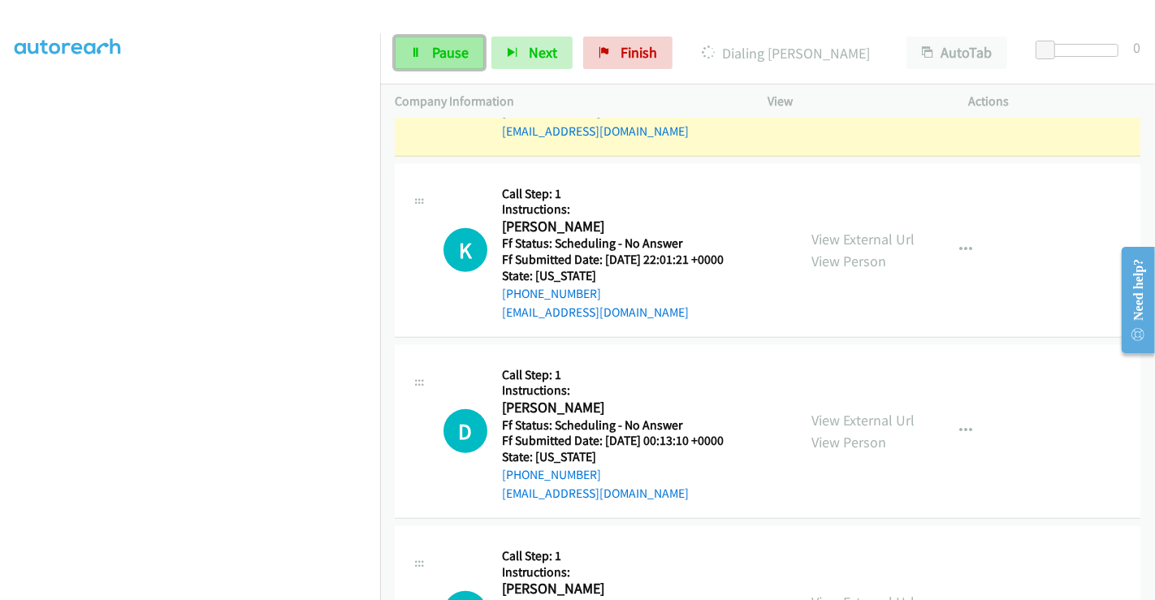
click at [448, 52] on span "Pause" at bounding box center [450, 52] width 37 height 19
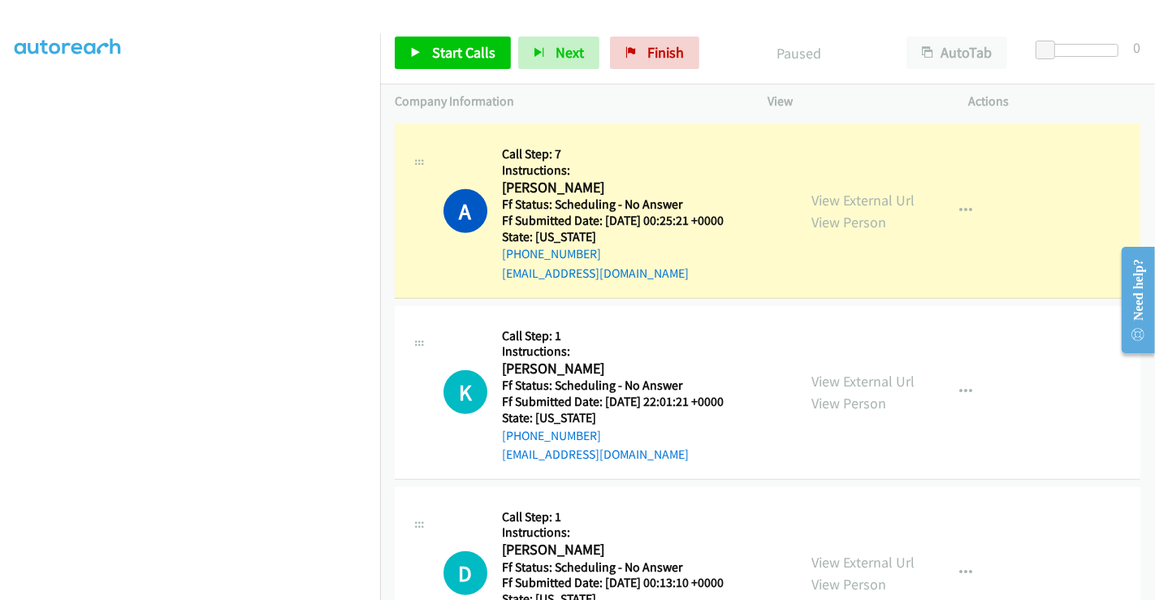
scroll to position [6171, 0]
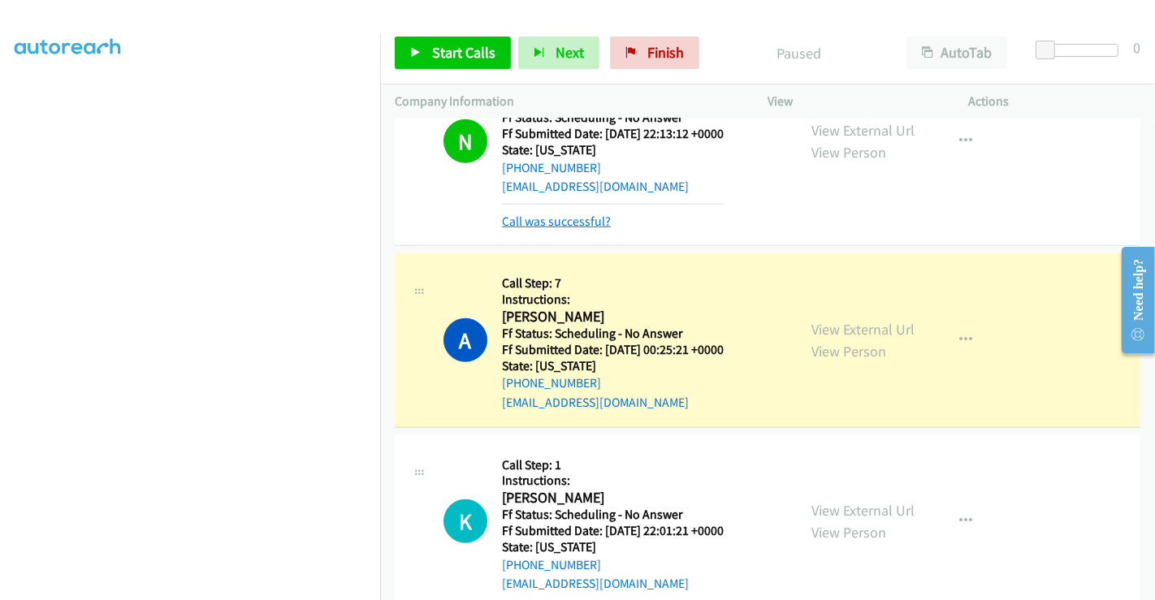
click at [581, 217] on link "Call was successful?" at bounding box center [556, 221] width 109 height 15
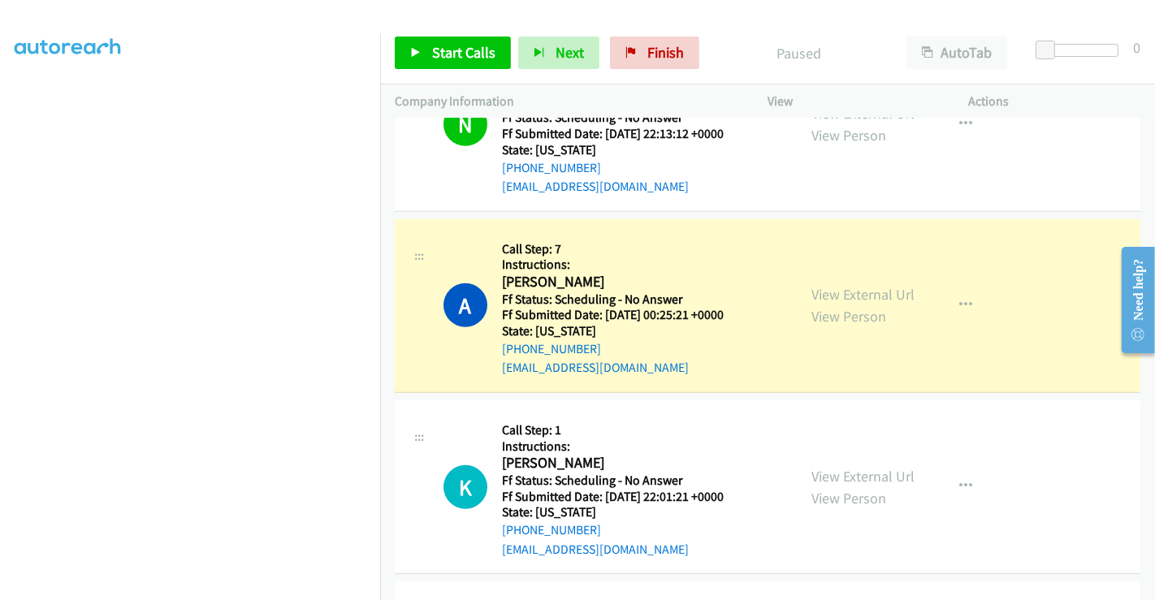
scroll to position [6154, 0]
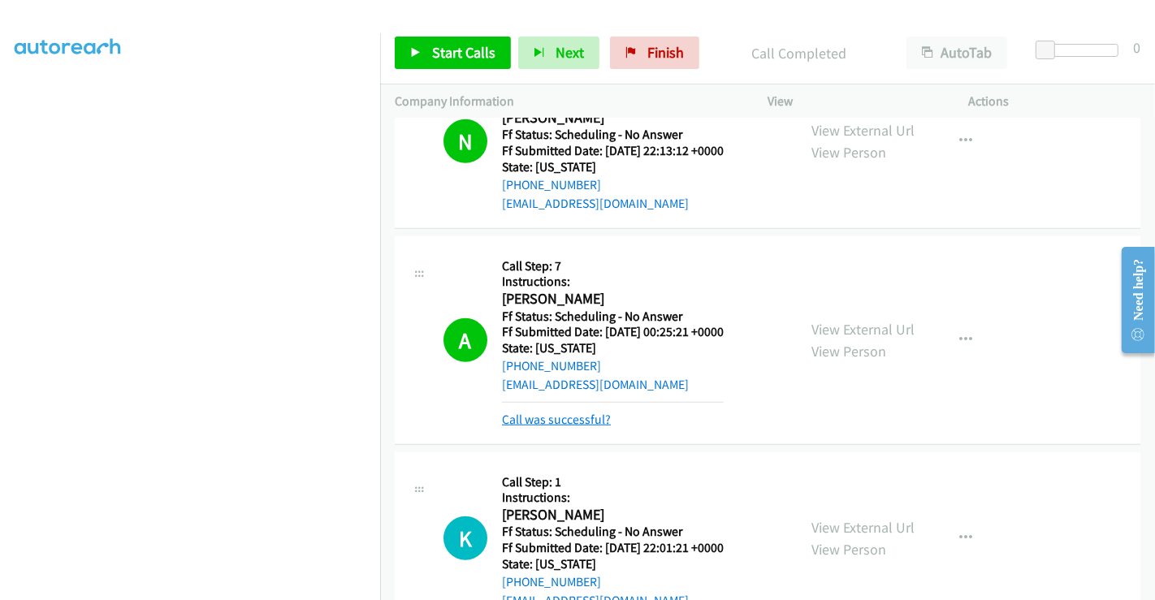
drag, startPoint x: 573, startPoint y: 409, endPoint x: 591, endPoint y: 414, distance: 19.3
click at [572, 412] on link "Call was successful?" at bounding box center [556, 419] width 109 height 15
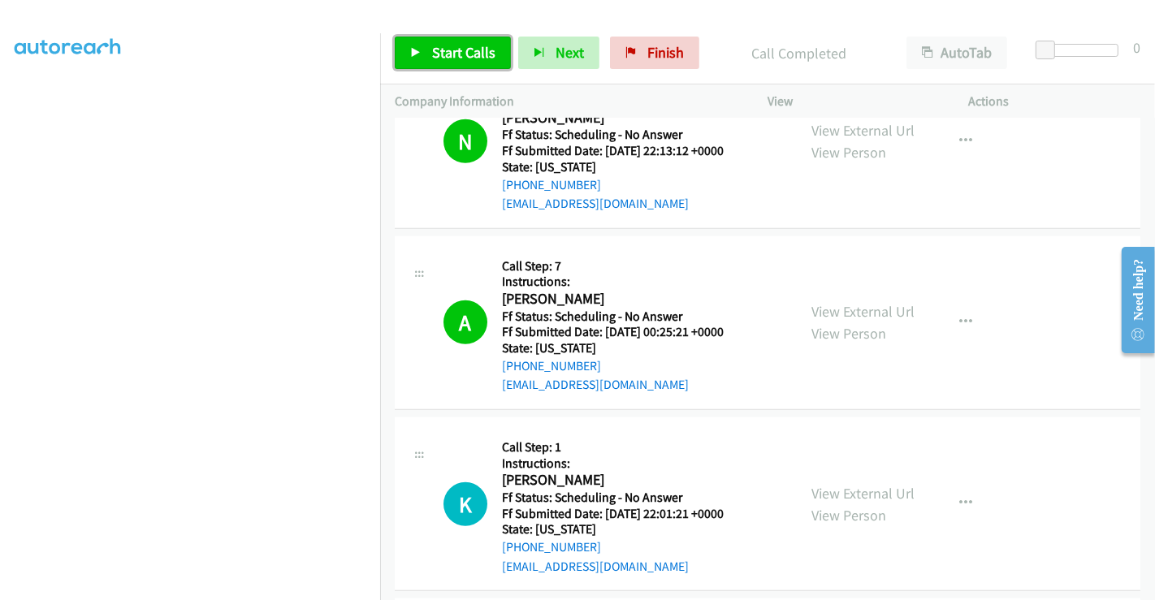
click at [469, 51] on span "Start Calls" at bounding box center [463, 52] width 63 height 19
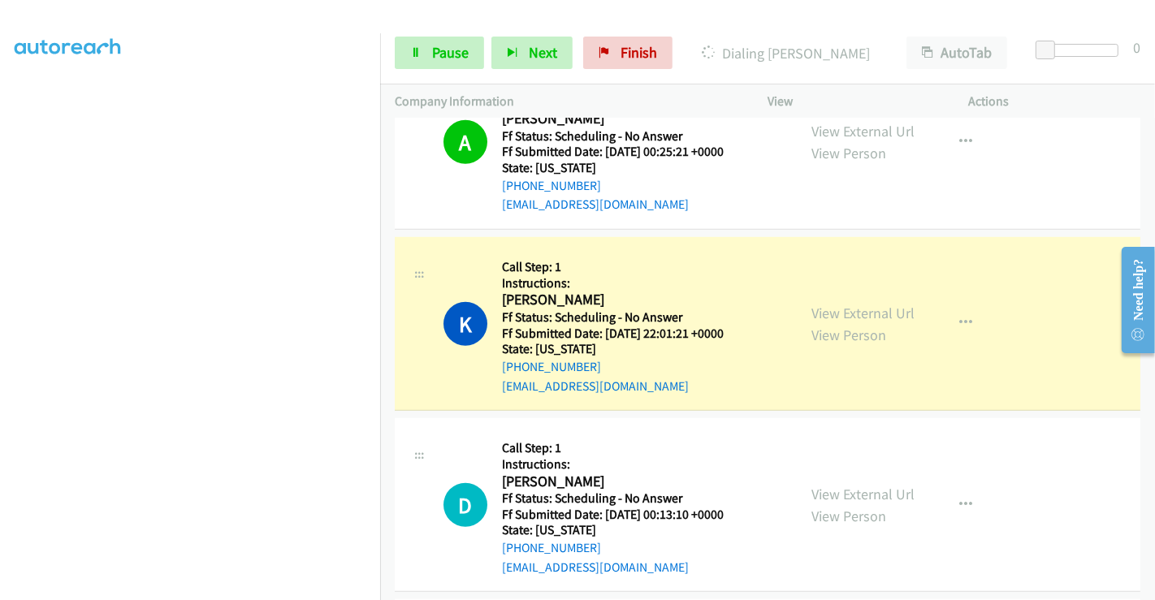
scroll to position [313, 0]
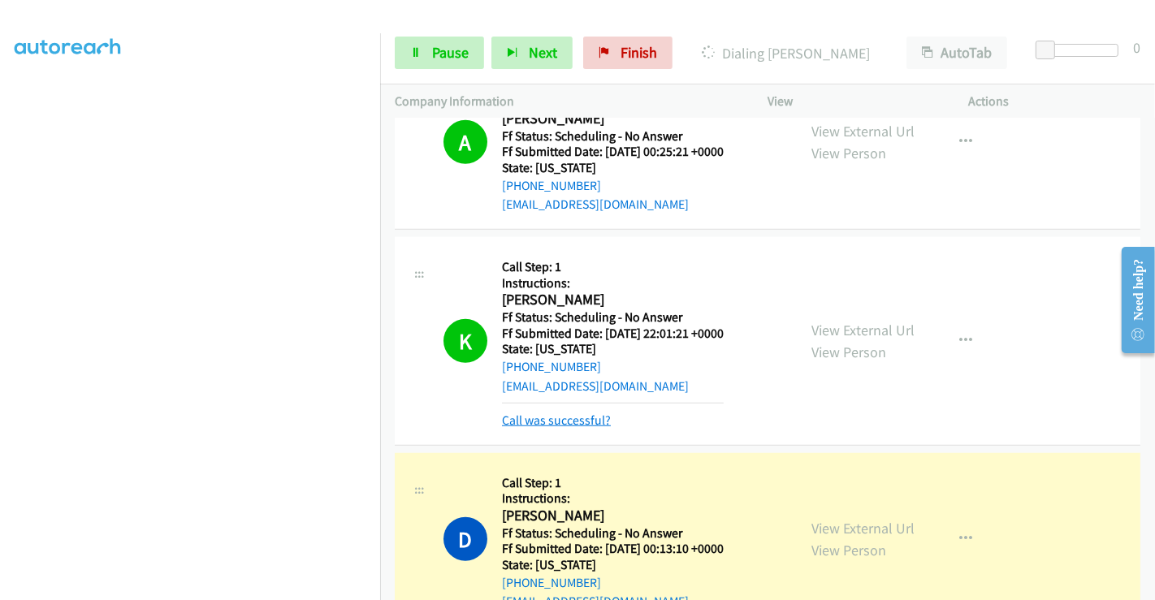
click at [560, 413] on link "Call was successful?" at bounding box center [556, 420] width 109 height 15
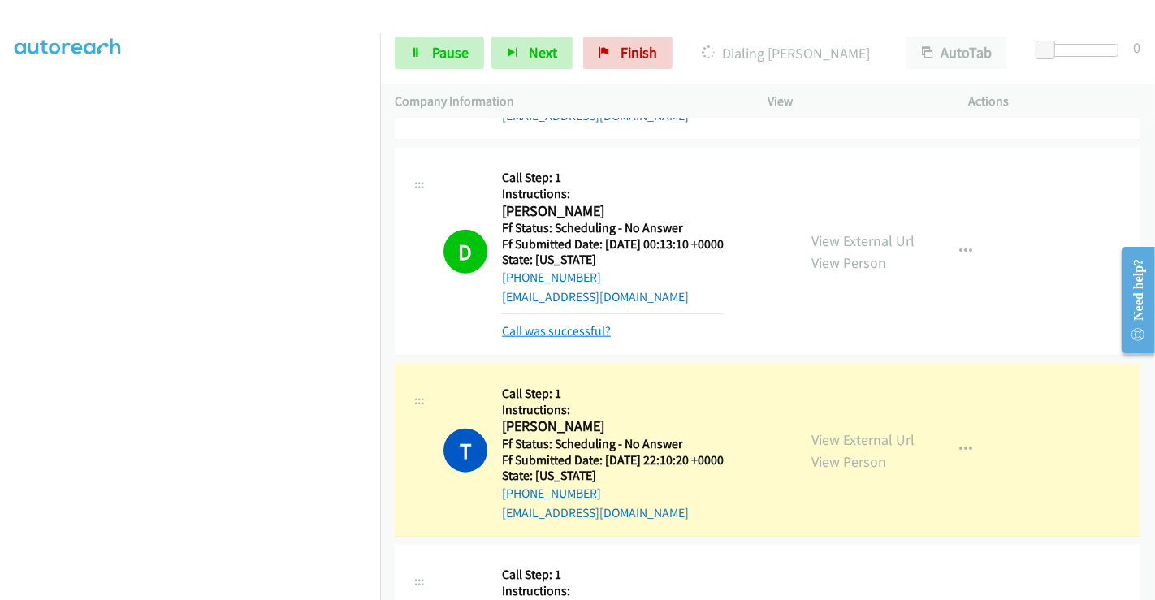
click at [569, 323] on link "Call was successful?" at bounding box center [556, 330] width 109 height 15
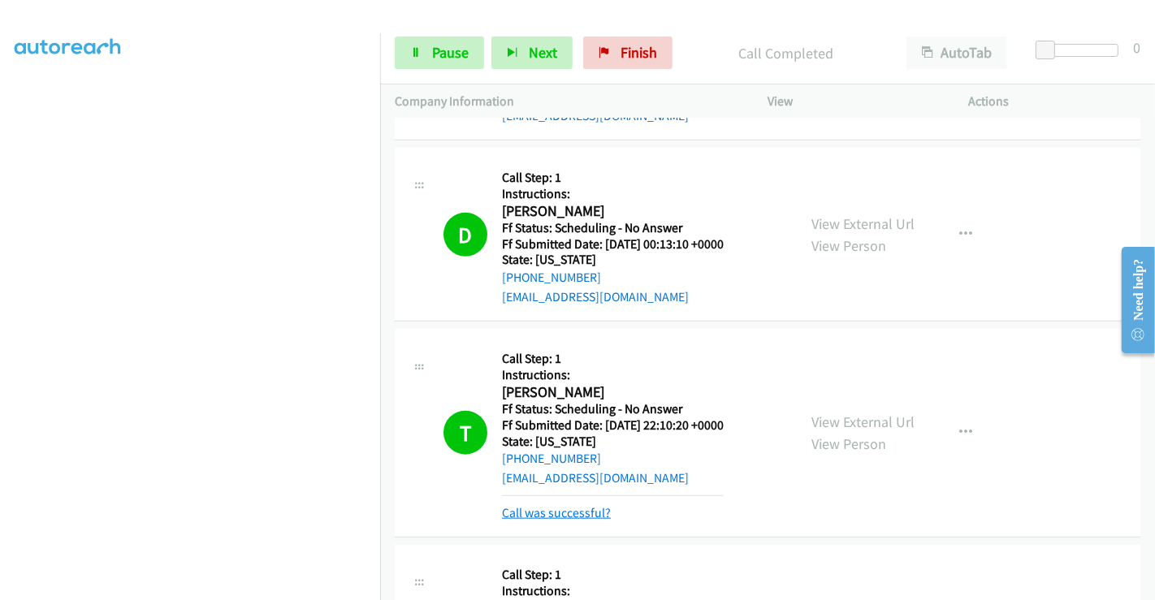
click at [588, 505] on link "Call was successful?" at bounding box center [556, 512] width 109 height 15
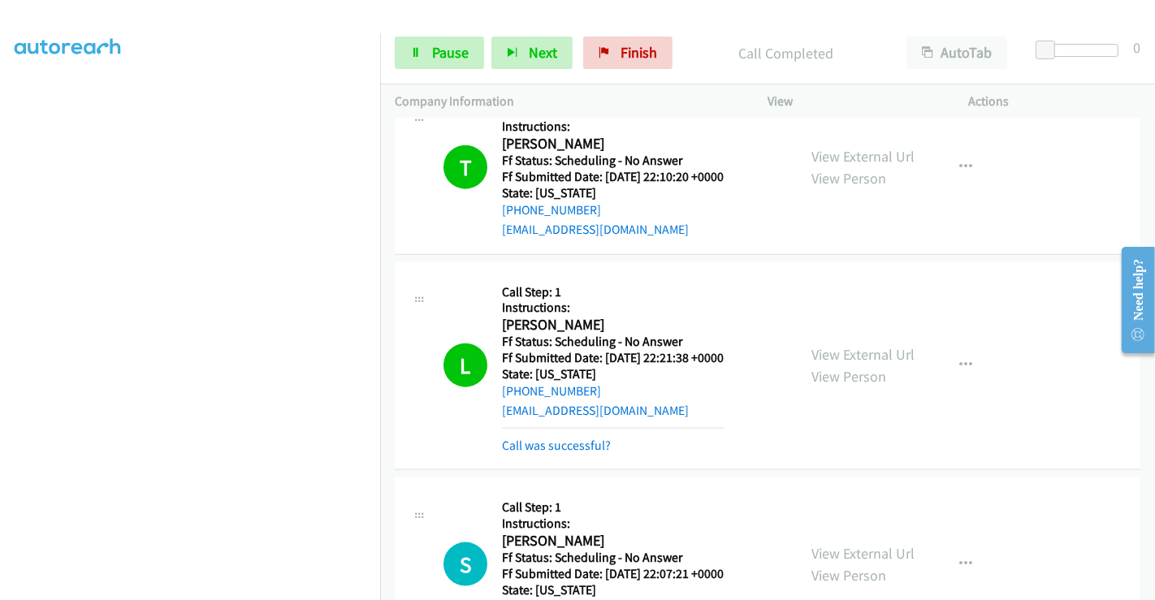
scroll to position [6877, 0]
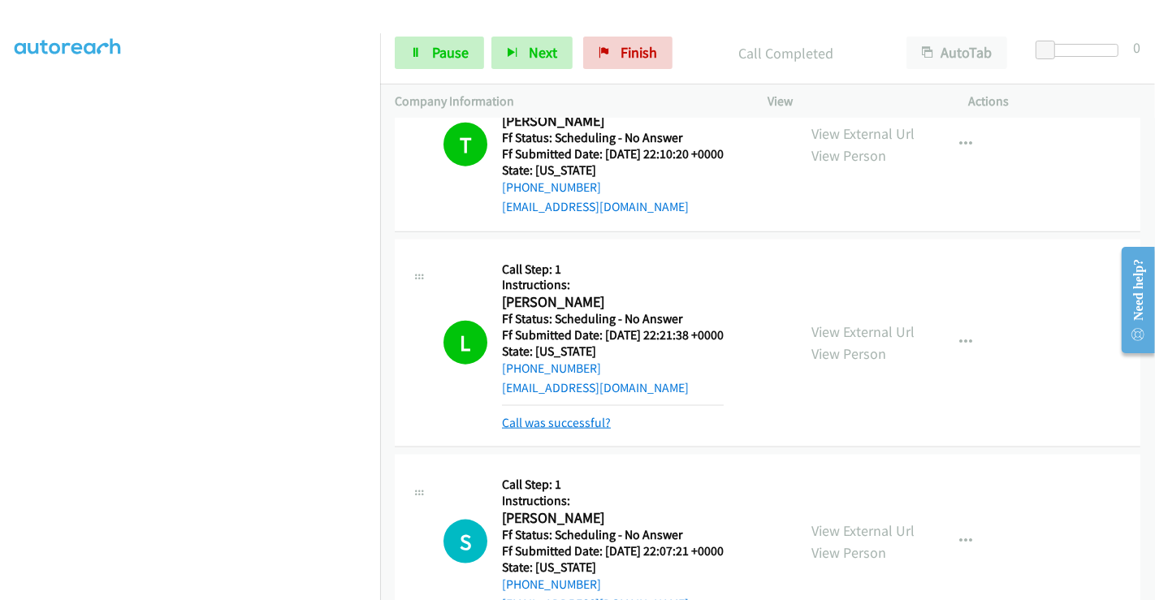
click at [561, 416] on link "Call was successful?" at bounding box center [556, 422] width 109 height 15
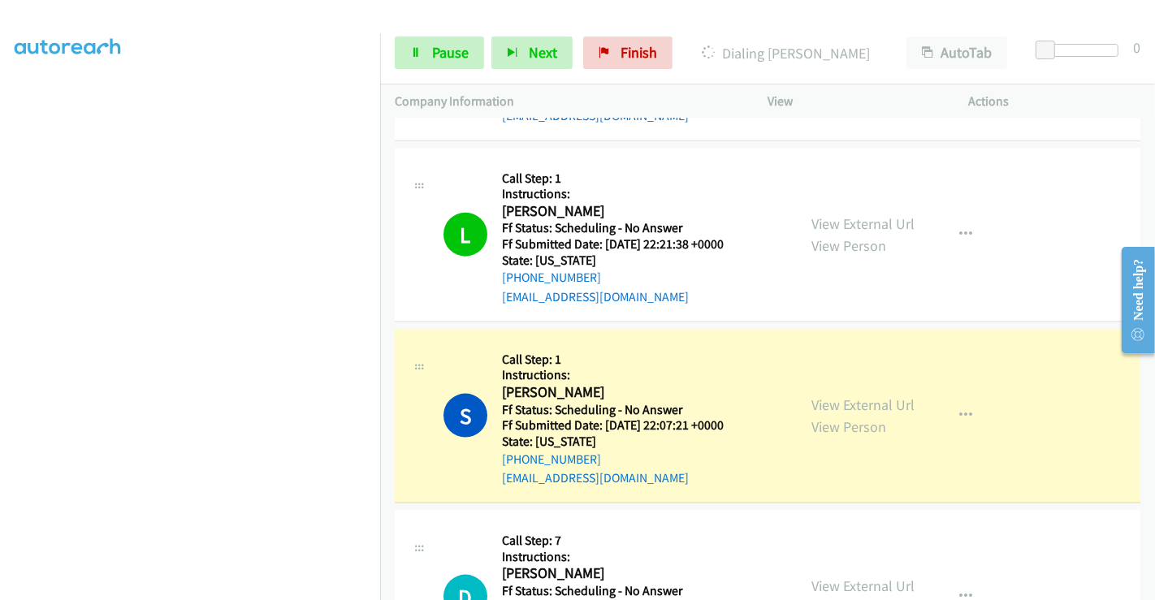
scroll to position [7057, 0]
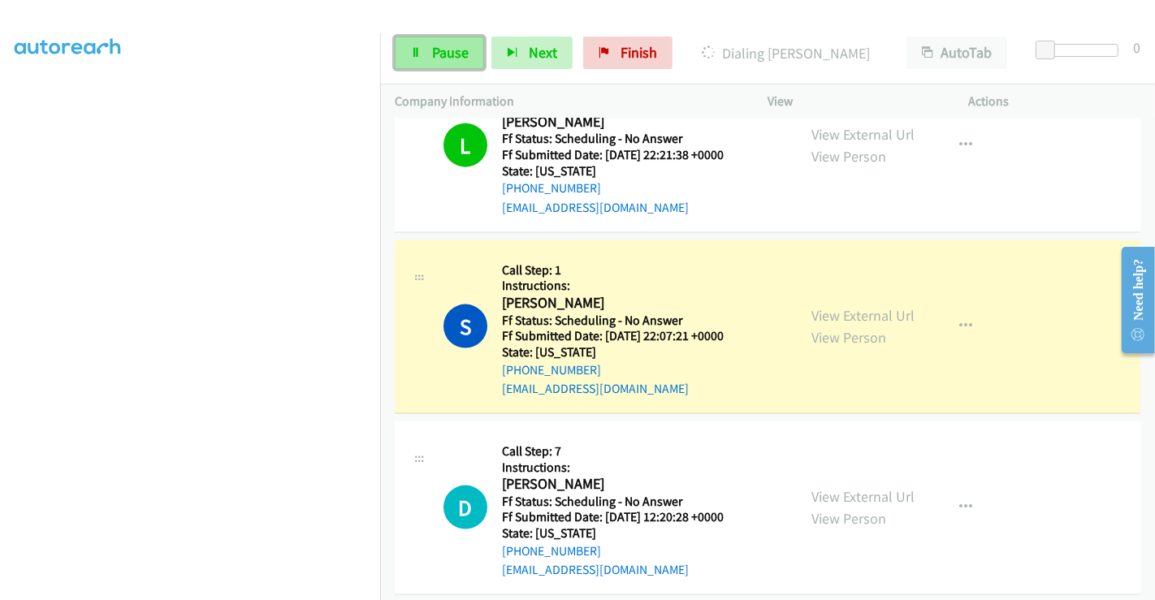
click at [427, 45] on link "Pause" at bounding box center [439, 53] width 89 height 32
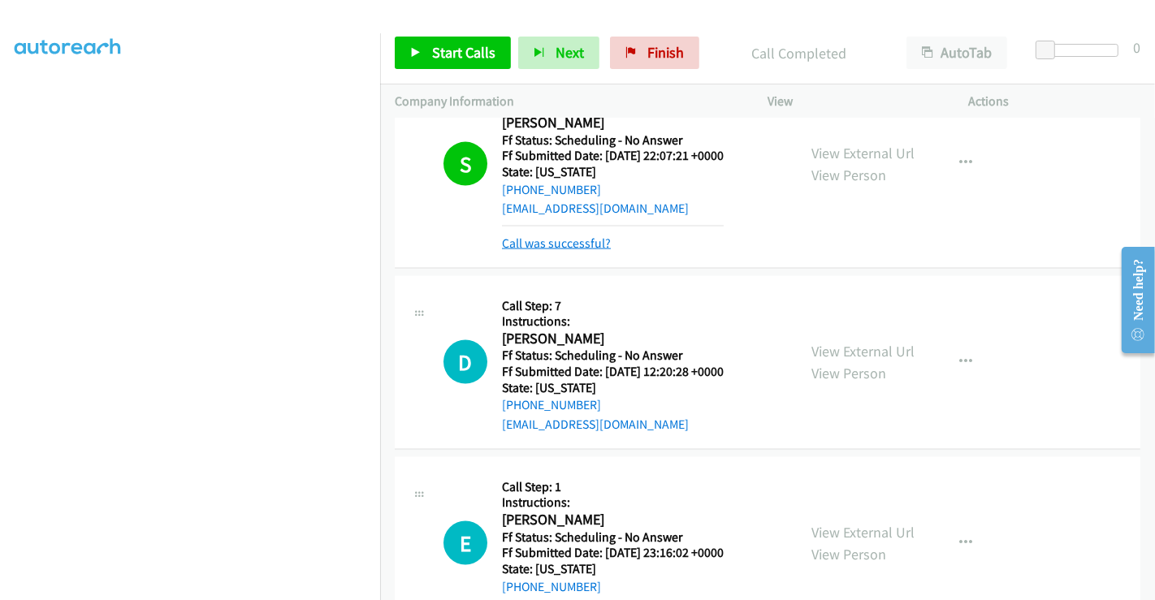
click at [532, 236] on link "Call was successful?" at bounding box center [556, 243] width 109 height 15
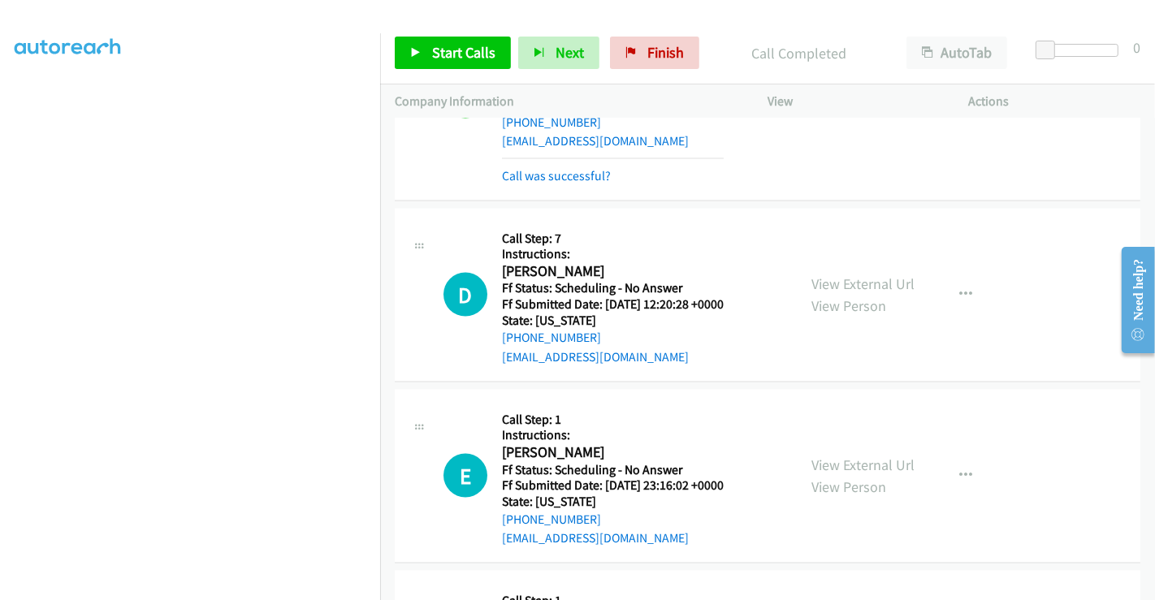
scroll to position [7383, 0]
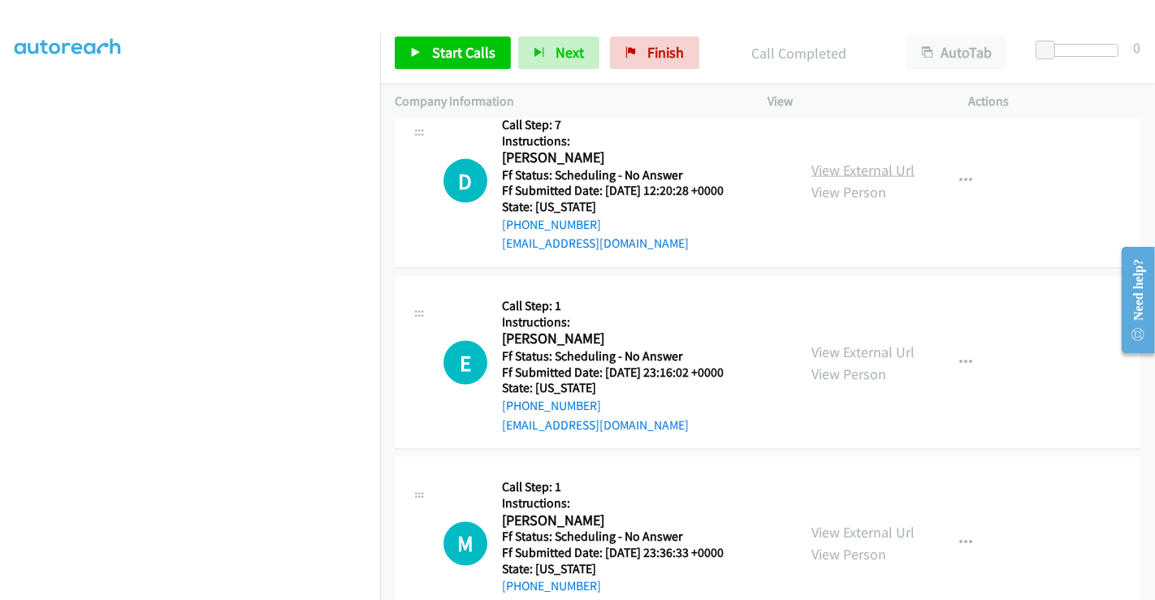
click at [859, 161] on link "View External Url" at bounding box center [863, 170] width 103 height 19
click at [842, 343] on link "View External Url" at bounding box center [863, 352] width 103 height 19
click at [856, 524] on link "View External Url" at bounding box center [863, 533] width 103 height 19
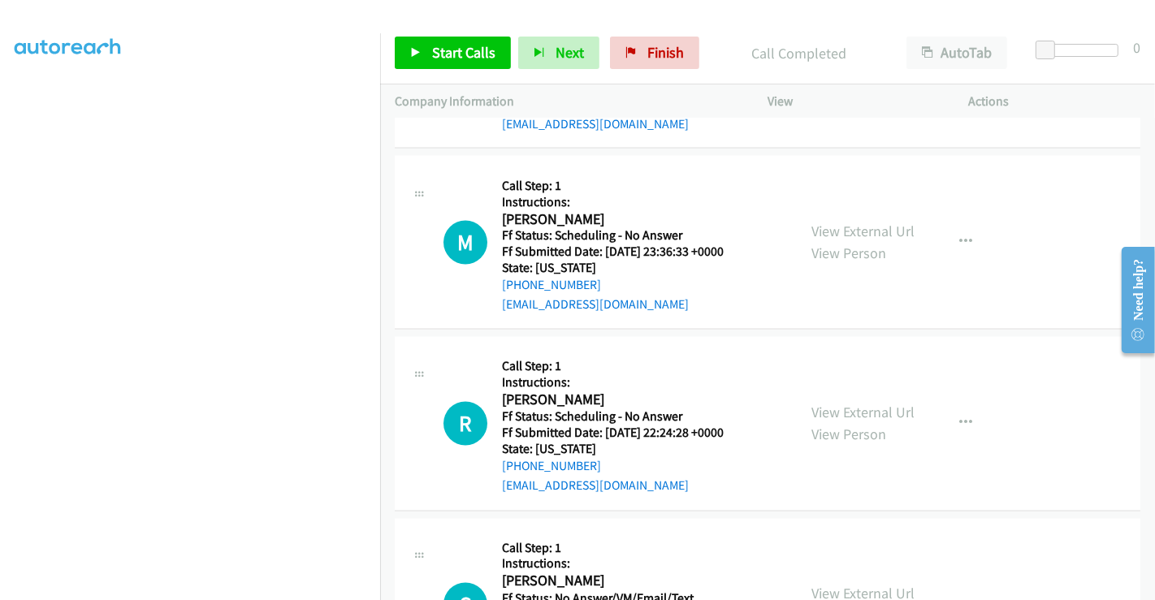
scroll to position [7745, 0]
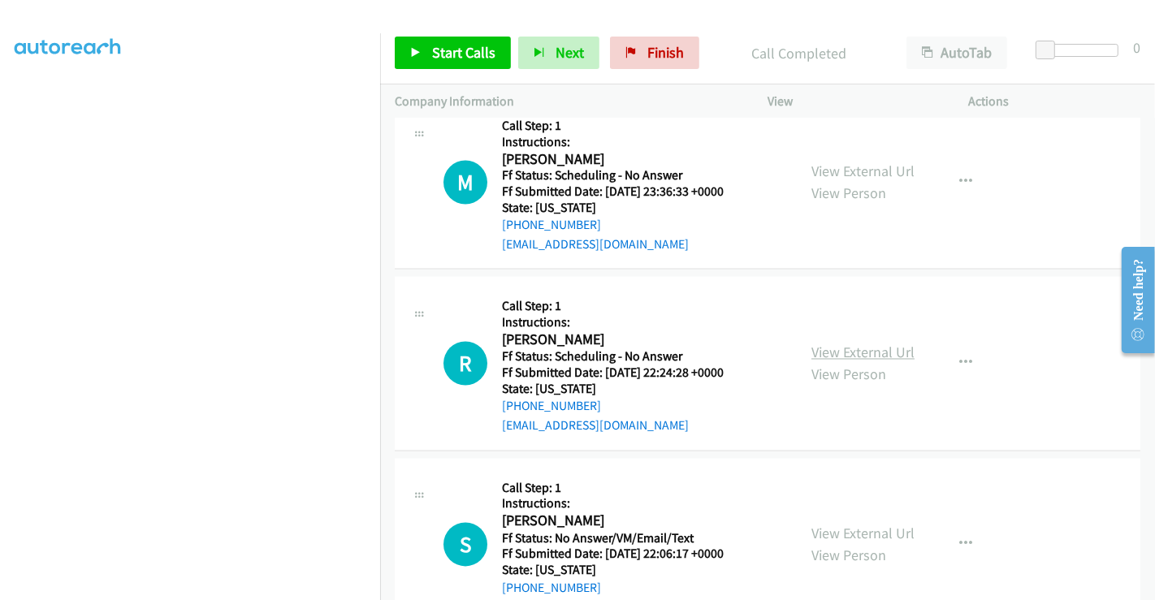
click at [856, 344] on link "View External Url" at bounding box center [863, 353] width 103 height 19
click at [868, 525] on link "View External Url" at bounding box center [863, 534] width 103 height 19
click at [478, 50] on span "Start Calls" at bounding box center [463, 52] width 63 height 19
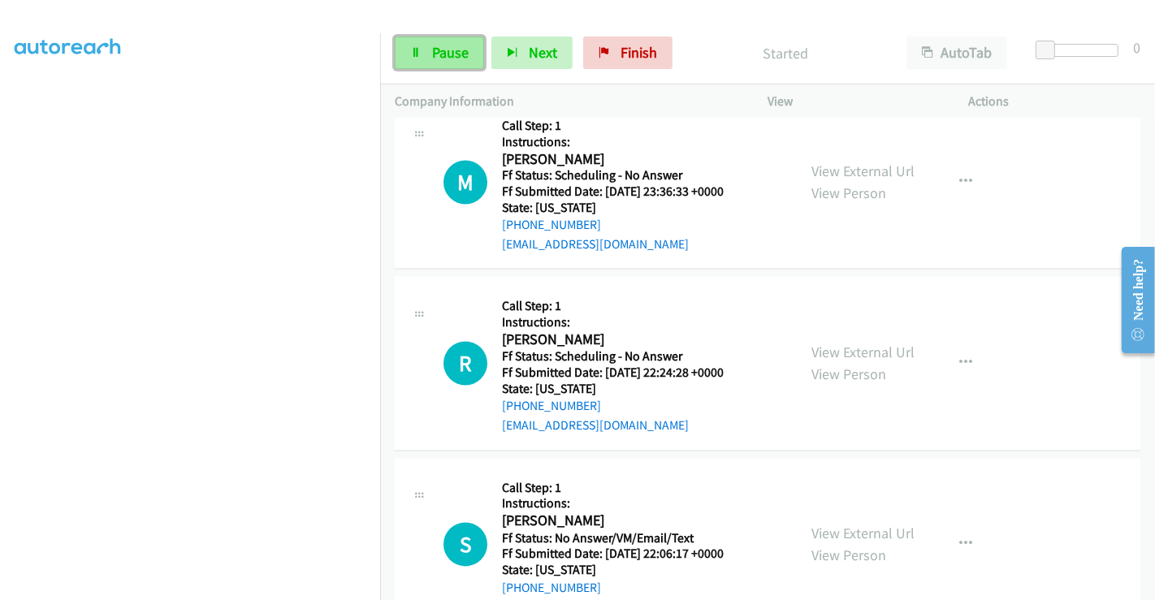
click at [447, 52] on span "Pause" at bounding box center [450, 52] width 37 height 19
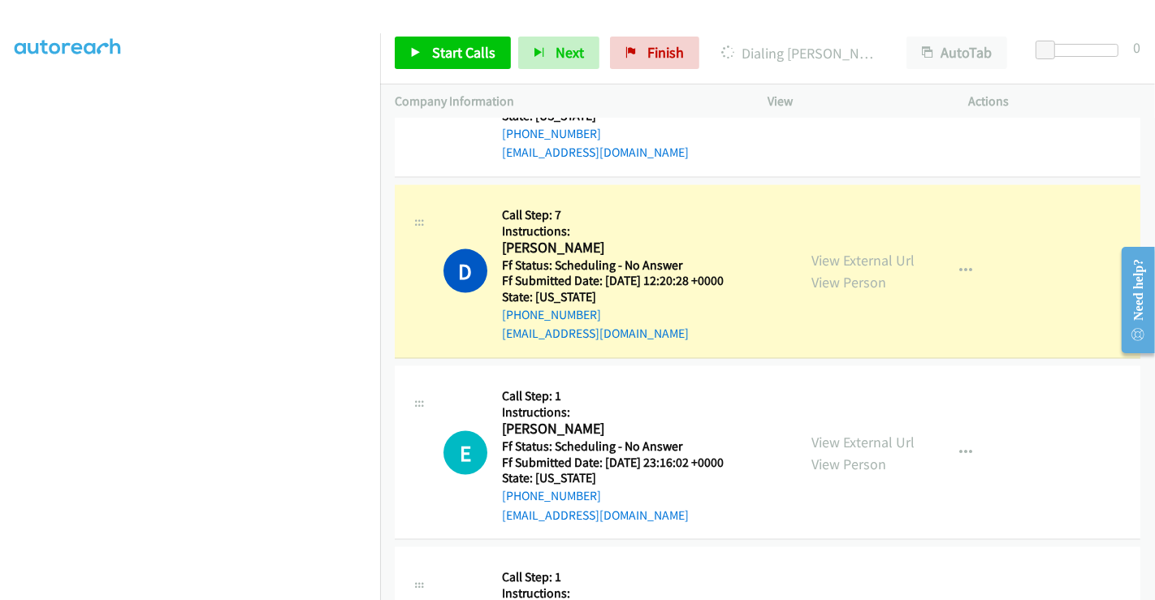
scroll to position [7383, 0]
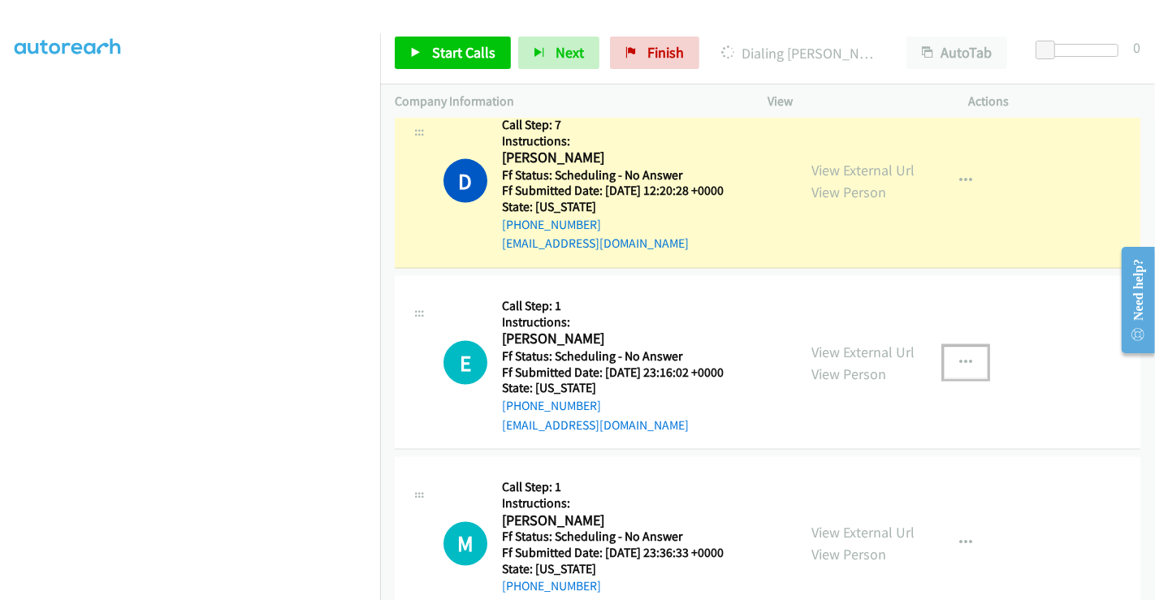
click at [960, 357] on icon "button" at bounding box center [965, 363] width 13 height 13
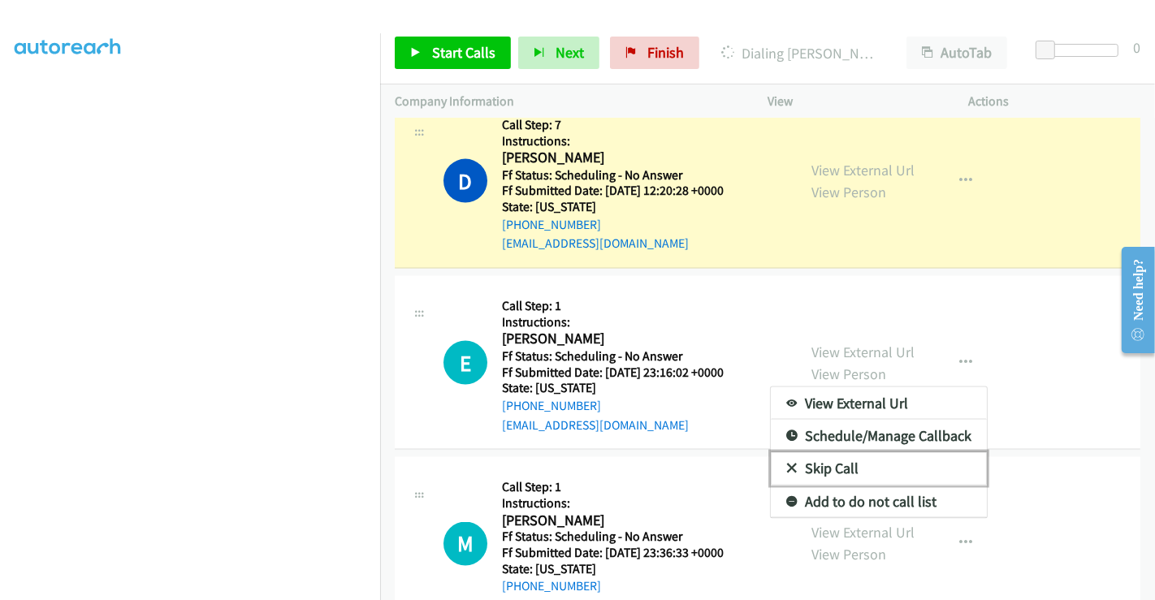
click at [811, 459] on link "Skip Call" at bounding box center [879, 468] width 216 height 32
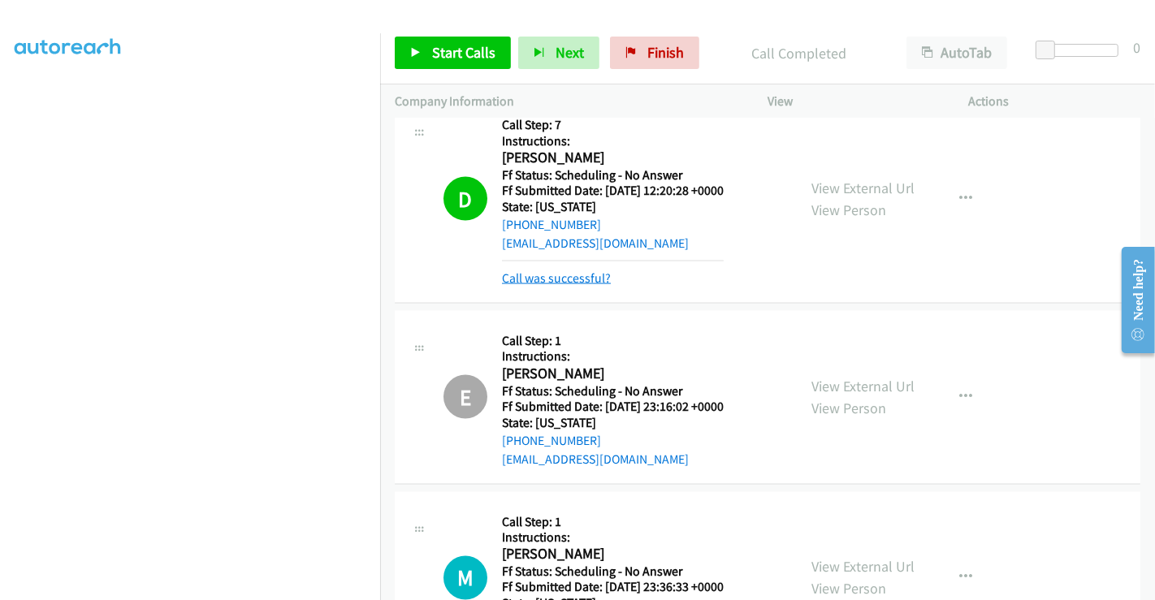
click at [573, 271] on link "Call was successful?" at bounding box center [556, 278] width 109 height 15
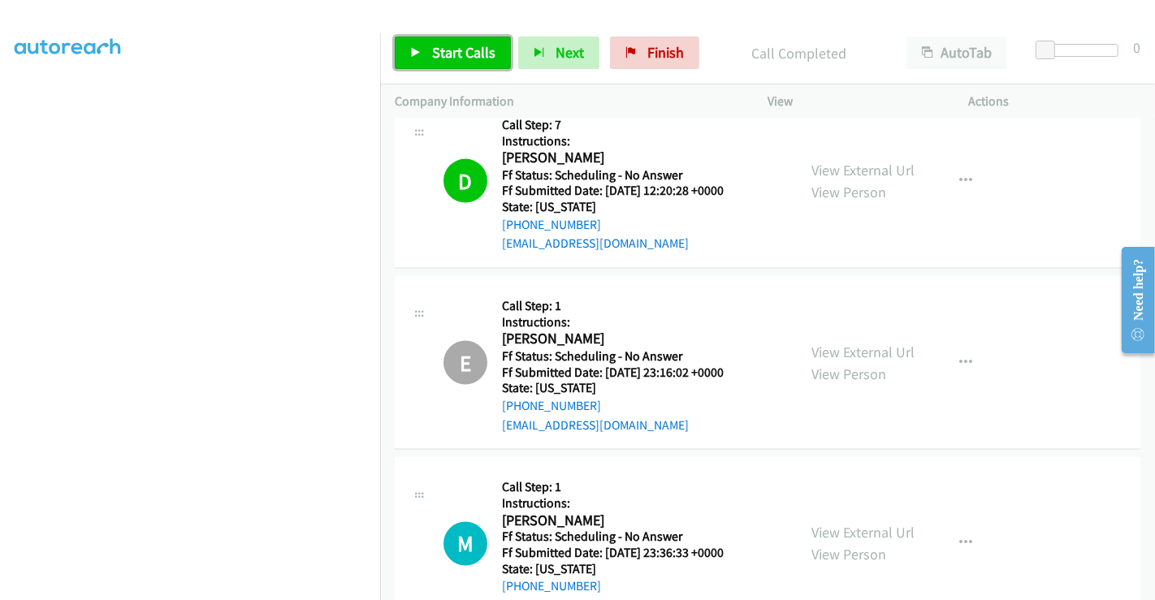
click at [445, 51] on span "Start Calls" at bounding box center [463, 52] width 63 height 19
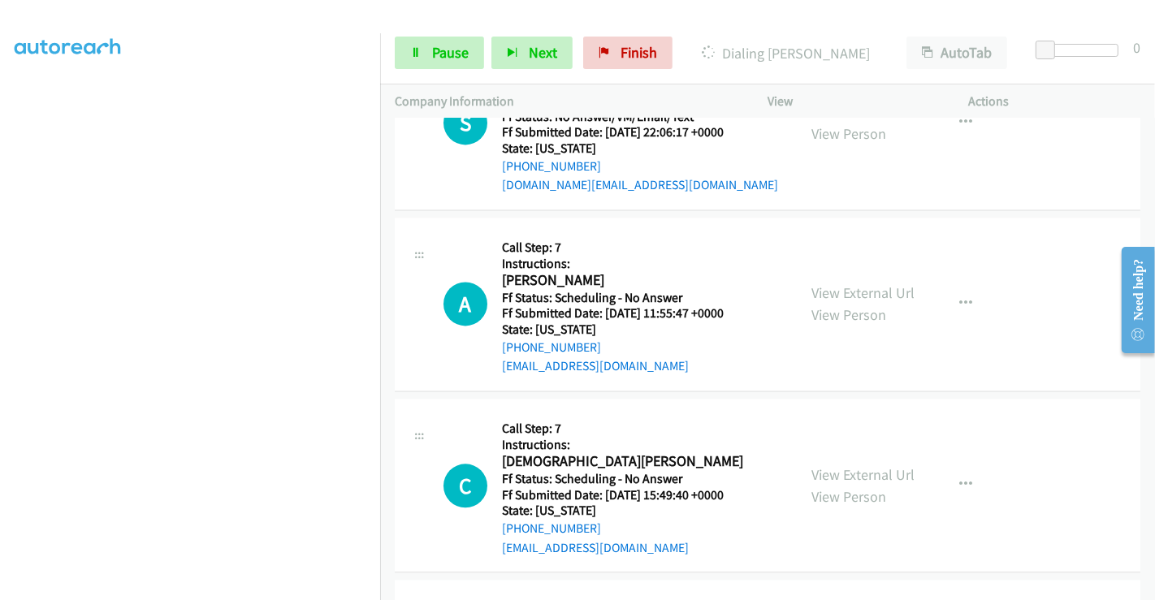
scroll to position [8196, 0]
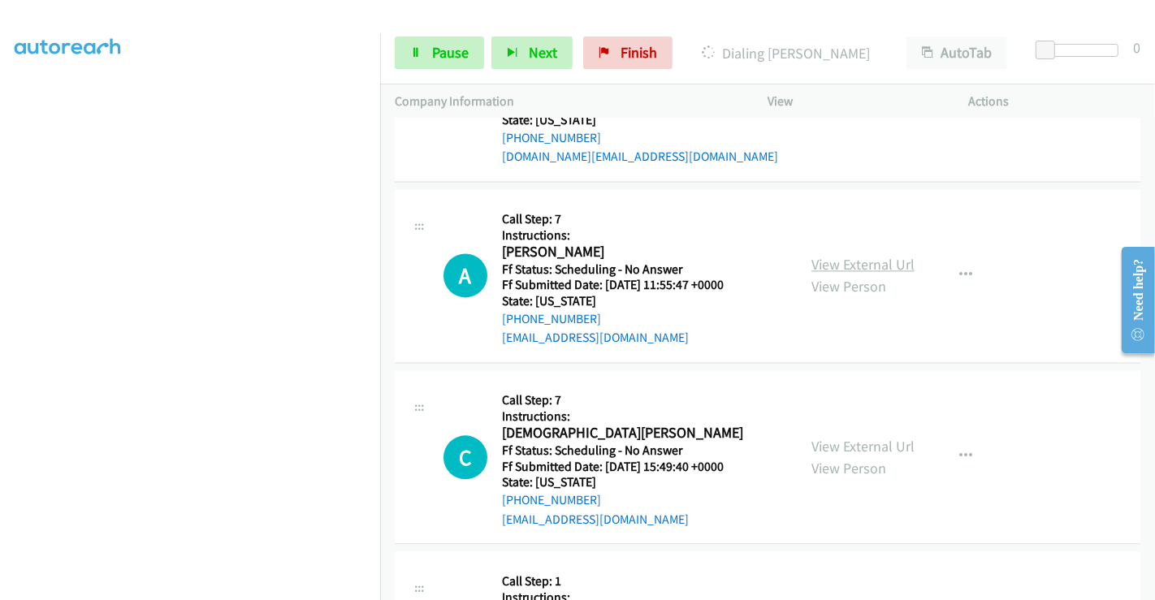
click at [835, 255] on link "View External Url" at bounding box center [863, 264] width 103 height 19
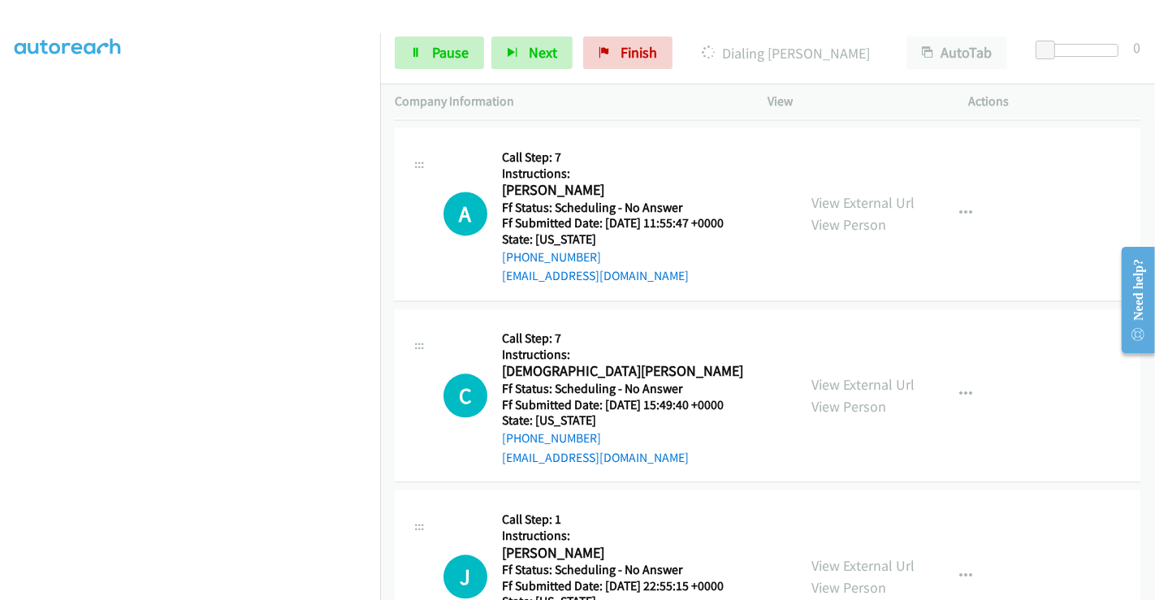
scroll to position [8286, 0]
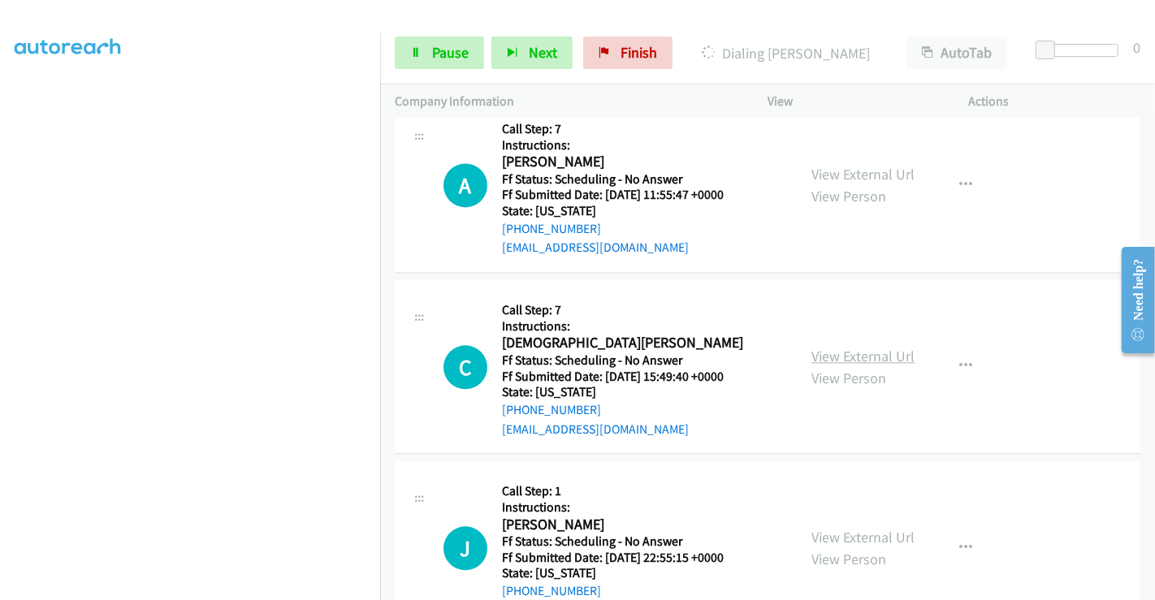
click at [846, 347] on link "View External Url" at bounding box center [863, 356] width 103 height 19
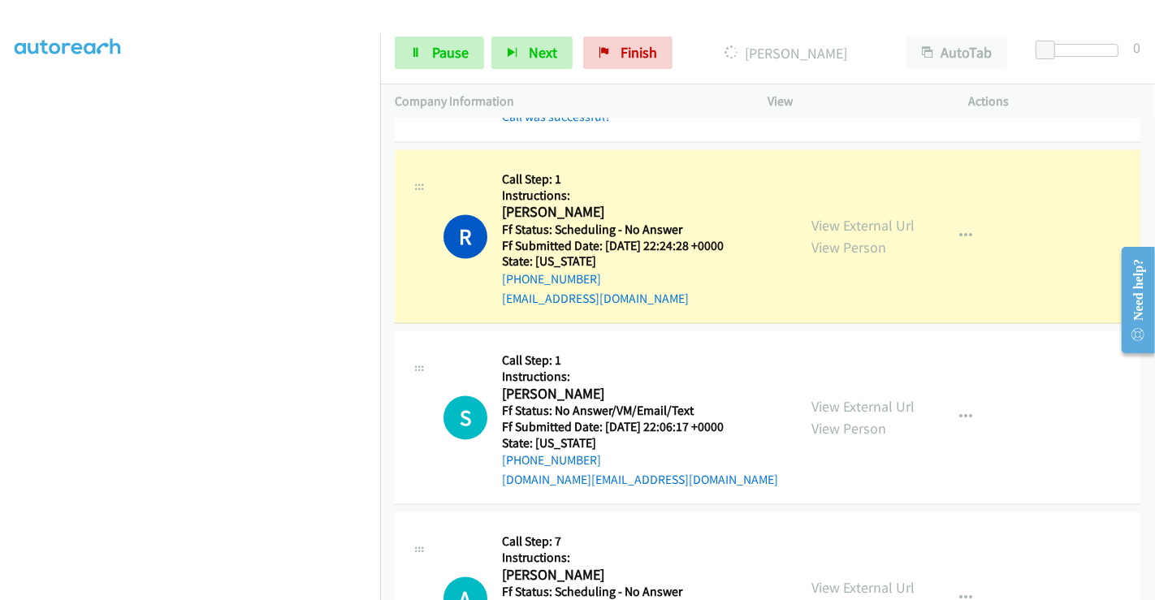
scroll to position [7779, 0]
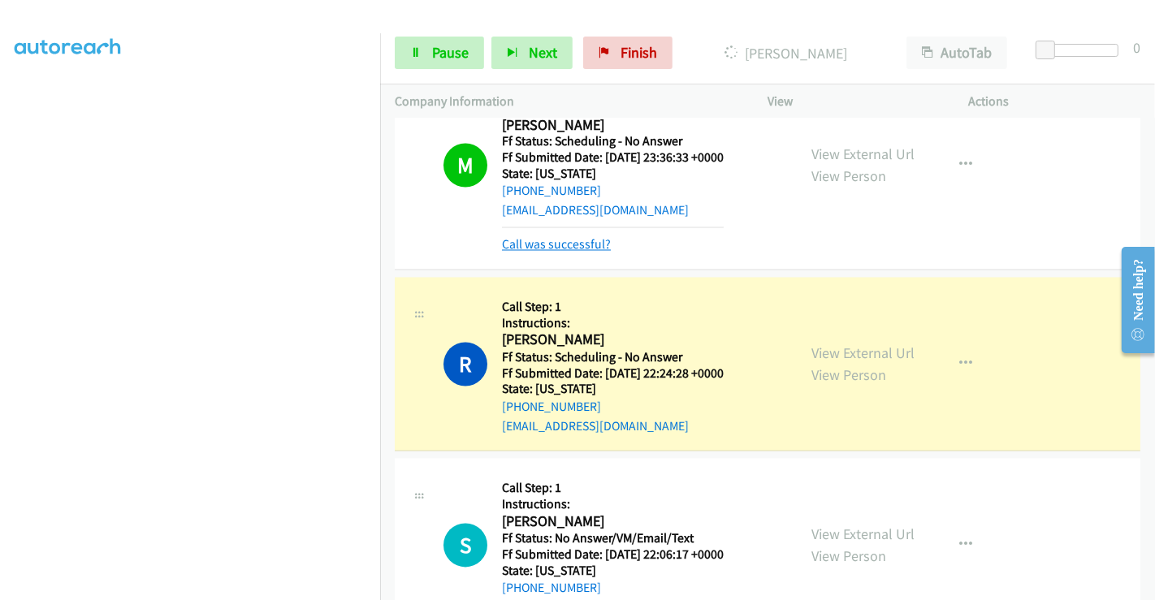
click at [552, 237] on link "Call was successful?" at bounding box center [556, 244] width 109 height 15
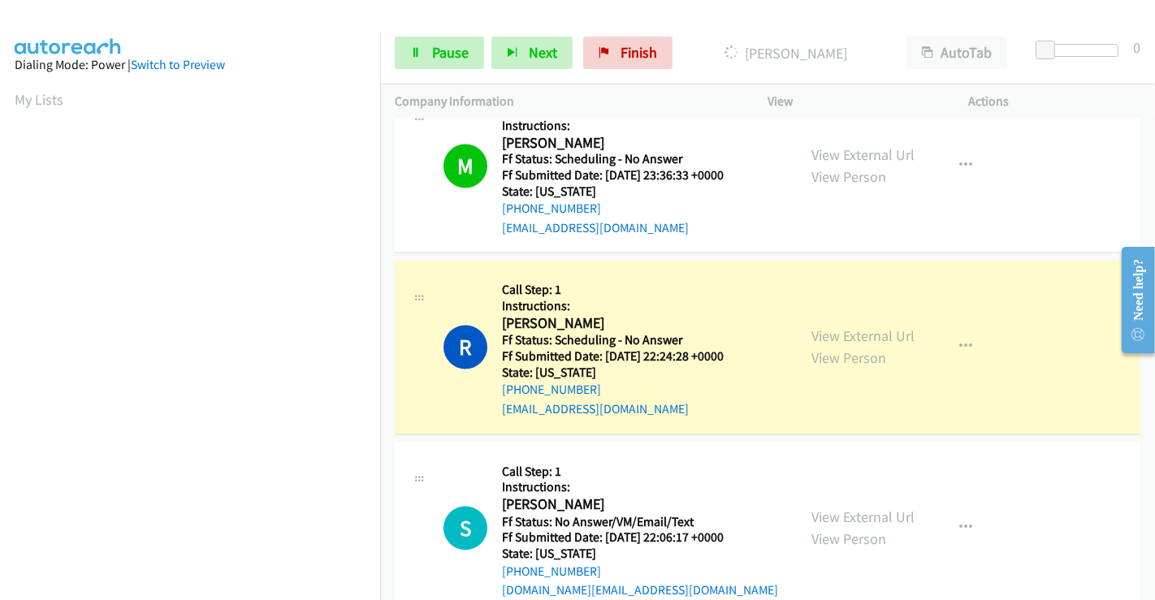
scroll to position [313, 0]
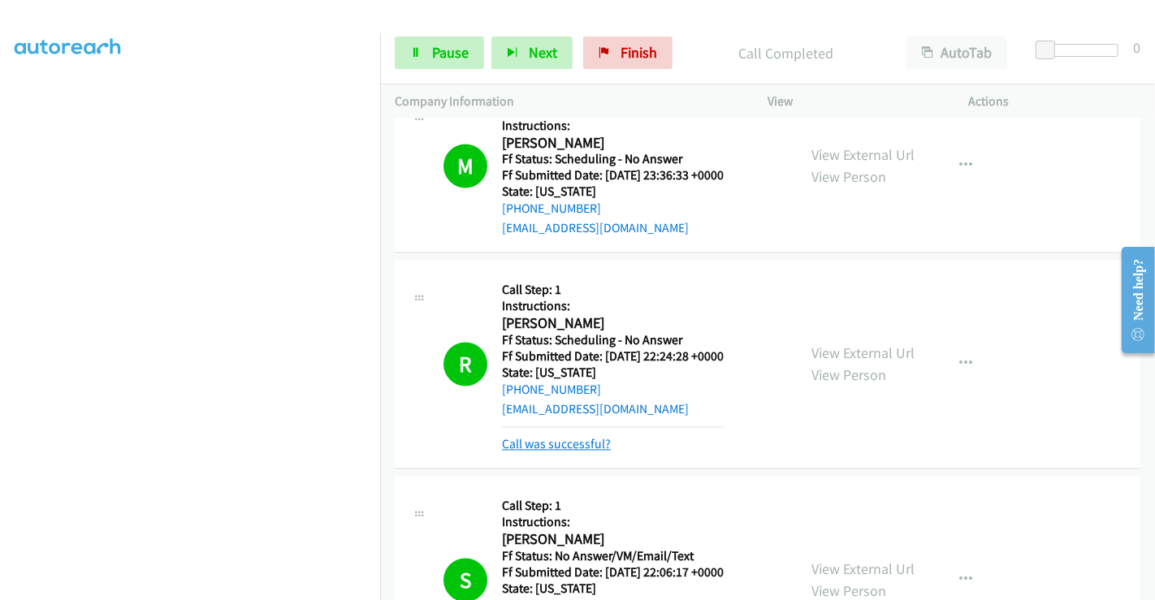
click at [556, 437] on link "Call was successful?" at bounding box center [556, 444] width 109 height 15
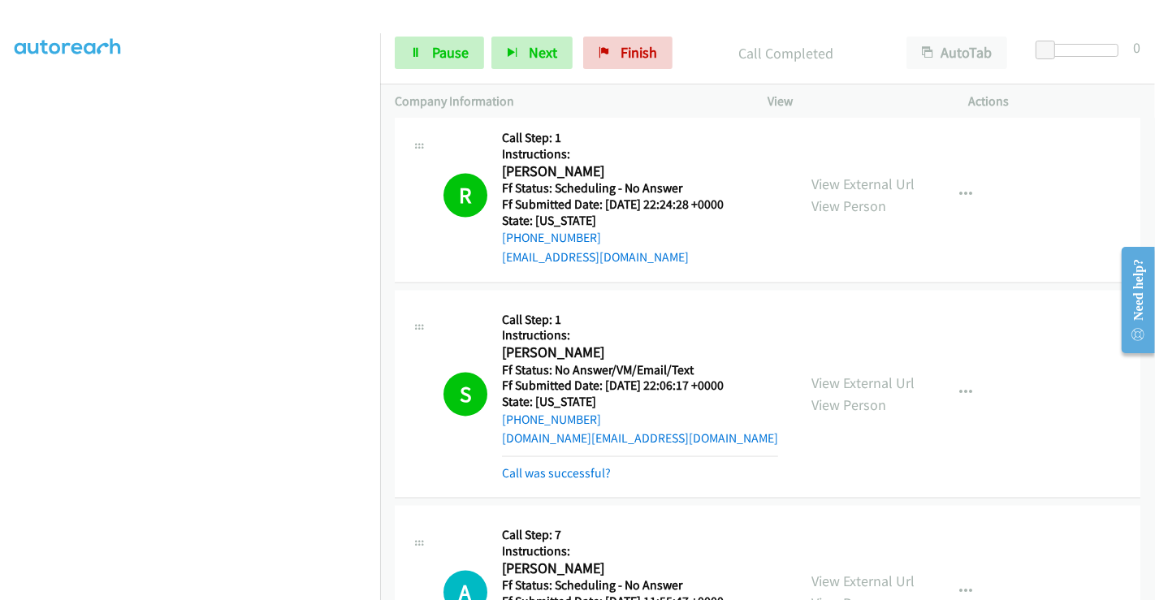
scroll to position [7942, 0]
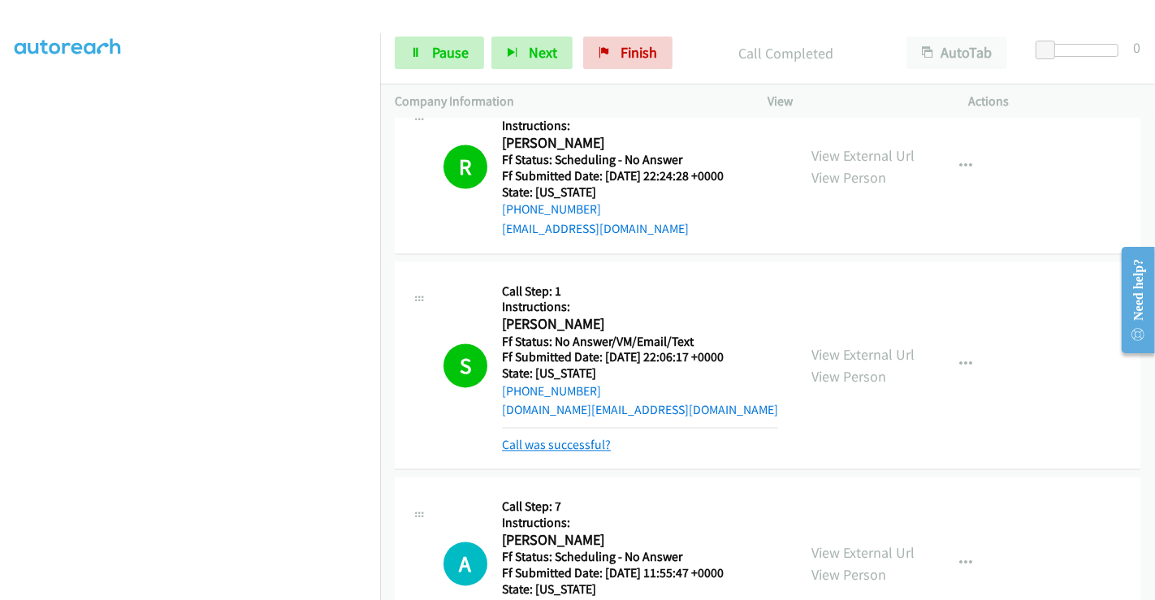
click at [548, 437] on link "Call was successful?" at bounding box center [556, 444] width 109 height 15
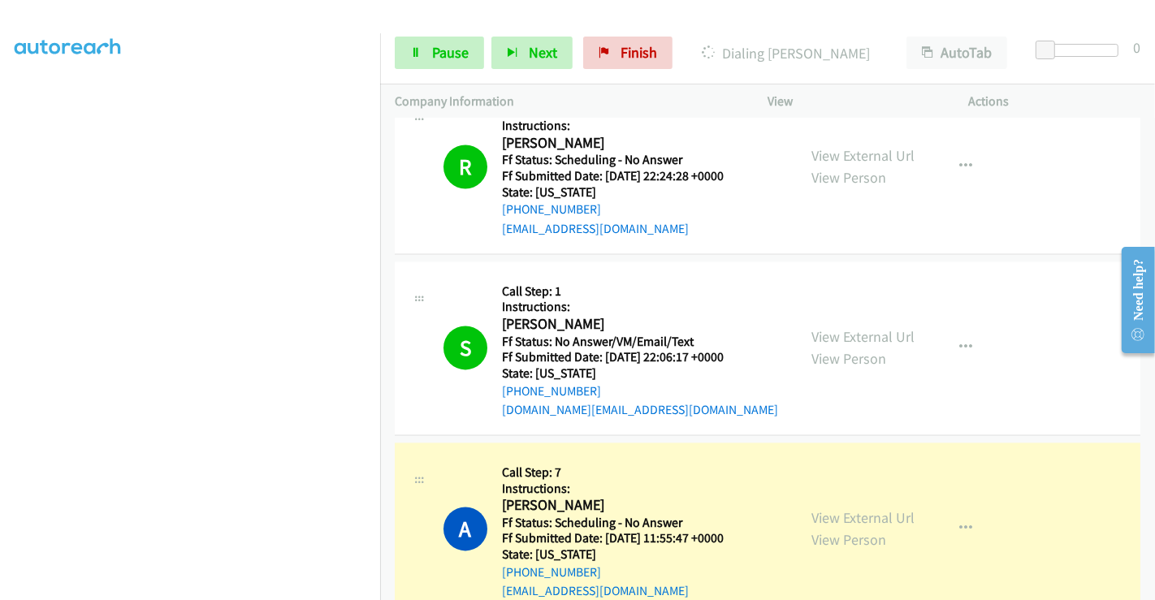
scroll to position [10, 0]
click at [418, 61] on link "Pause" at bounding box center [439, 53] width 89 height 32
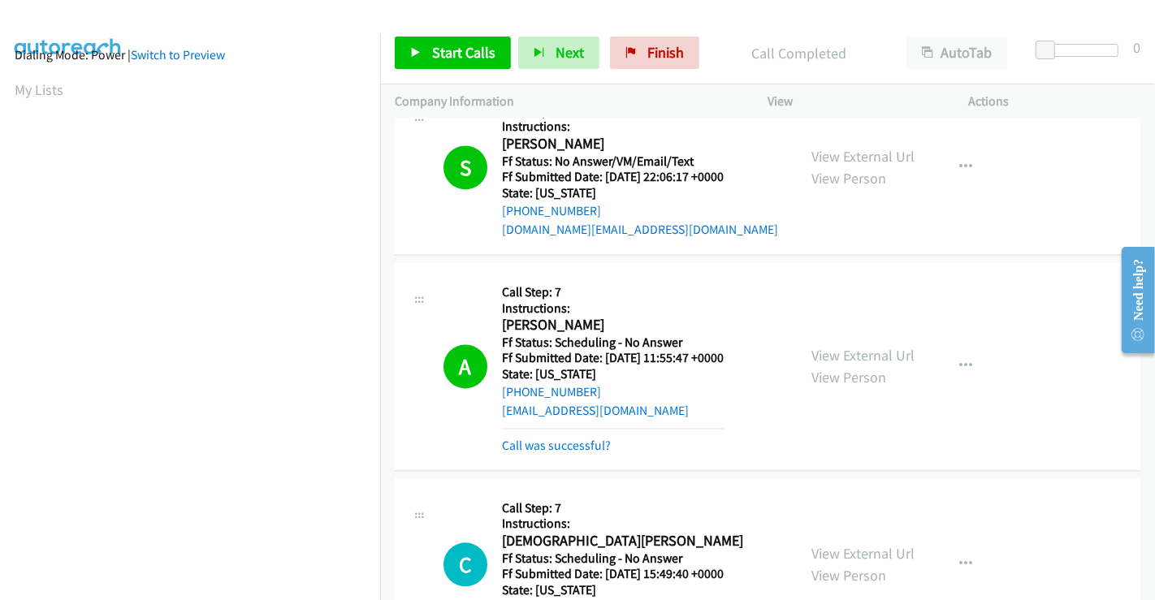
scroll to position [8213, 0]
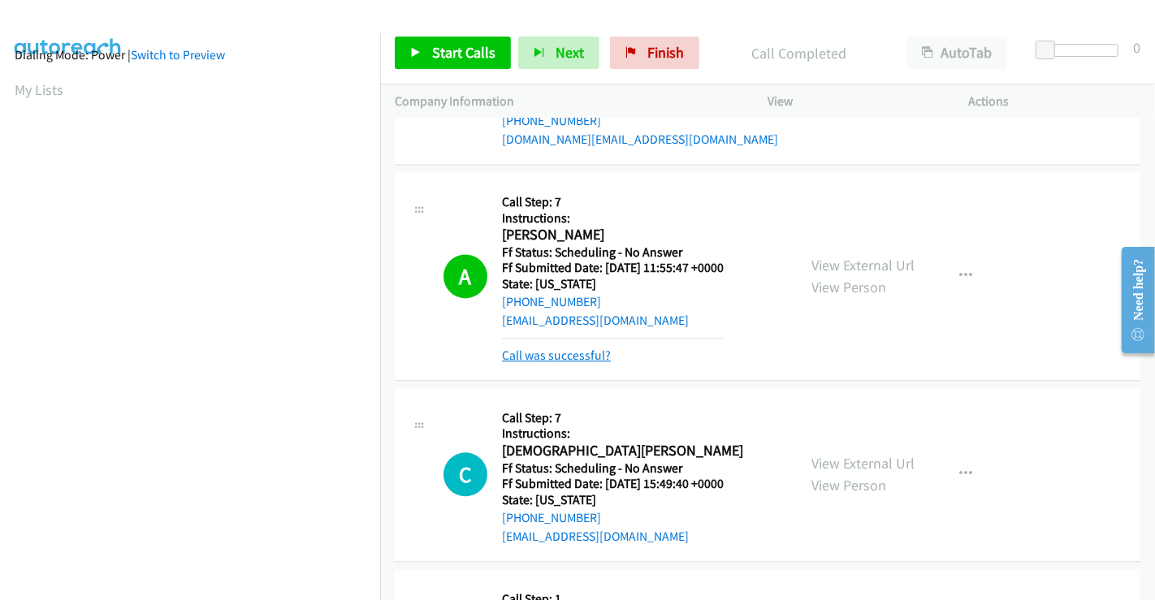
click at [573, 348] on link "Call was successful?" at bounding box center [556, 355] width 109 height 15
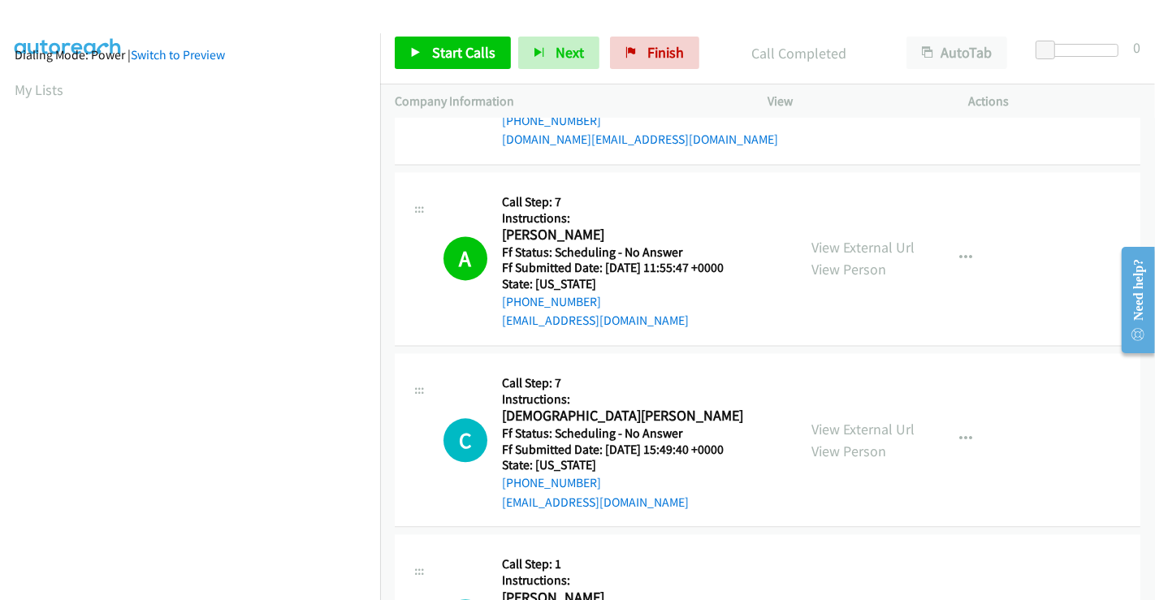
scroll to position [92, 0]
click at [451, 48] on span "Start Calls" at bounding box center [463, 52] width 63 height 19
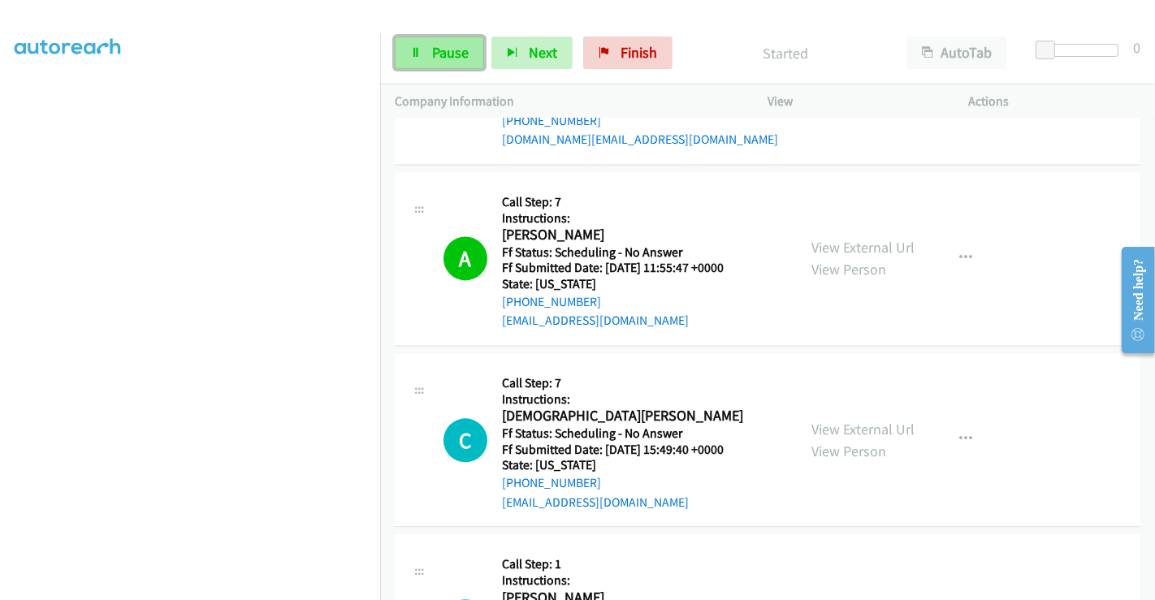
click at [441, 49] on span "Pause" at bounding box center [450, 52] width 37 height 19
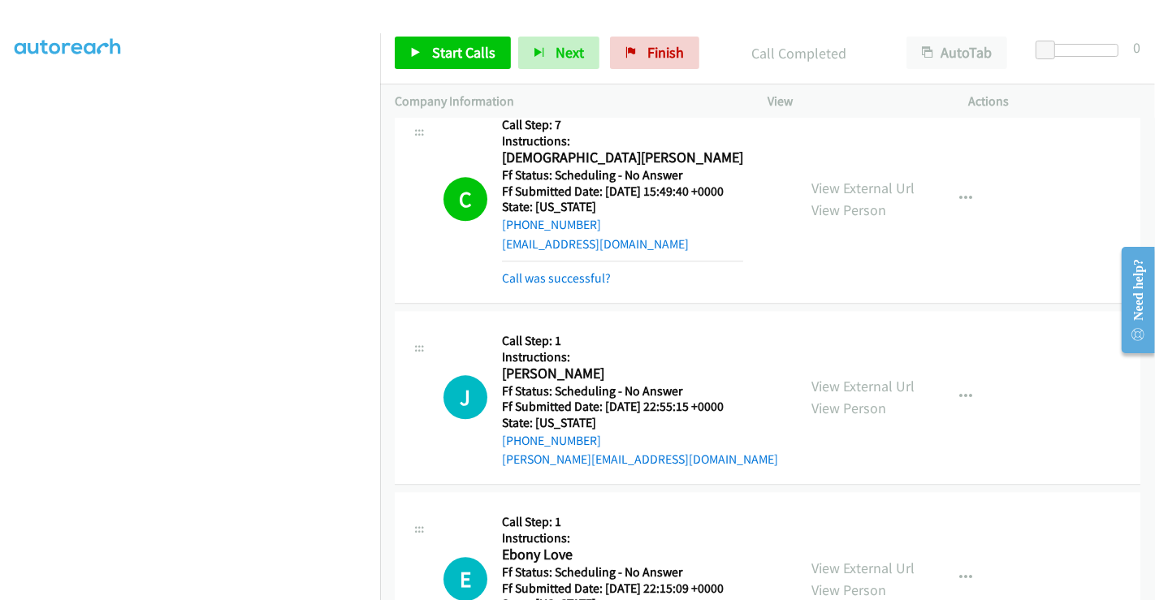
scroll to position [8483, 0]
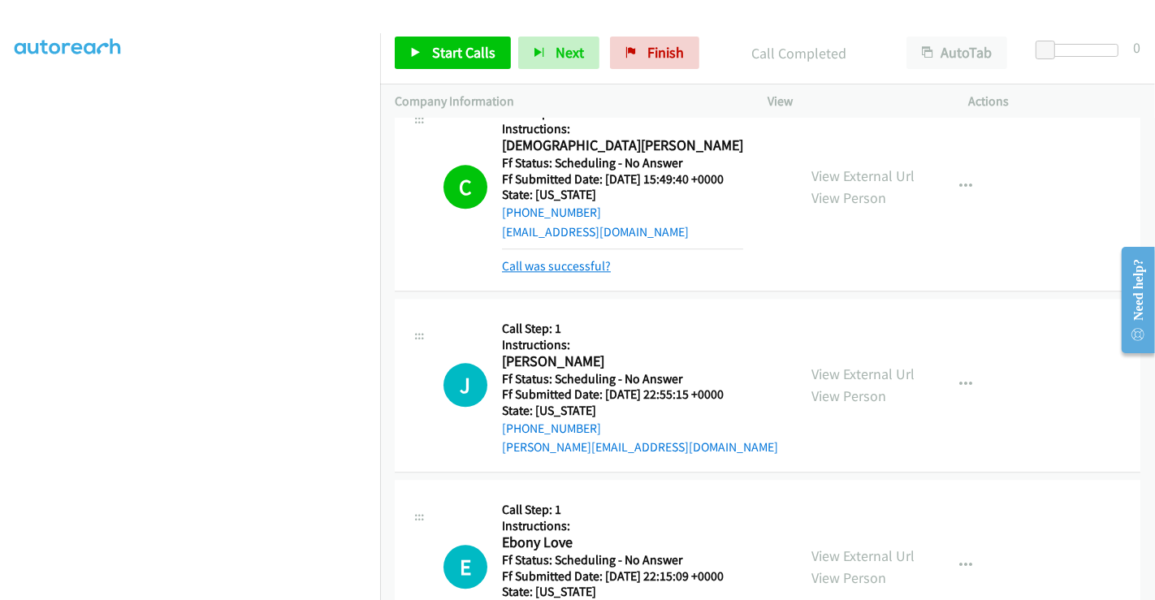
click at [570, 258] on link "Call was successful?" at bounding box center [556, 265] width 109 height 15
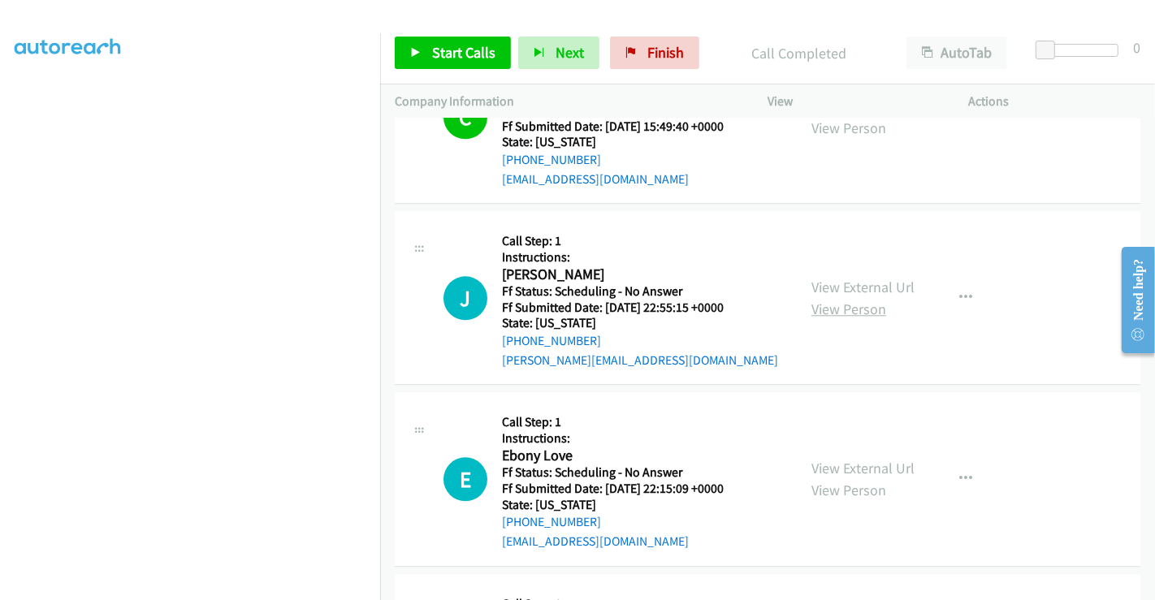
scroll to position [8574, 0]
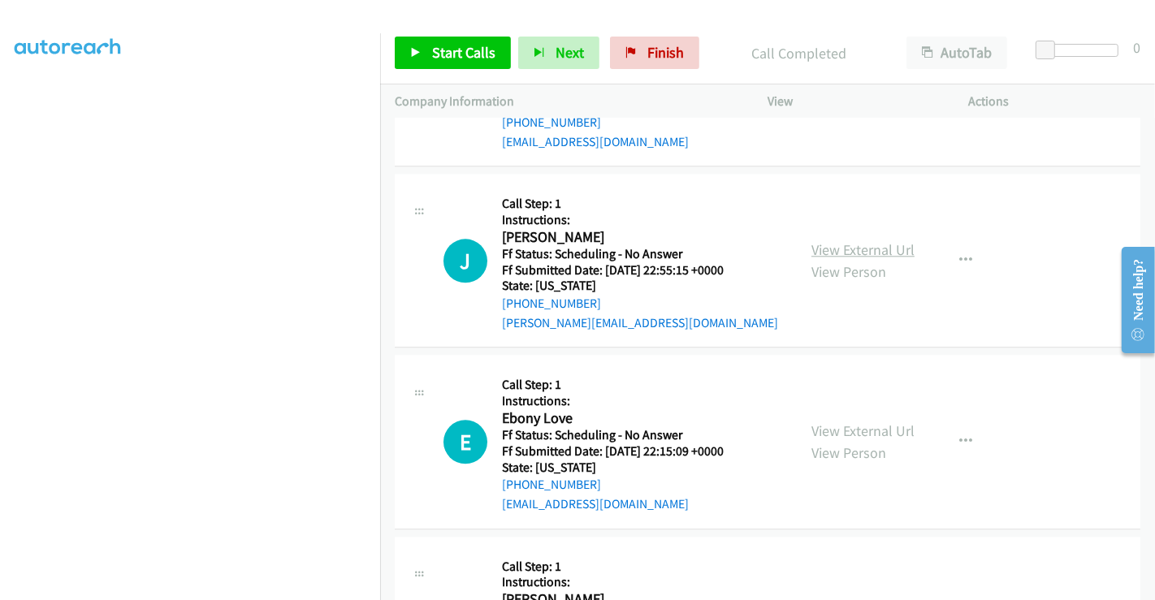
click at [851, 240] on link "View External Url" at bounding box center [863, 249] width 103 height 19
click at [846, 422] on link "View External Url" at bounding box center [863, 431] width 103 height 19
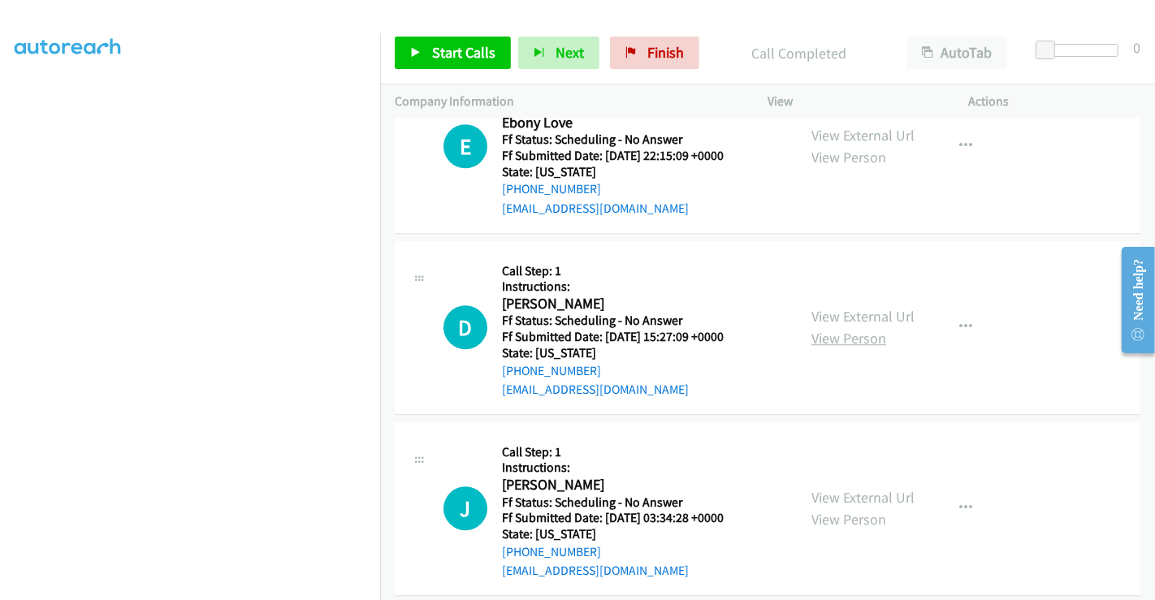
scroll to position [8935, 0]
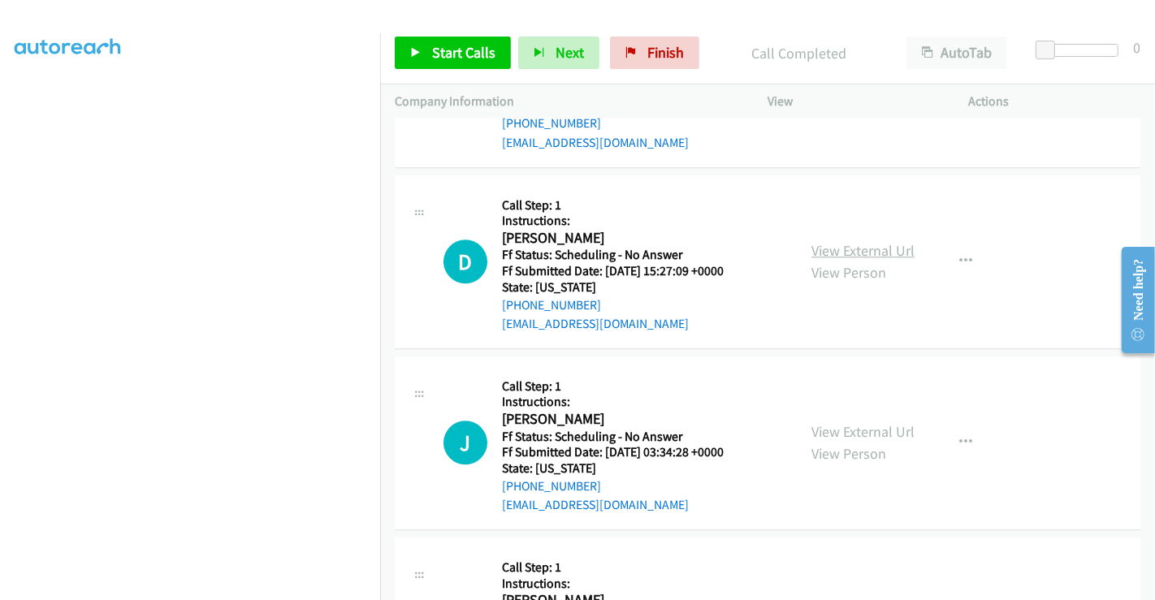
click at [845, 241] on link "View External Url" at bounding box center [863, 250] width 103 height 19
click at [853, 422] on link "View External Url" at bounding box center [863, 431] width 103 height 19
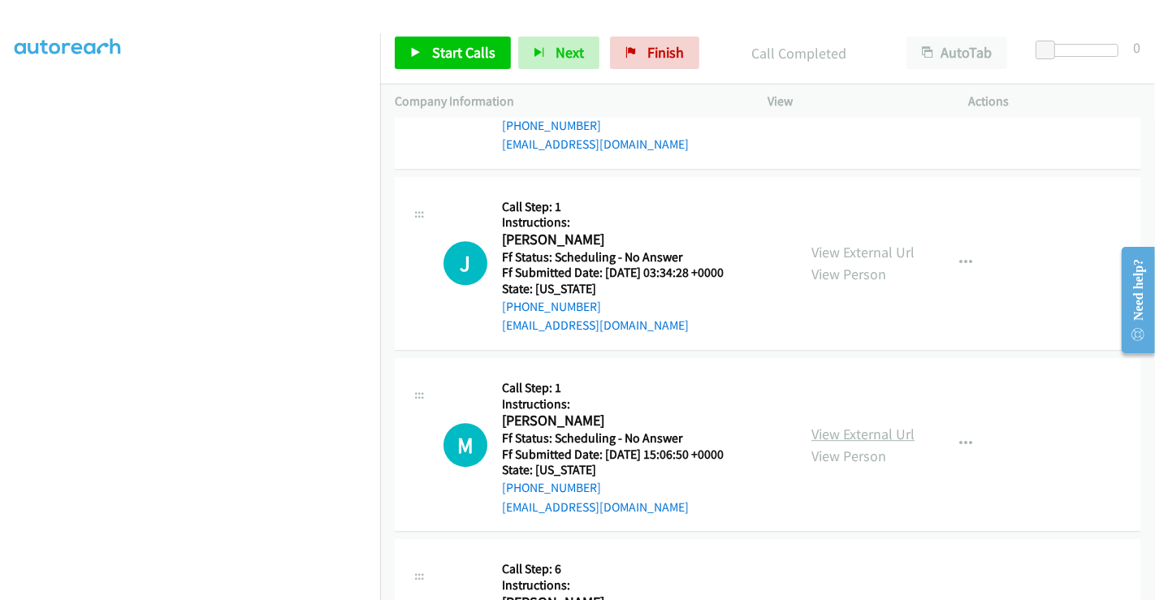
scroll to position [9115, 0]
click at [838, 424] on link "View External Url" at bounding box center [863, 433] width 103 height 19
click at [472, 57] on span "Start Calls" at bounding box center [463, 52] width 63 height 19
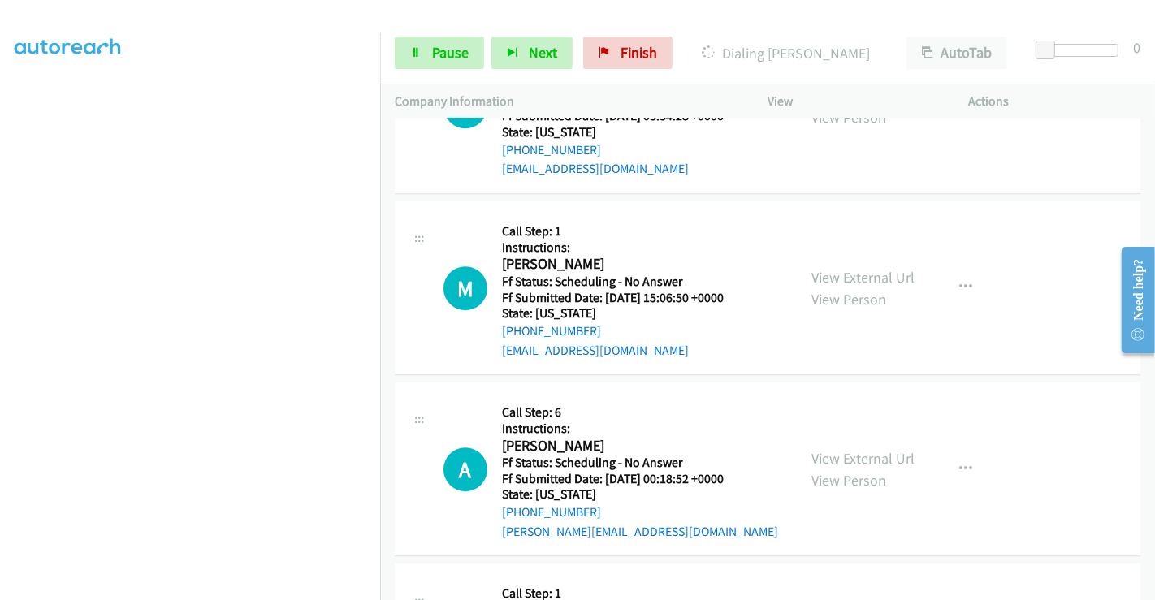
scroll to position [9206, 0]
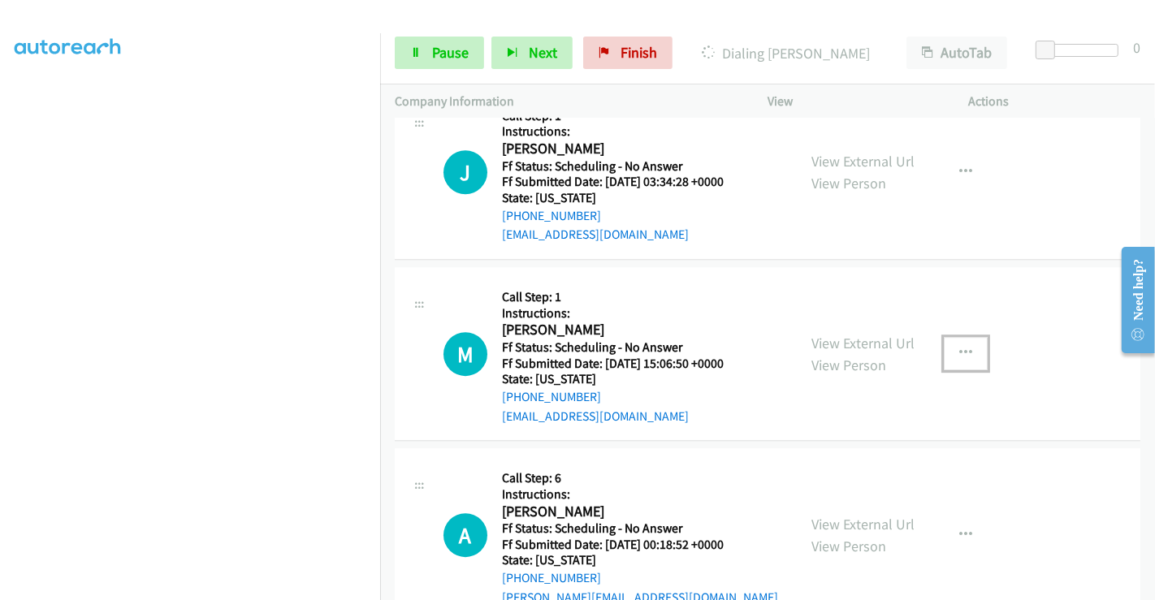
click at [960, 347] on icon "button" at bounding box center [965, 353] width 13 height 13
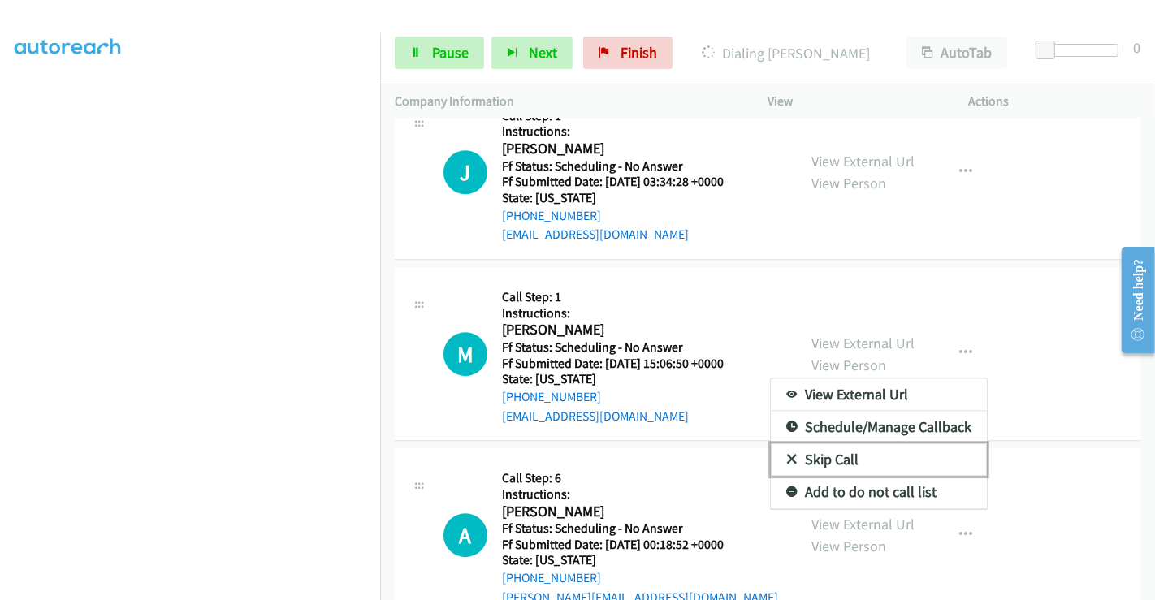
click at [828, 444] on link "Skip Call" at bounding box center [879, 460] width 216 height 32
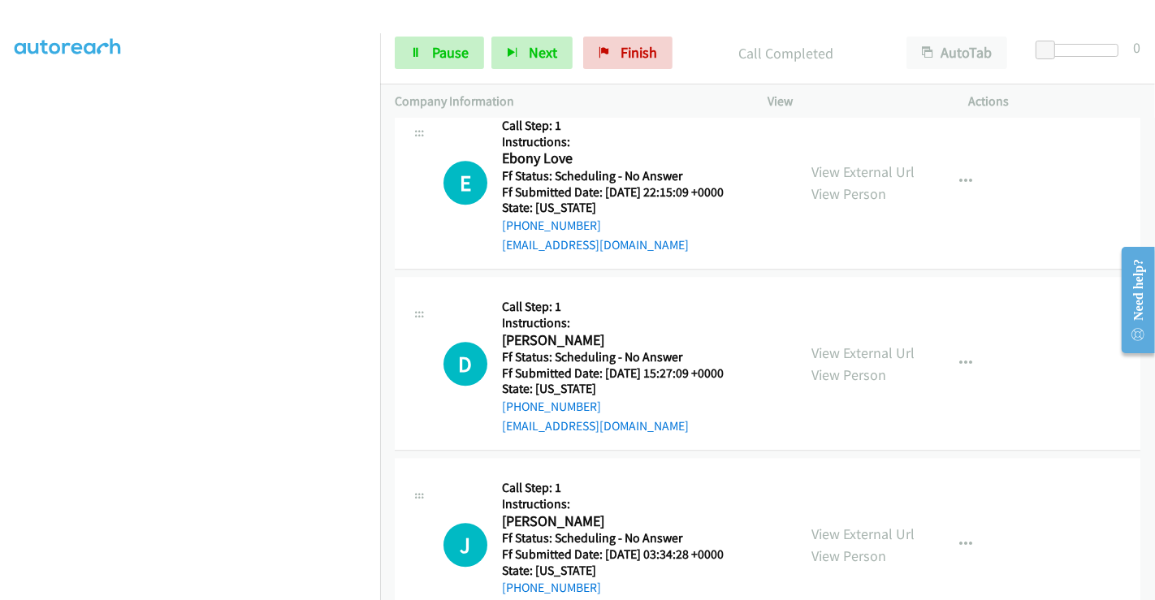
scroll to position [8699, 0]
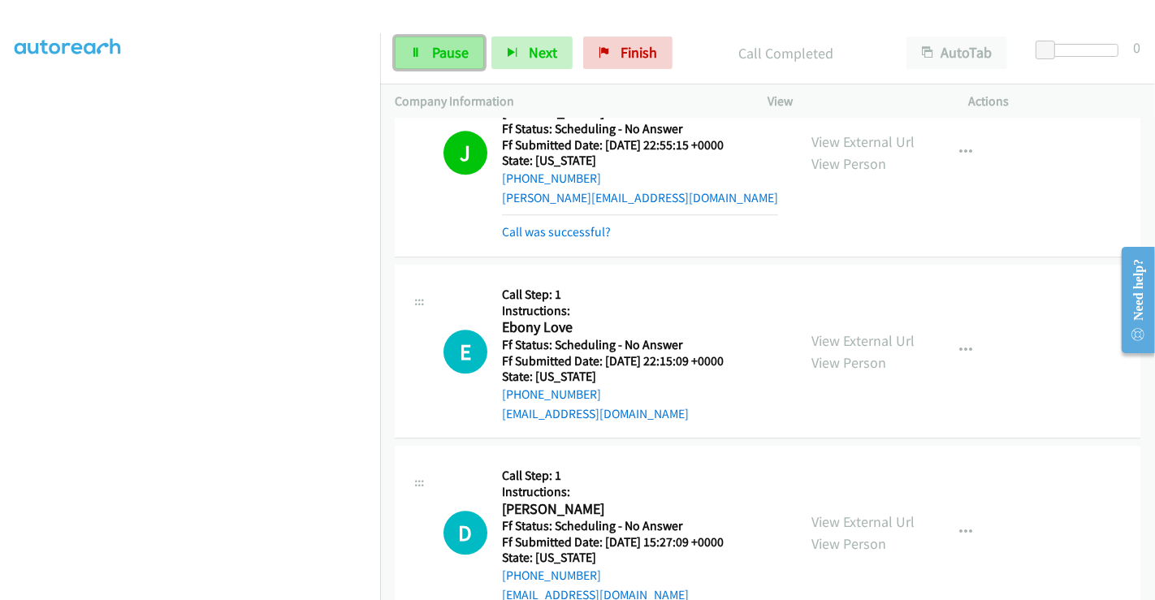
click at [444, 47] on span "Pause" at bounding box center [450, 52] width 37 height 19
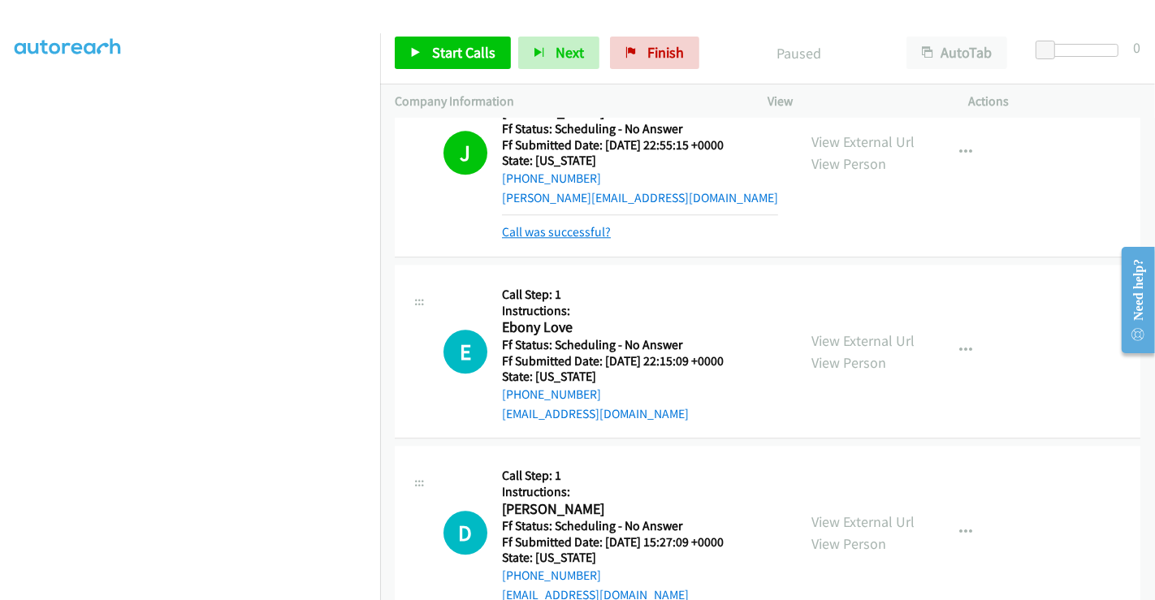
click at [550, 224] on link "Call was successful?" at bounding box center [556, 231] width 109 height 15
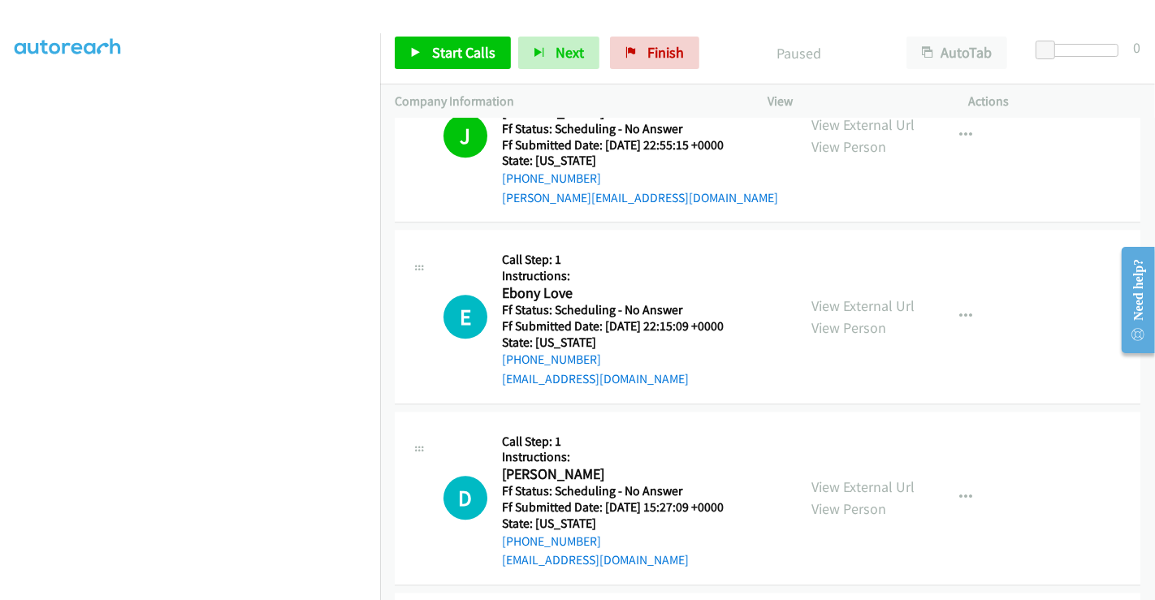
scroll to position [8682, 0]
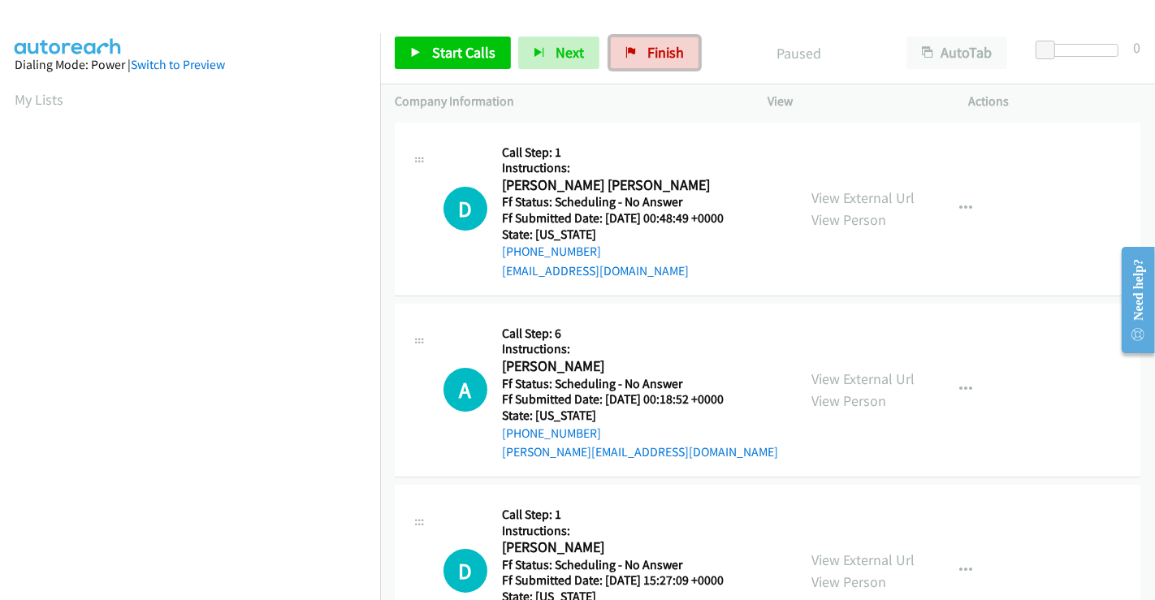
click at [671, 43] on span "Finish" at bounding box center [665, 52] width 37 height 19
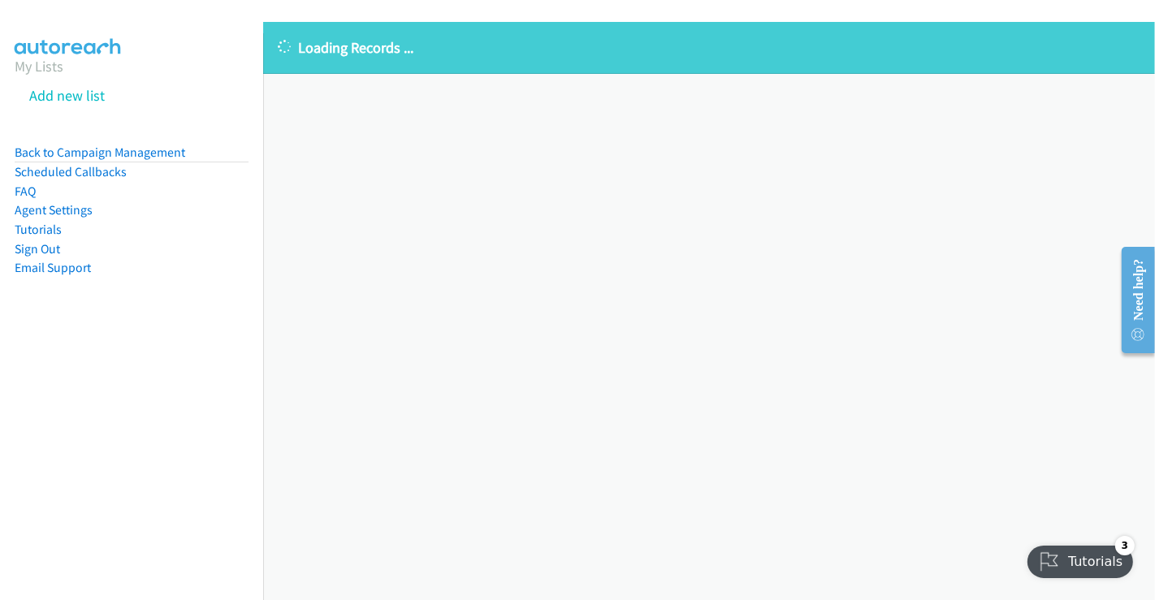
drag, startPoint x: 39, startPoint y: 63, endPoint x: 65, endPoint y: 111, distance: 54.5
click at [38, 63] on link "My Lists" at bounding box center [39, 66] width 49 height 19
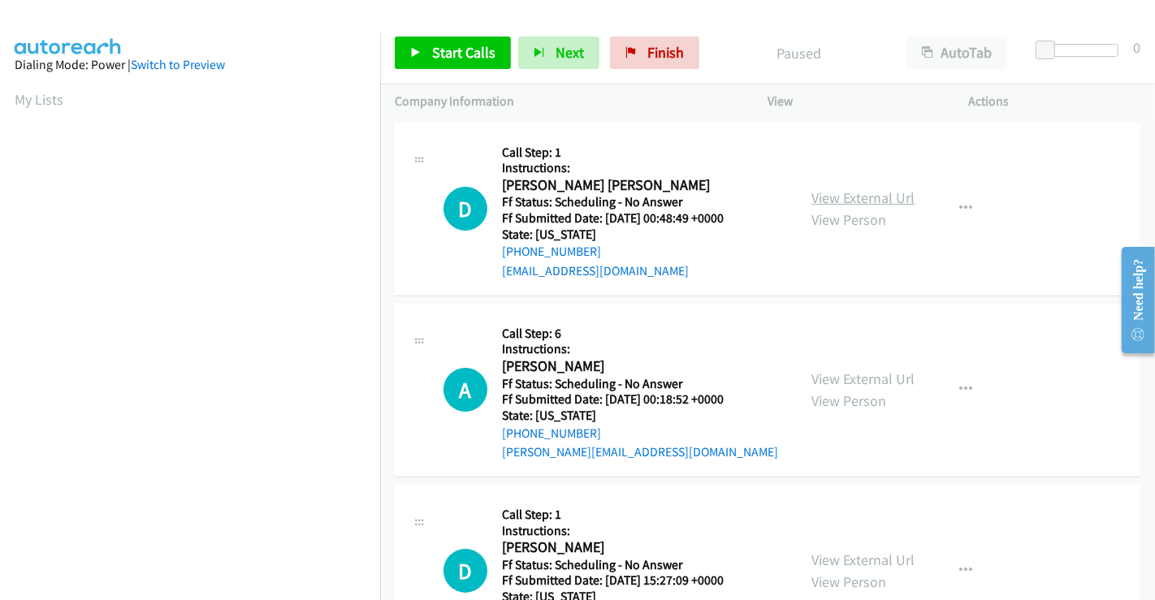
click at [870, 198] on link "View External Url" at bounding box center [863, 197] width 103 height 19
drag, startPoint x: 865, startPoint y: 367, endPoint x: 864, endPoint y: 379, distance: 12.2
click at [864, 368] on div "View External Url View Person" at bounding box center [863, 390] width 103 height 44
click at [863, 376] on link "View External Url" at bounding box center [863, 379] width 103 height 19
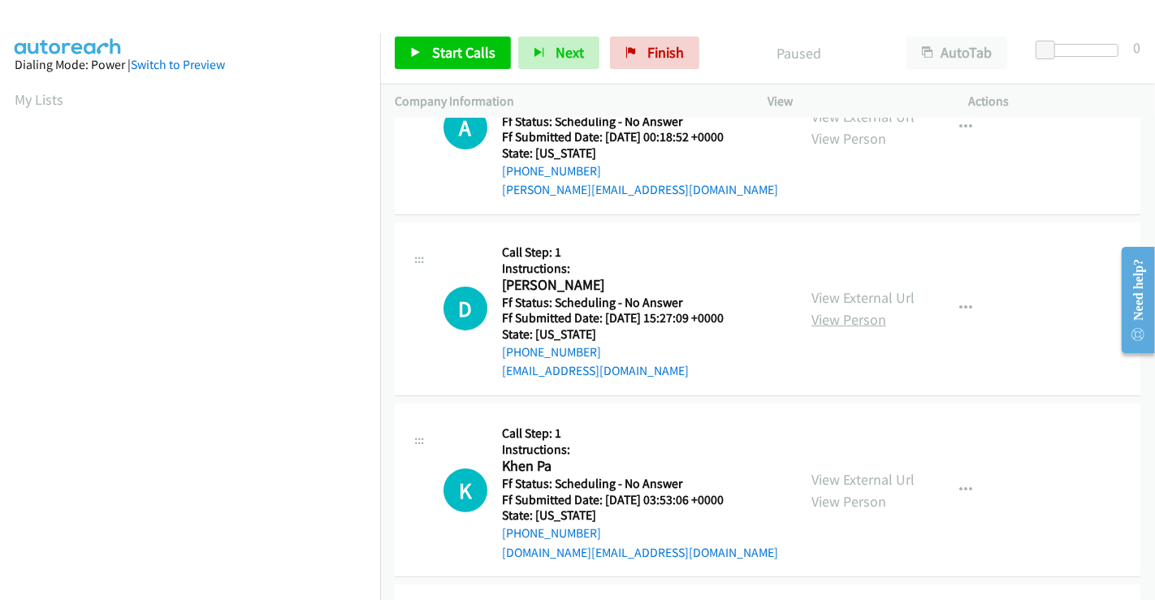
scroll to position [271, 0]
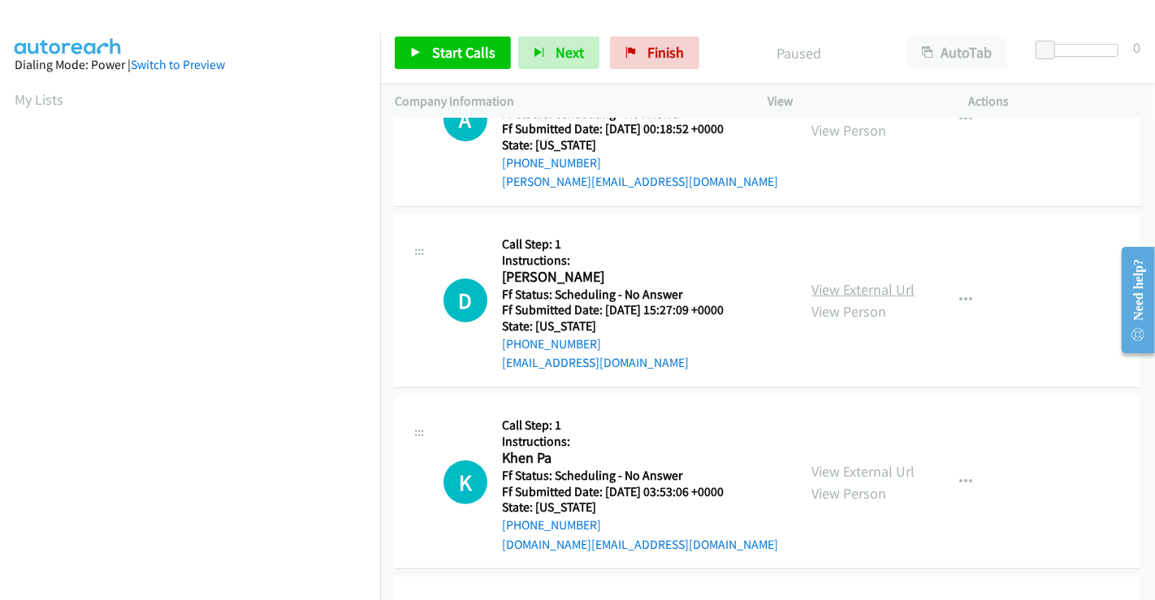
click at [841, 284] on link "View External Url" at bounding box center [863, 289] width 103 height 19
click at [847, 463] on link "View External Url" at bounding box center [863, 471] width 103 height 19
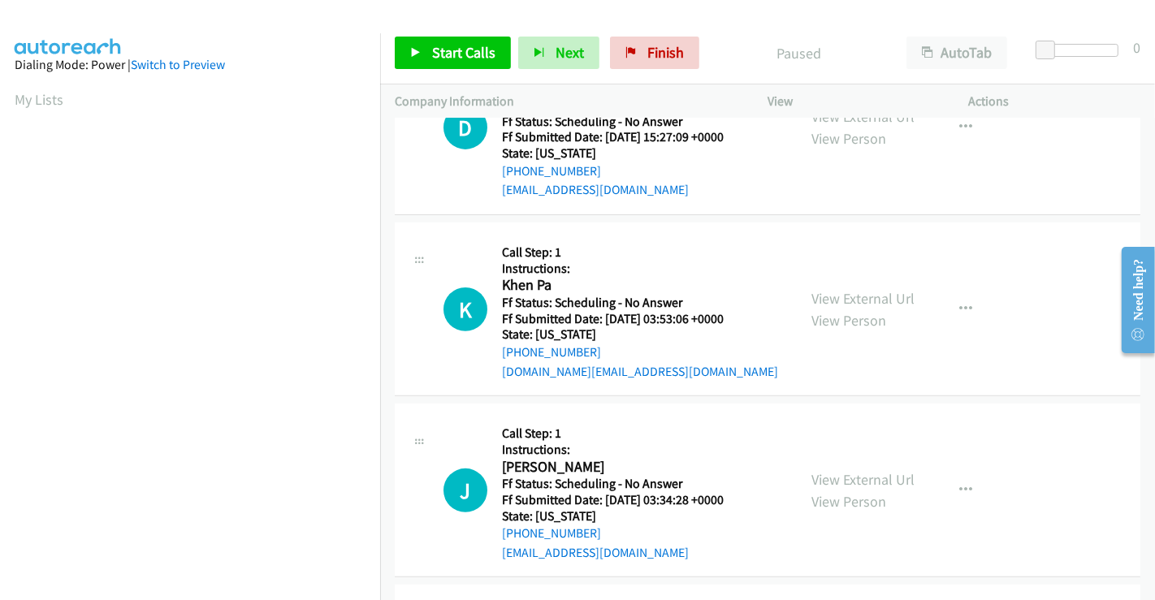
scroll to position [451, 0]
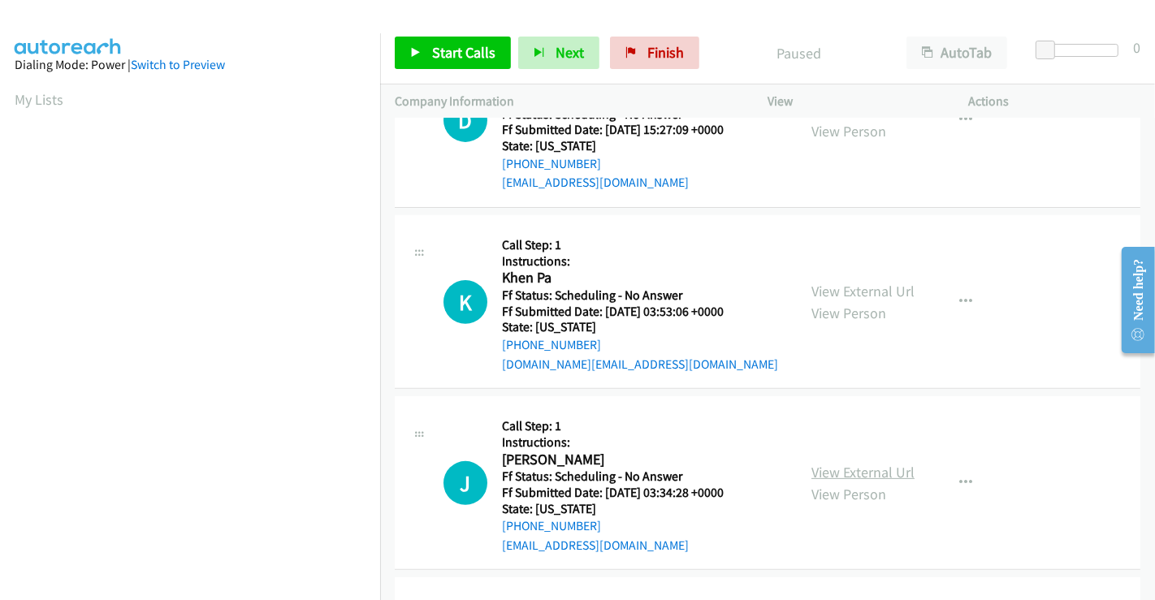
click at [836, 472] on link "View External Url" at bounding box center [863, 472] width 103 height 19
click at [429, 57] on link "Start Calls" at bounding box center [453, 53] width 116 height 32
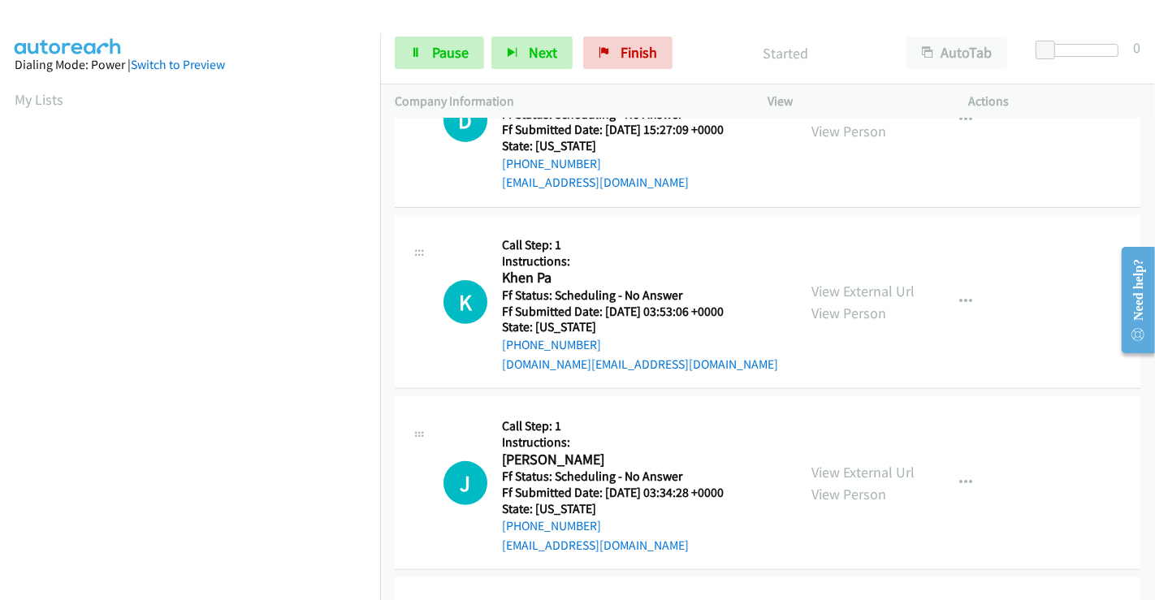
scroll to position [0, 0]
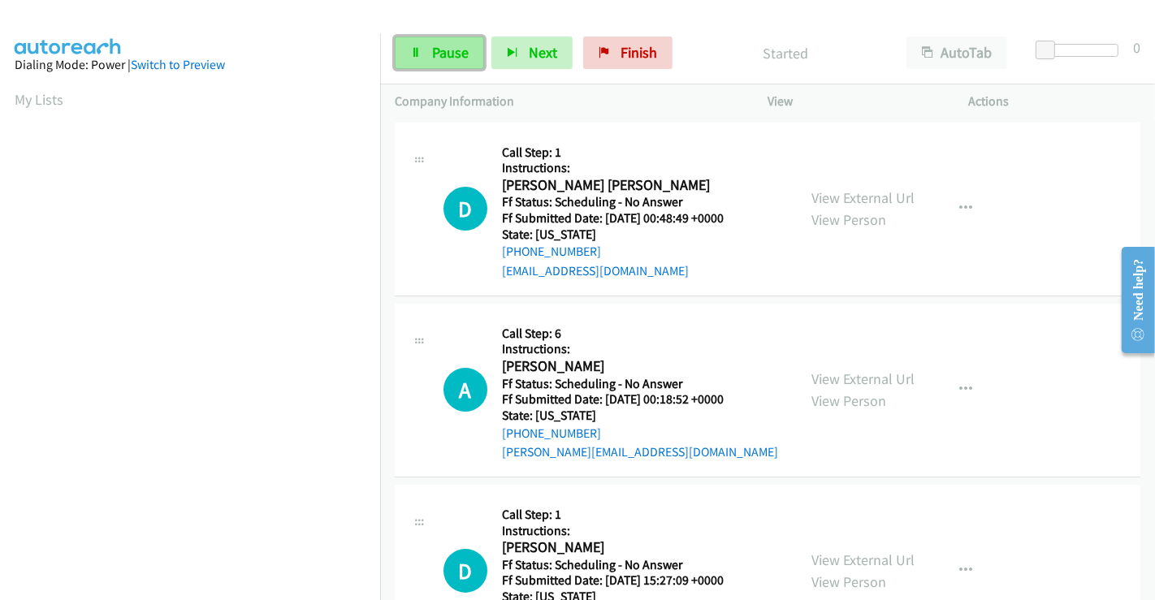
click at [448, 57] on span "Pause" at bounding box center [450, 52] width 37 height 19
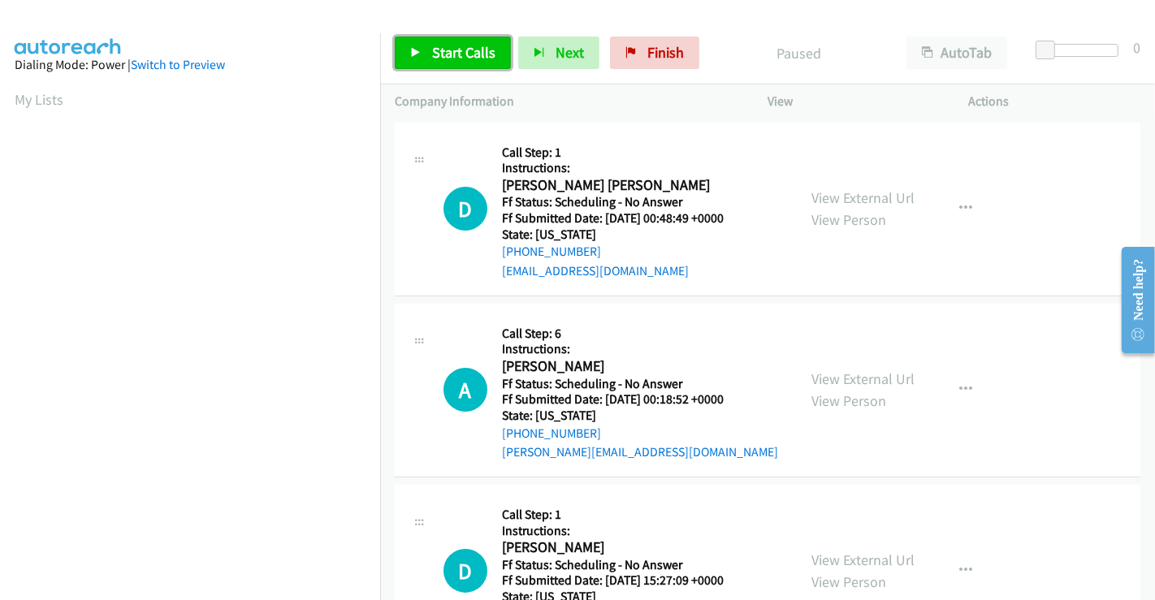
click at [452, 57] on span "Start Calls" at bounding box center [463, 52] width 63 height 19
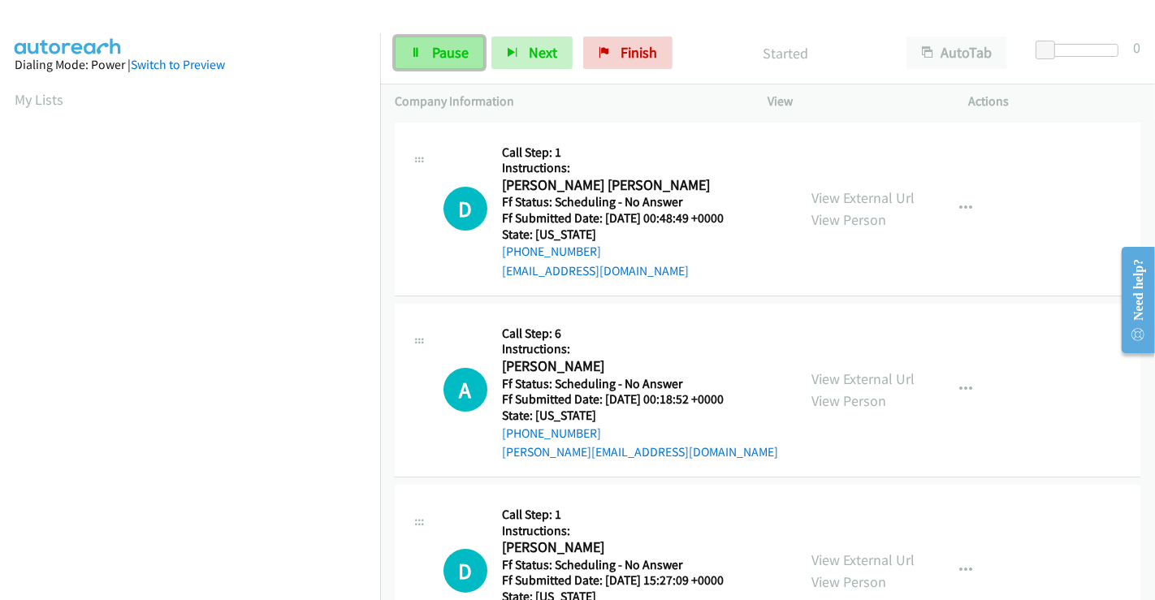
click at [439, 57] on span "Pause" at bounding box center [450, 52] width 37 height 19
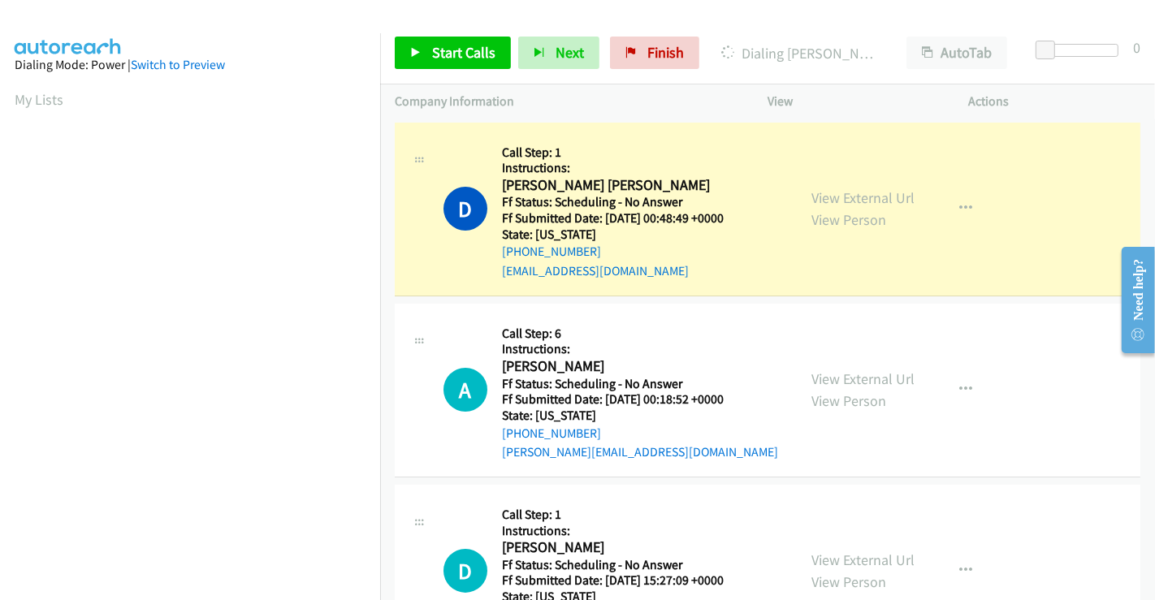
scroll to position [313, 0]
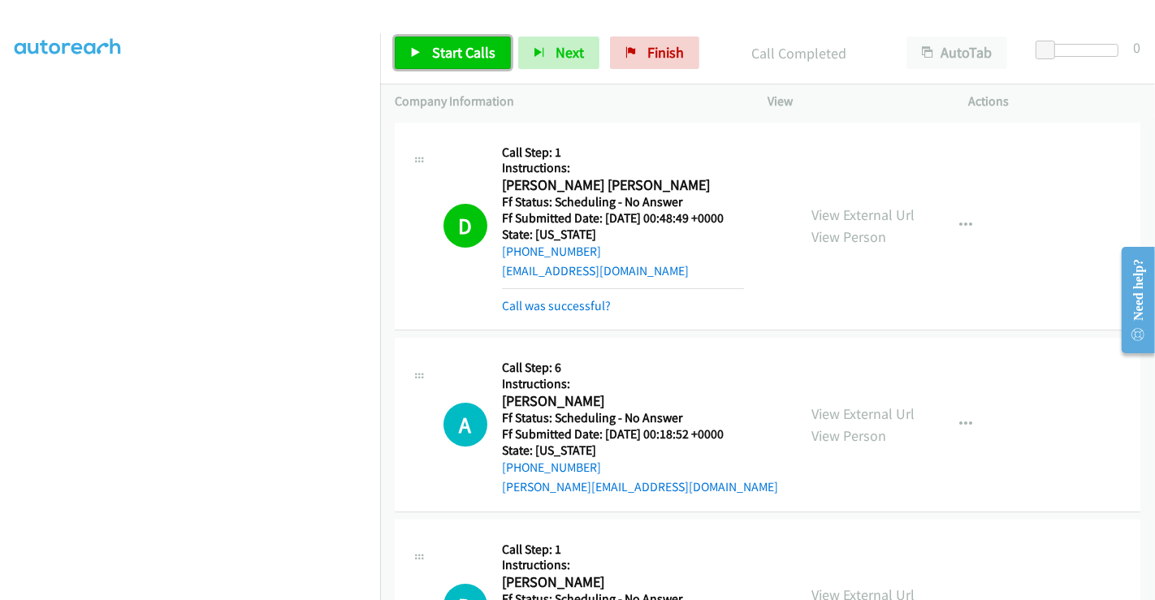
click at [421, 47] on link "Start Calls" at bounding box center [453, 53] width 116 height 32
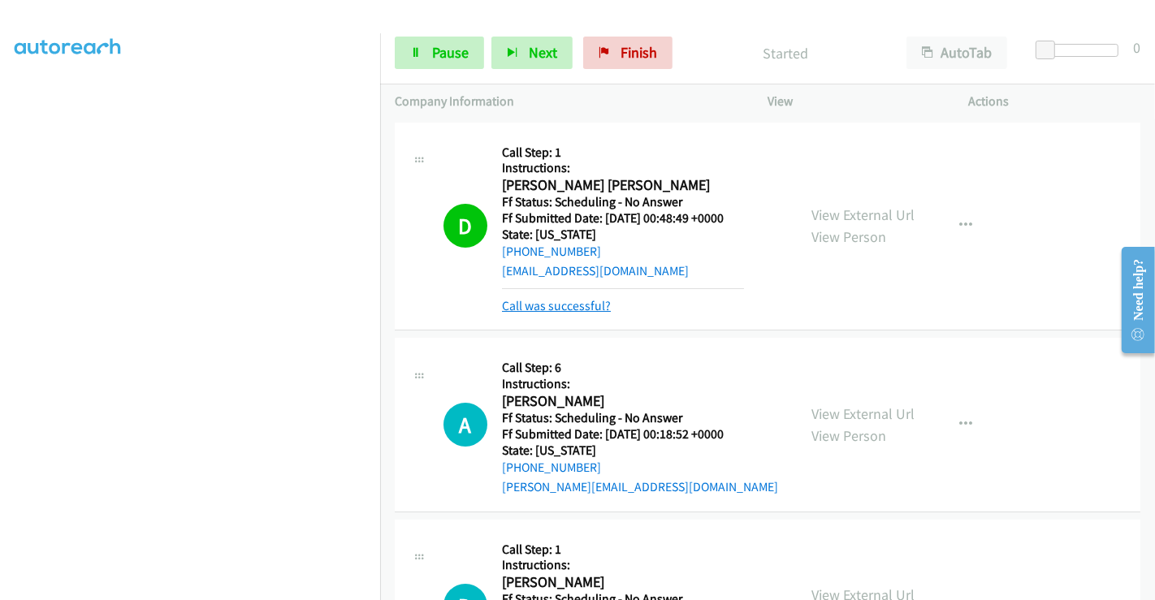
click at [550, 307] on link "Call was successful?" at bounding box center [556, 305] width 109 height 15
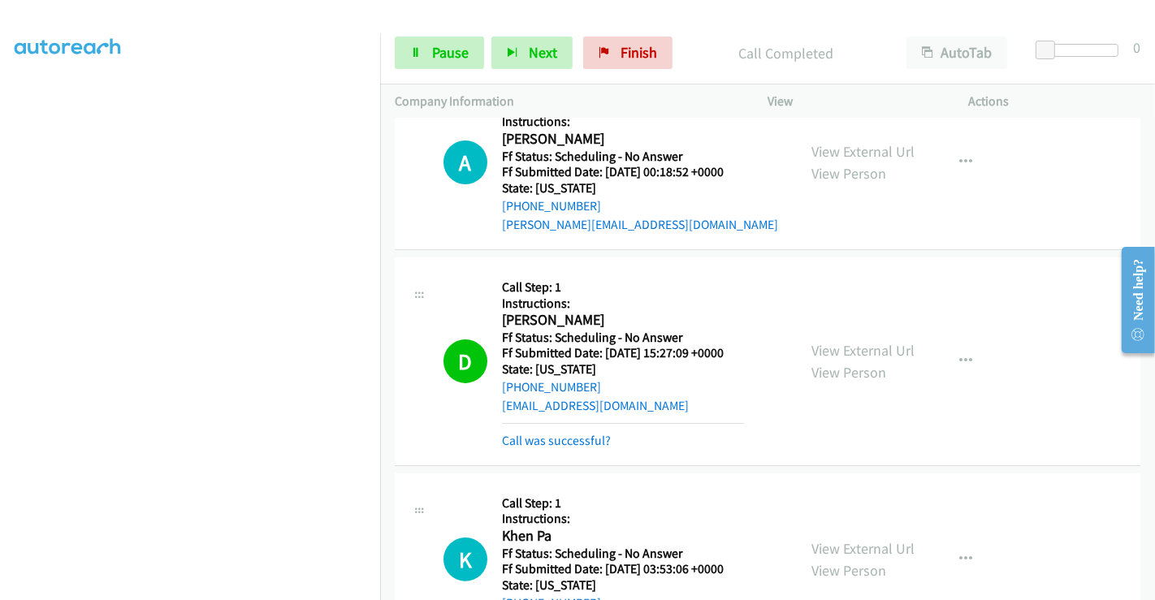
scroll to position [271, 0]
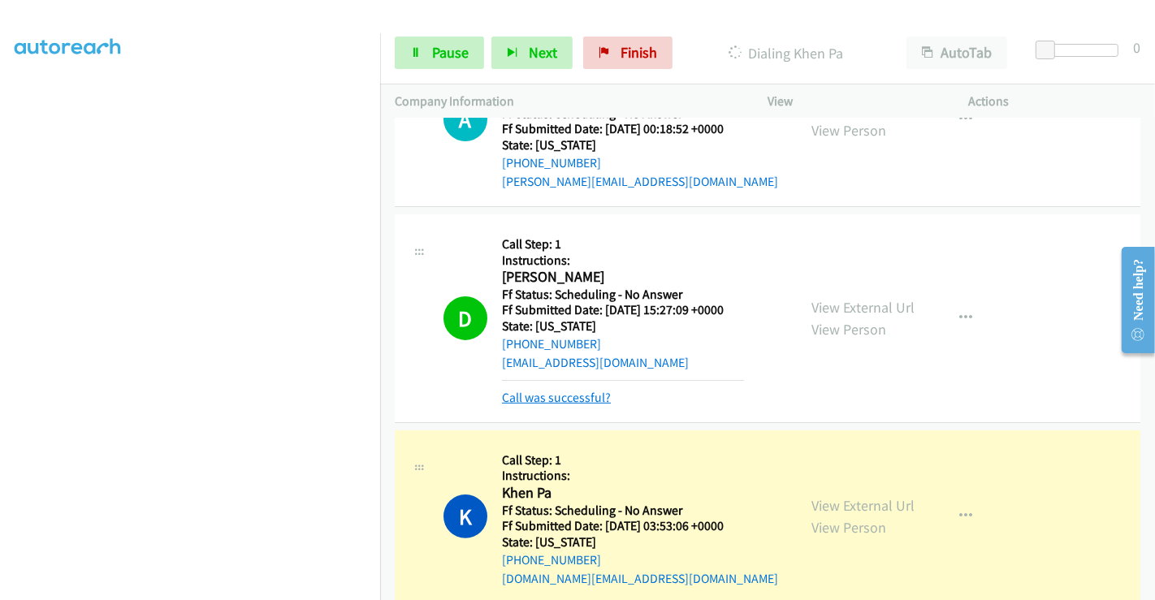
click at [579, 396] on link "Call was successful?" at bounding box center [556, 397] width 109 height 15
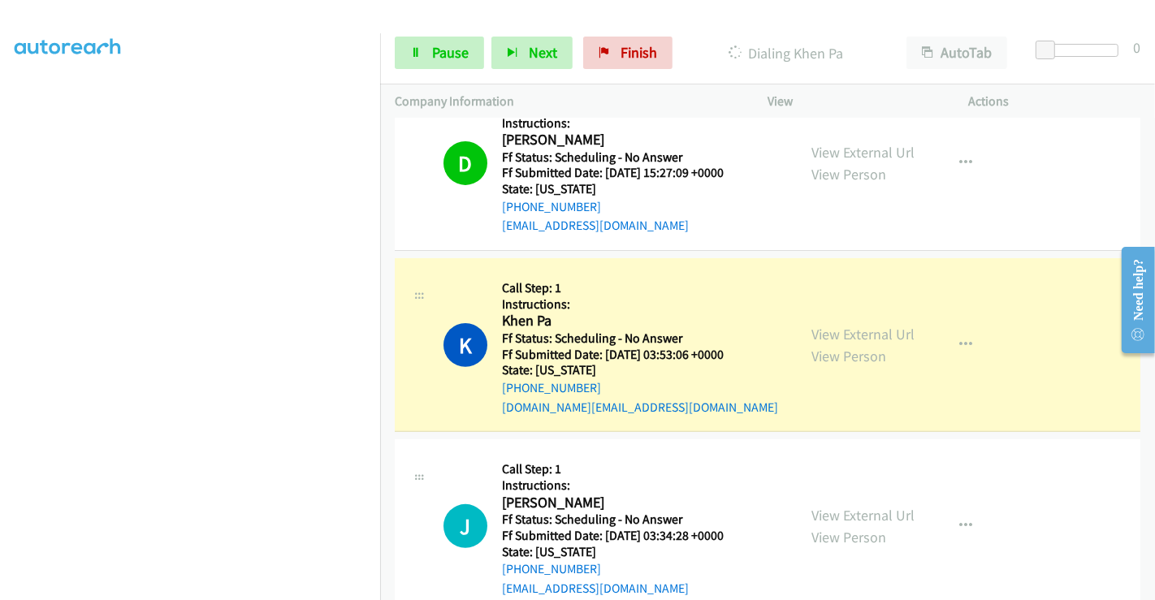
scroll to position [451, 0]
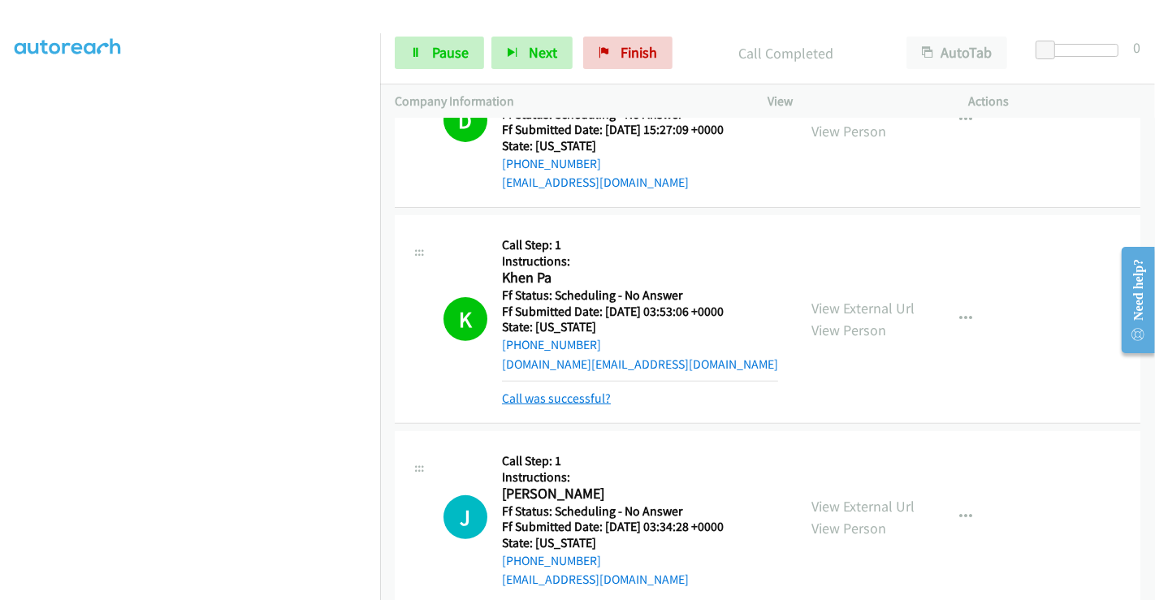
click at [566, 400] on link "Call was successful?" at bounding box center [556, 398] width 109 height 15
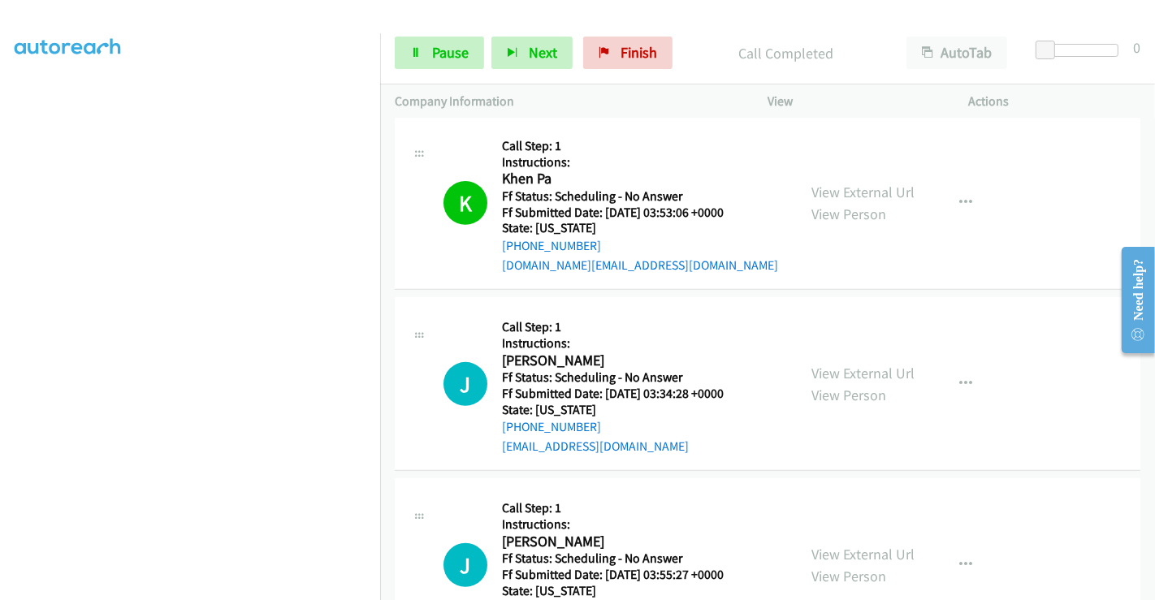
scroll to position [631, 0]
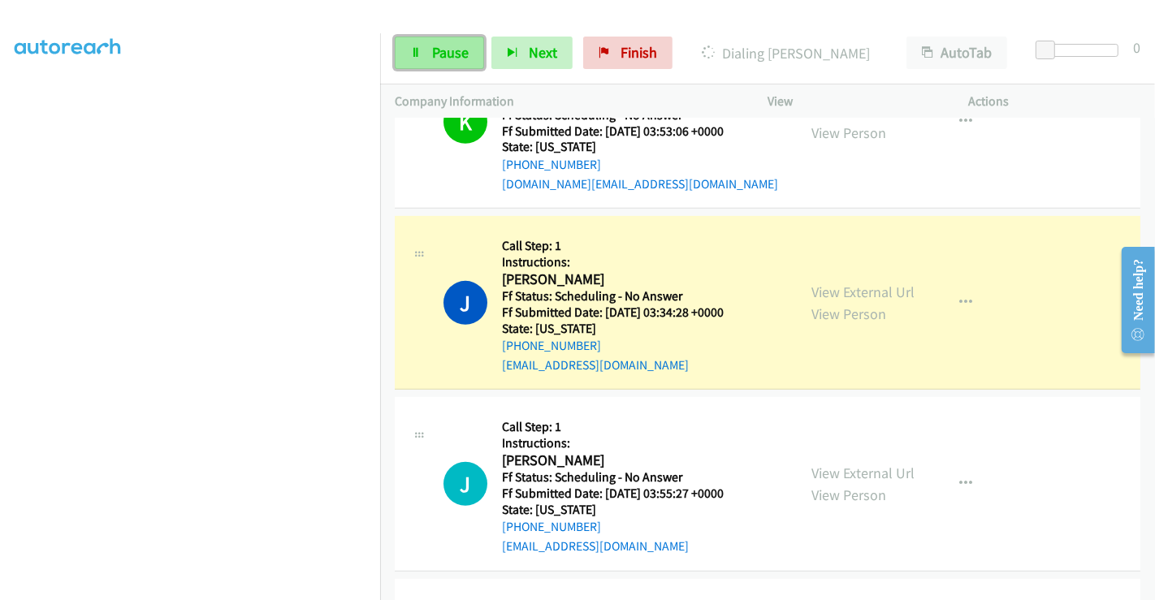
click at [453, 44] on span "Pause" at bounding box center [450, 52] width 37 height 19
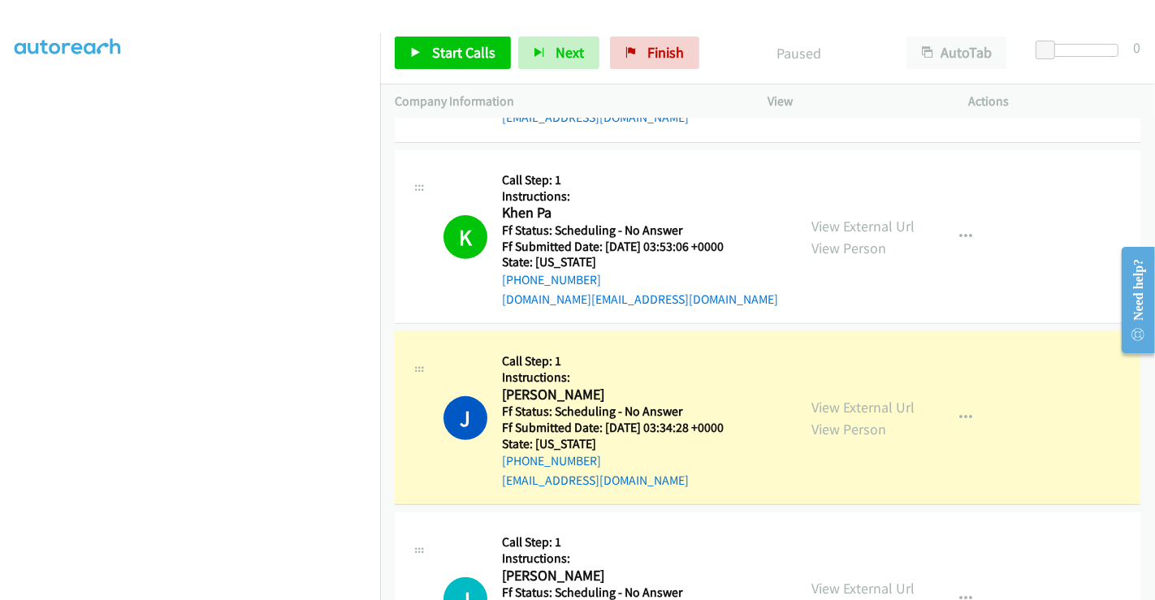
scroll to position [541, 0]
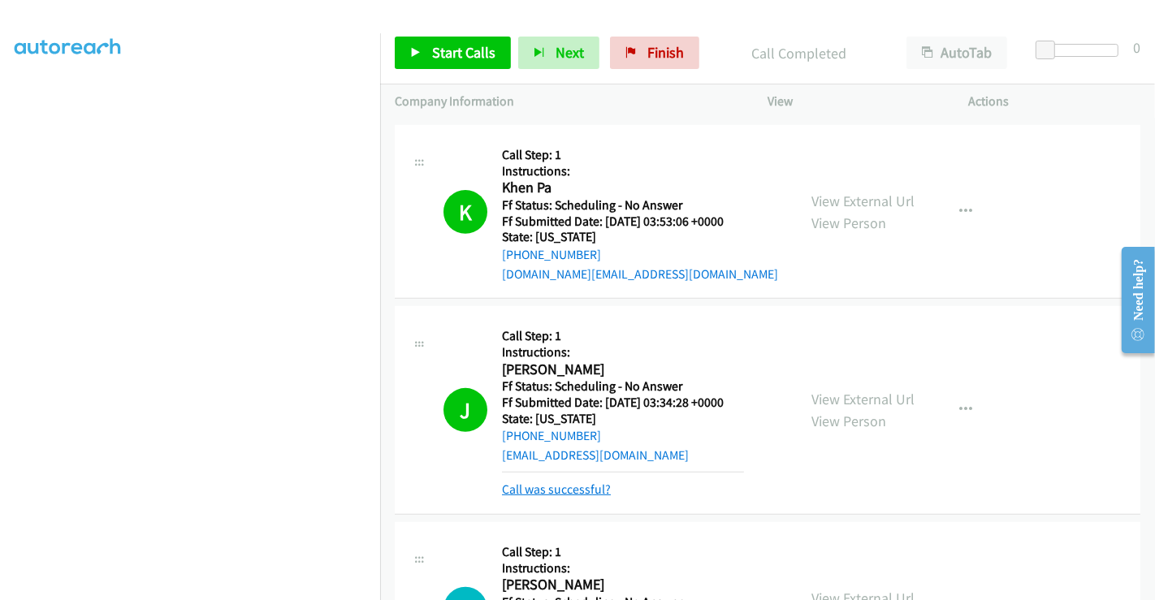
click at [566, 486] on link "Call was successful?" at bounding box center [556, 489] width 109 height 15
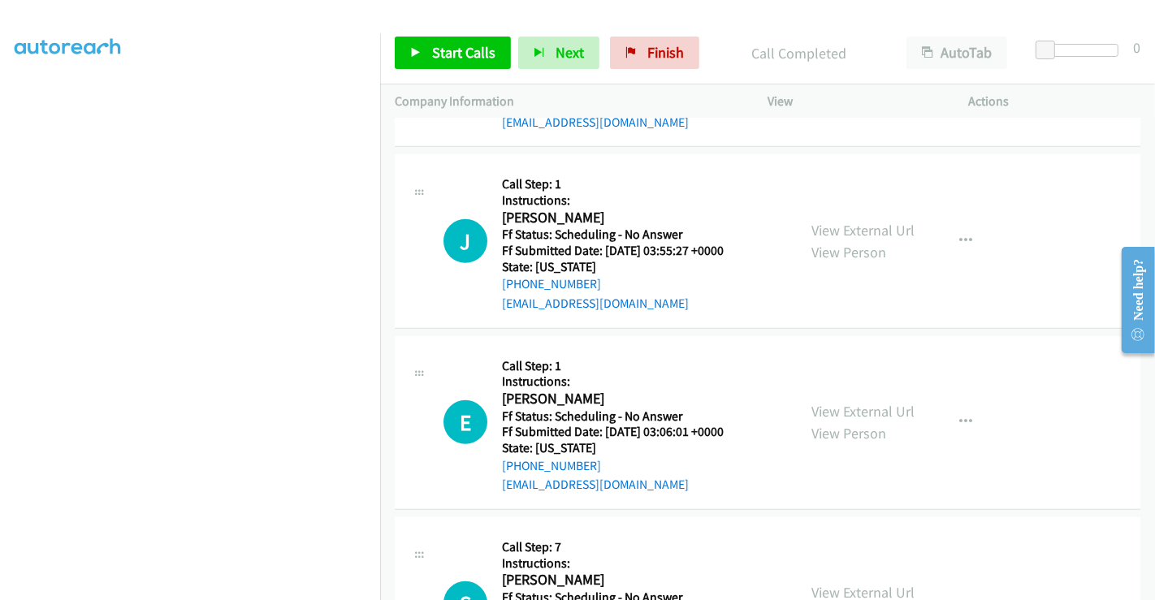
scroll to position [903, 0]
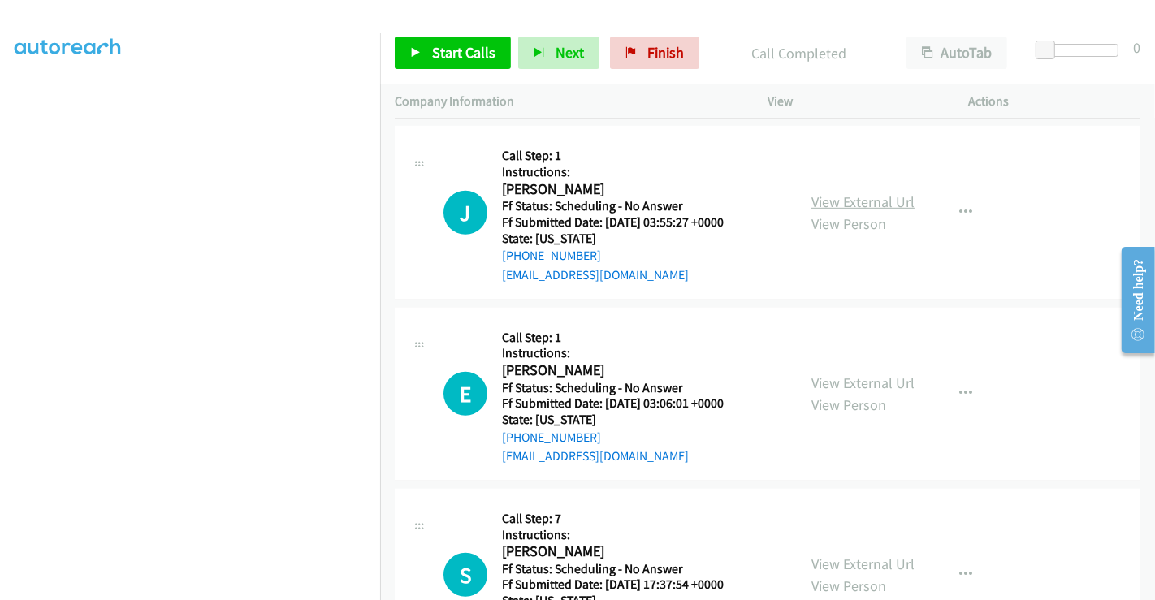
click at [859, 196] on link "View External Url" at bounding box center [863, 202] width 103 height 19
click at [850, 376] on link "View External Url" at bounding box center [863, 383] width 103 height 19
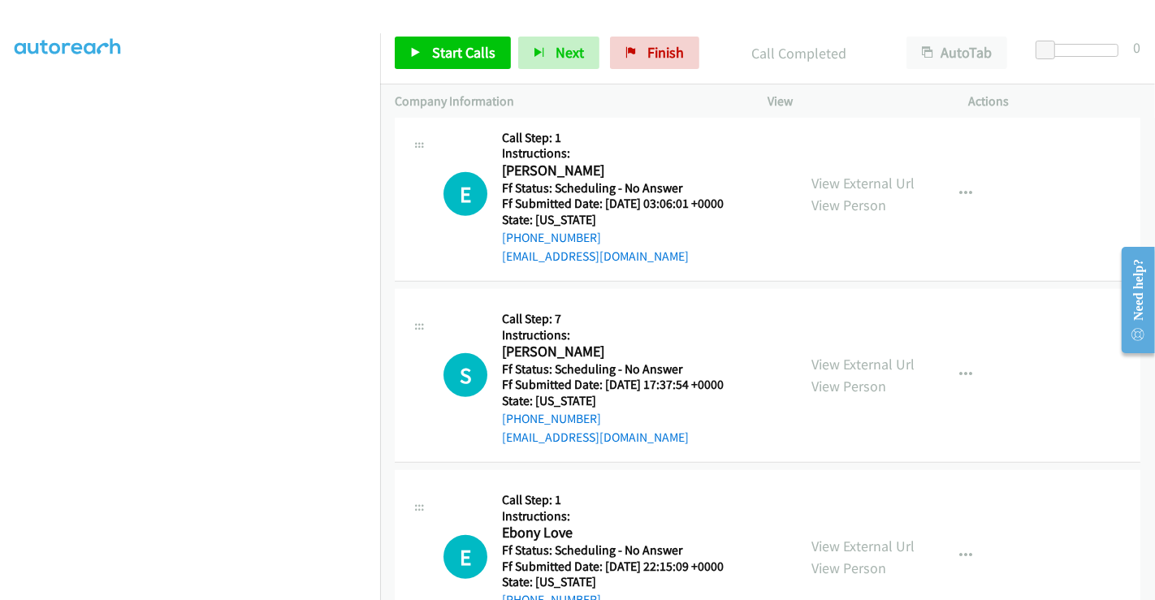
scroll to position [1173, 0]
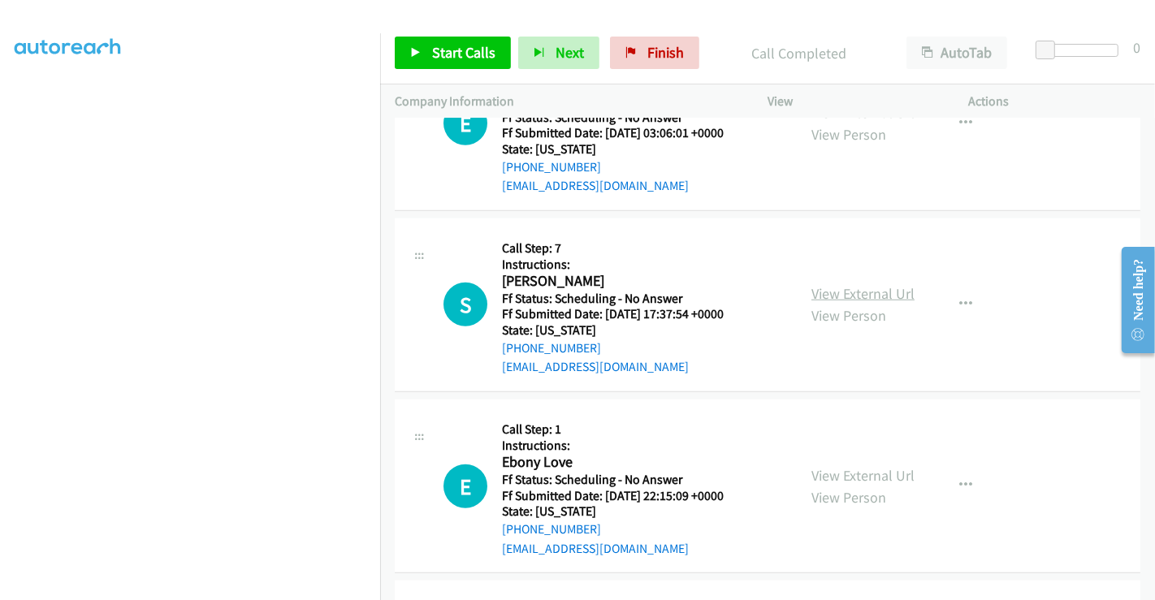
click at [848, 297] on link "View External Url" at bounding box center [863, 293] width 103 height 19
click at [847, 286] on link "View External Url" at bounding box center [863, 295] width 103 height 19
click at [850, 472] on link "View External Url" at bounding box center [863, 476] width 103 height 19
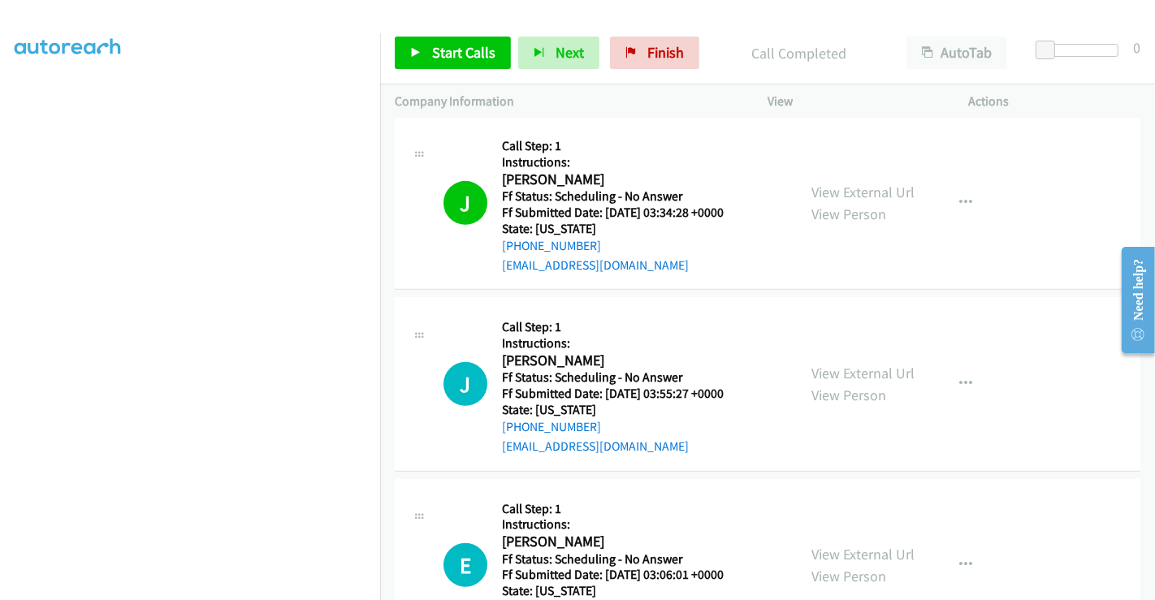
scroll to position [721, 0]
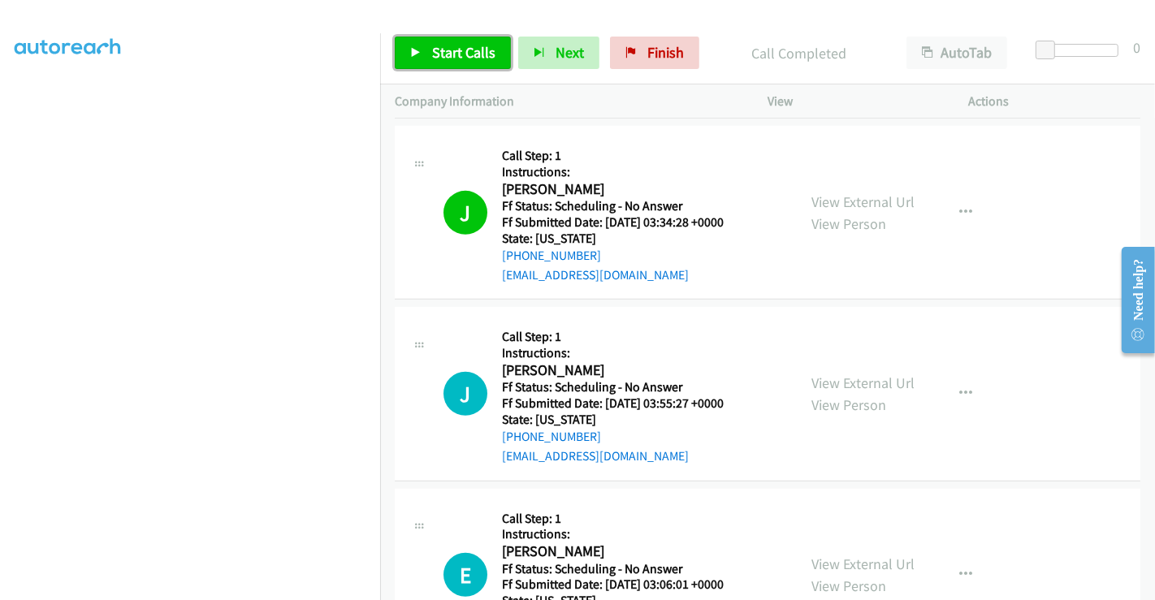
click at [434, 48] on span "Start Calls" at bounding box center [463, 52] width 63 height 19
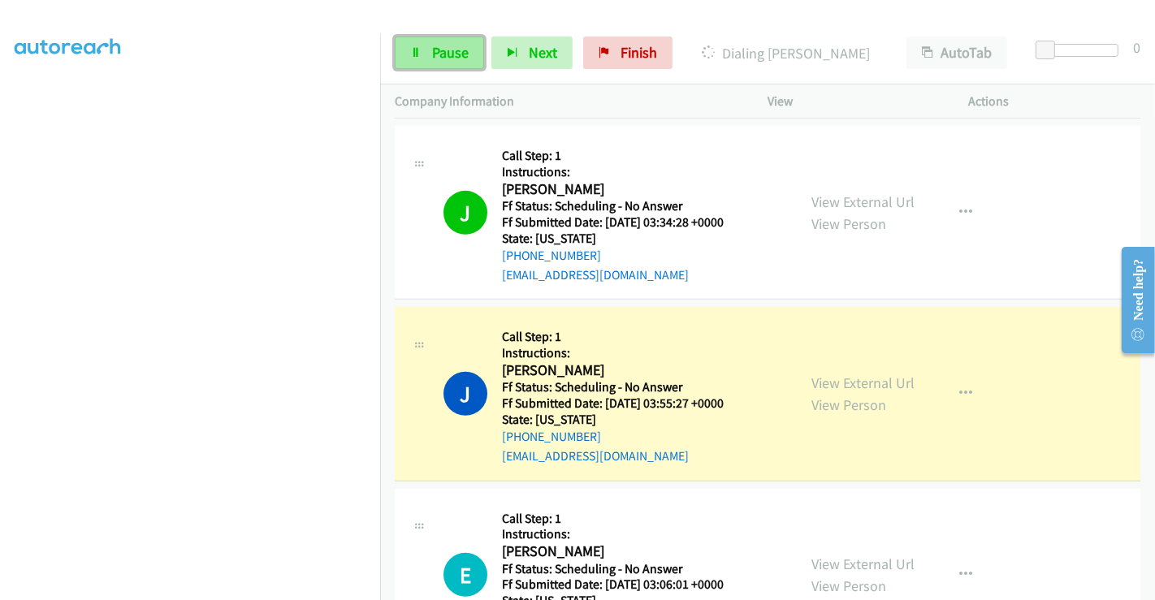
click at [435, 52] on span "Pause" at bounding box center [450, 52] width 37 height 19
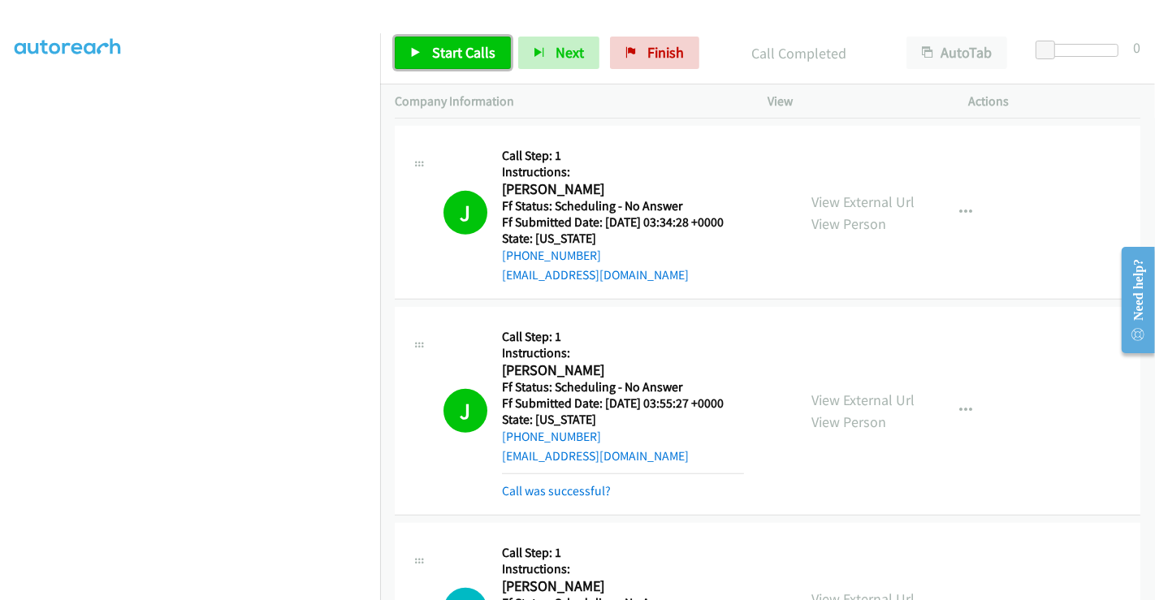
click at [446, 52] on span "Start Calls" at bounding box center [463, 52] width 63 height 19
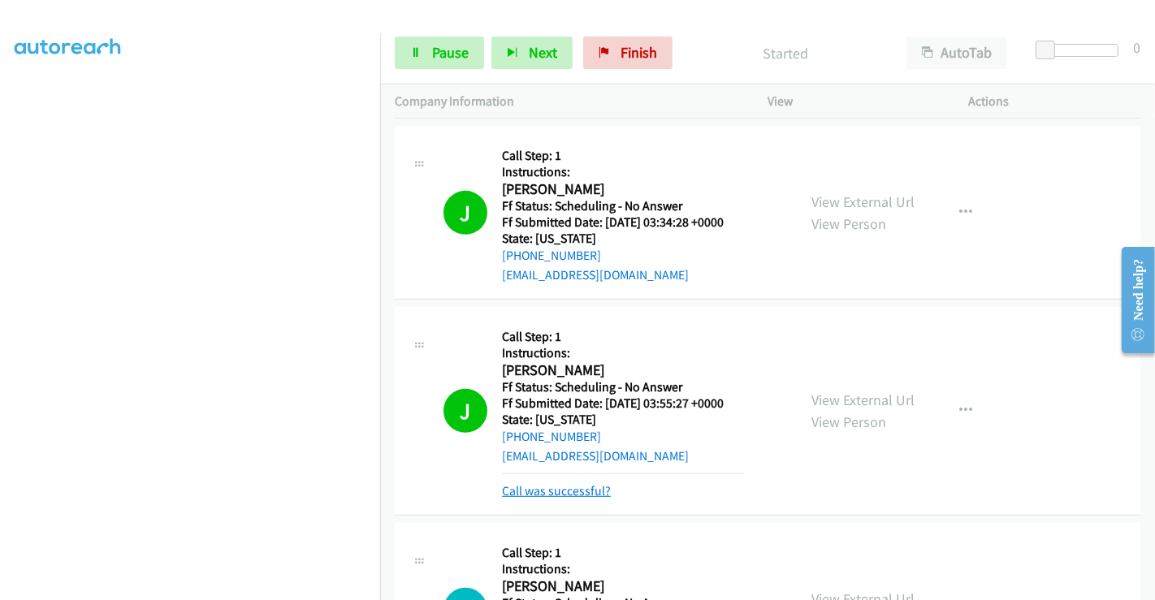
click at [586, 483] on link "Call was successful?" at bounding box center [556, 490] width 109 height 15
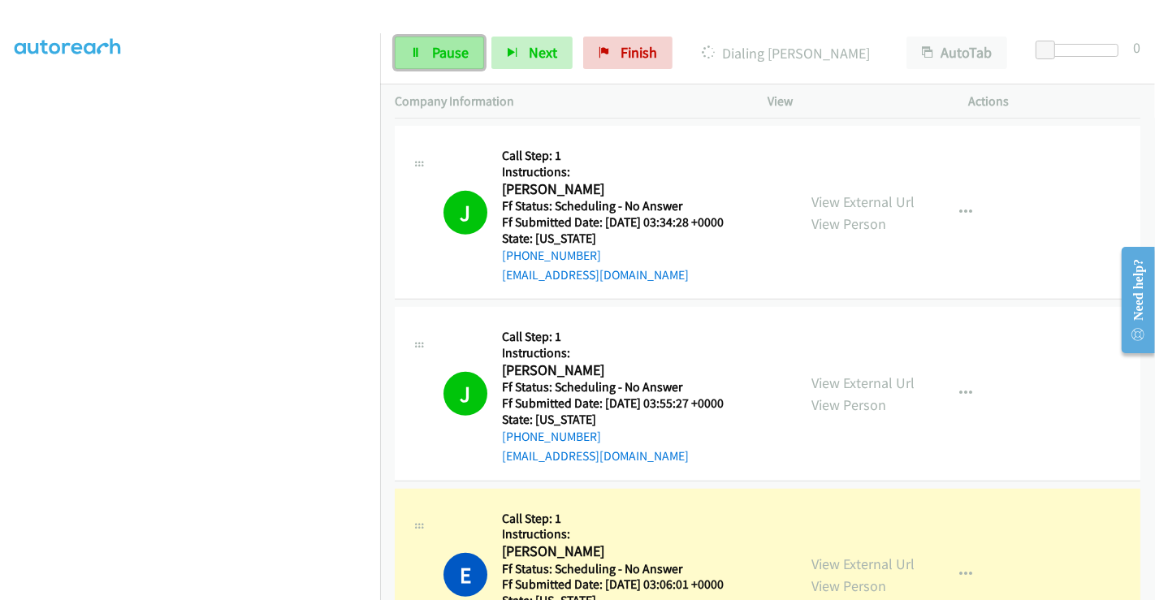
click at [436, 47] on span "Pause" at bounding box center [450, 52] width 37 height 19
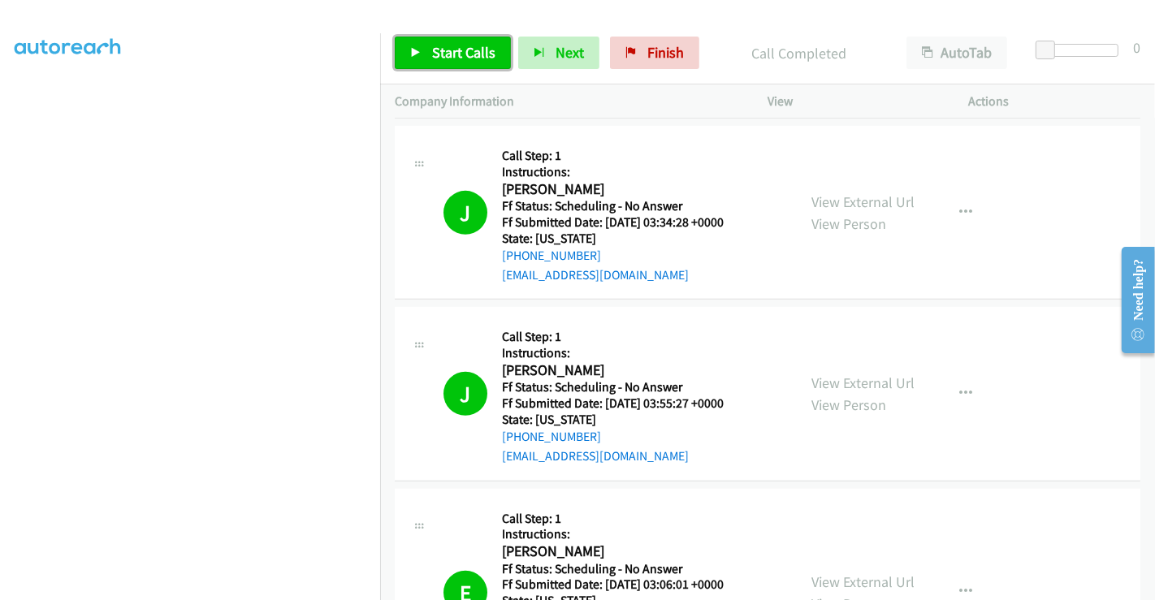
click at [463, 46] on span "Start Calls" at bounding box center [463, 52] width 63 height 19
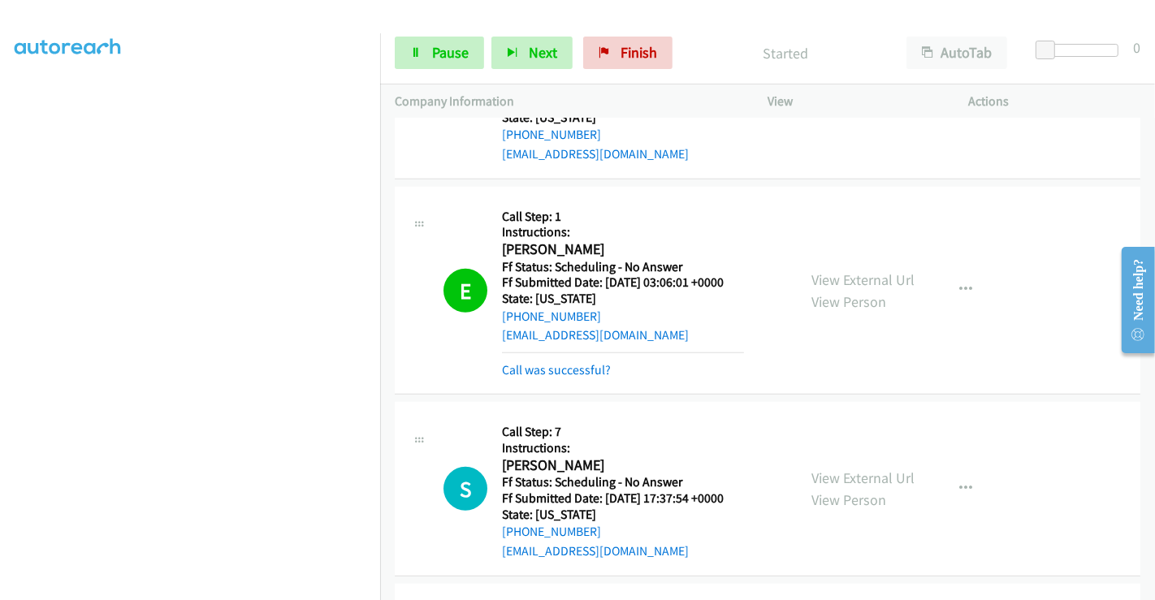
scroll to position [1173, 0]
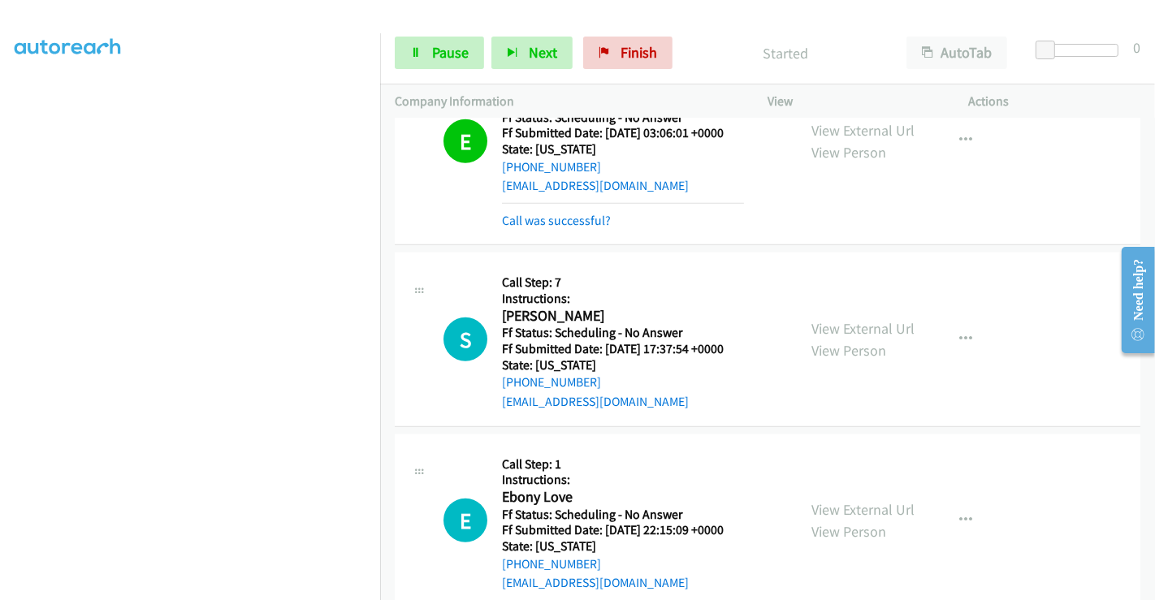
click at [556, 226] on div "Call was successful?" at bounding box center [623, 220] width 242 height 19
click at [540, 220] on link "Call was successful?" at bounding box center [556, 220] width 109 height 15
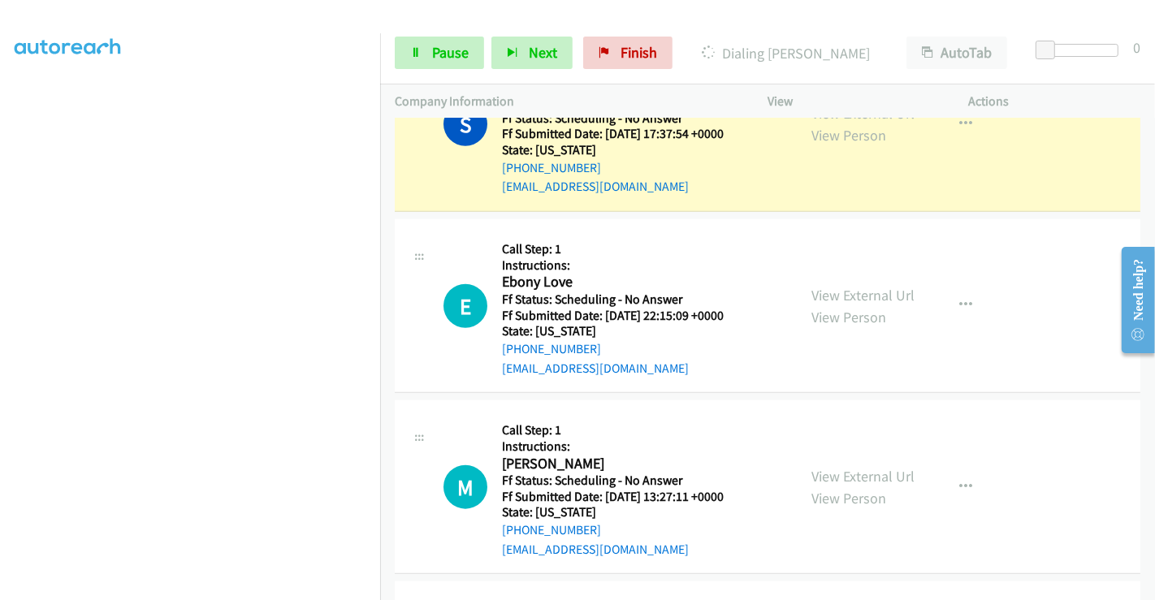
scroll to position [1427, 0]
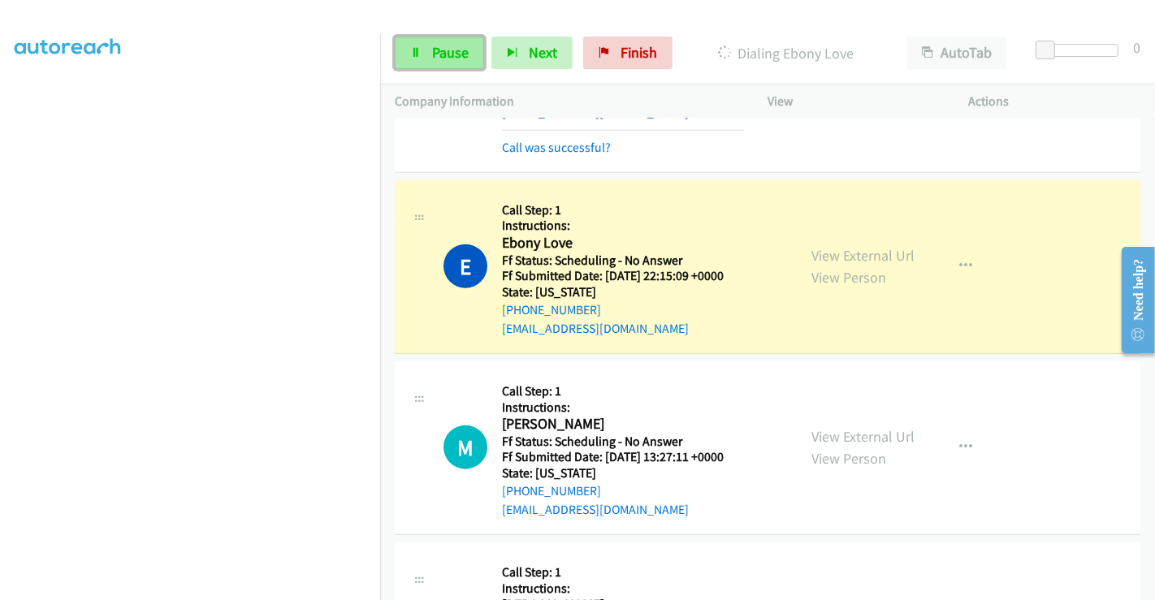
click at [426, 56] on link "Pause" at bounding box center [439, 53] width 89 height 32
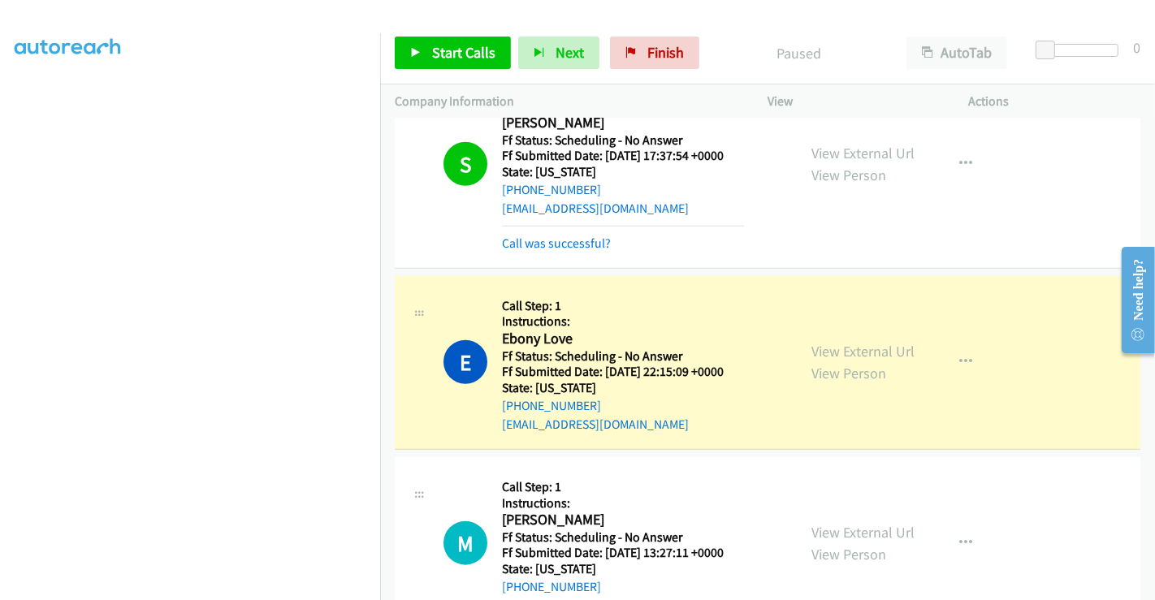
scroll to position [1246, 0]
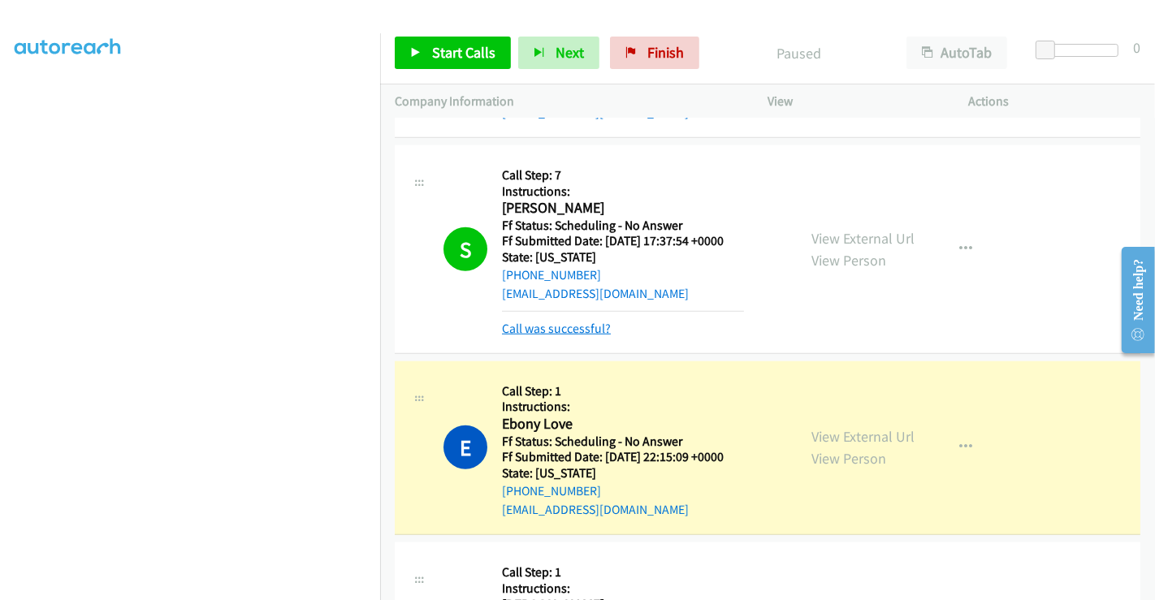
click at [568, 326] on link "Call was successful?" at bounding box center [556, 328] width 109 height 15
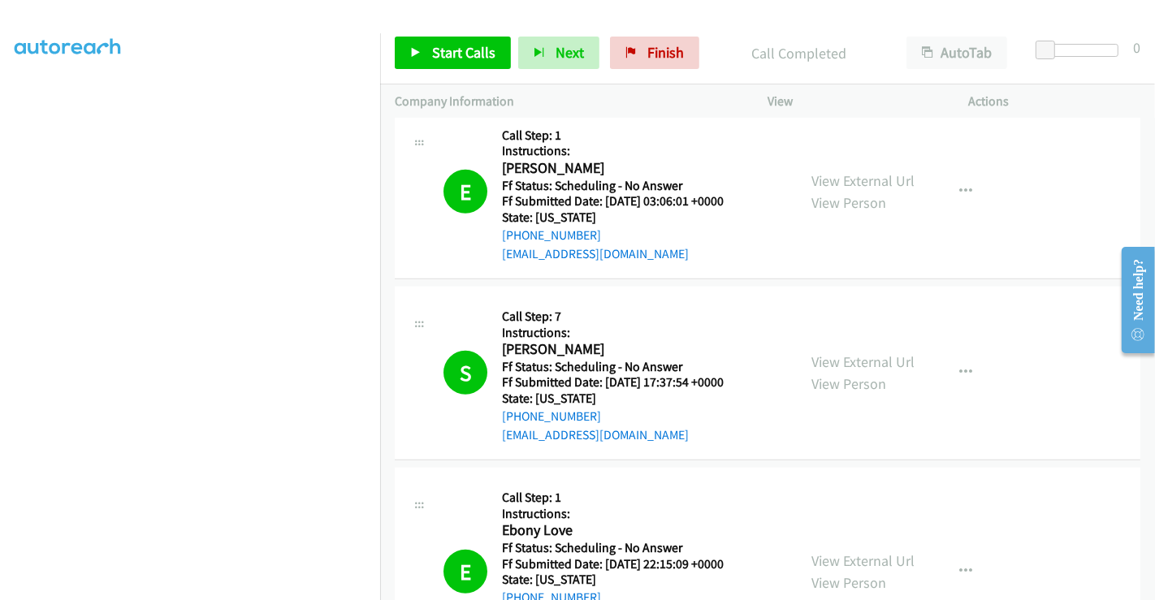
scroll to position [1517, 0]
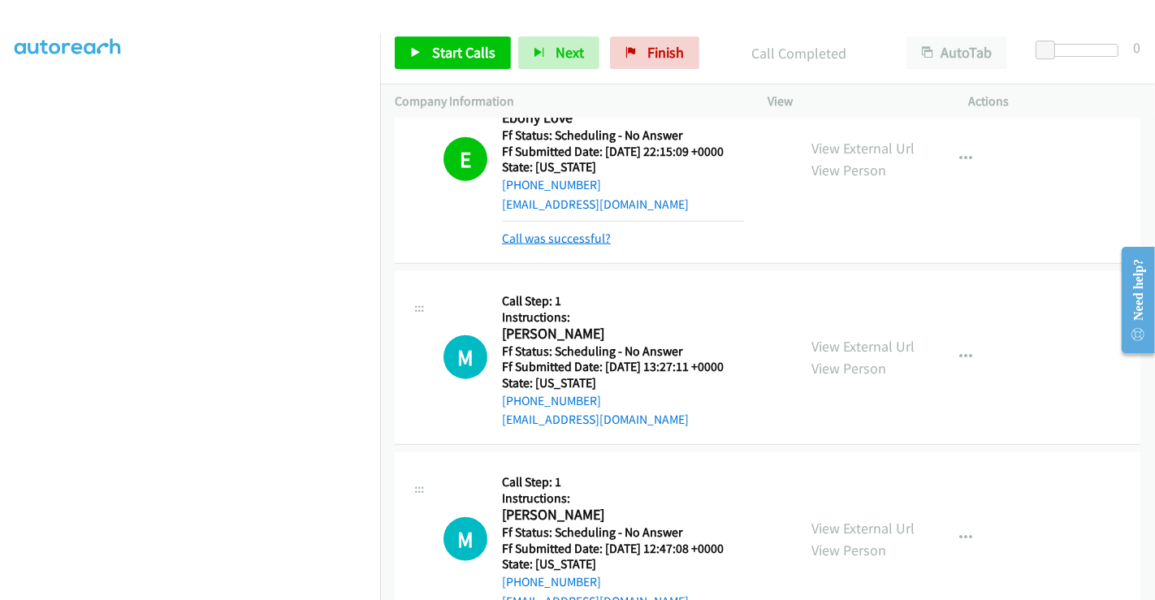
click at [583, 234] on link "Call was successful?" at bounding box center [556, 238] width 109 height 15
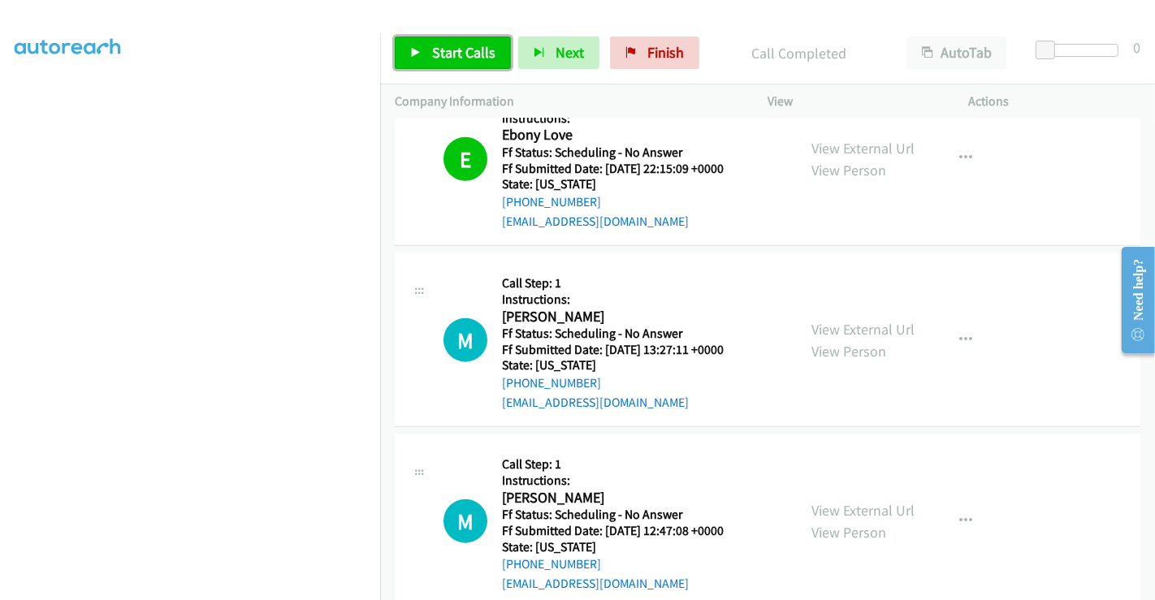
click at [478, 52] on span "Start Calls" at bounding box center [463, 52] width 63 height 19
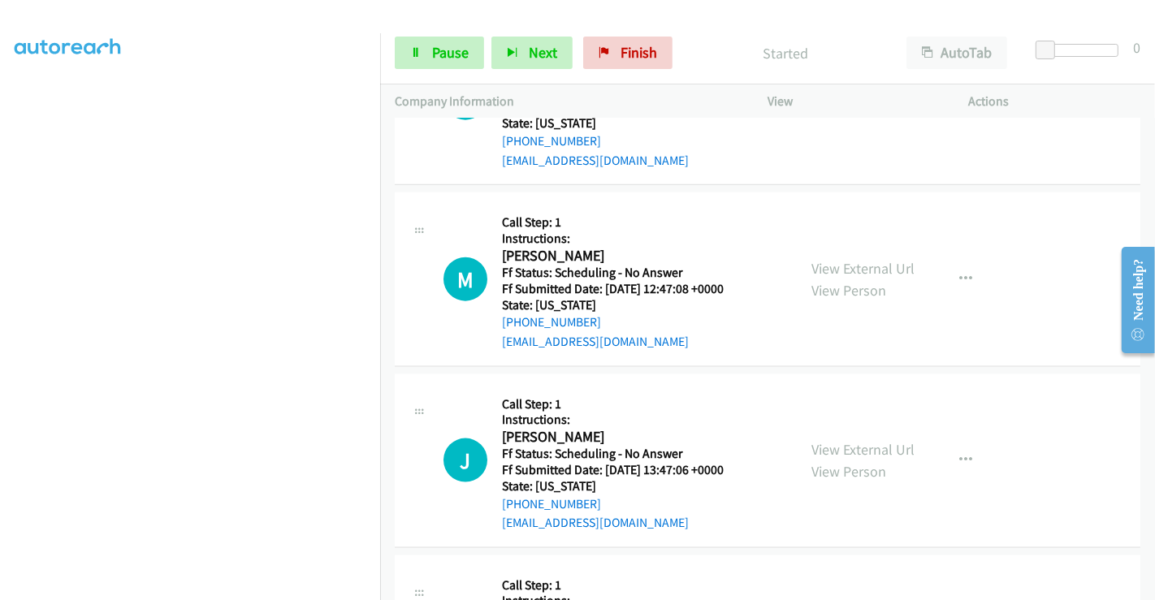
scroll to position [1771, 0]
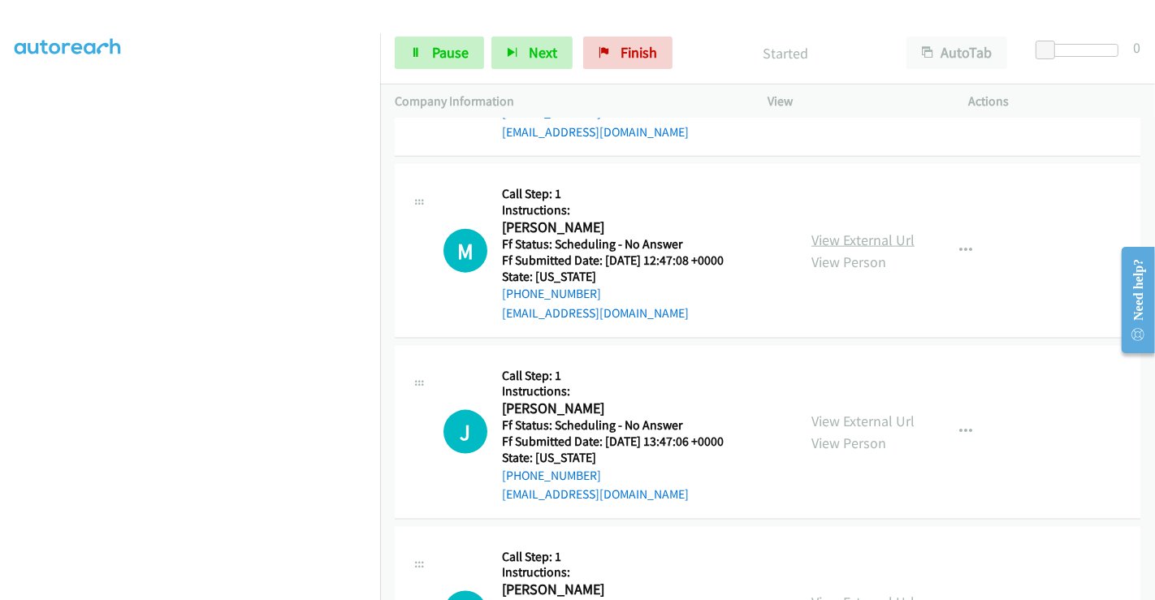
click at [859, 240] on link "View External Url" at bounding box center [863, 240] width 103 height 19
click at [846, 421] on link "View External Url" at bounding box center [863, 421] width 103 height 19
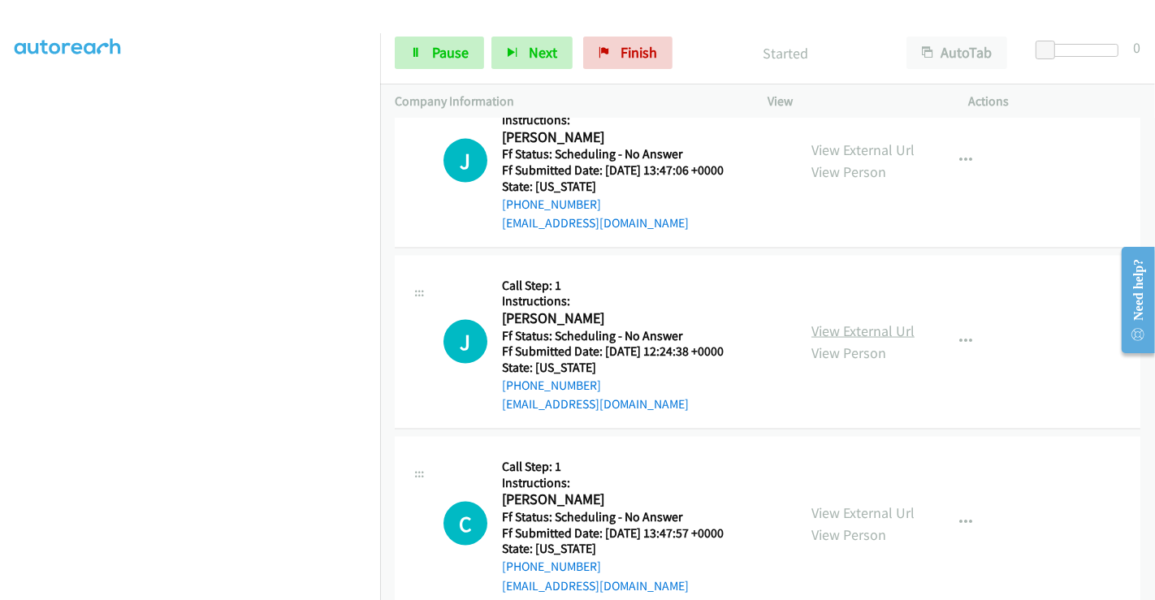
click at [840, 331] on link "View External Url" at bounding box center [863, 331] width 103 height 19
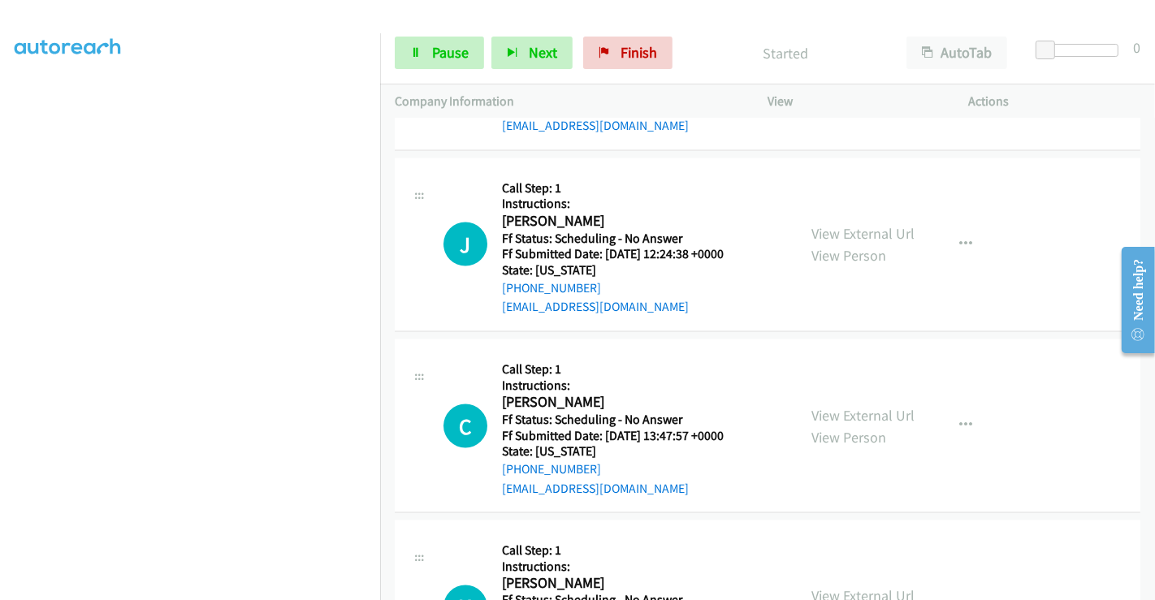
scroll to position [2223, 0]
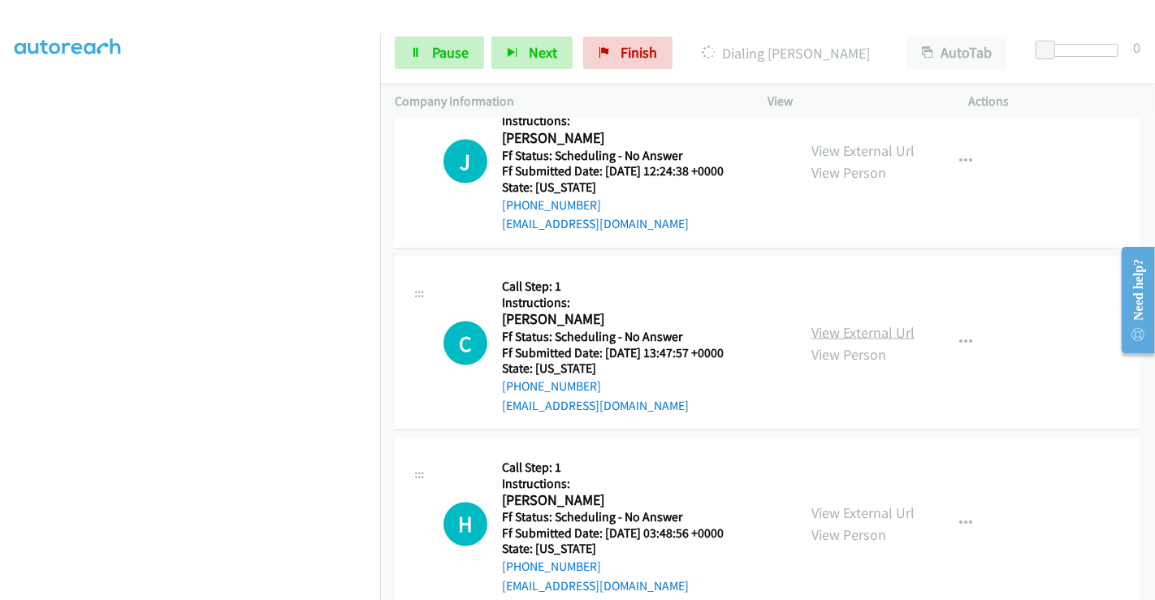
click at [838, 326] on link "View External Url" at bounding box center [863, 332] width 103 height 19
click at [844, 508] on link "View External Url" at bounding box center [863, 513] width 103 height 19
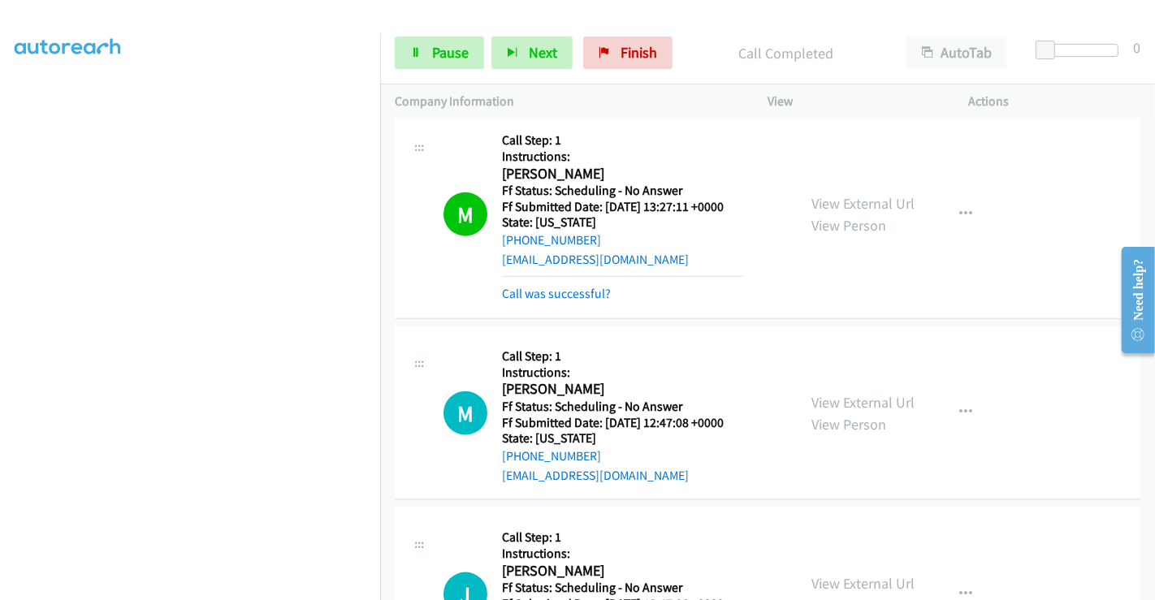
scroll to position [1535, 0]
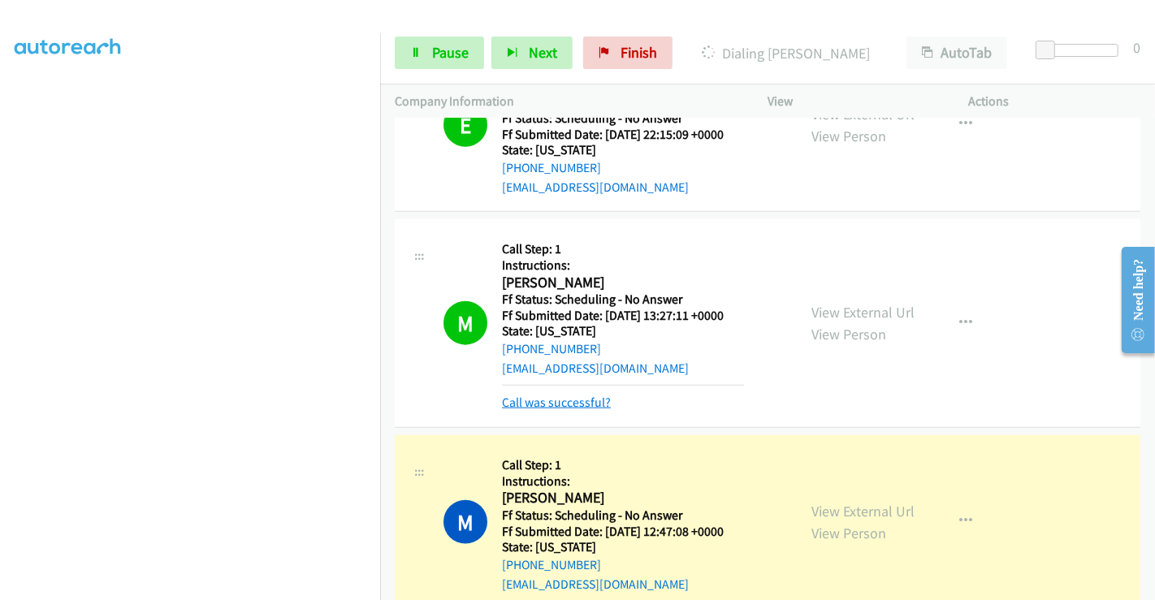
click at [548, 396] on link "Call was successful?" at bounding box center [556, 402] width 109 height 15
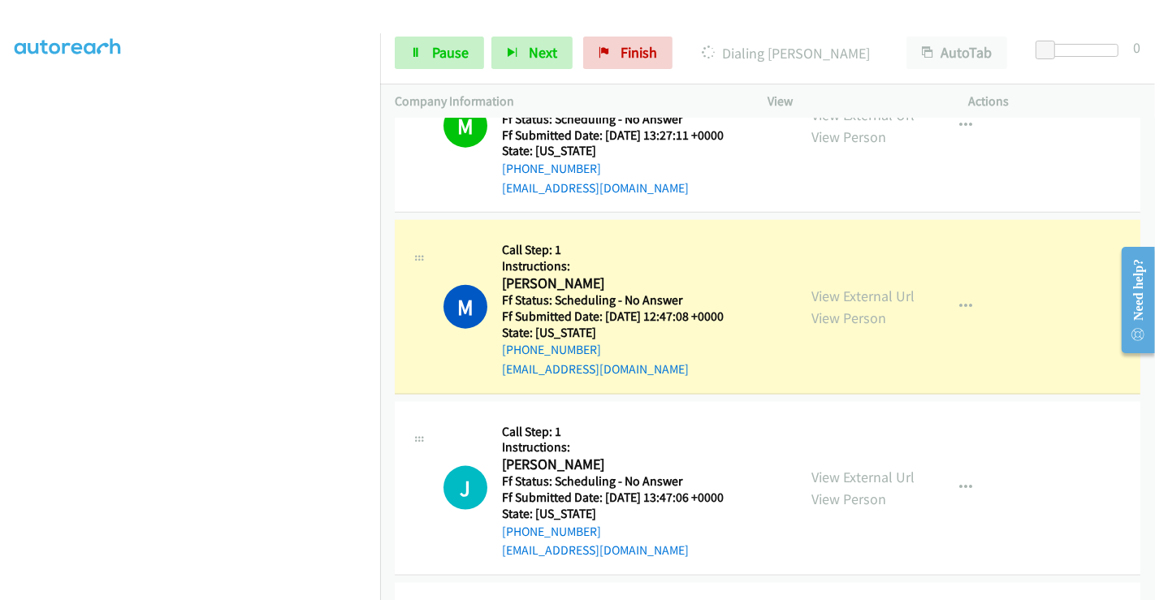
scroll to position [1805, 0]
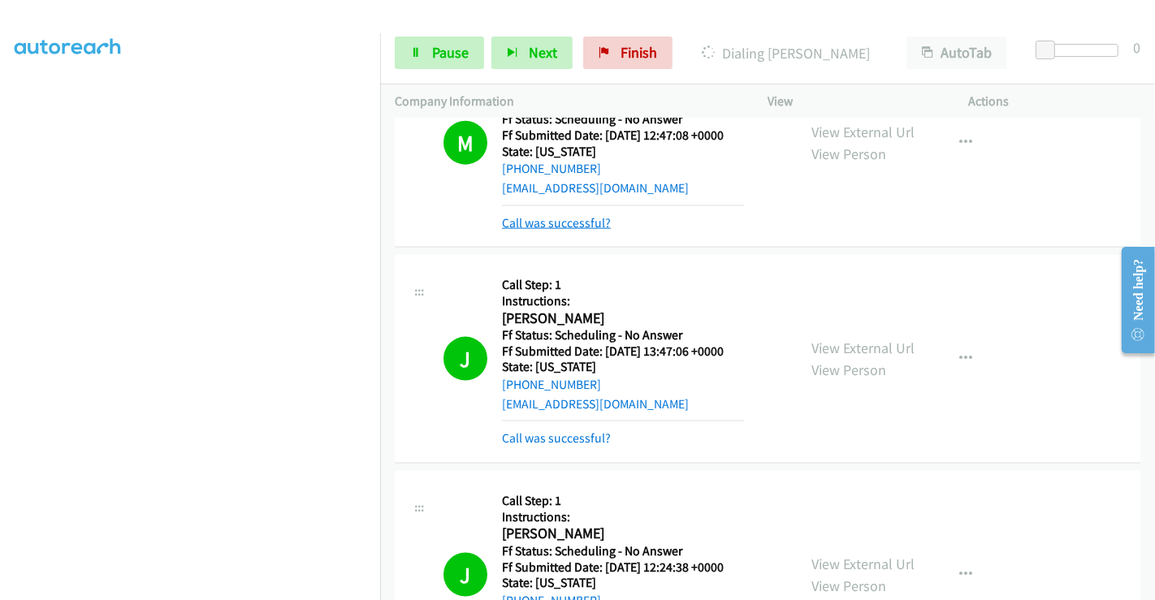
click at [549, 226] on link "Call was successful?" at bounding box center [556, 222] width 109 height 15
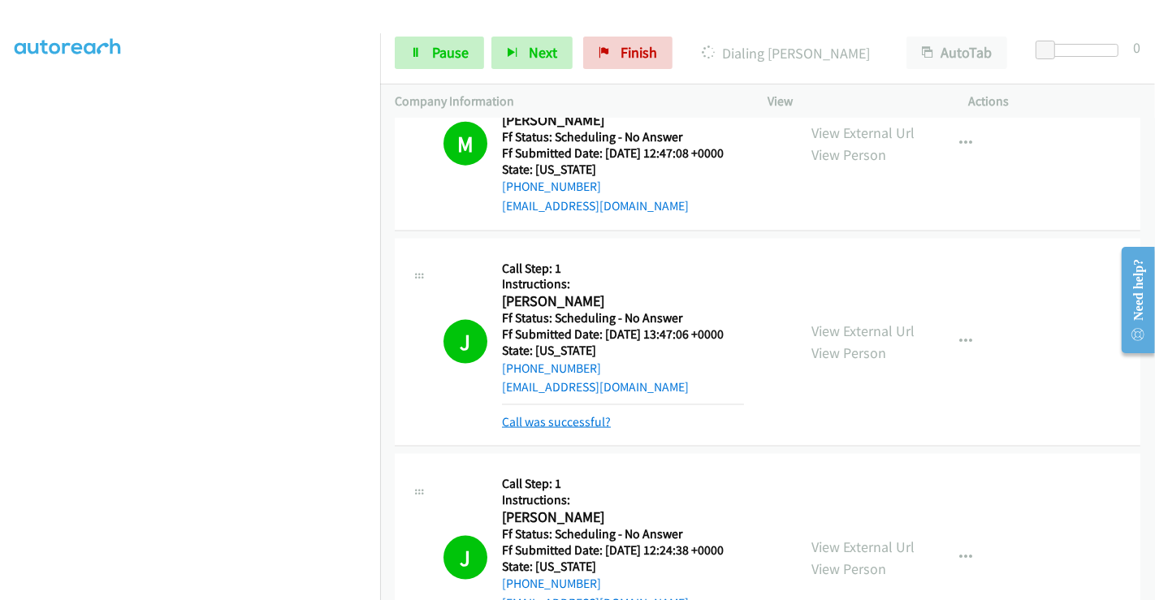
click at [559, 418] on link "Call was successful?" at bounding box center [556, 421] width 109 height 15
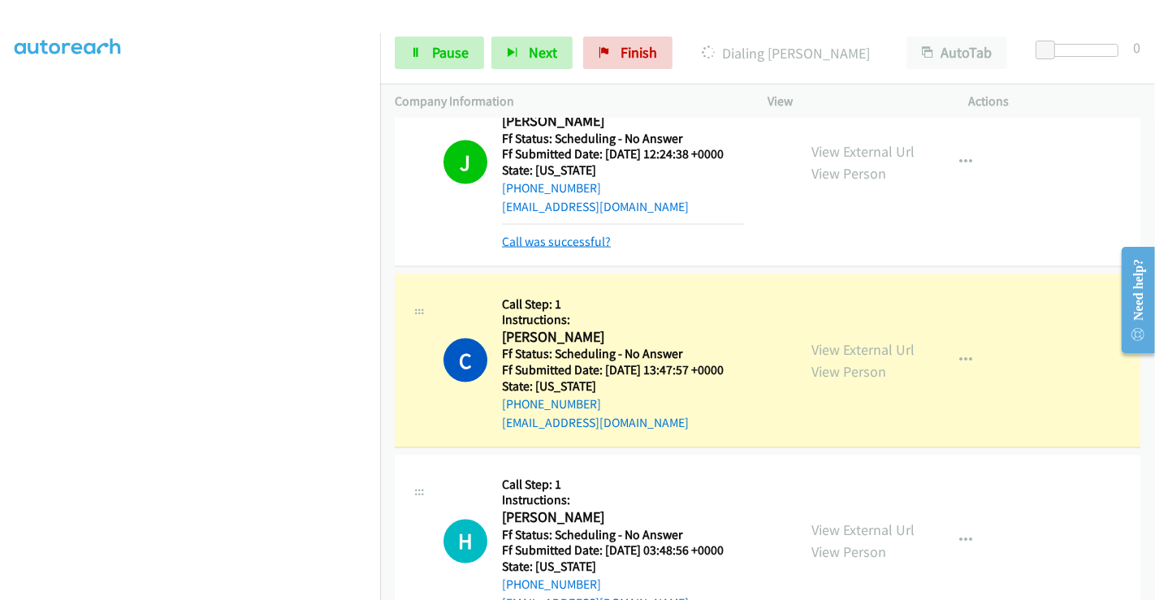
click at [561, 240] on link "Call was successful?" at bounding box center [556, 241] width 109 height 15
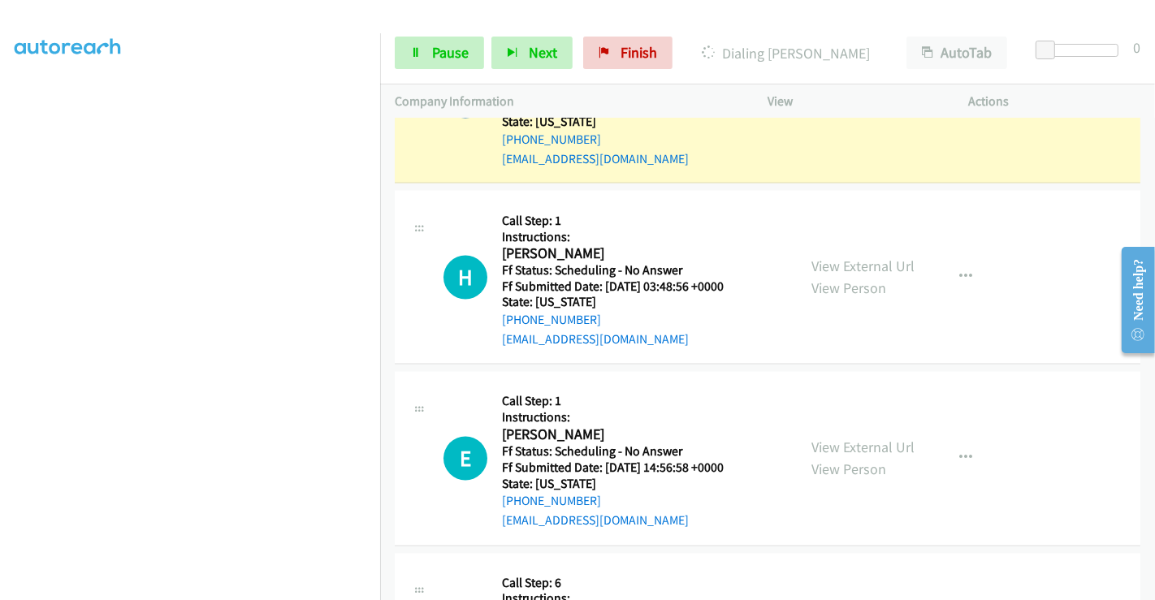
scroll to position [2673, 0]
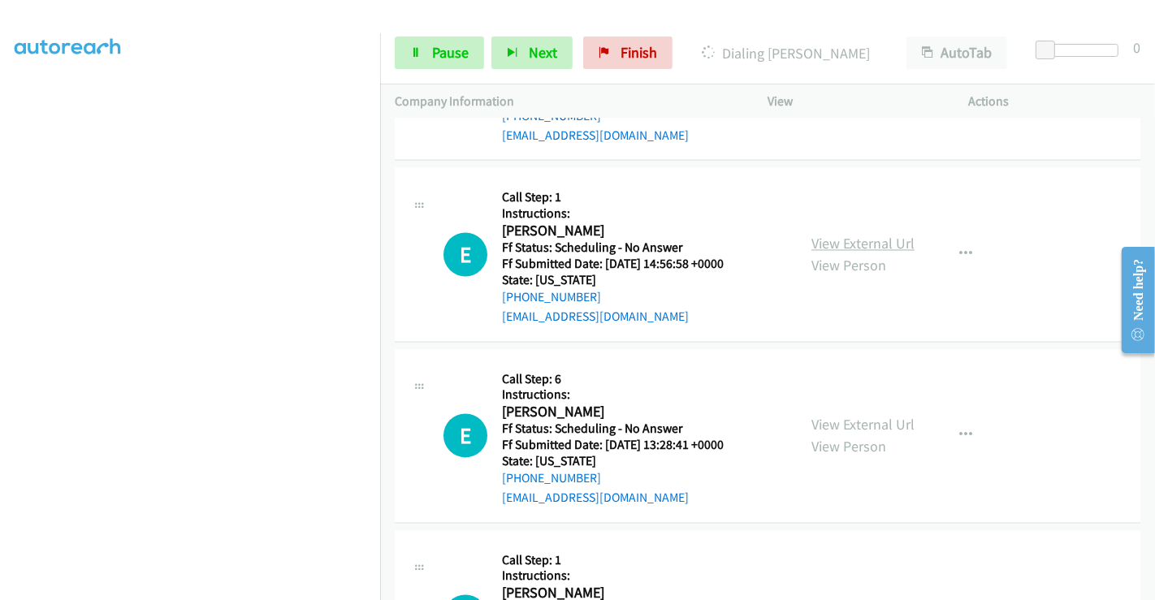
click at [889, 241] on link "View External Url" at bounding box center [863, 244] width 103 height 19
click at [861, 416] on link "View External Url" at bounding box center [863, 425] width 103 height 19
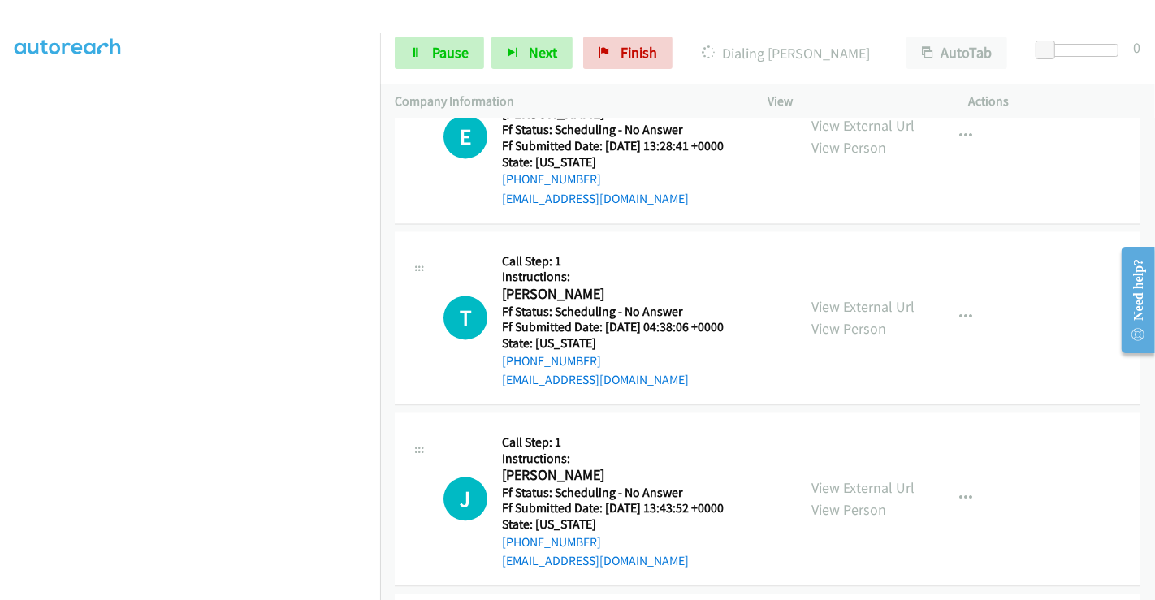
scroll to position [3034, 0]
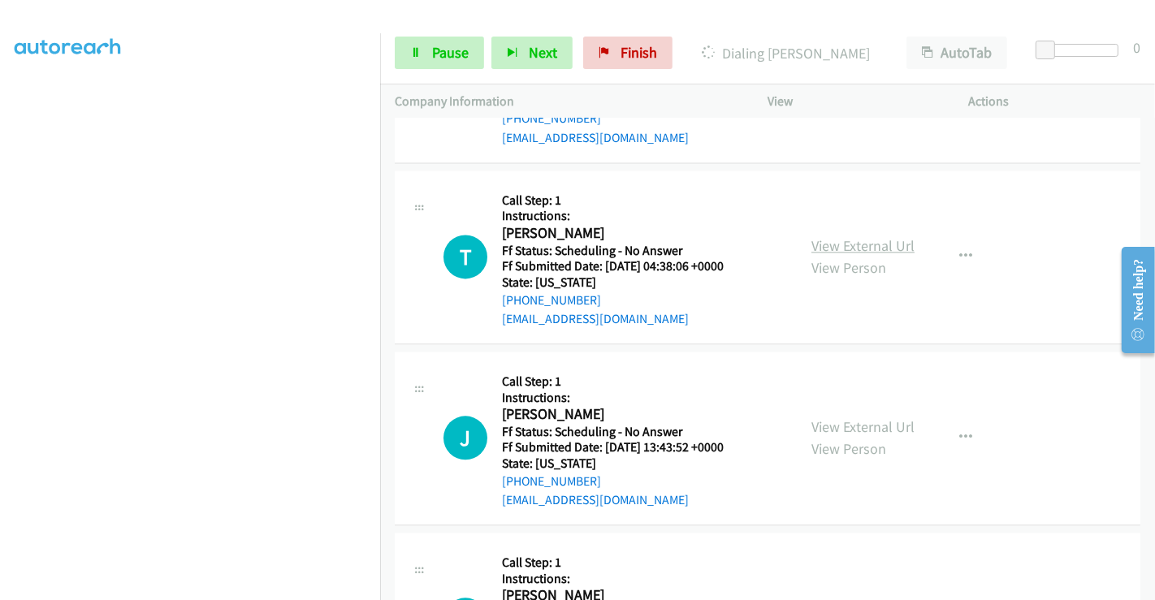
click at [838, 245] on link "View External Url" at bounding box center [863, 245] width 103 height 19
click at [855, 418] on link "View External Url" at bounding box center [863, 427] width 103 height 19
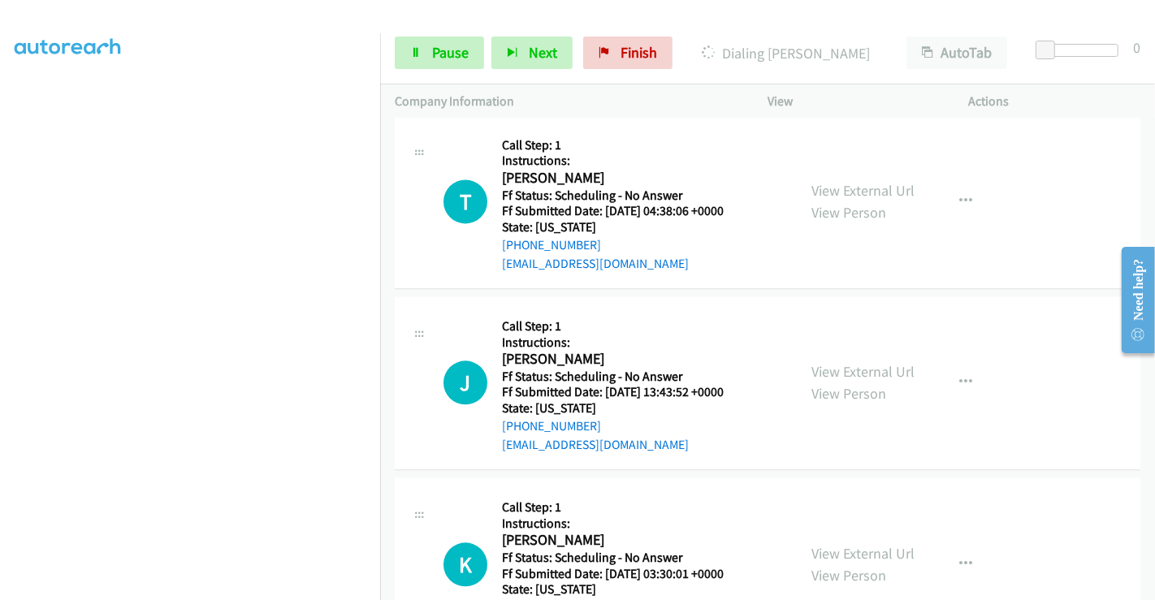
scroll to position [3214, 0]
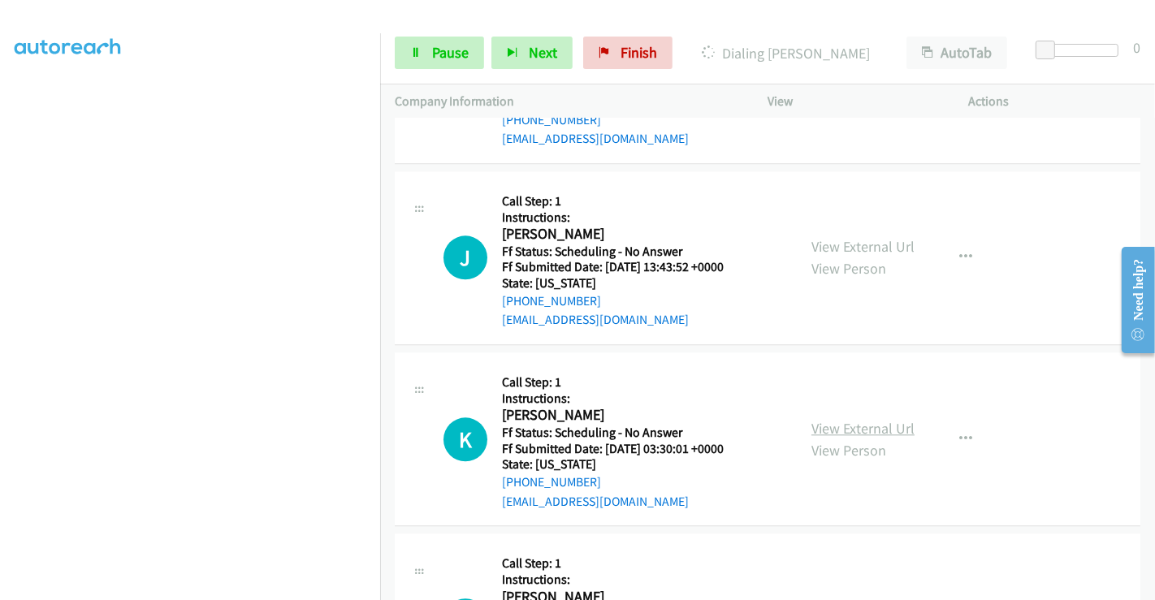
click at [854, 421] on link "View External Url" at bounding box center [863, 428] width 103 height 19
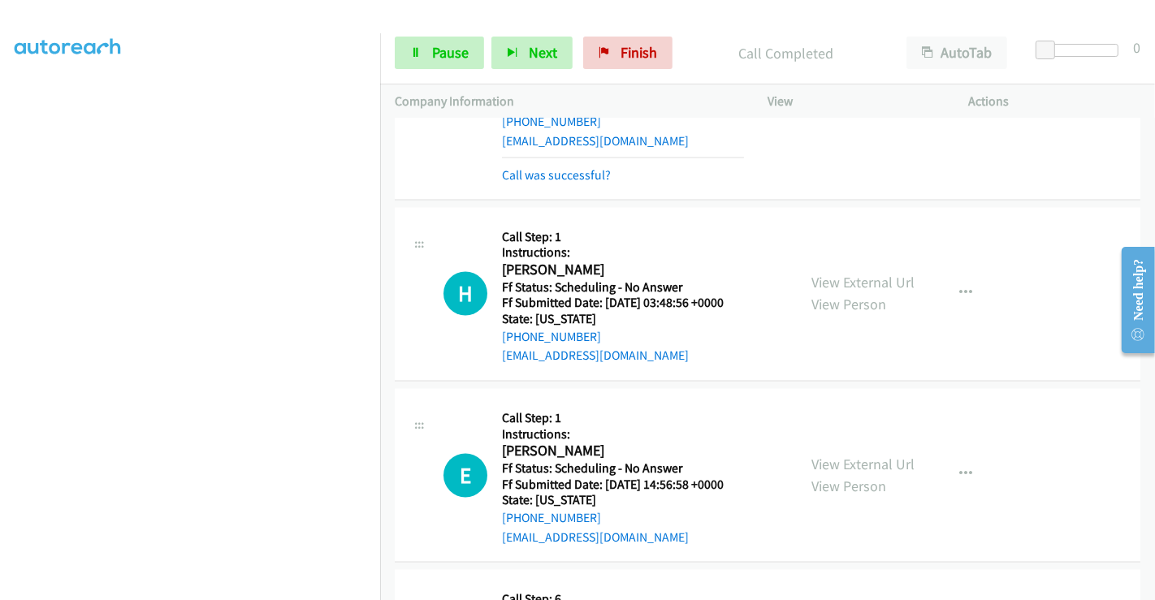
scroll to position [2492, 0]
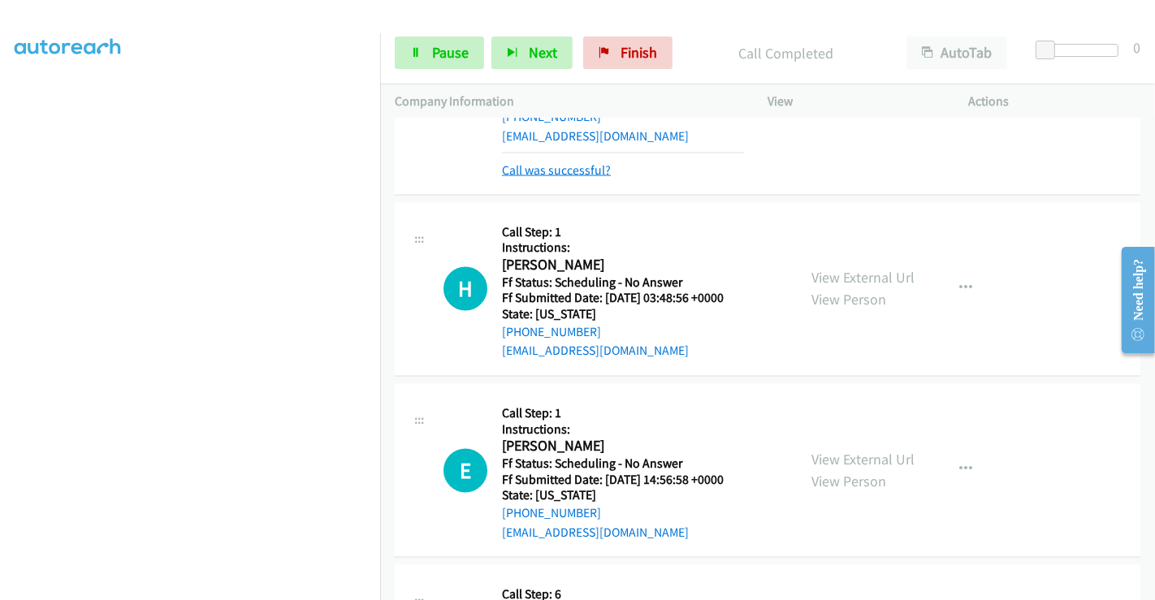
click at [551, 162] on link "Call was successful?" at bounding box center [556, 169] width 109 height 15
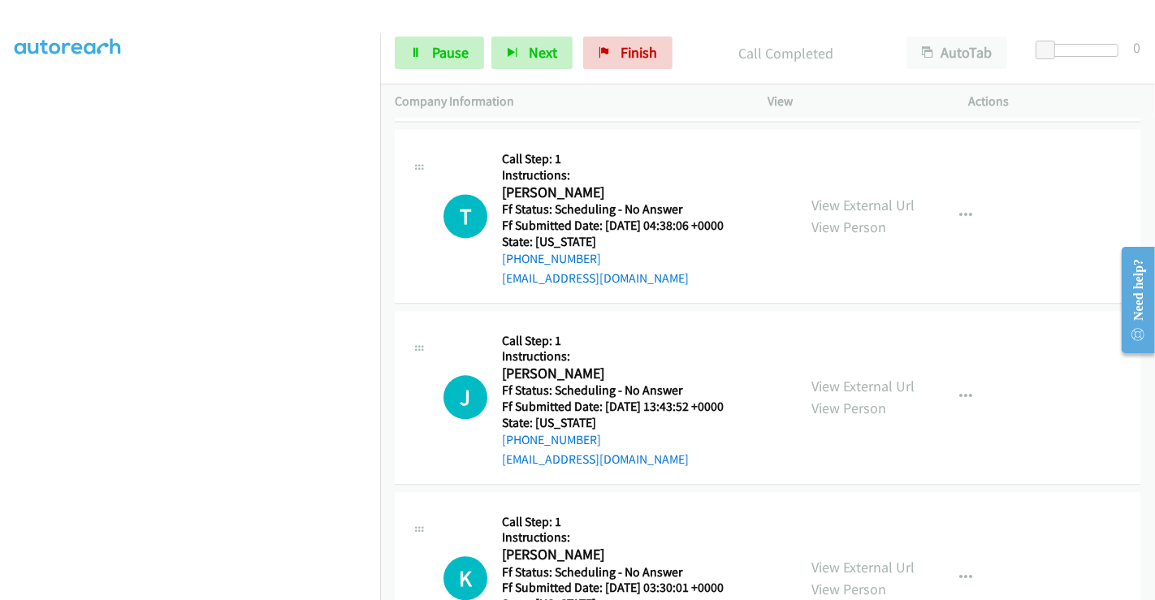
scroll to position [3214, 0]
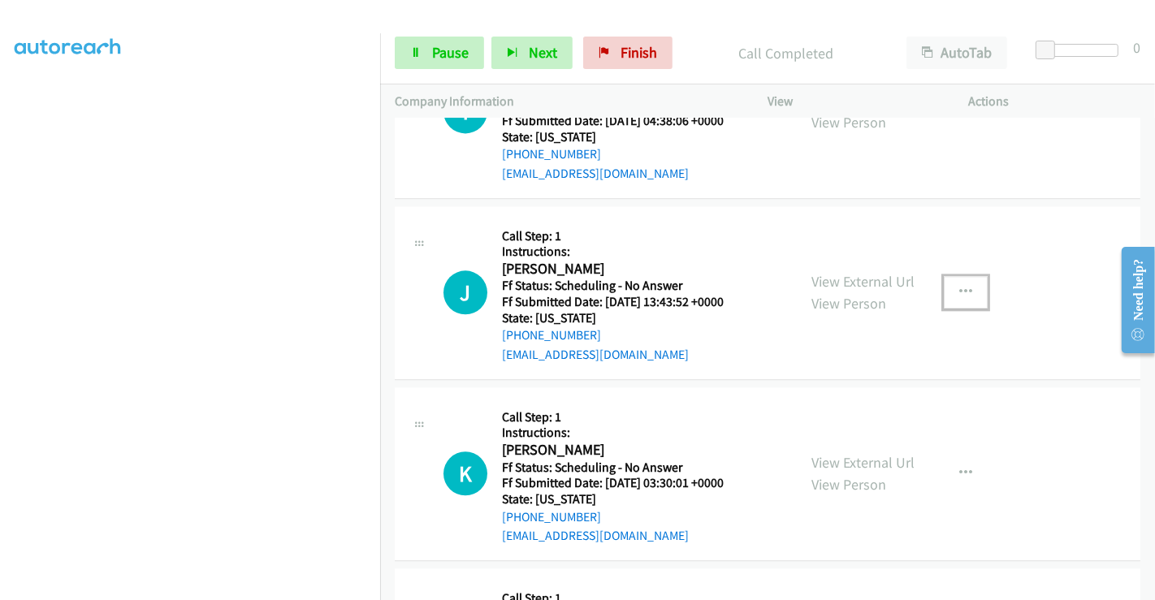
click at [963, 290] on icon "button" at bounding box center [965, 292] width 13 height 13
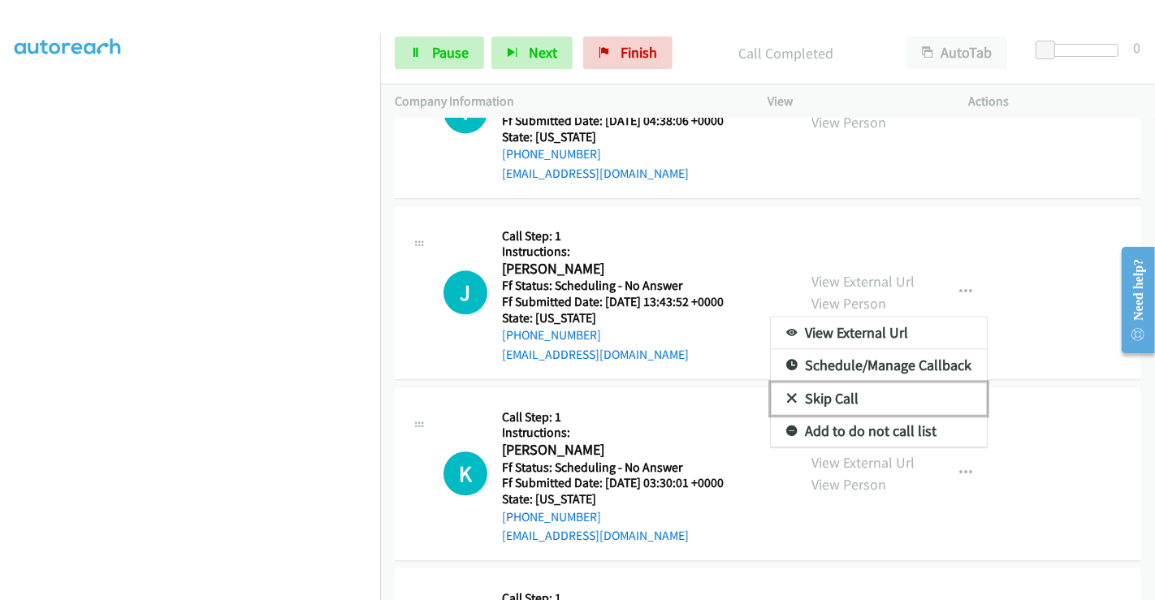
click at [828, 388] on link "Skip Call" at bounding box center [879, 399] width 216 height 32
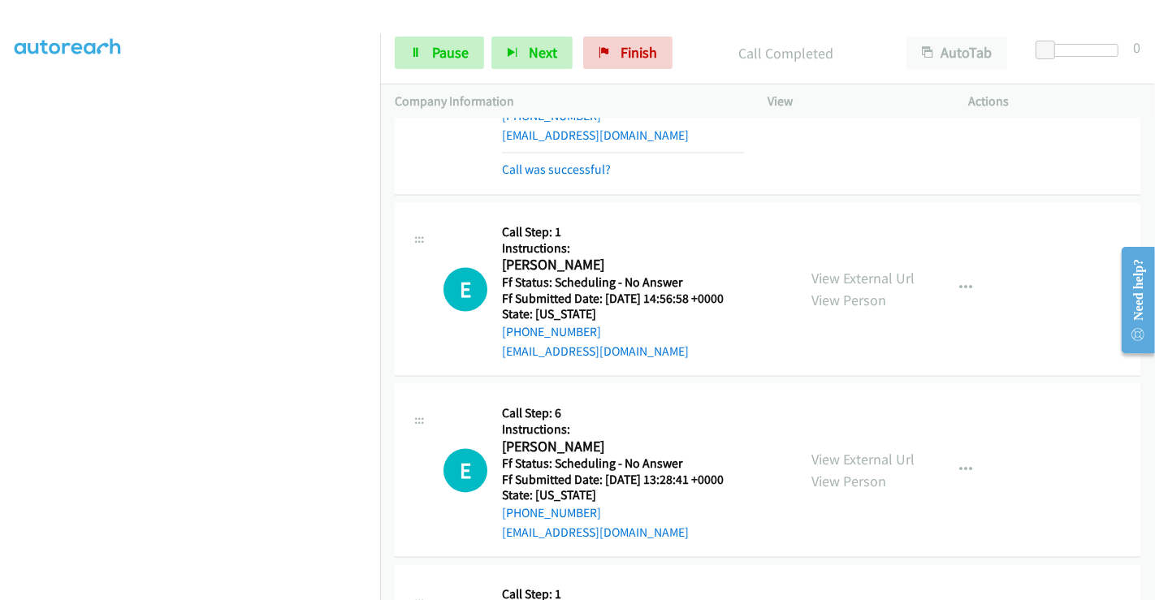
scroll to position [2583, 0]
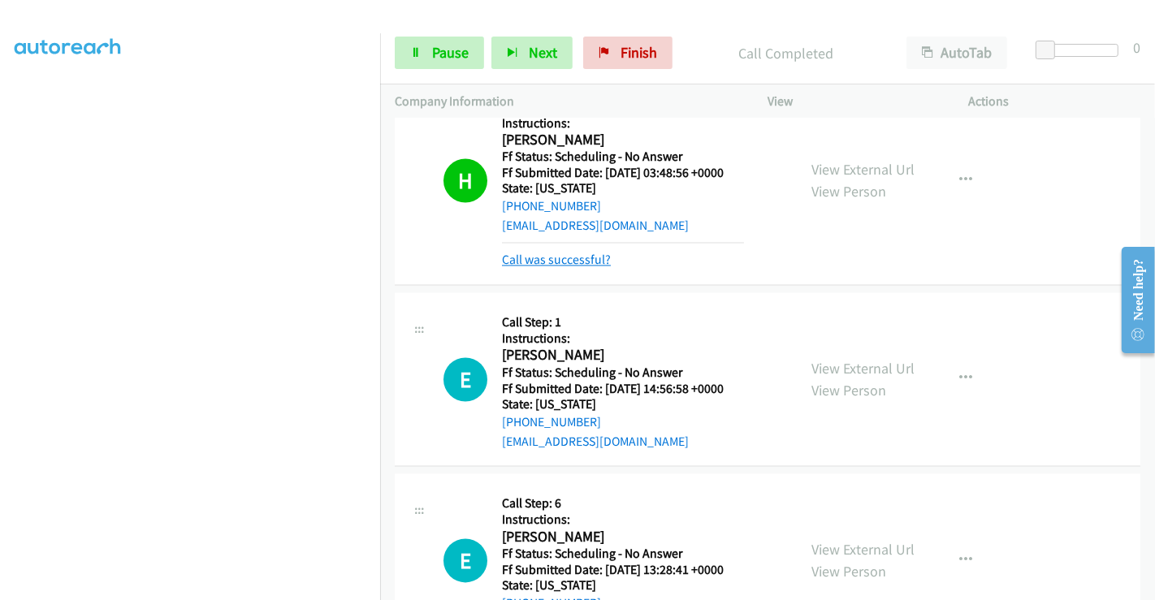
click at [573, 258] on link "Call was successful?" at bounding box center [556, 260] width 109 height 15
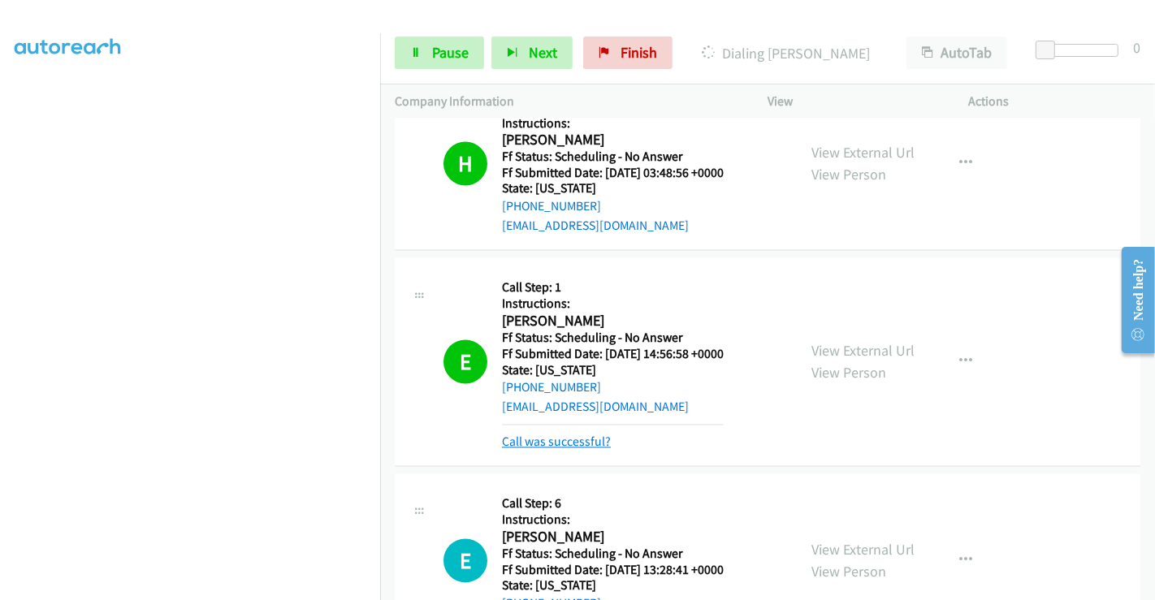
click at [566, 439] on link "Call was successful?" at bounding box center [556, 442] width 109 height 15
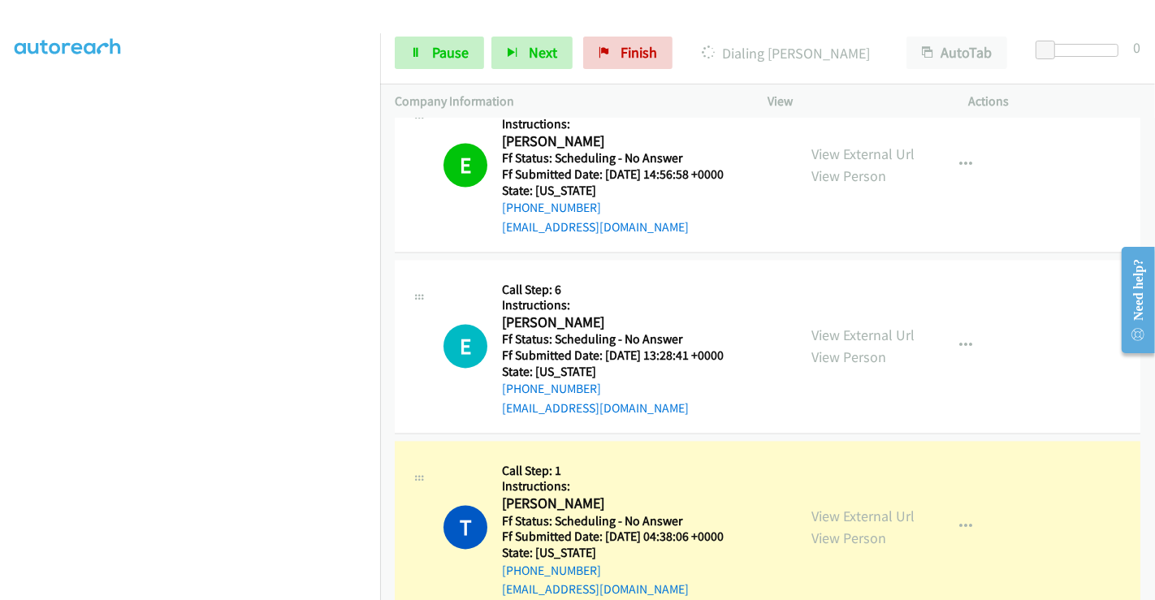
scroll to position [2944, 0]
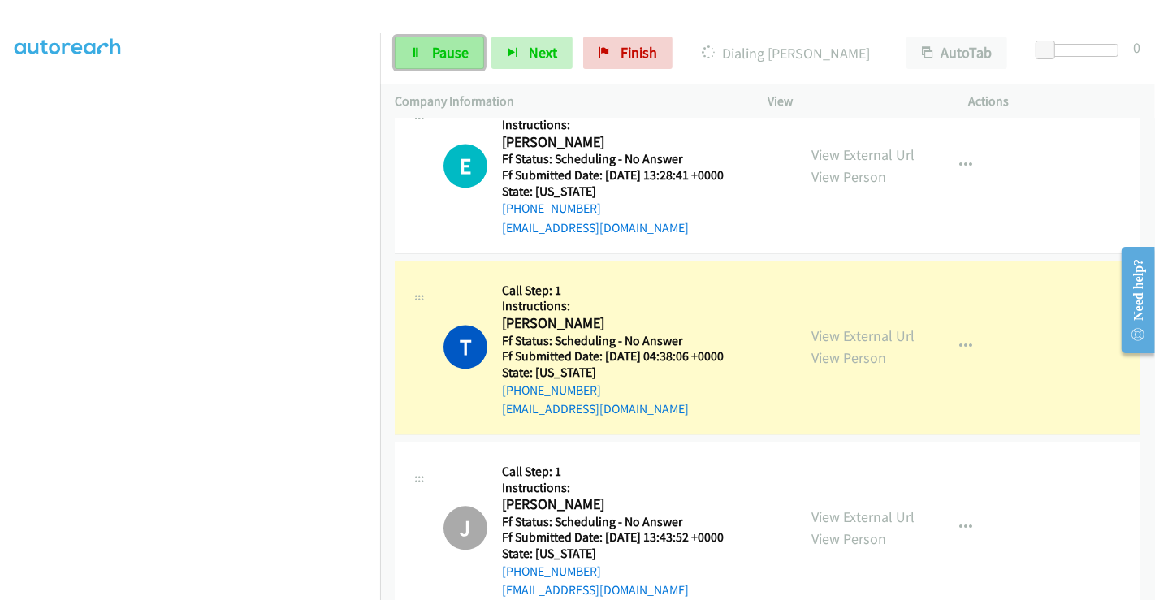
click at [429, 42] on link "Pause" at bounding box center [439, 53] width 89 height 32
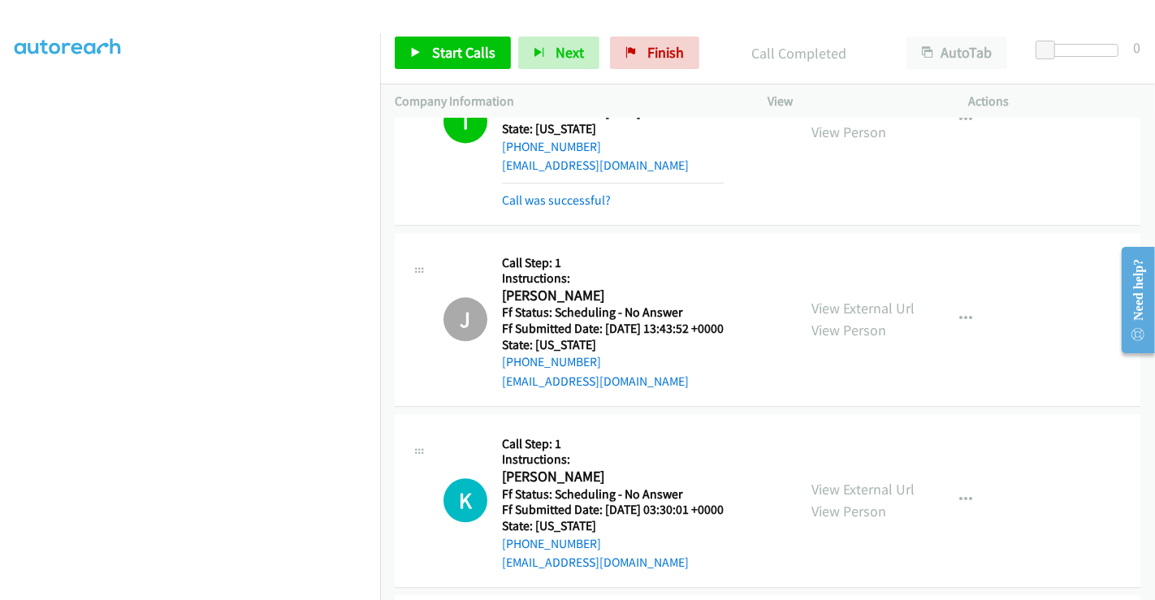
scroll to position [3214, 0]
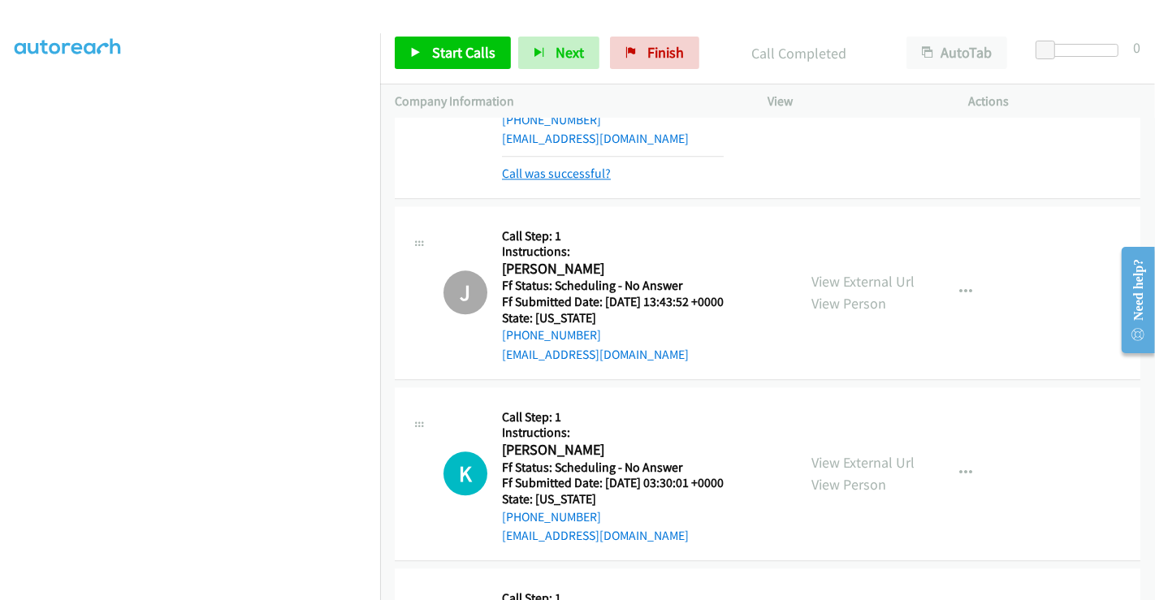
click at [534, 166] on link "Call was successful?" at bounding box center [556, 173] width 109 height 15
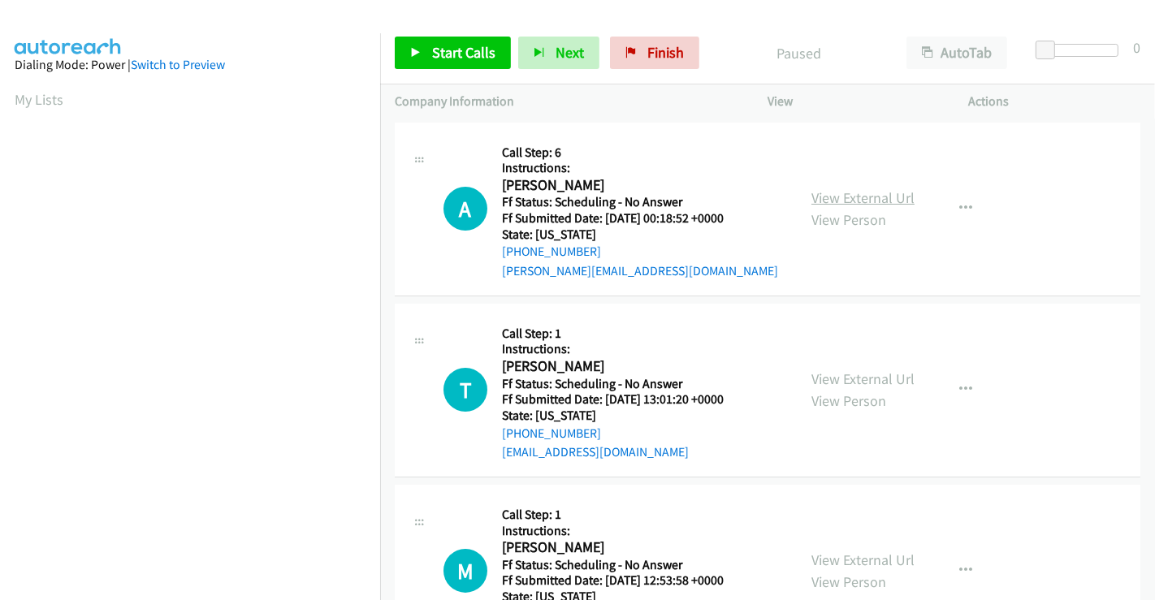
click at [861, 198] on link "View External Url" at bounding box center [863, 197] width 103 height 19
click at [848, 374] on link "View External Url" at bounding box center [863, 379] width 103 height 19
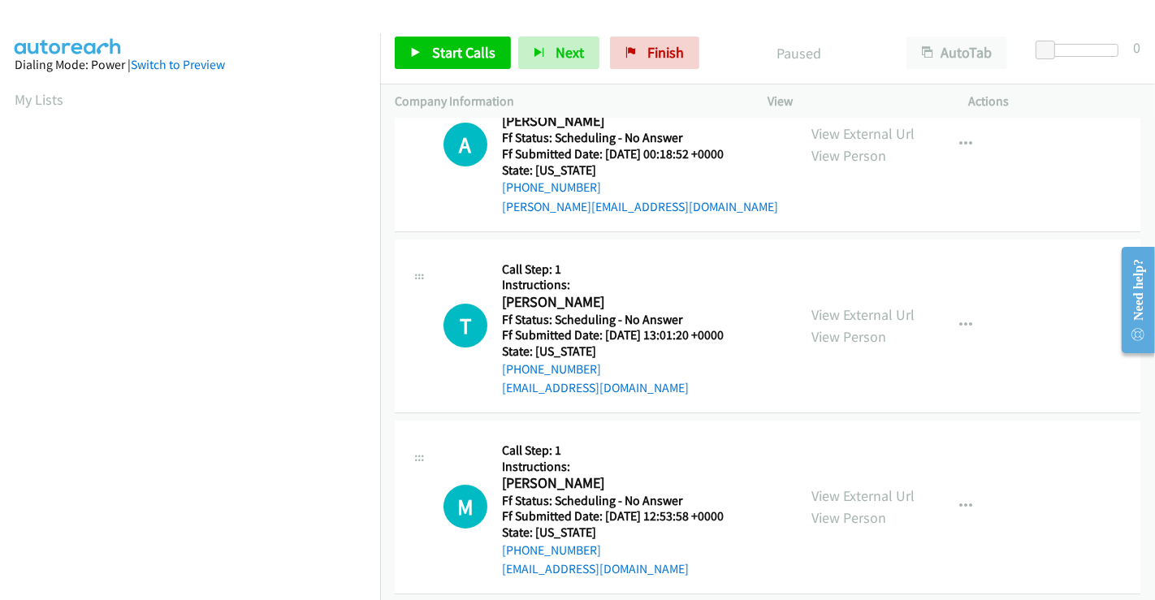
scroll to position [271, 0]
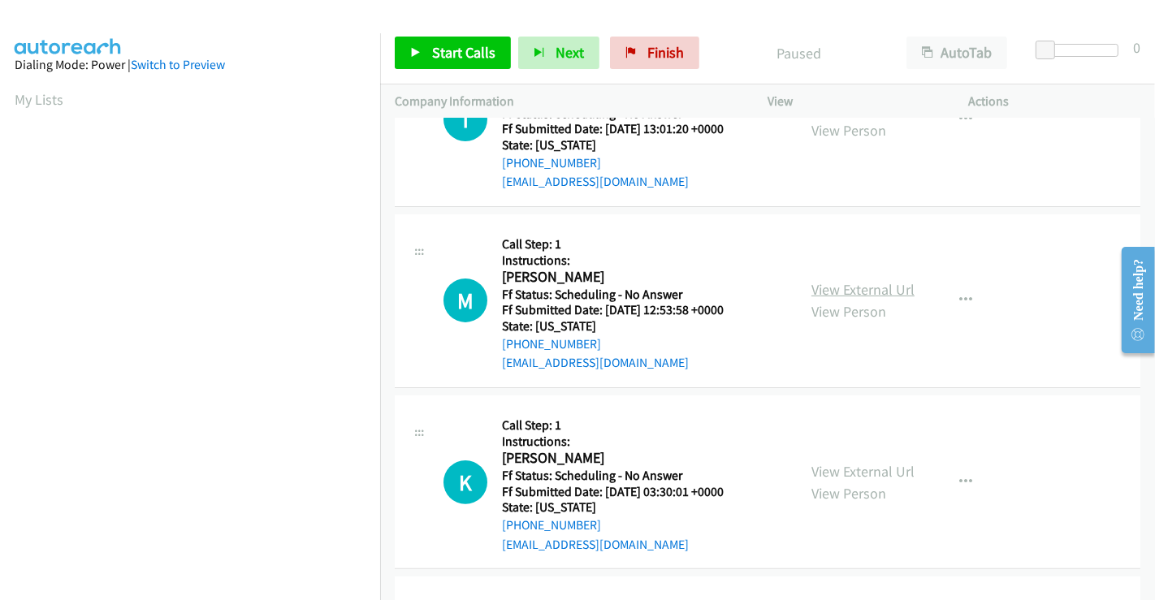
click at [844, 286] on link "View External Url" at bounding box center [863, 289] width 103 height 19
click at [845, 465] on link "View External Url" at bounding box center [863, 471] width 103 height 19
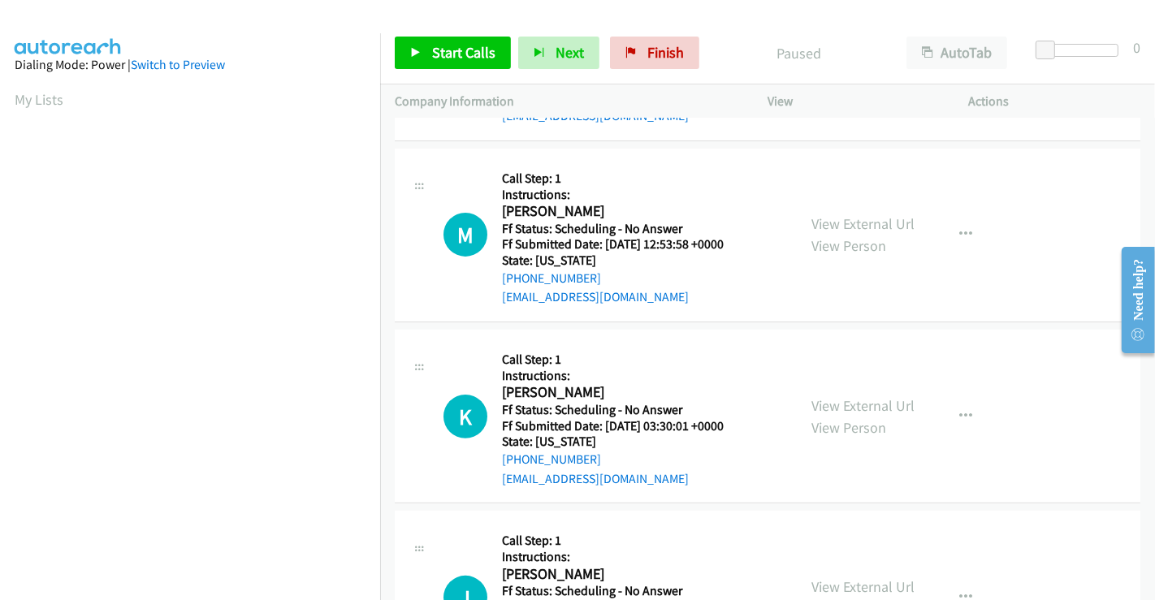
scroll to position [541, 0]
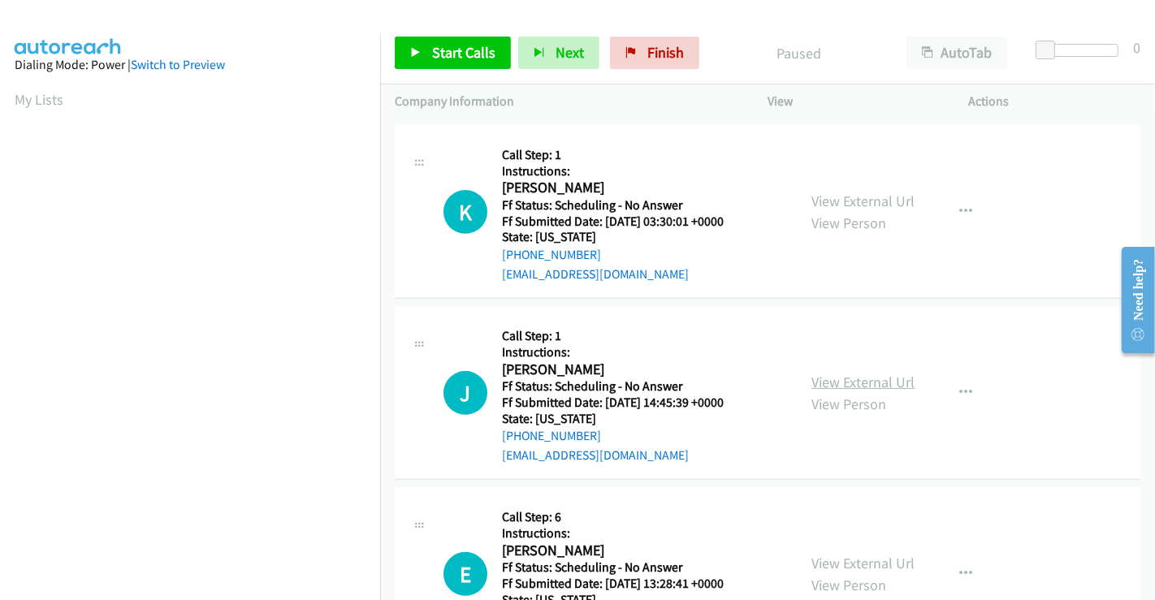
click at [840, 373] on link "View External Url" at bounding box center [863, 382] width 103 height 19
click at [483, 52] on span "Start Calls" at bounding box center [463, 52] width 63 height 19
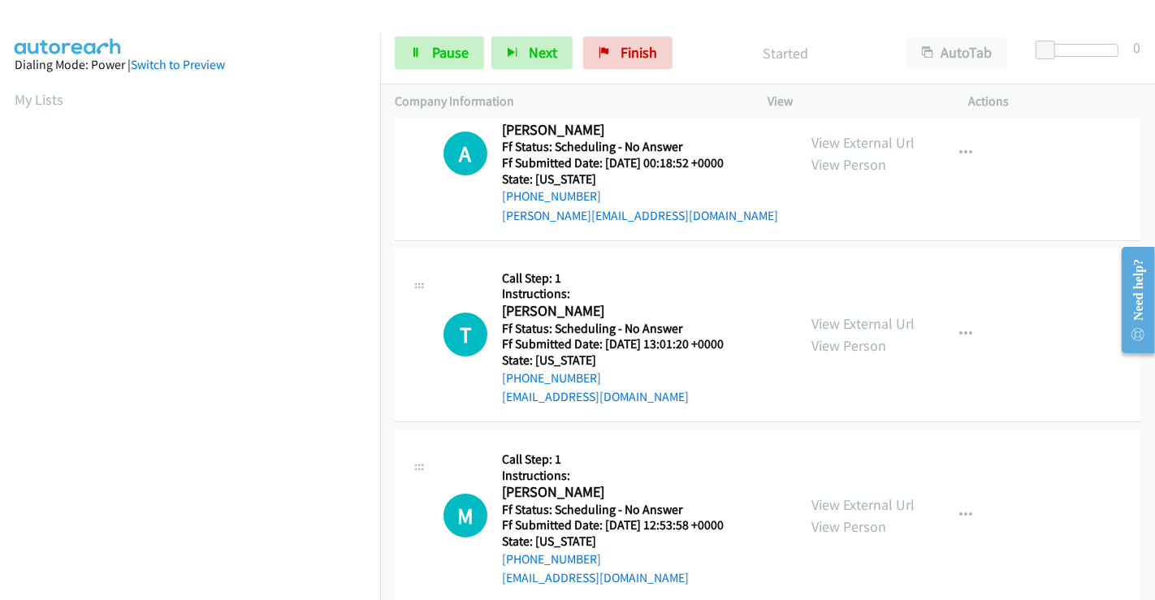
scroll to position [0, 0]
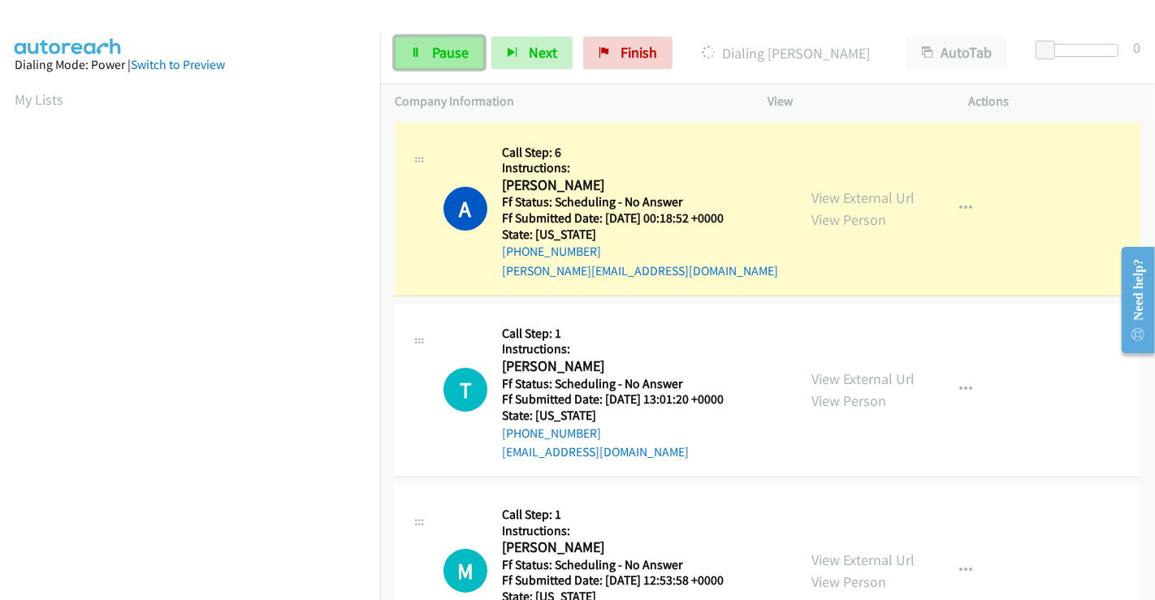
click at [426, 50] on link "Pause" at bounding box center [439, 53] width 89 height 32
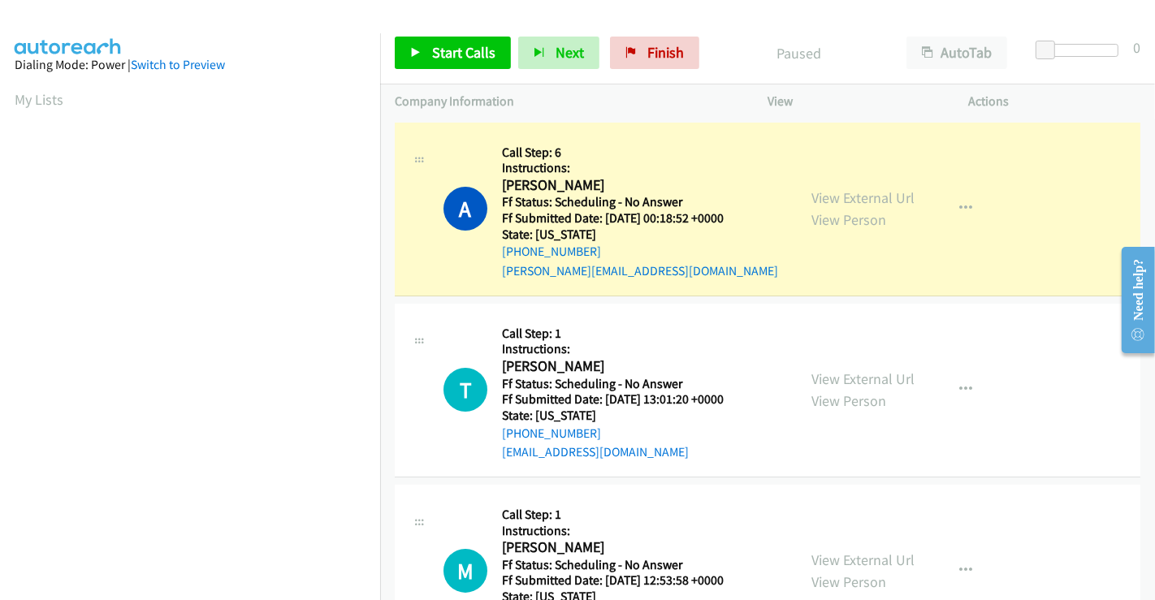
scroll to position [313, 0]
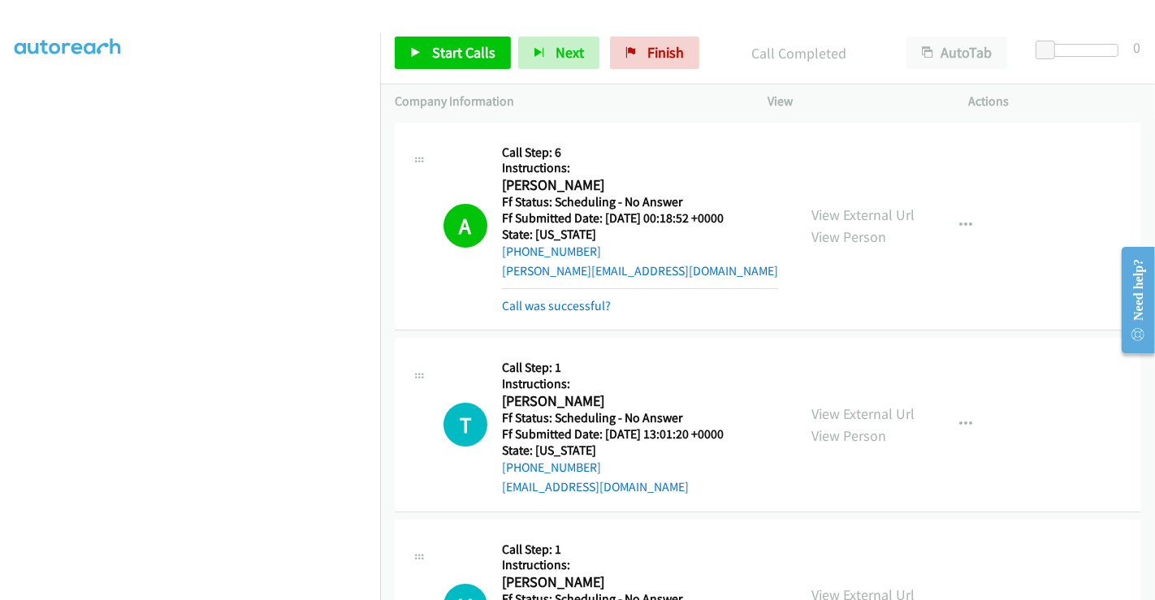
drag, startPoint x: 576, startPoint y: 301, endPoint x: 568, endPoint y: 291, distance: 13.3
click at [576, 301] on link "Call was successful?" at bounding box center [556, 305] width 109 height 15
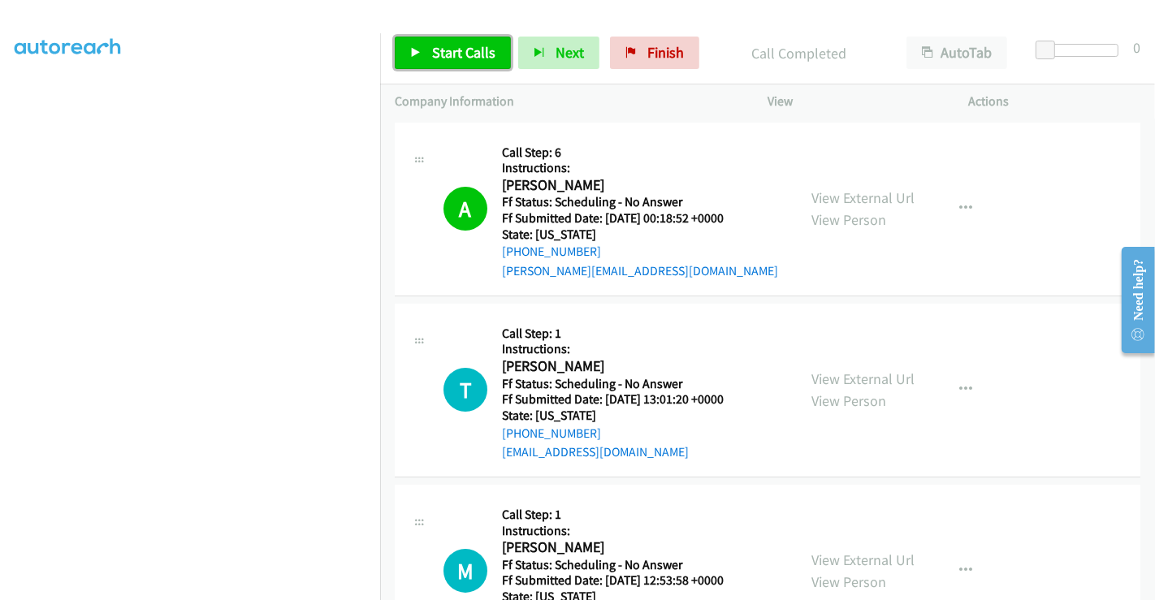
click at [451, 46] on span "Start Calls" at bounding box center [463, 52] width 63 height 19
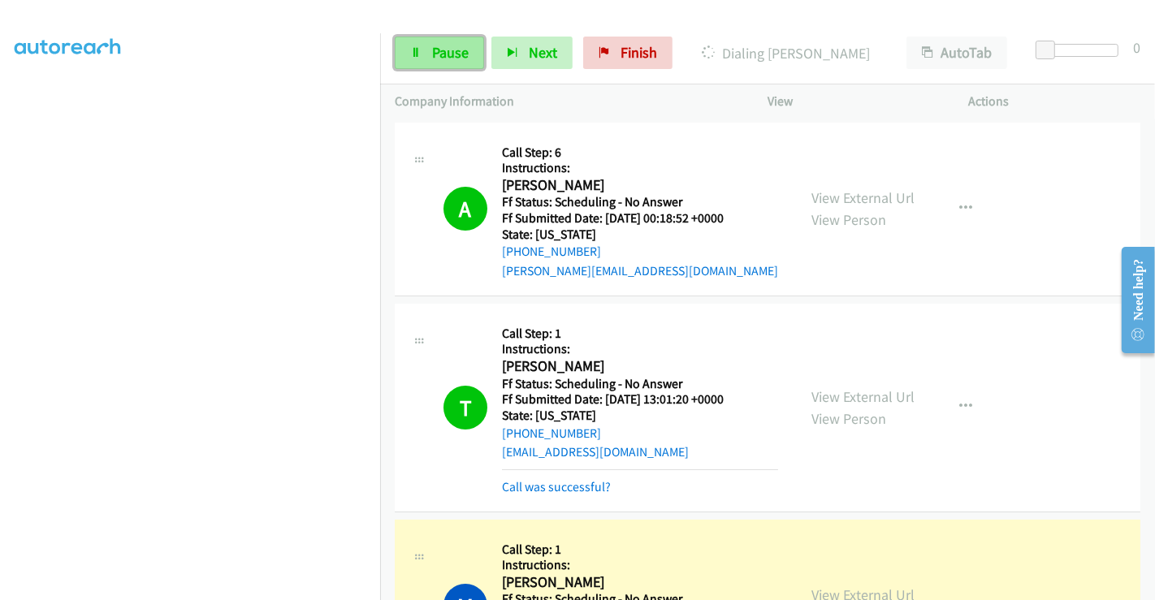
click at [441, 50] on span "Pause" at bounding box center [450, 52] width 37 height 19
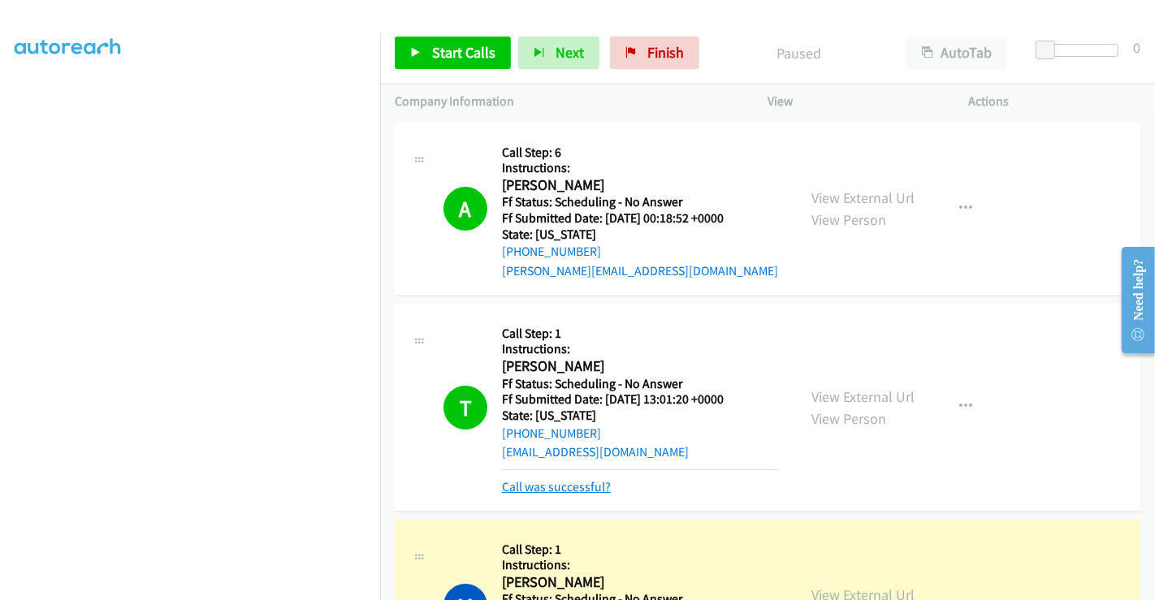
click at [567, 491] on link "Call was successful?" at bounding box center [556, 486] width 109 height 15
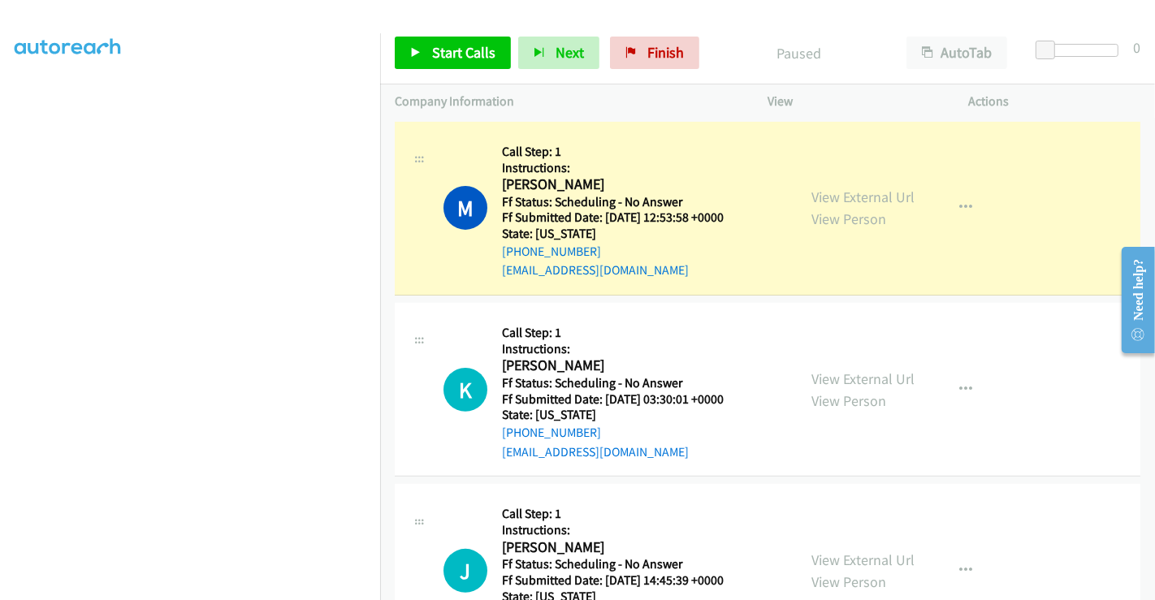
scroll to position [271, 0]
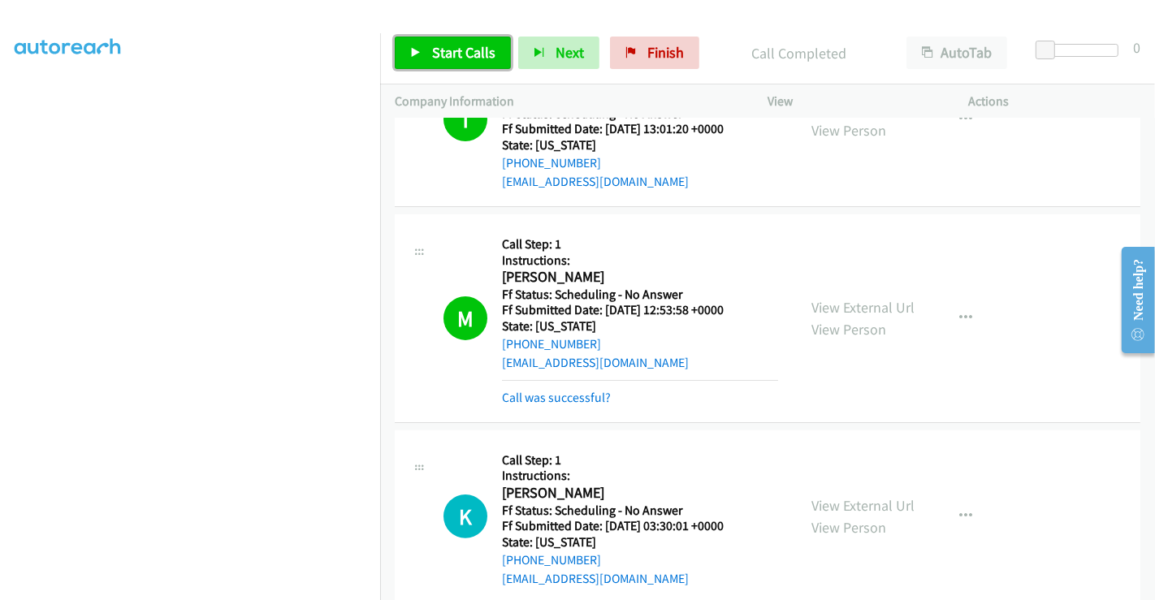
click at [463, 45] on span "Start Calls" at bounding box center [463, 52] width 63 height 19
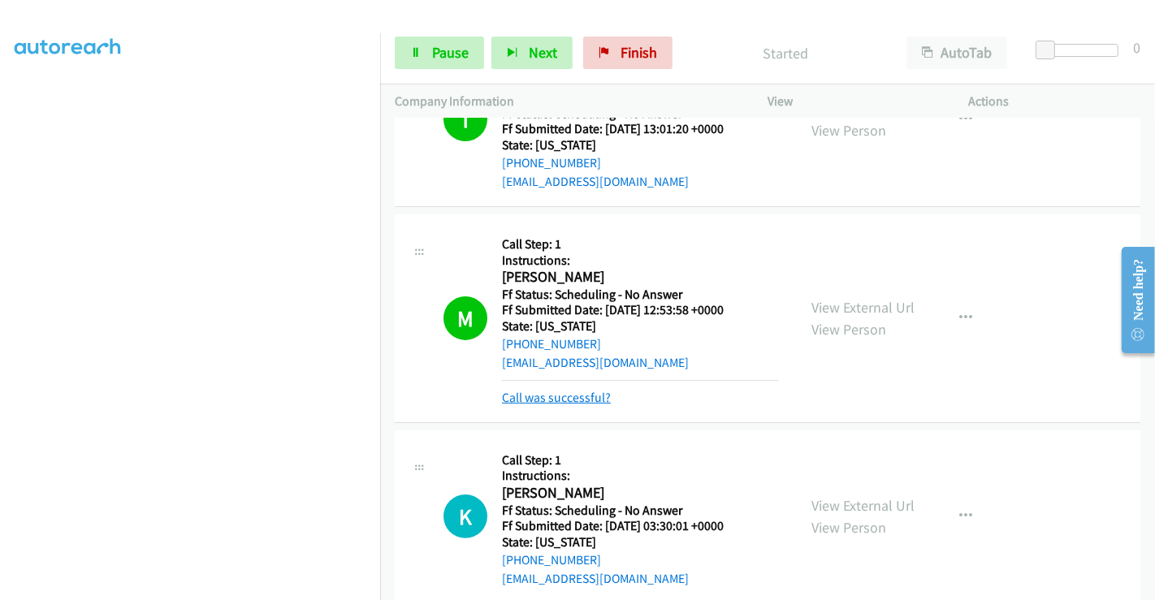
click at [577, 401] on link "Call was successful?" at bounding box center [556, 397] width 109 height 15
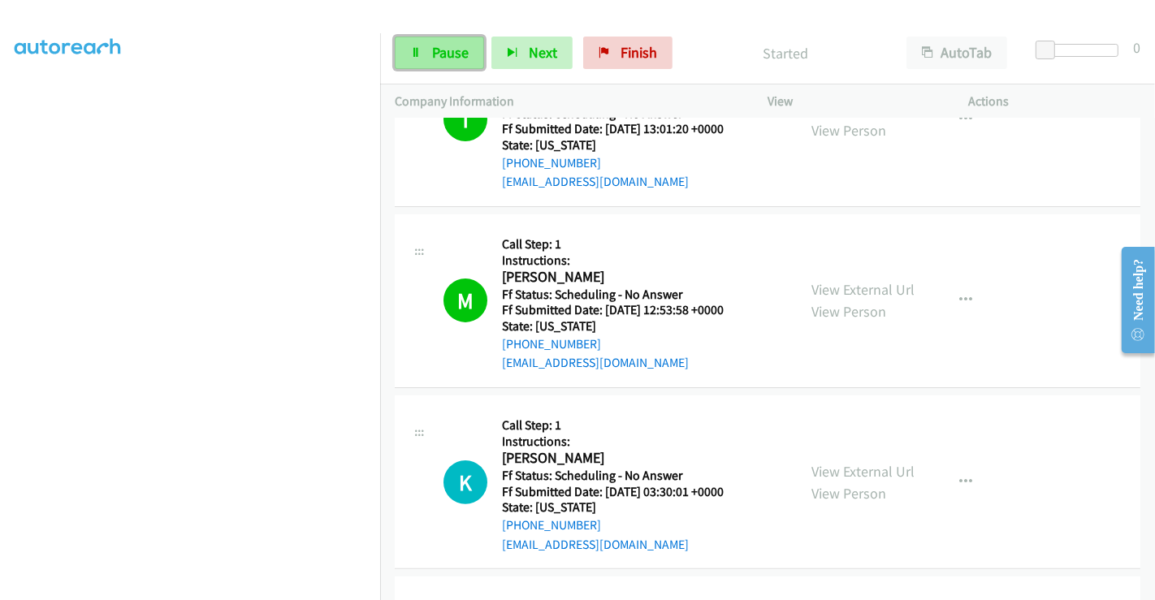
click at [443, 54] on span "Pause" at bounding box center [450, 52] width 37 height 19
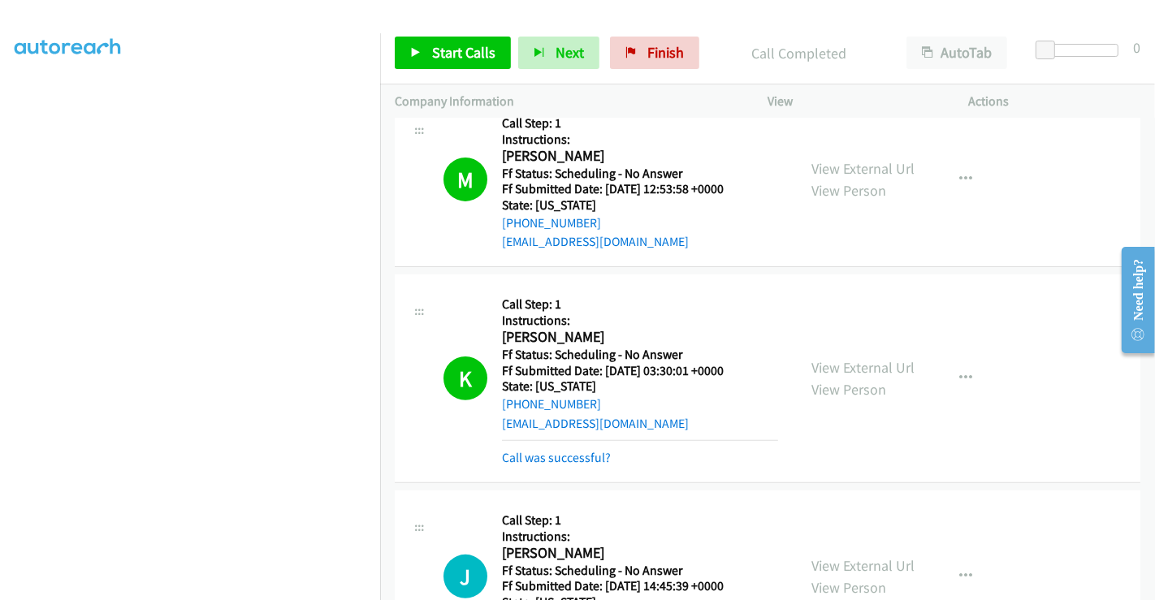
scroll to position [541, 0]
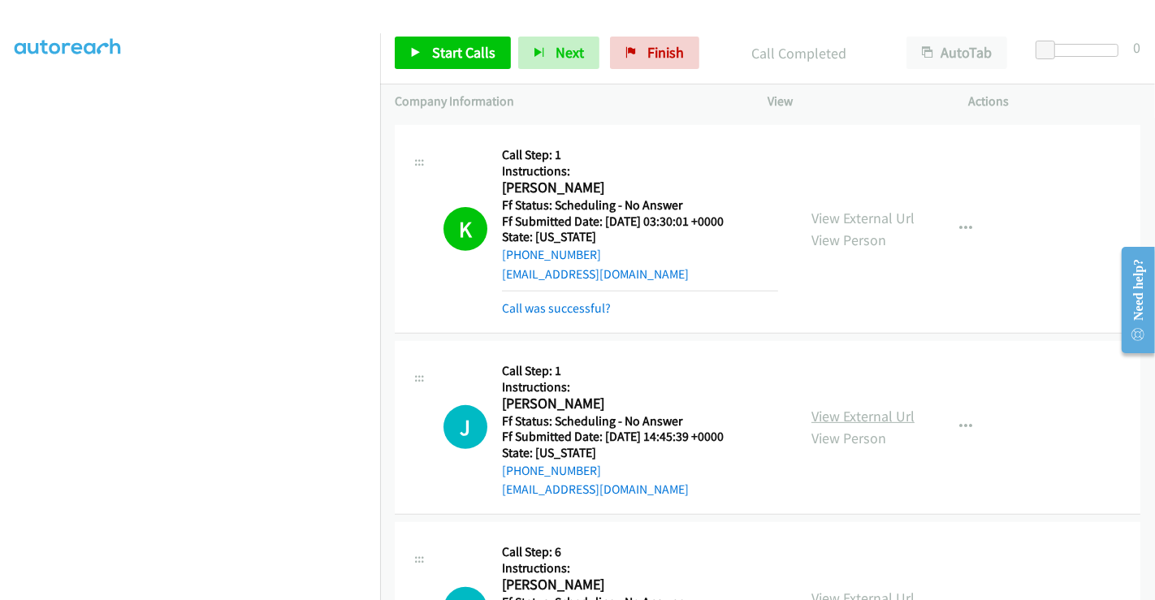
click at [886, 409] on link "View External Url" at bounding box center [863, 416] width 103 height 19
drag, startPoint x: 569, startPoint y: 305, endPoint x: 523, endPoint y: 206, distance: 109.0
click at [569, 305] on link "Call was successful?" at bounding box center [556, 308] width 109 height 15
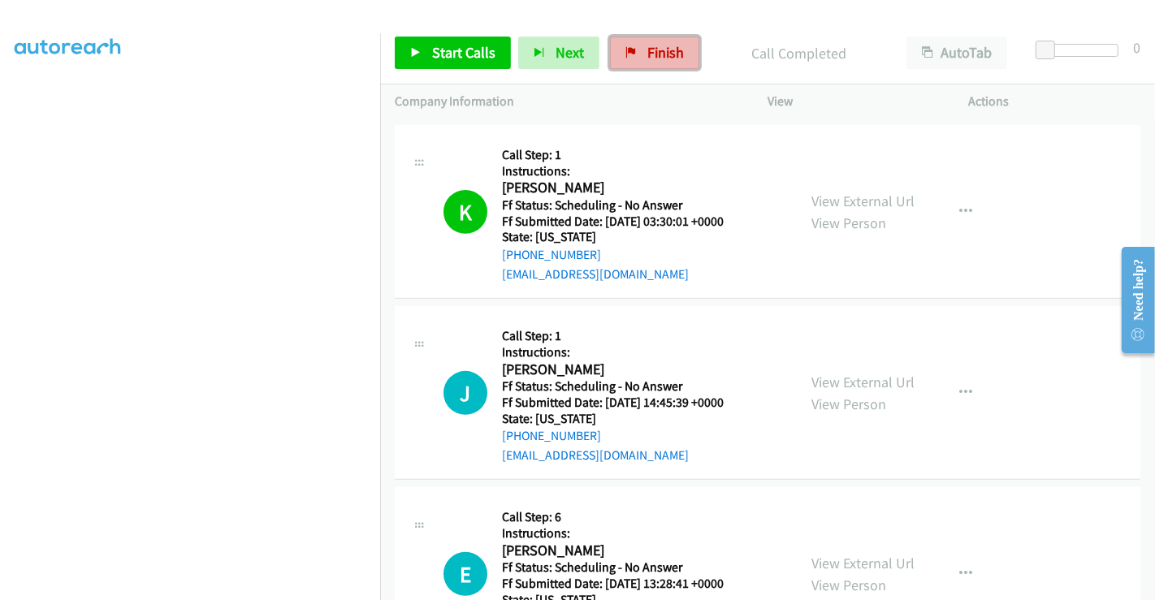
click at [655, 50] on span "Finish" at bounding box center [665, 52] width 37 height 19
